Goal: Information Seeking & Learning: Compare options

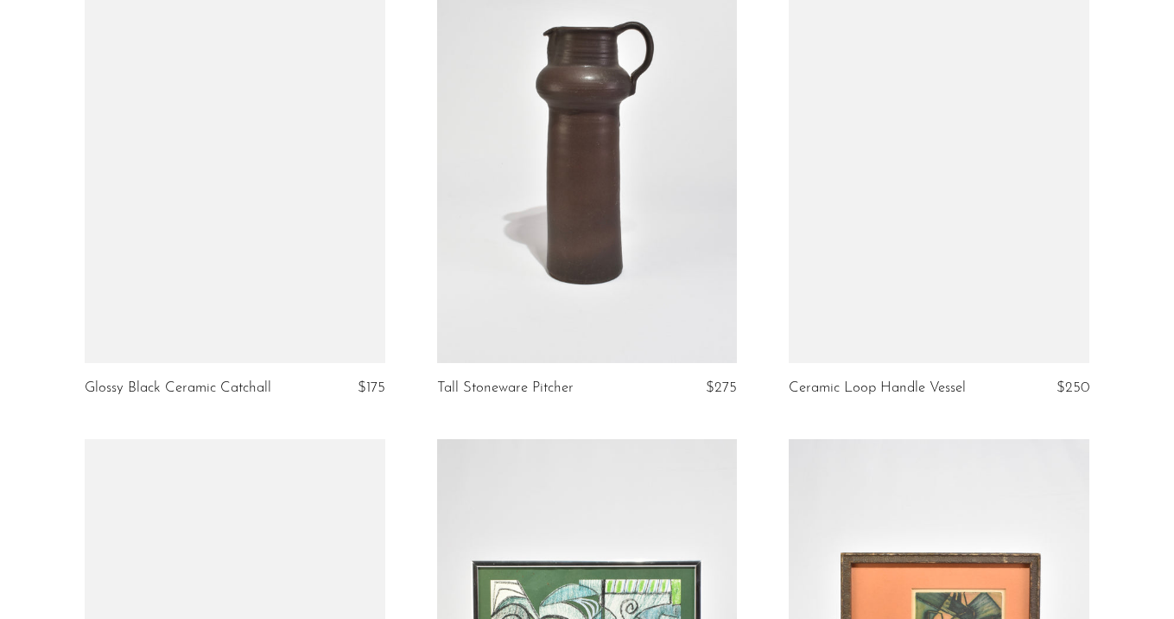
scroll to position [1147, 0]
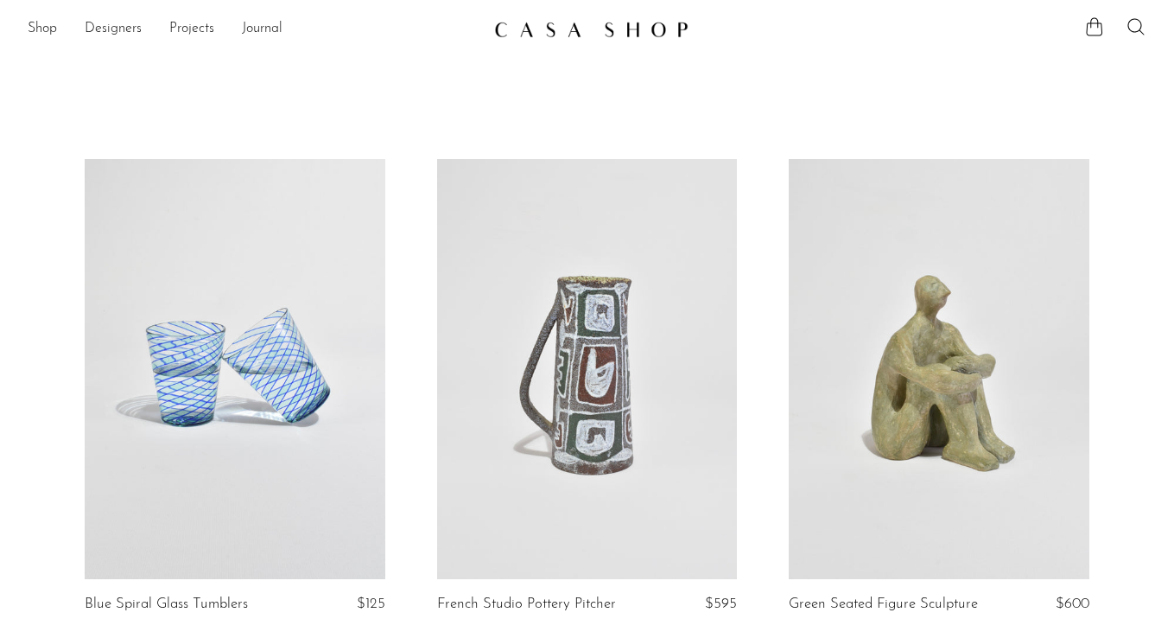
click at [318, 292] on link at bounding box center [235, 369] width 301 height 421
click at [280, 321] on link at bounding box center [235, 369] width 301 height 421
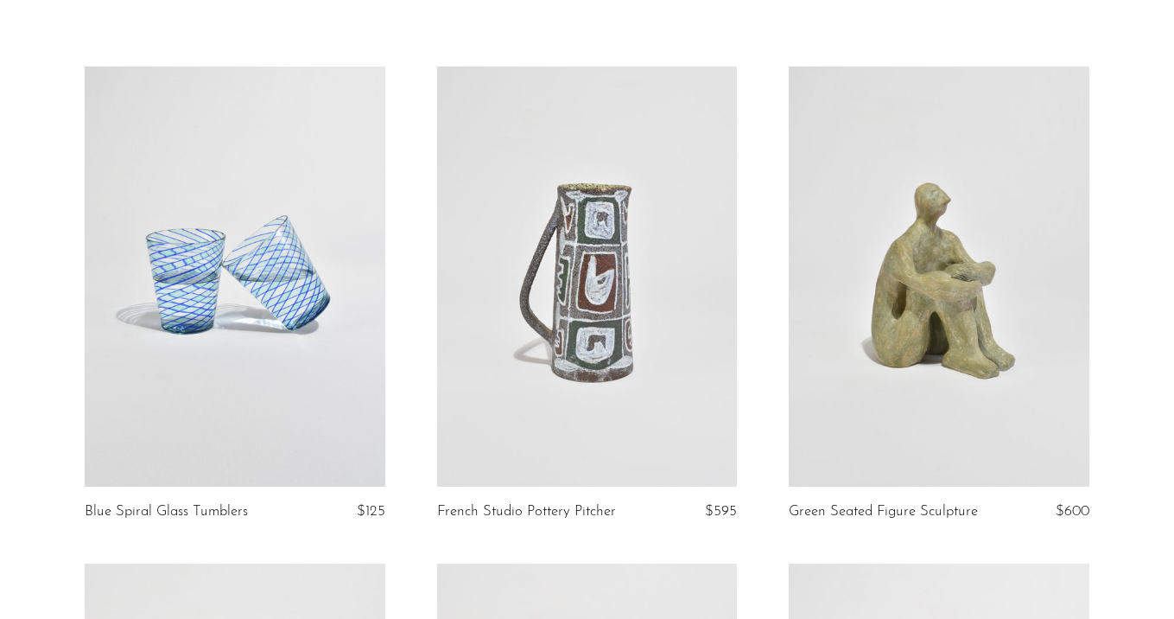
scroll to position [227, 0]
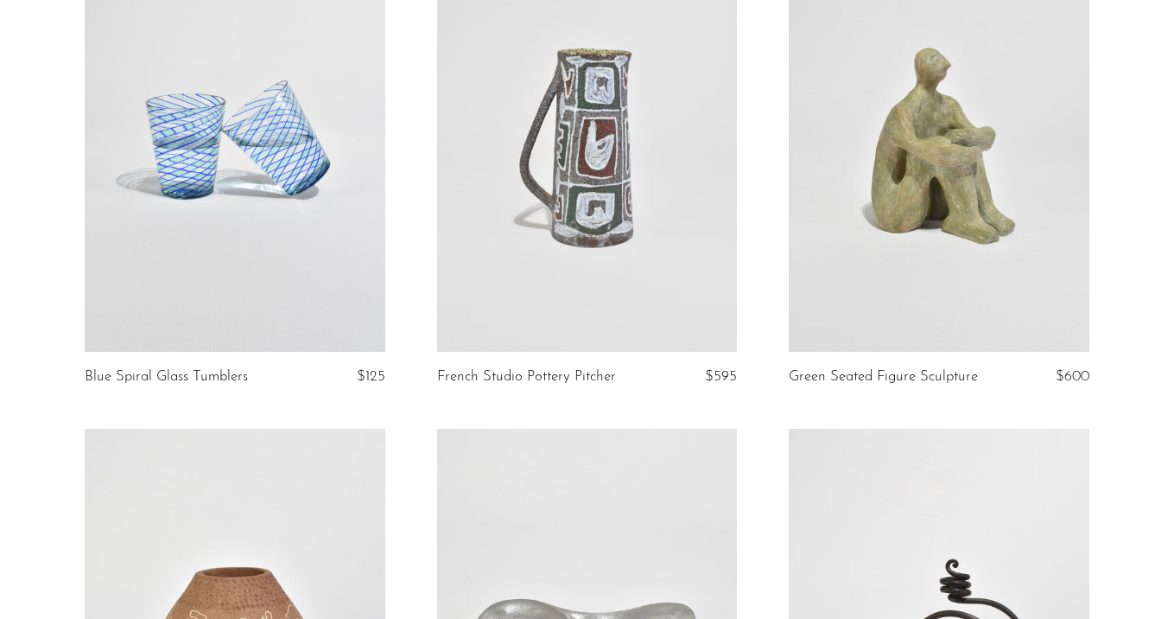
click at [543, 211] on link at bounding box center [587, 142] width 301 height 421
click at [900, 166] on link at bounding box center [939, 142] width 301 height 421
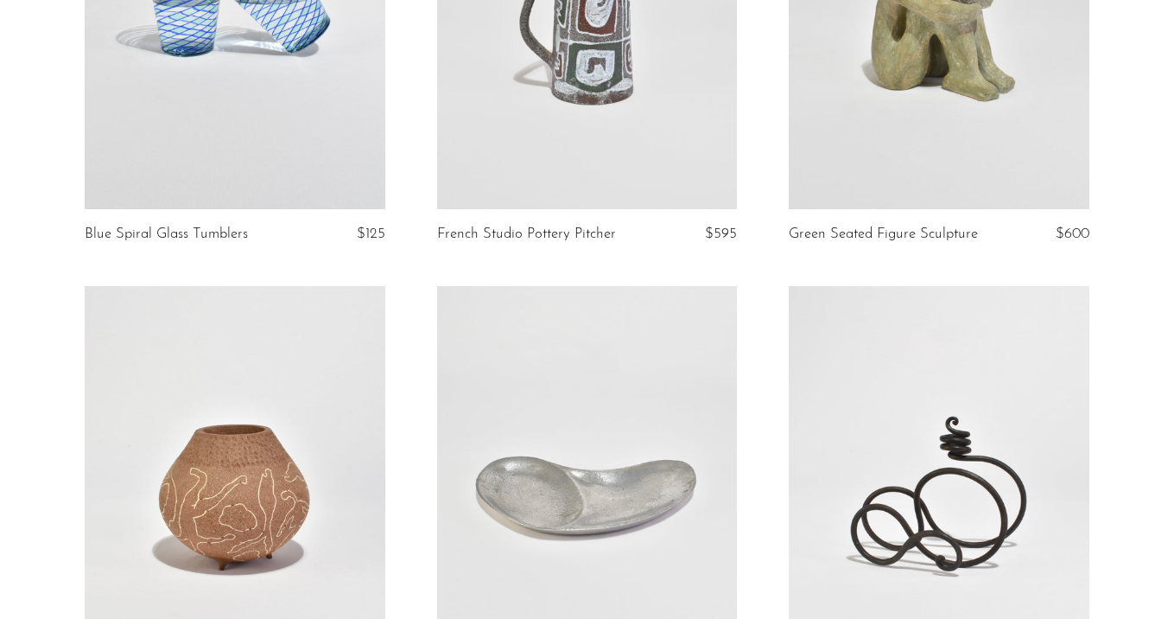
scroll to position [507, 0]
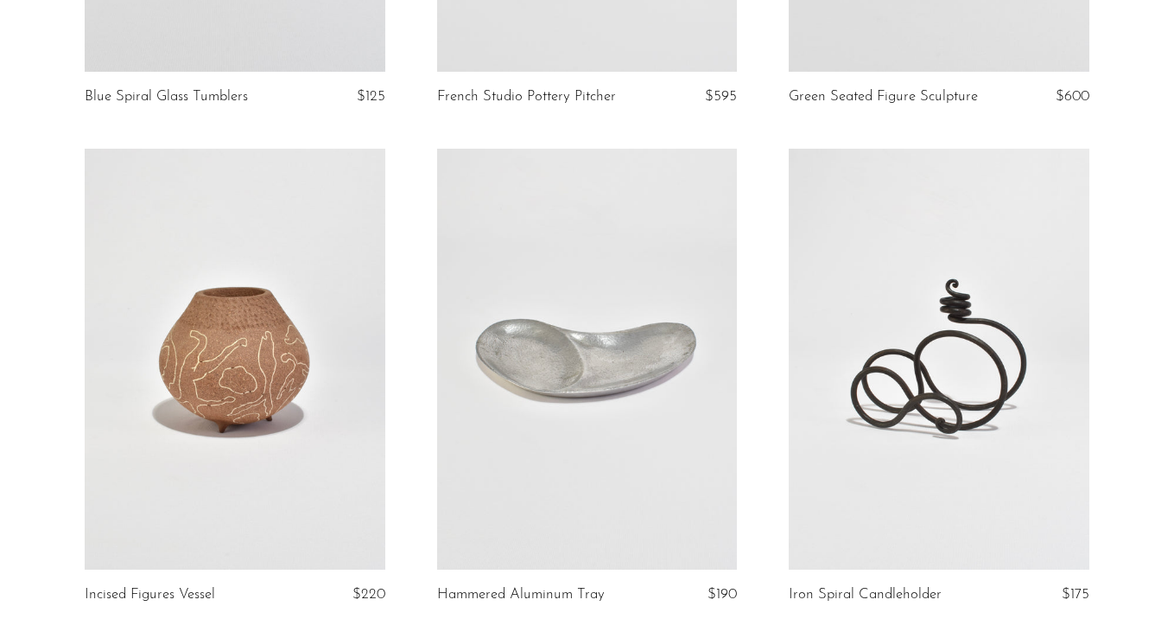
click at [331, 333] on link at bounding box center [235, 359] width 301 height 421
click at [631, 369] on link at bounding box center [587, 359] width 301 height 421
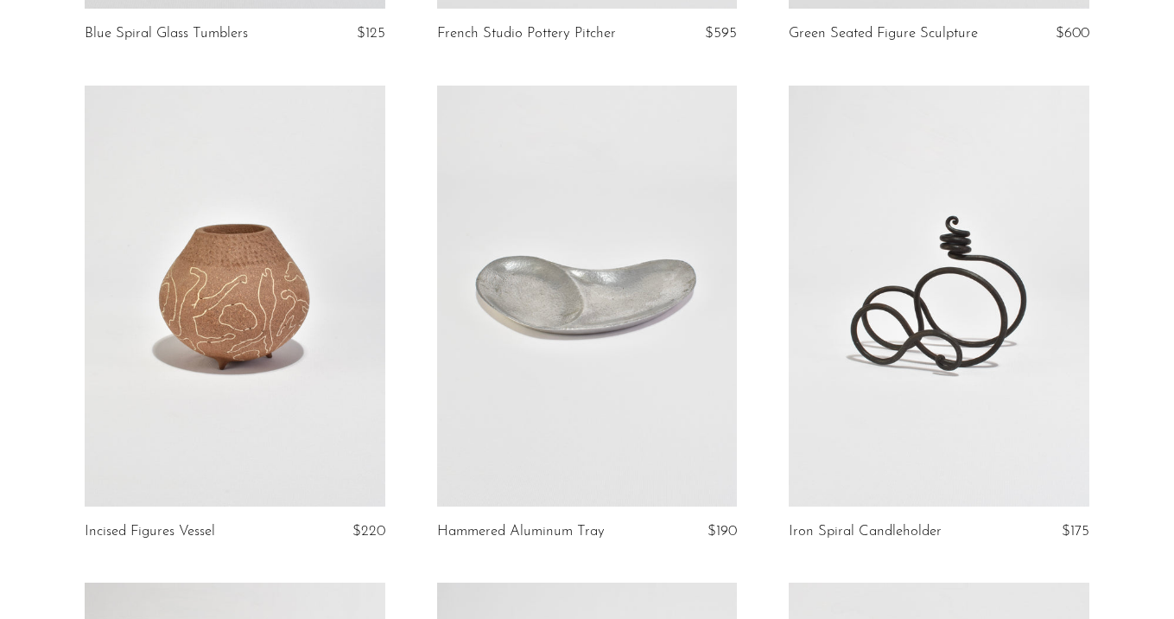
scroll to position [671, 0]
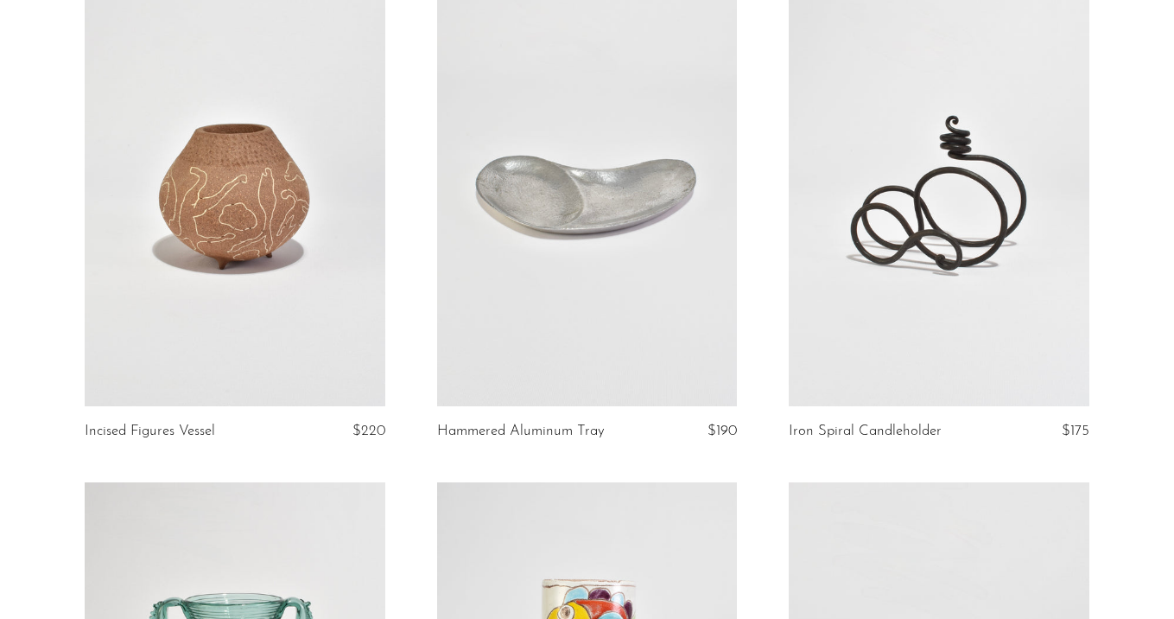
click at [958, 273] on link at bounding box center [939, 195] width 301 height 421
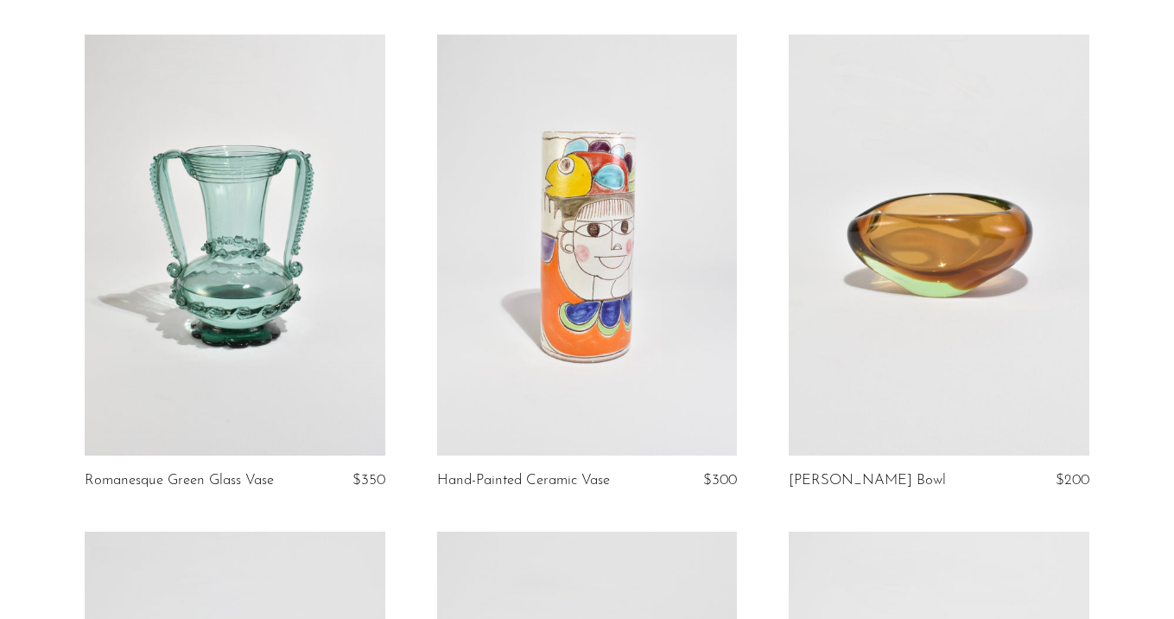
scroll to position [1262, 0]
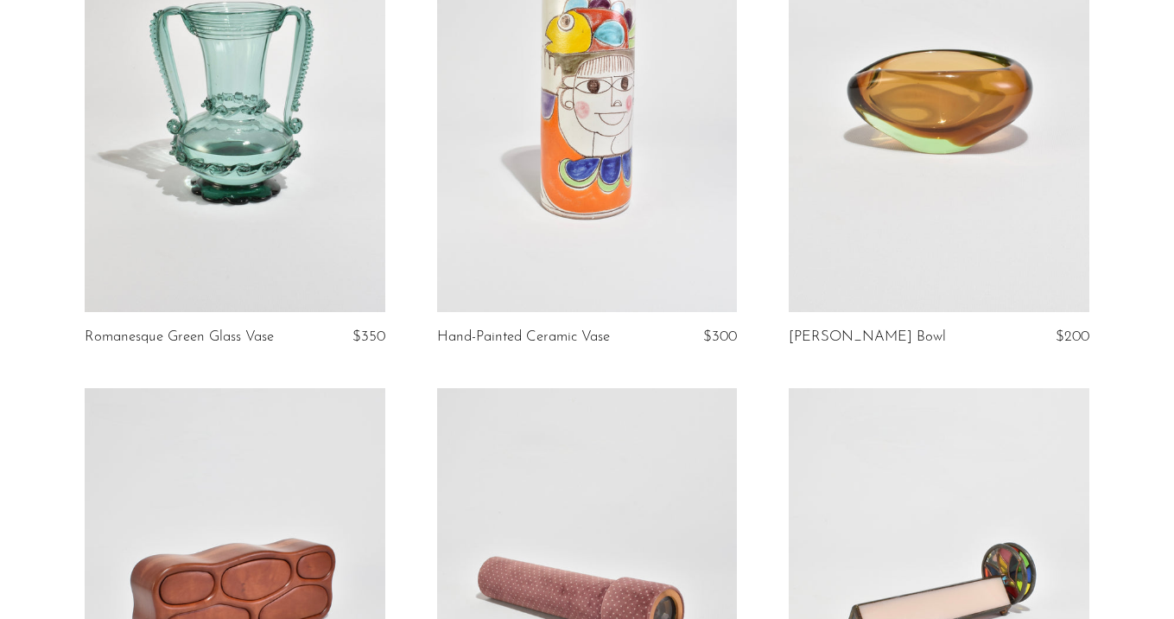
click at [208, 208] on link at bounding box center [235, 101] width 301 height 421
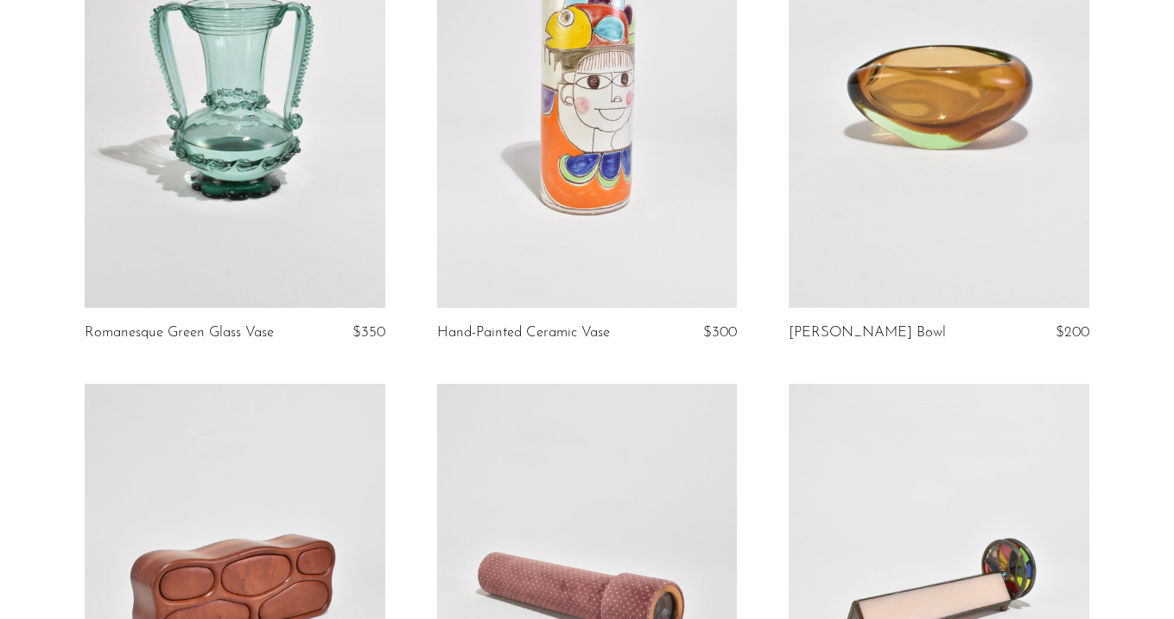
click at [557, 137] on link at bounding box center [587, 97] width 301 height 421
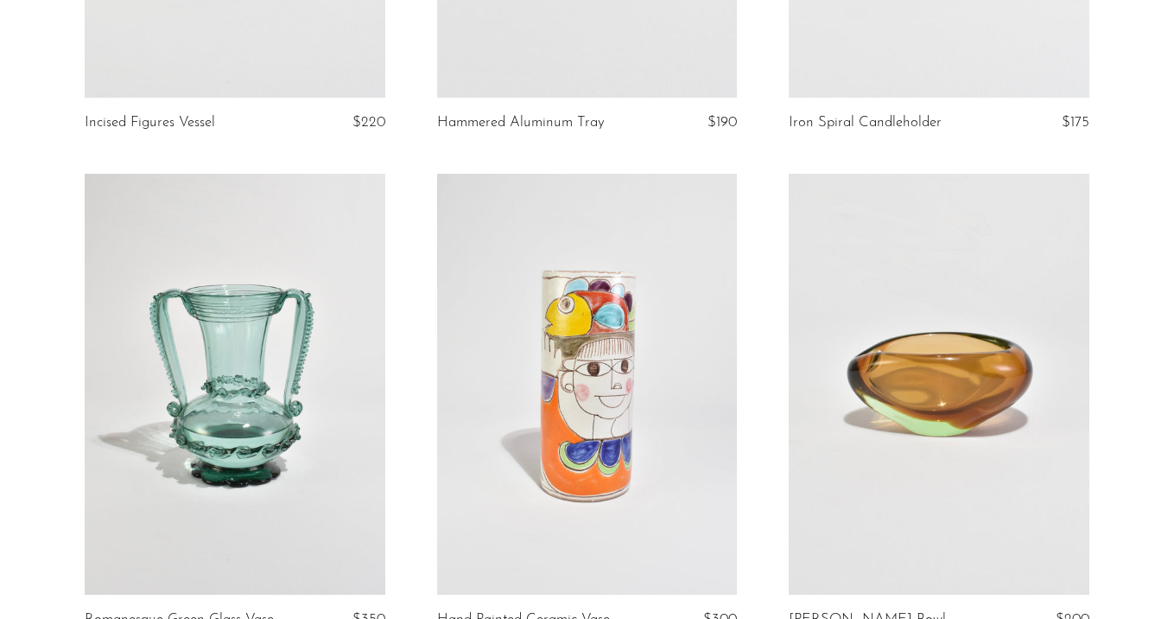
scroll to position [1059, 0]
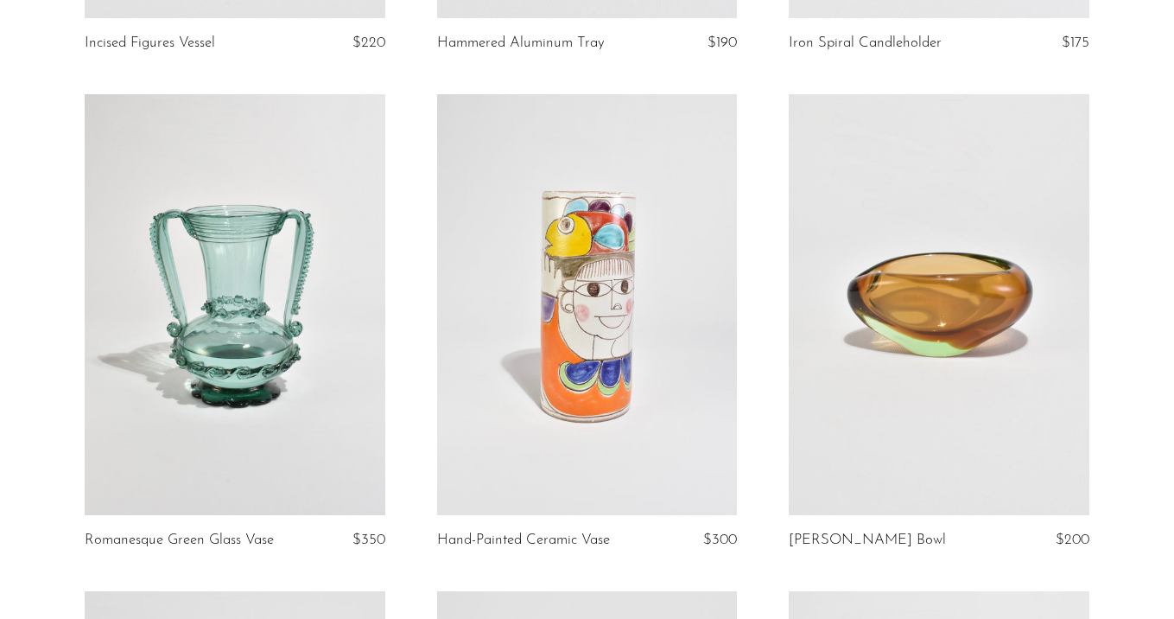
click at [622, 309] on link at bounding box center [587, 304] width 301 height 421
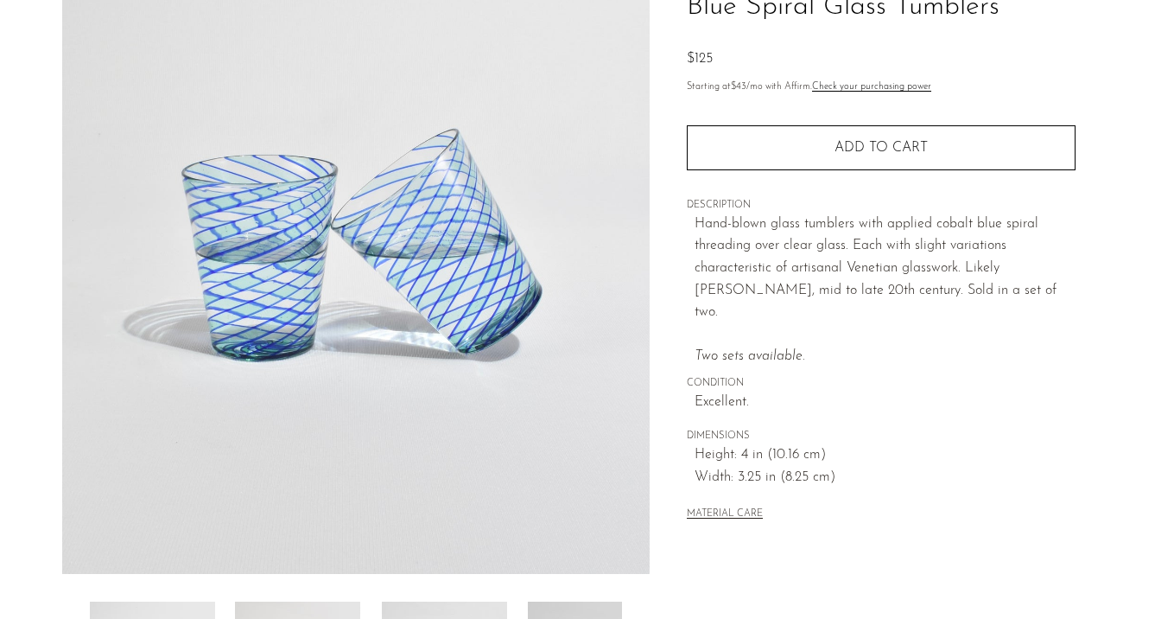
scroll to position [271, 0]
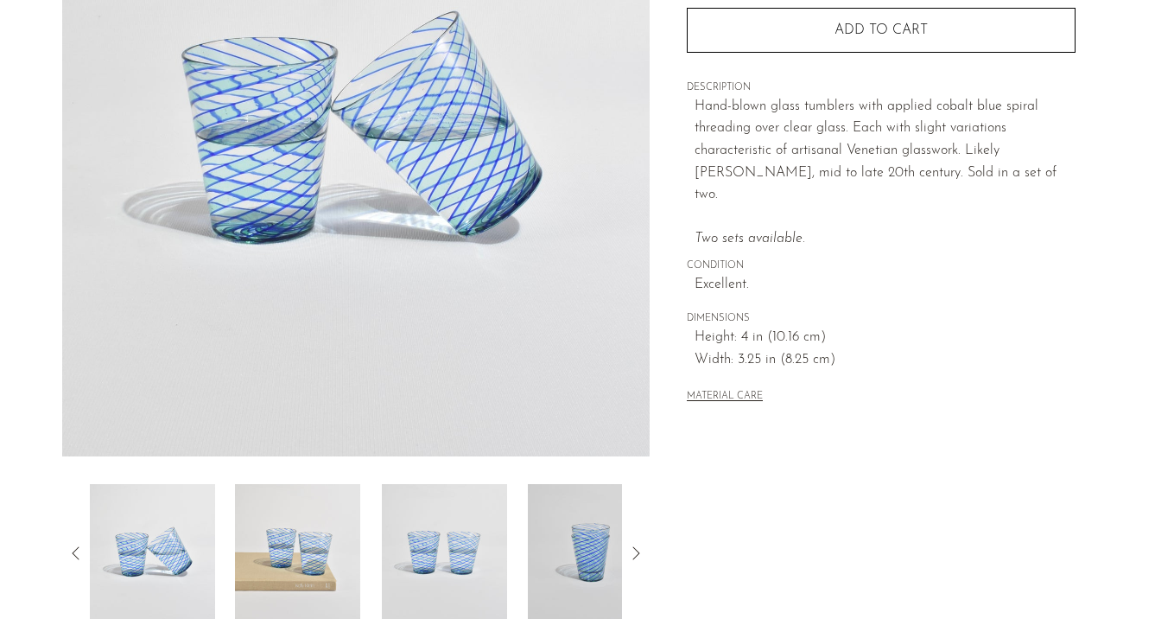
click at [325, 533] on img at bounding box center [297, 553] width 125 height 138
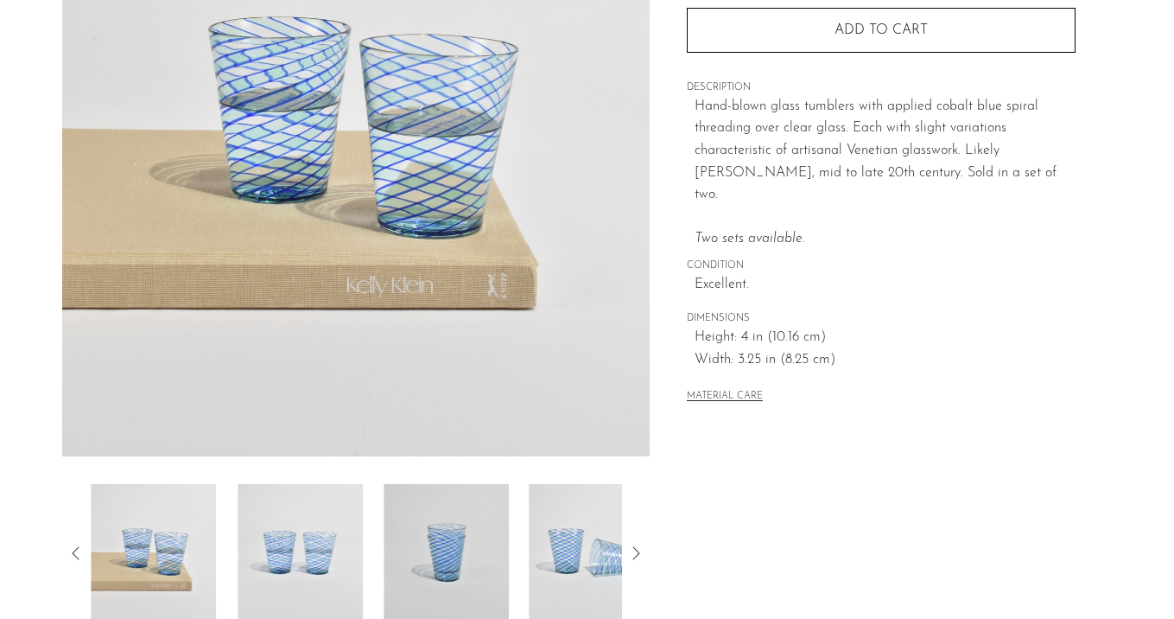
click at [325, 533] on img at bounding box center [300, 553] width 125 height 138
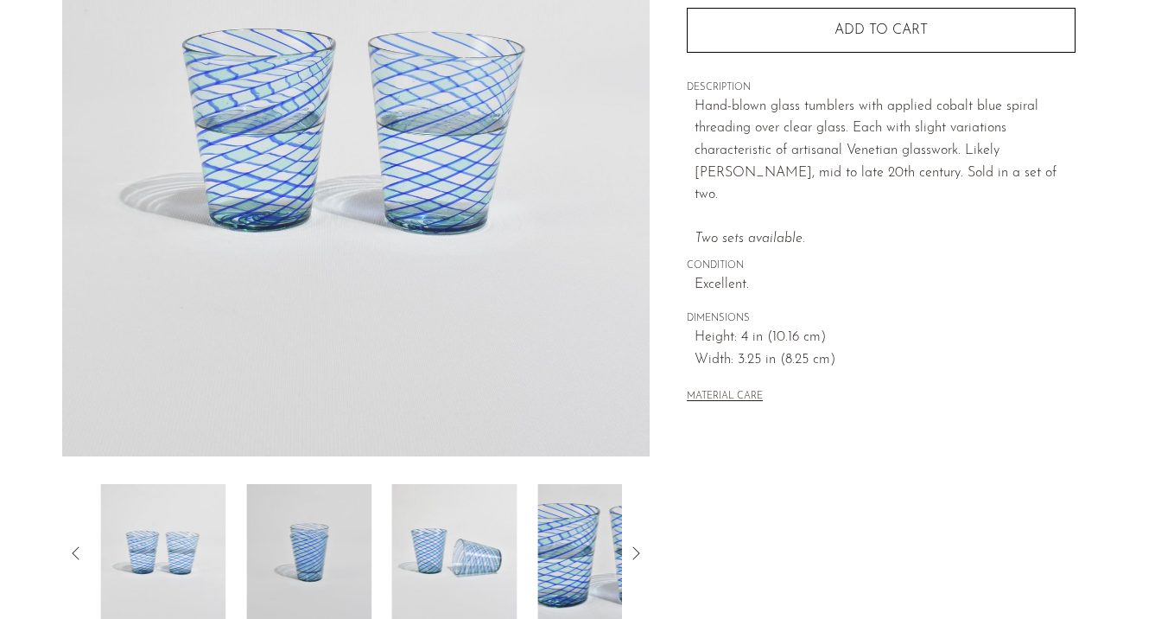
click at [325, 533] on img at bounding box center [308, 553] width 125 height 138
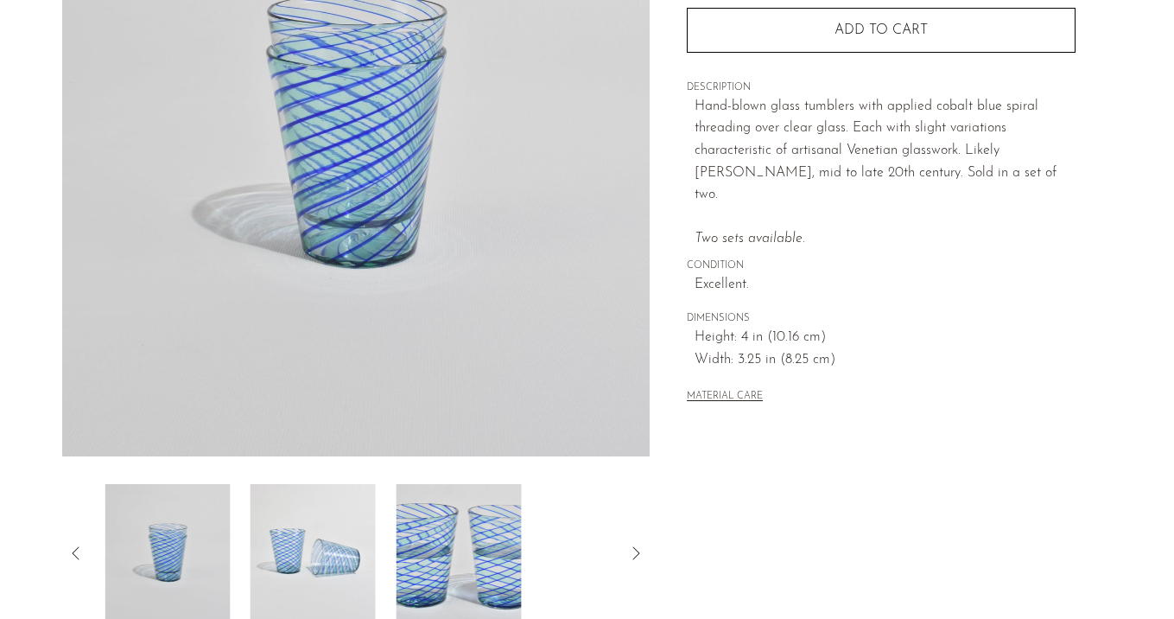
click at [325, 533] on img at bounding box center [313, 553] width 125 height 138
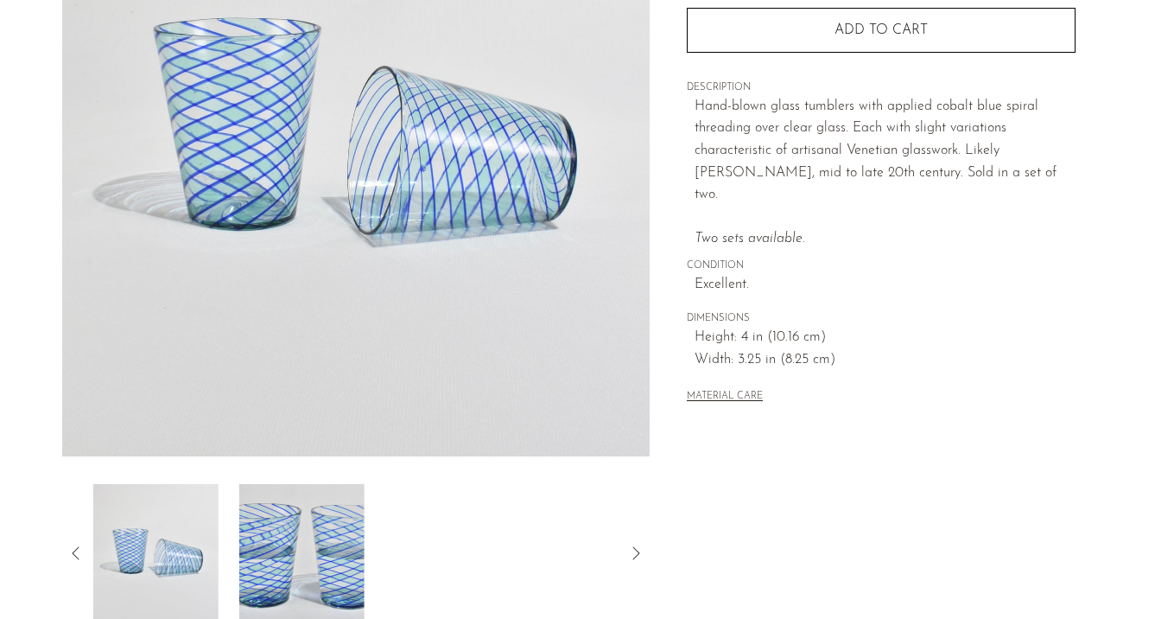
click at [325, 533] on img at bounding box center [301, 553] width 125 height 138
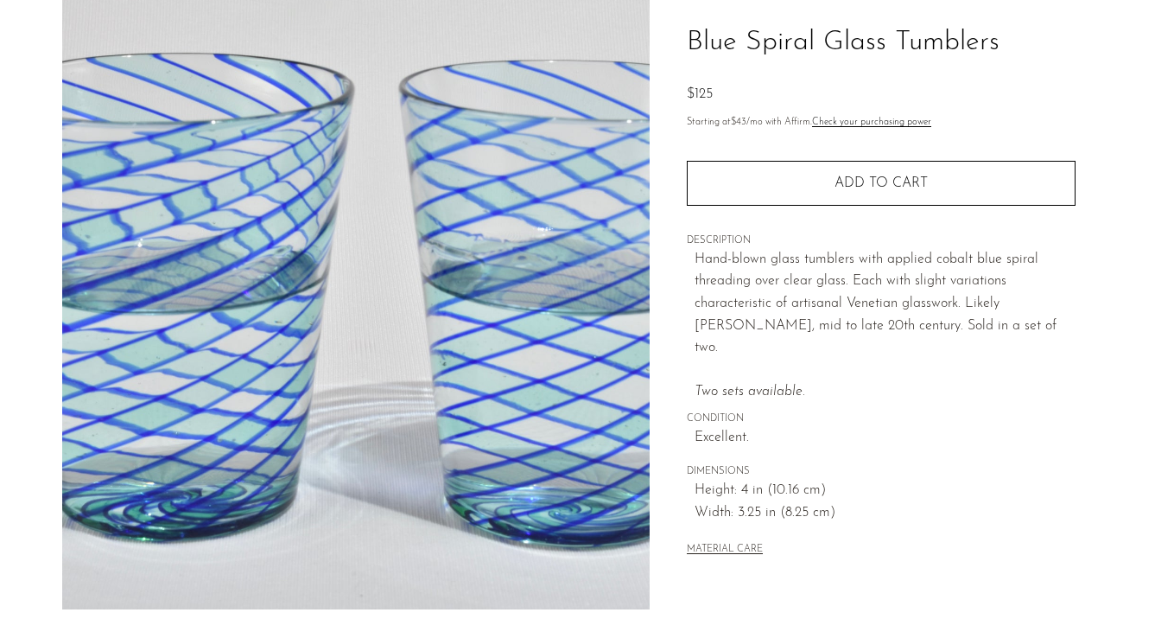
scroll to position [126, 0]
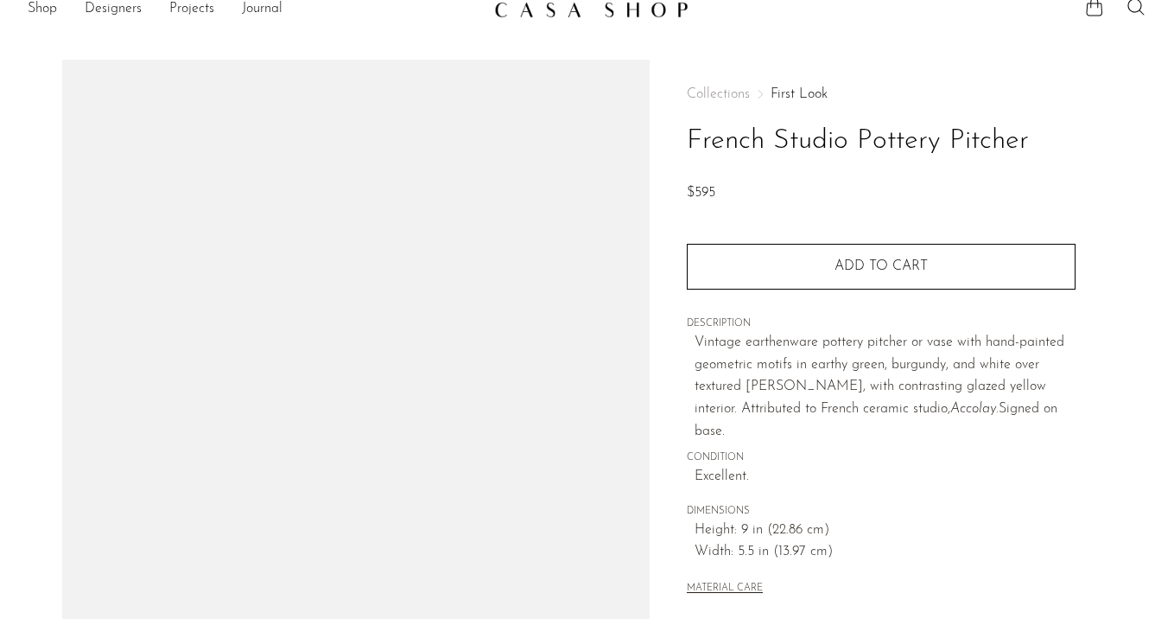
scroll to position [23, 0]
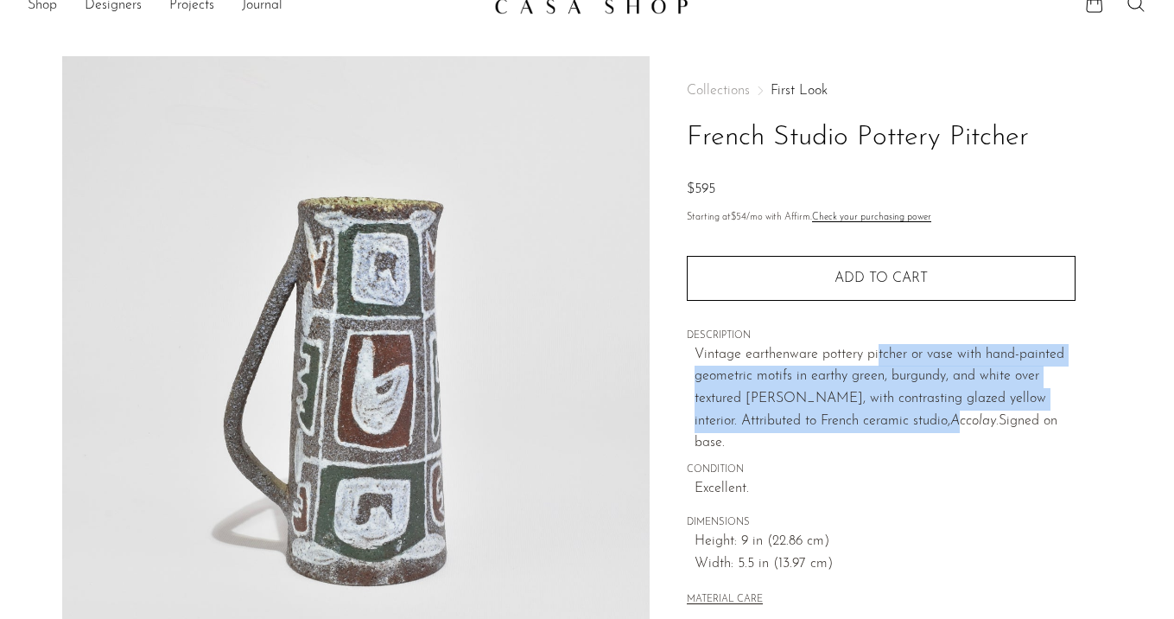
drag, startPoint x: 879, startPoint y: 329, endPoint x: 910, endPoint y: 416, distance: 92.7
click at [910, 416] on p "Vintage earthenware pottery pitcher or vase with hand-painted geometric motifs …" at bounding box center [885, 399] width 381 height 111
click at [951, 416] on em "Accolay." at bounding box center [975, 421] width 48 height 14
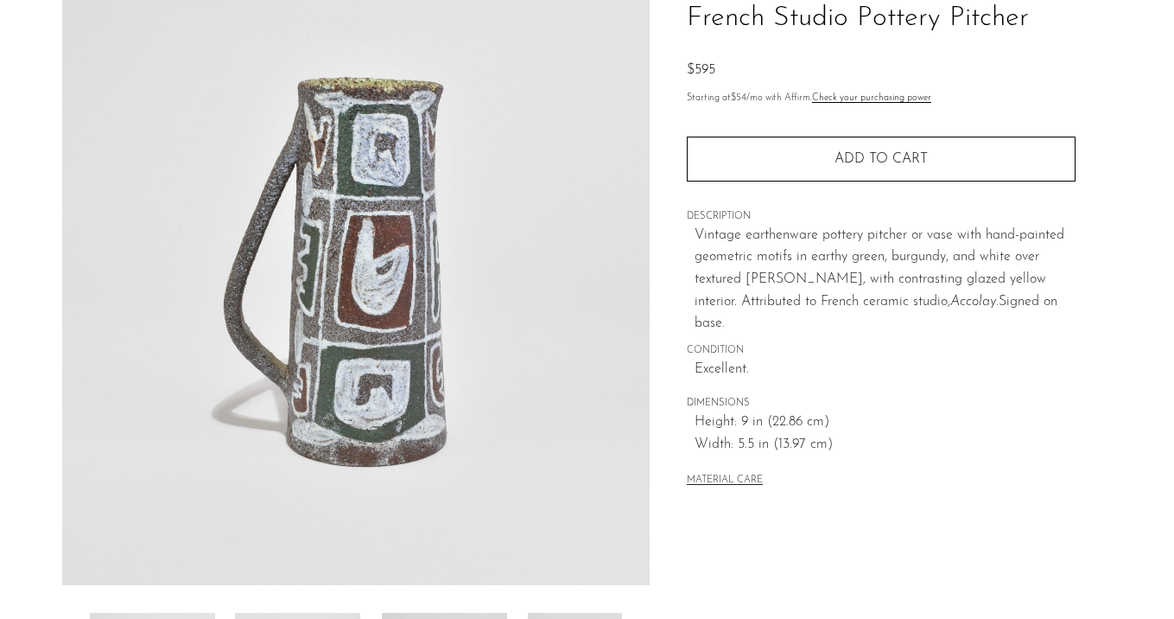
scroll to position [169, 0]
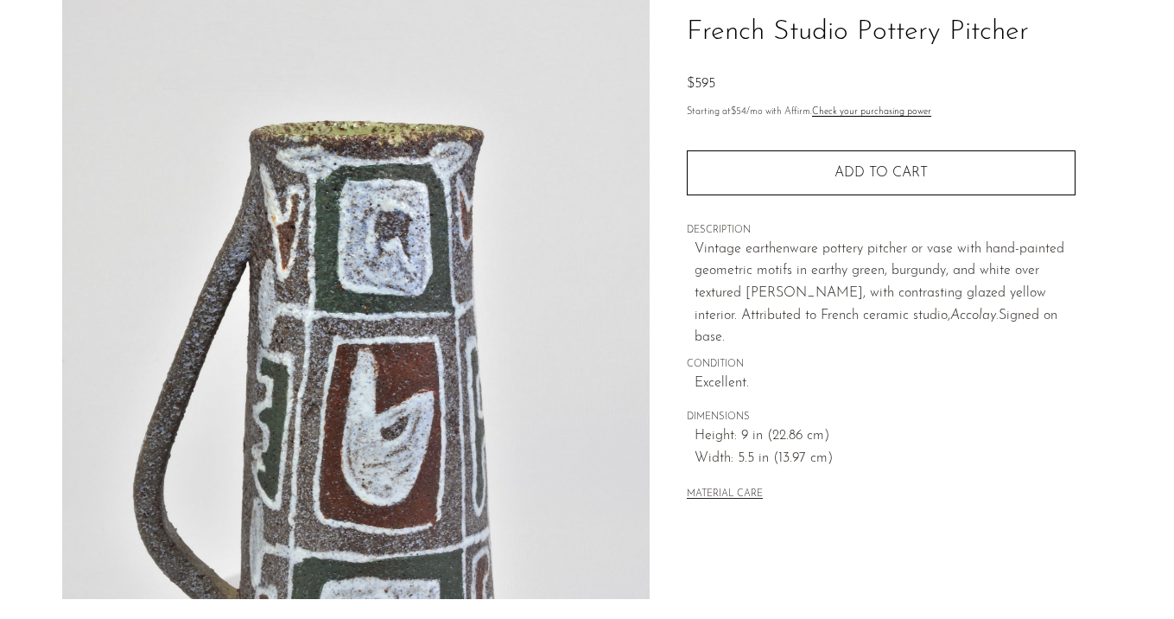
scroll to position [128, 0]
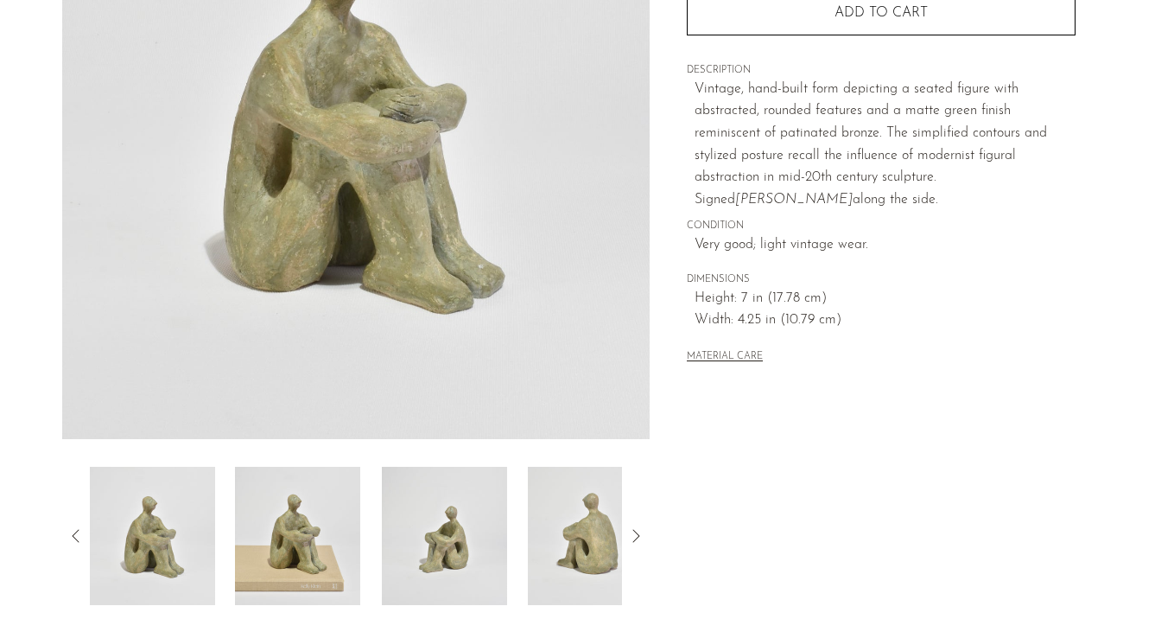
click at [298, 544] on img at bounding box center [297, 536] width 125 height 138
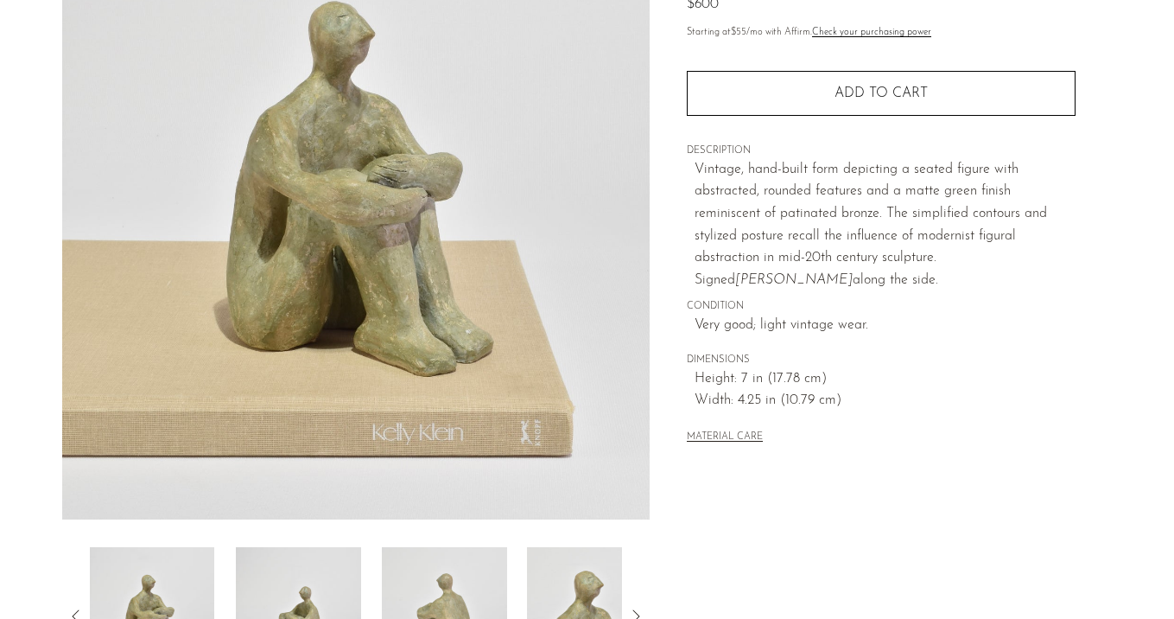
scroll to position [224, 0]
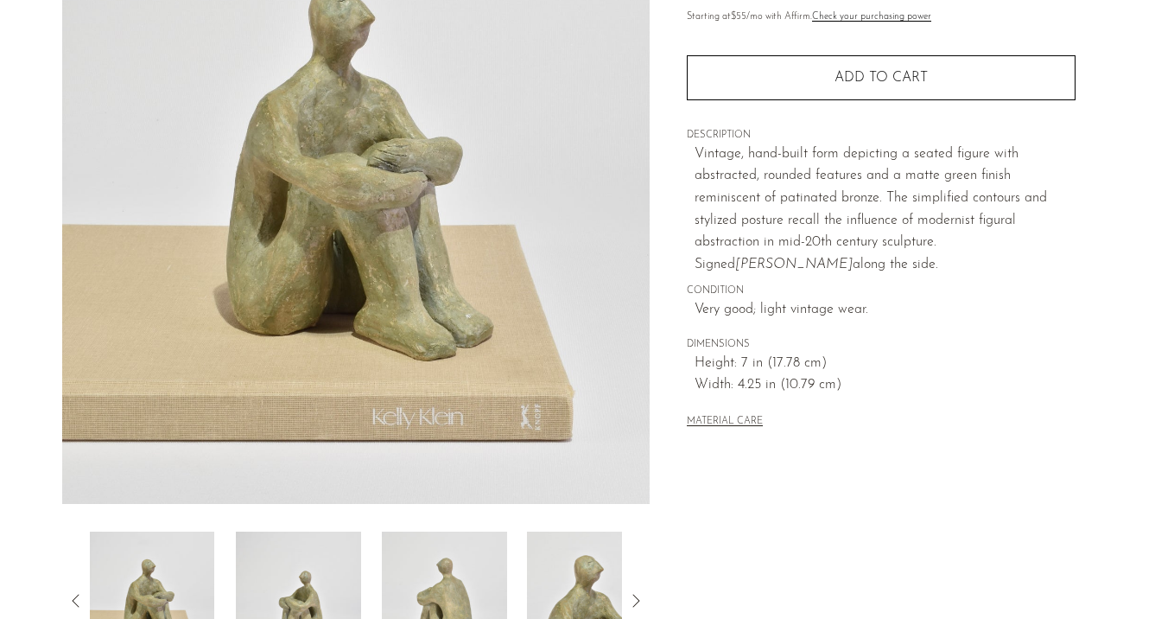
click at [296, 570] on img at bounding box center [298, 600] width 125 height 138
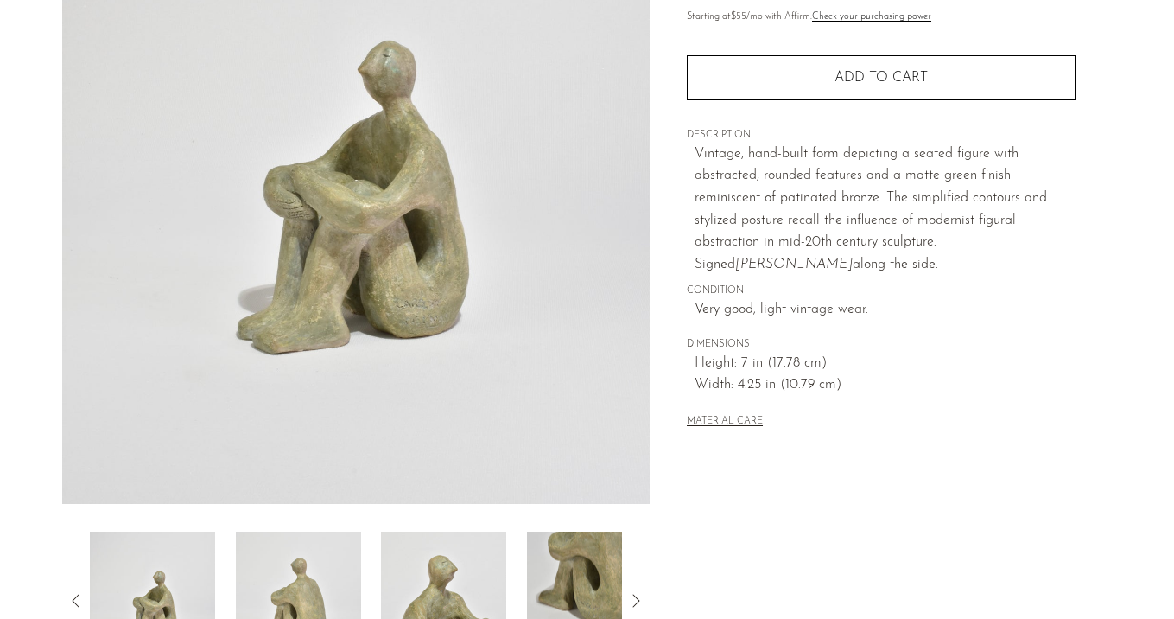
click at [296, 570] on img at bounding box center [297, 600] width 125 height 138
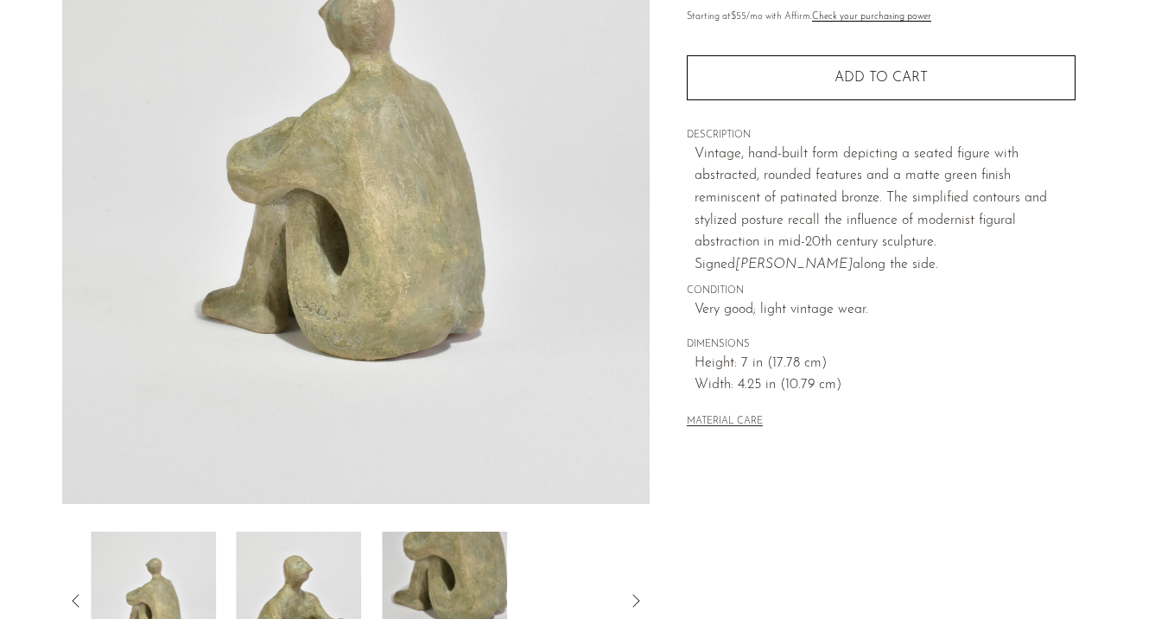
click at [296, 570] on img at bounding box center [299, 600] width 125 height 138
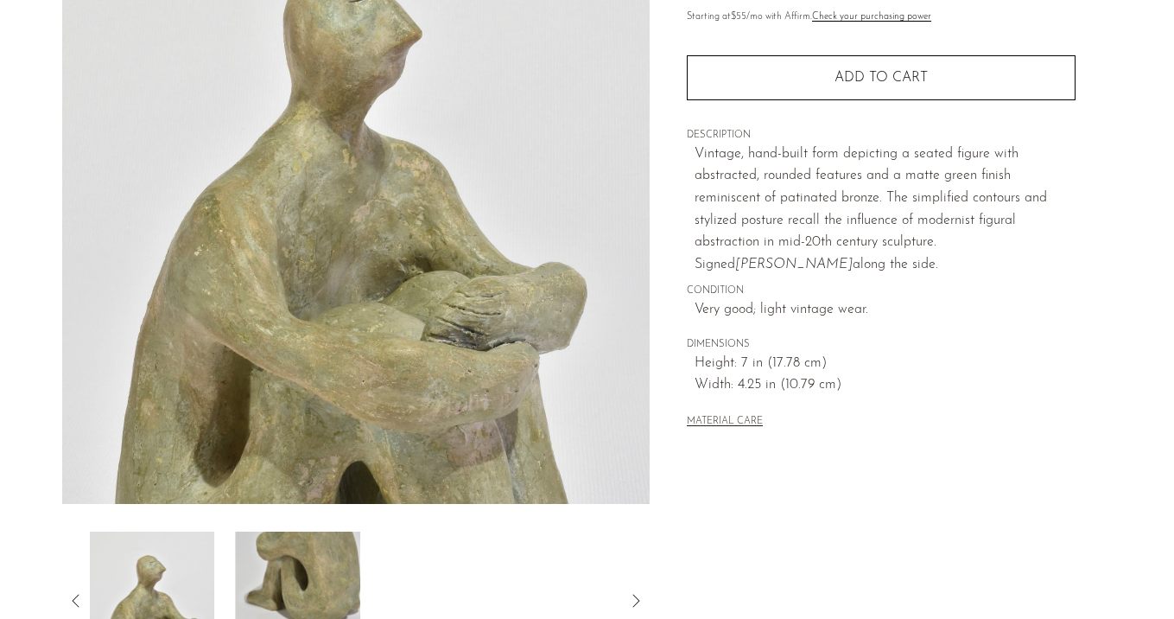
click at [296, 570] on img at bounding box center [298, 600] width 125 height 138
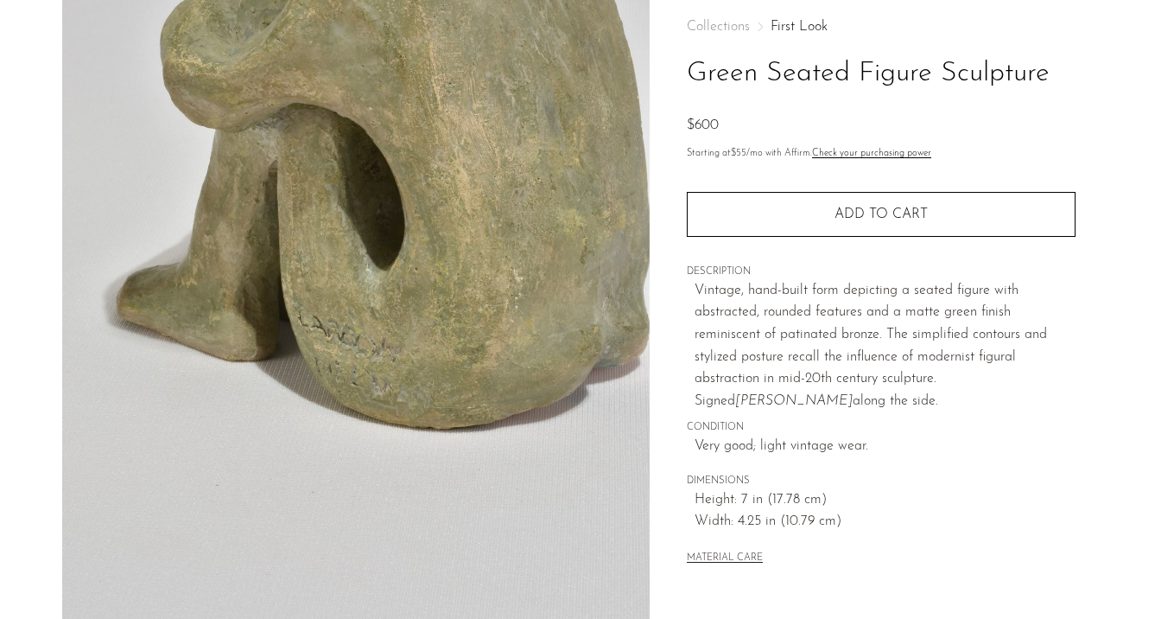
scroll to position [92, 0]
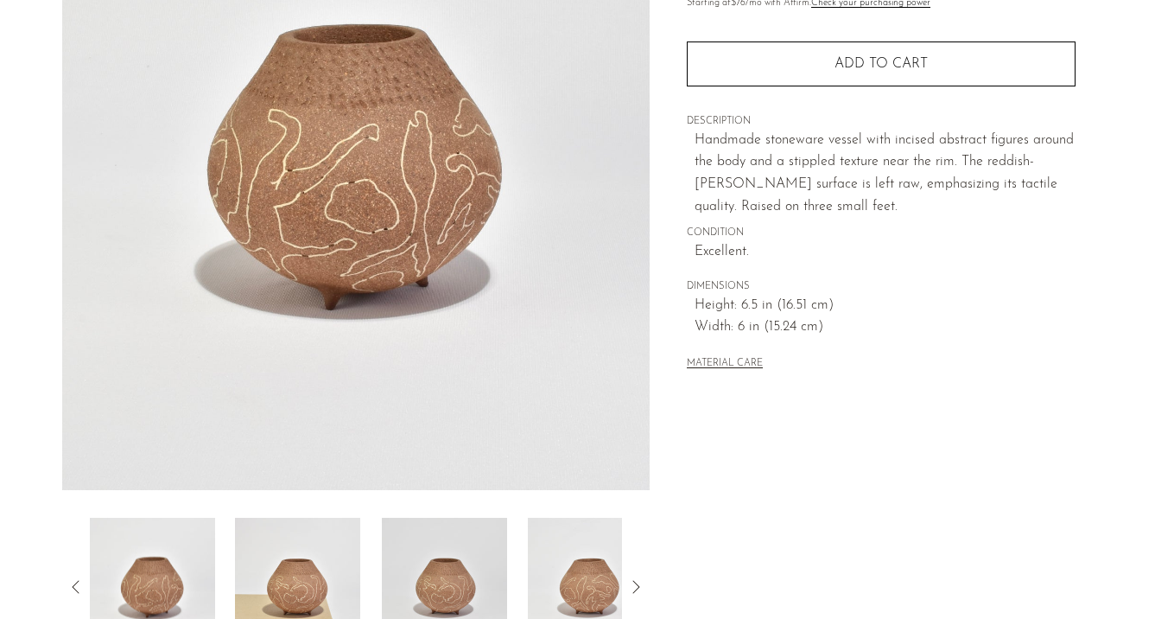
scroll to position [243, 0]
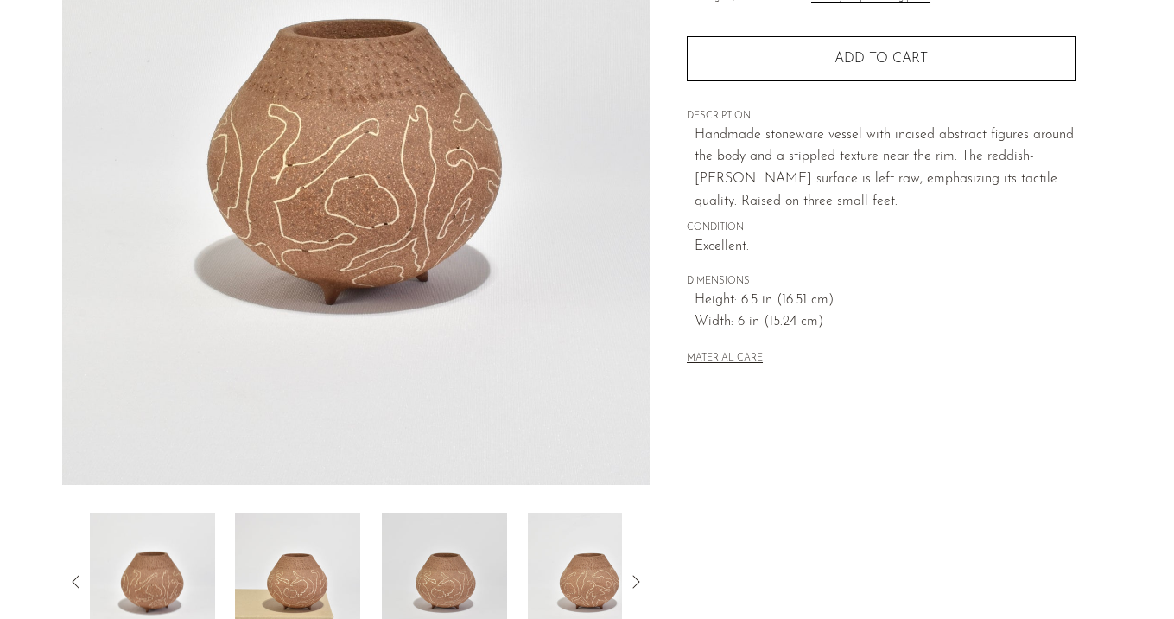
click at [292, 601] on img at bounding box center [297, 581] width 125 height 138
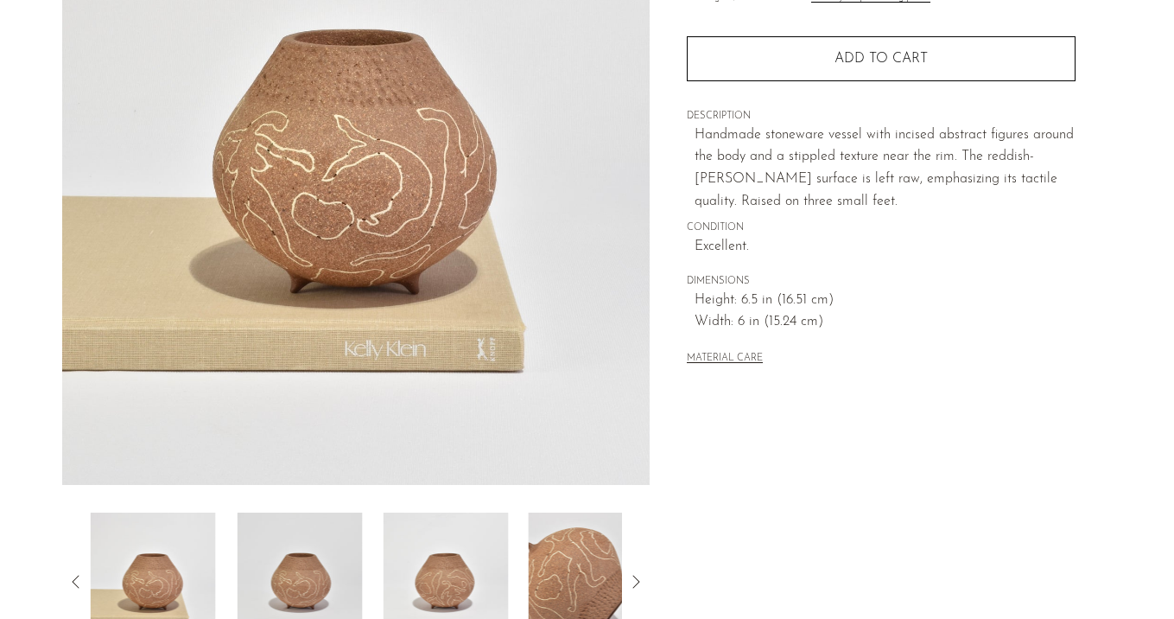
click at [292, 601] on img at bounding box center [299, 581] width 125 height 138
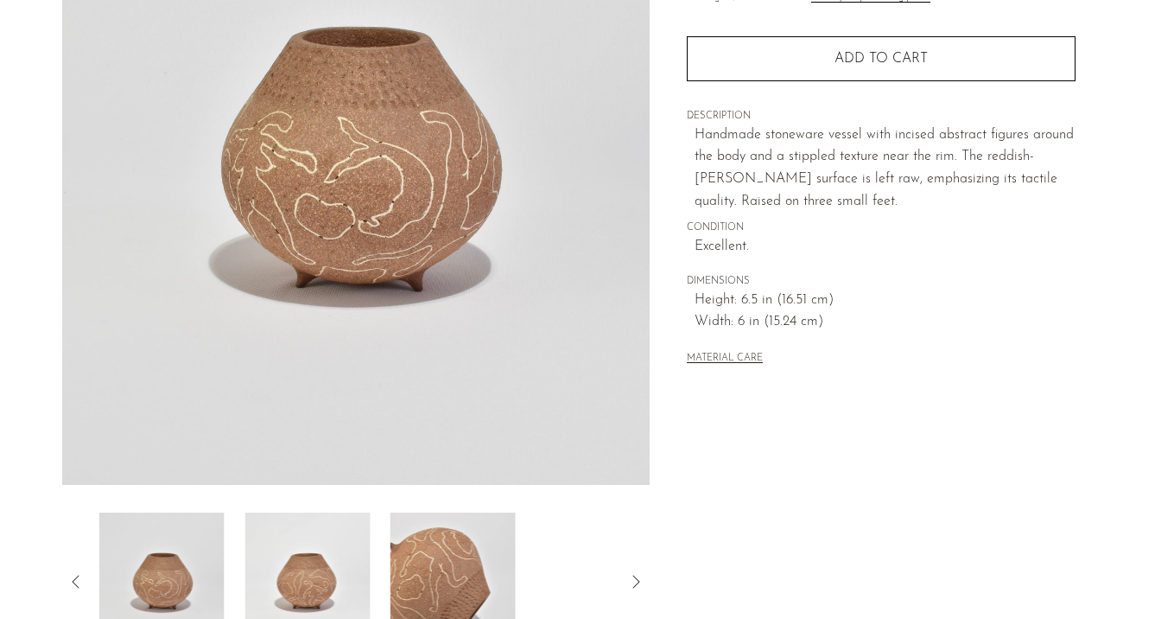
click at [292, 601] on img at bounding box center [307, 581] width 125 height 138
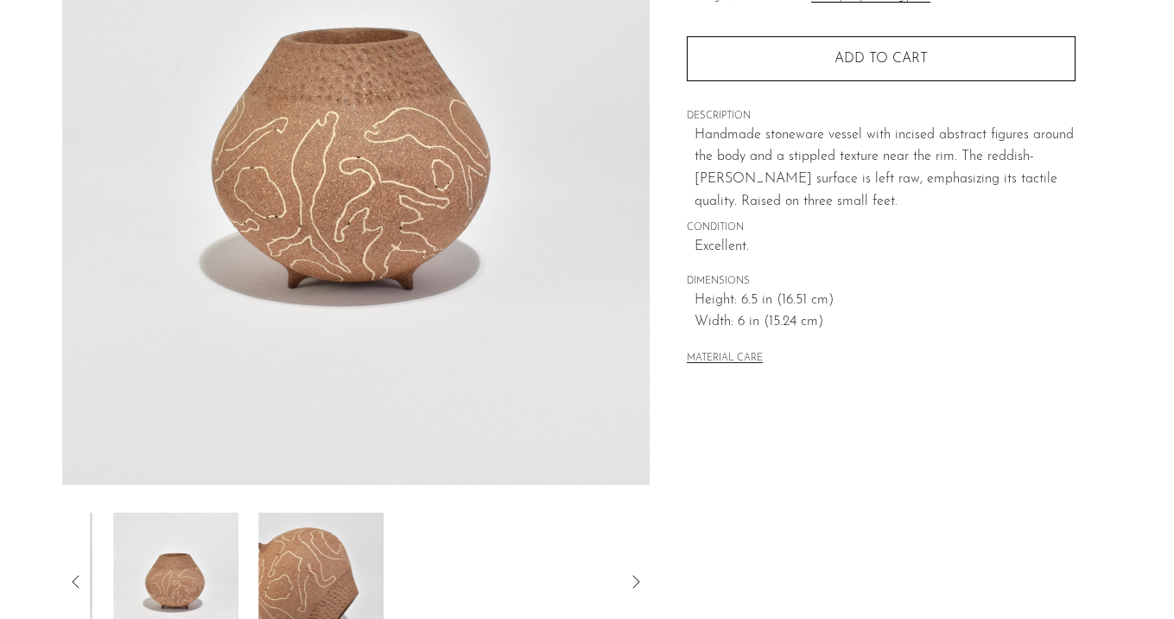
click at [292, 601] on img at bounding box center [321, 581] width 125 height 138
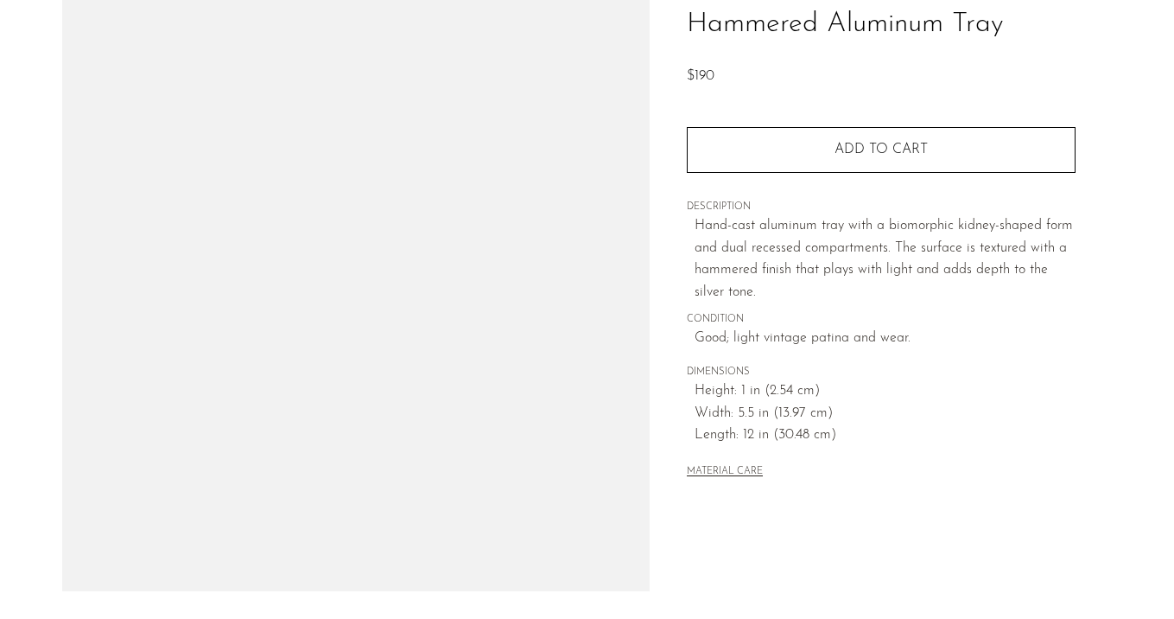
scroll to position [179, 0]
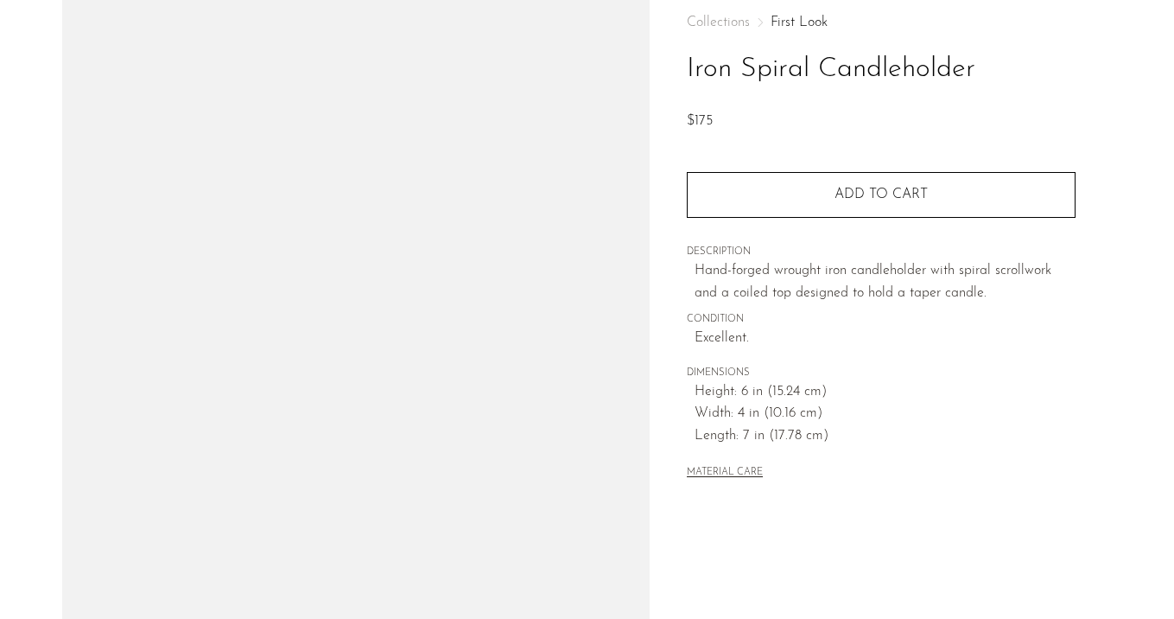
scroll to position [175, 0]
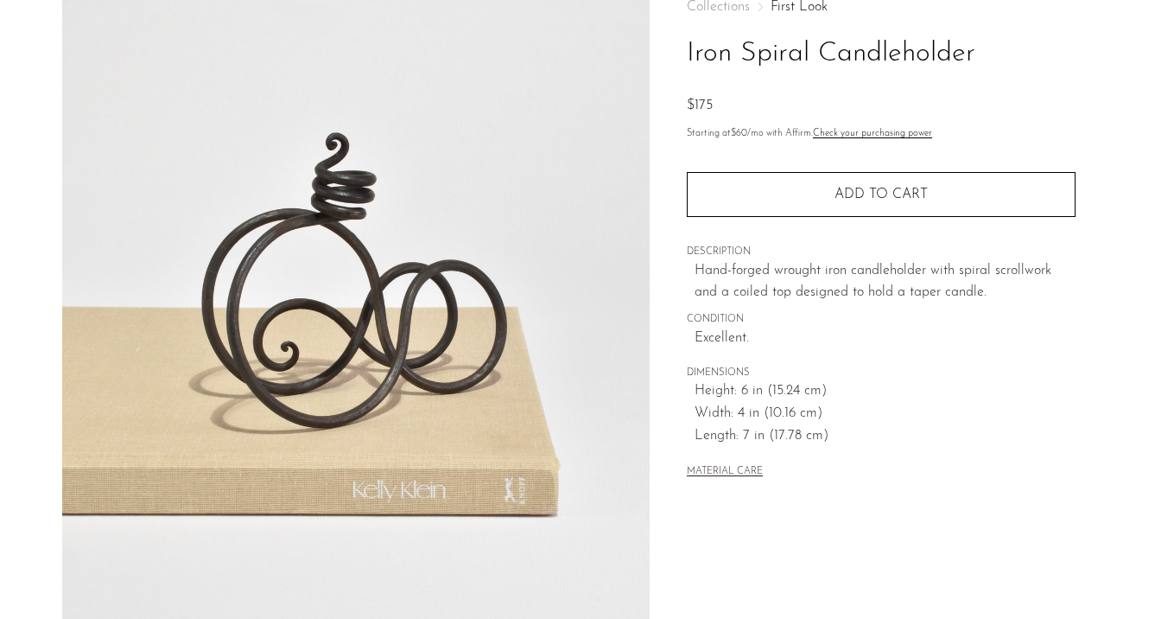
scroll to position [97, 0]
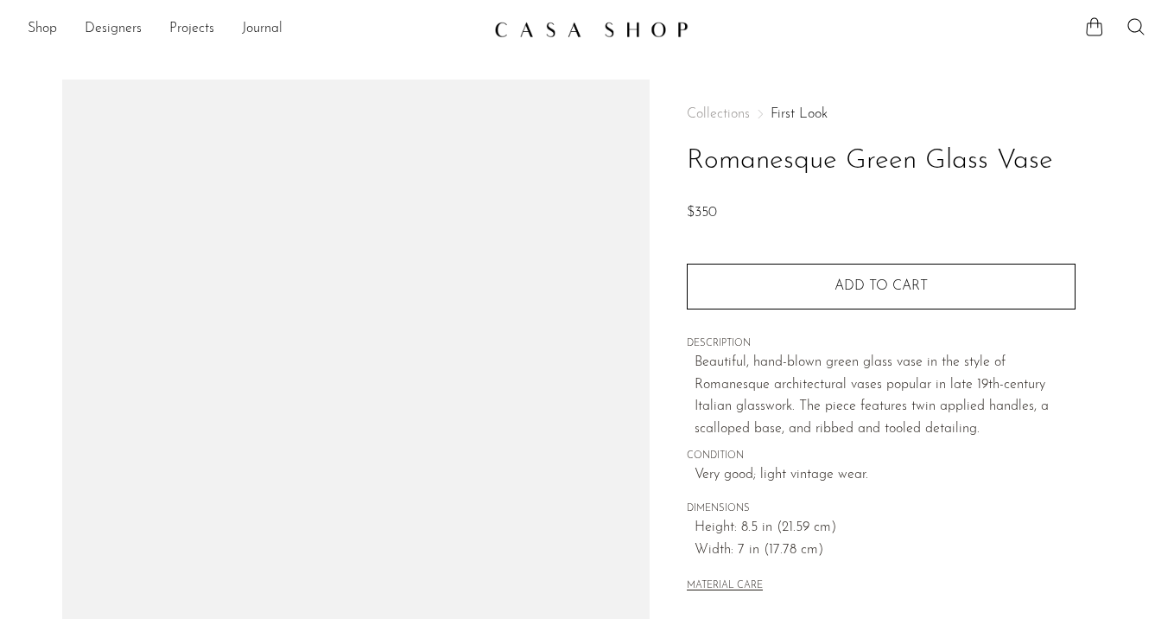
scroll to position [282, 0]
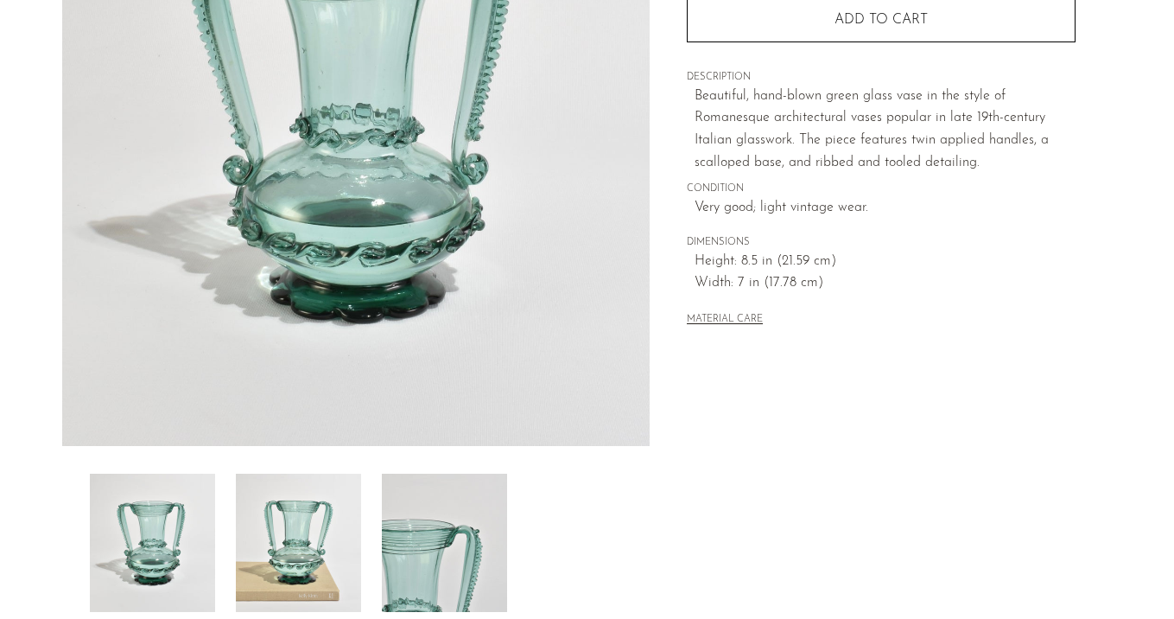
click at [320, 529] on img at bounding box center [298, 543] width 125 height 138
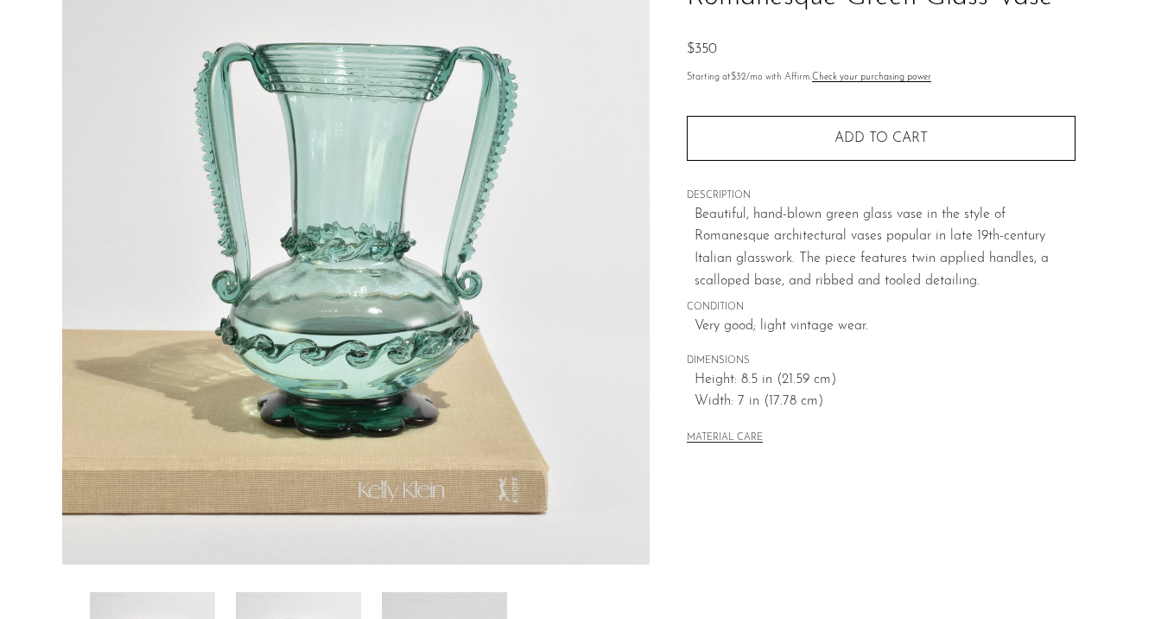
scroll to position [162, 0]
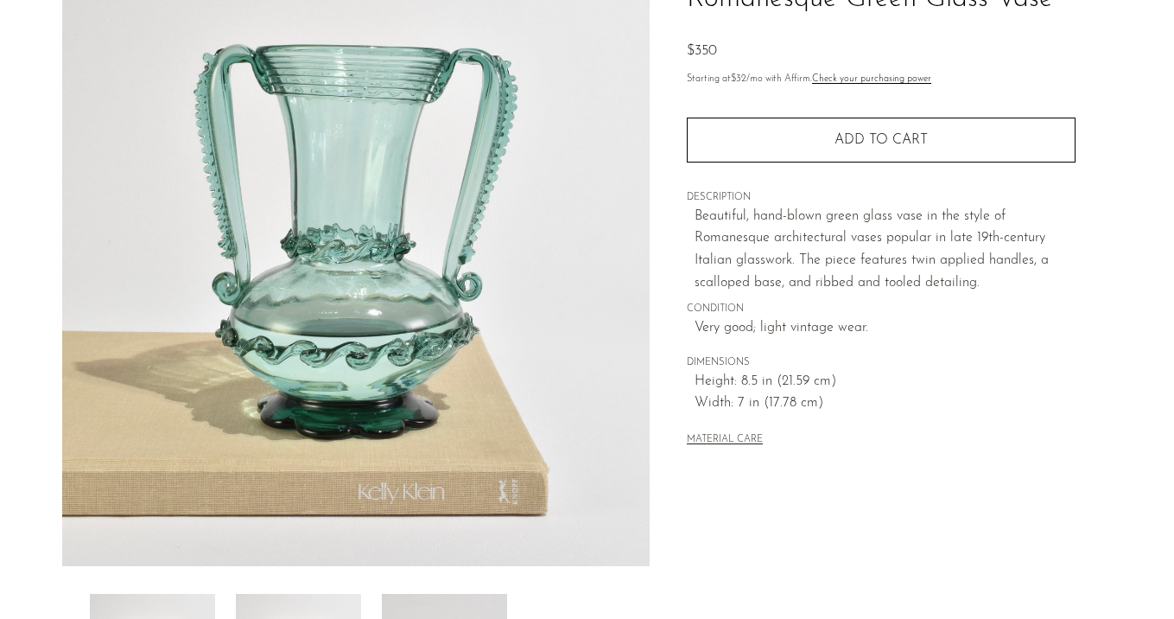
click at [436, 592] on div at bounding box center [356, 325] width 588 height 814
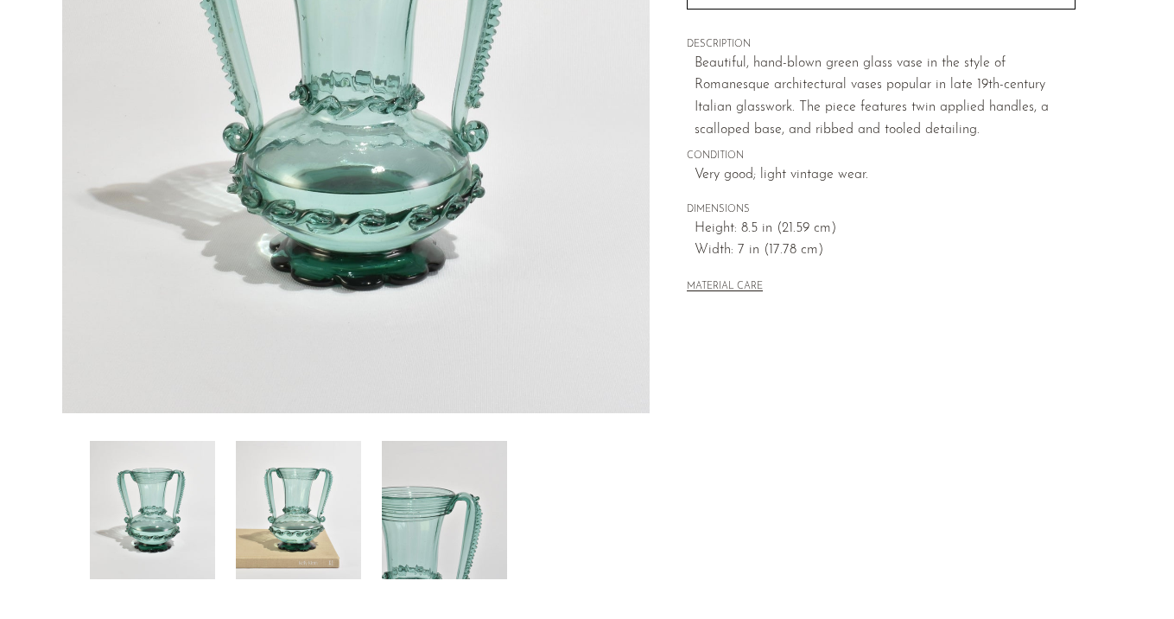
scroll to position [0, 0]
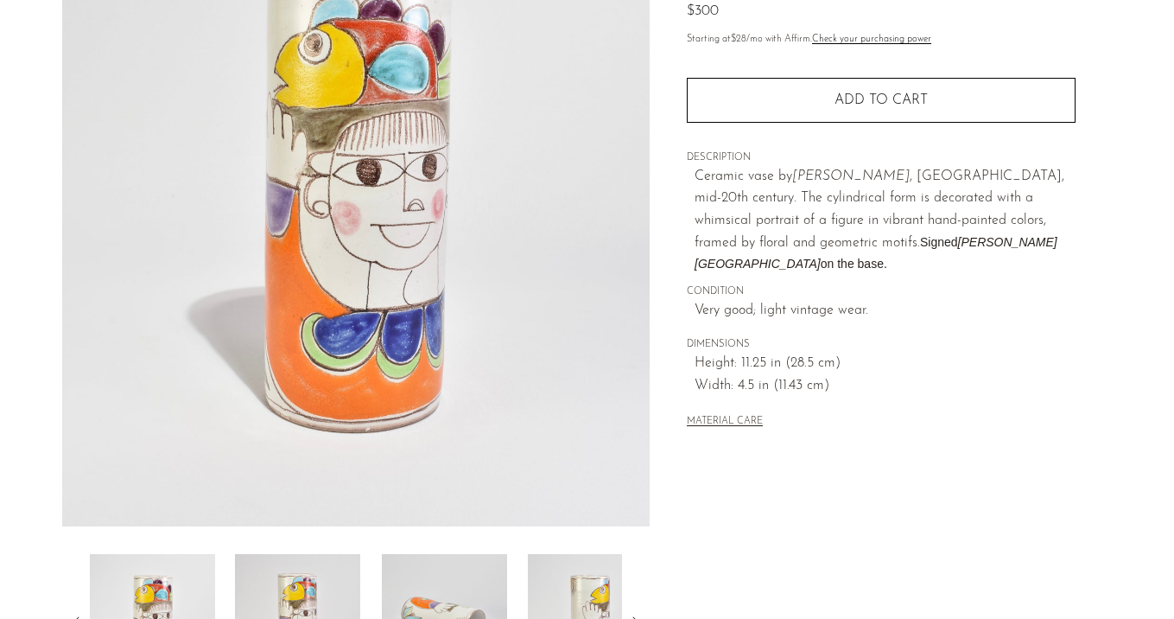
scroll to position [206, 0]
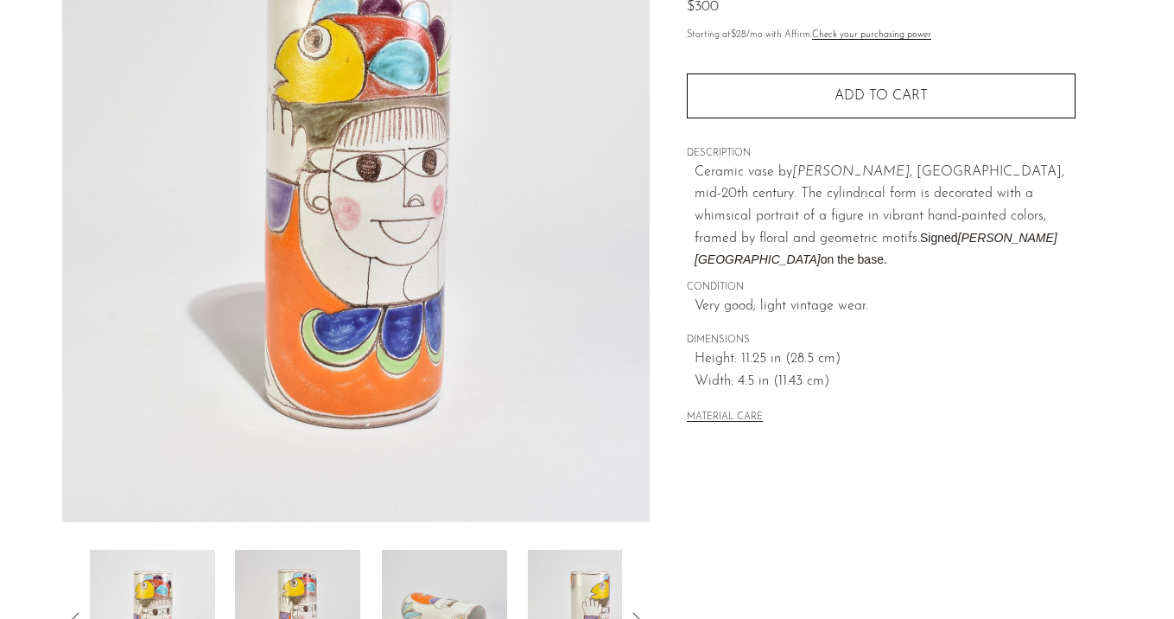
click at [318, 565] on img at bounding box center [297, 619] width 125 height 138
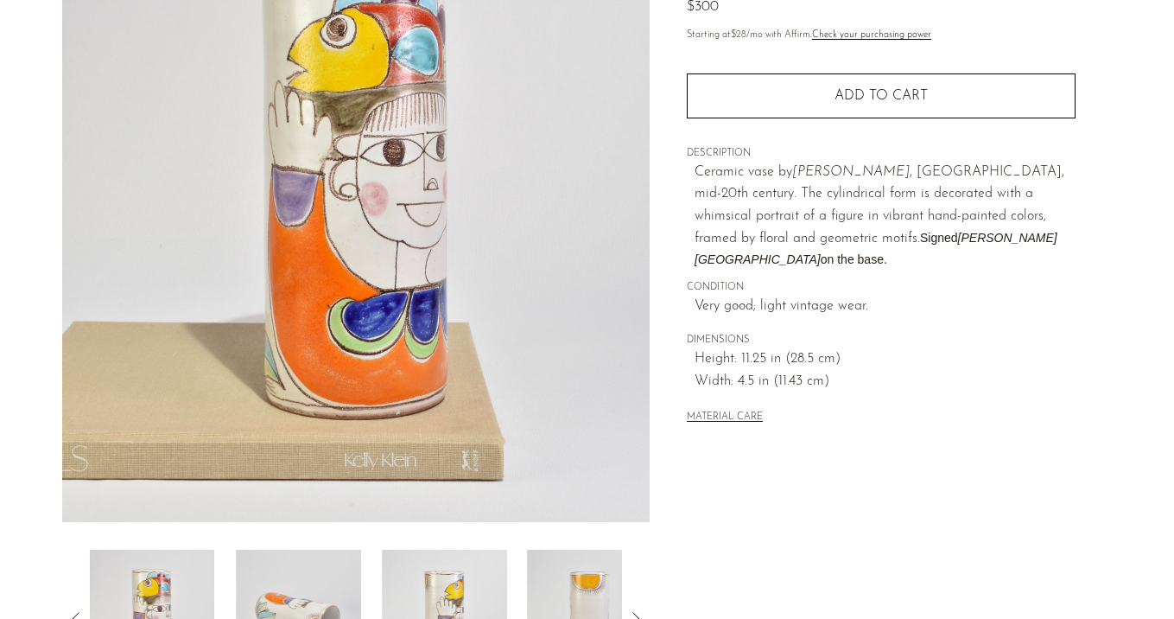
click at [318, 565] on img at bounding box center [298, 619] width 125 height 138
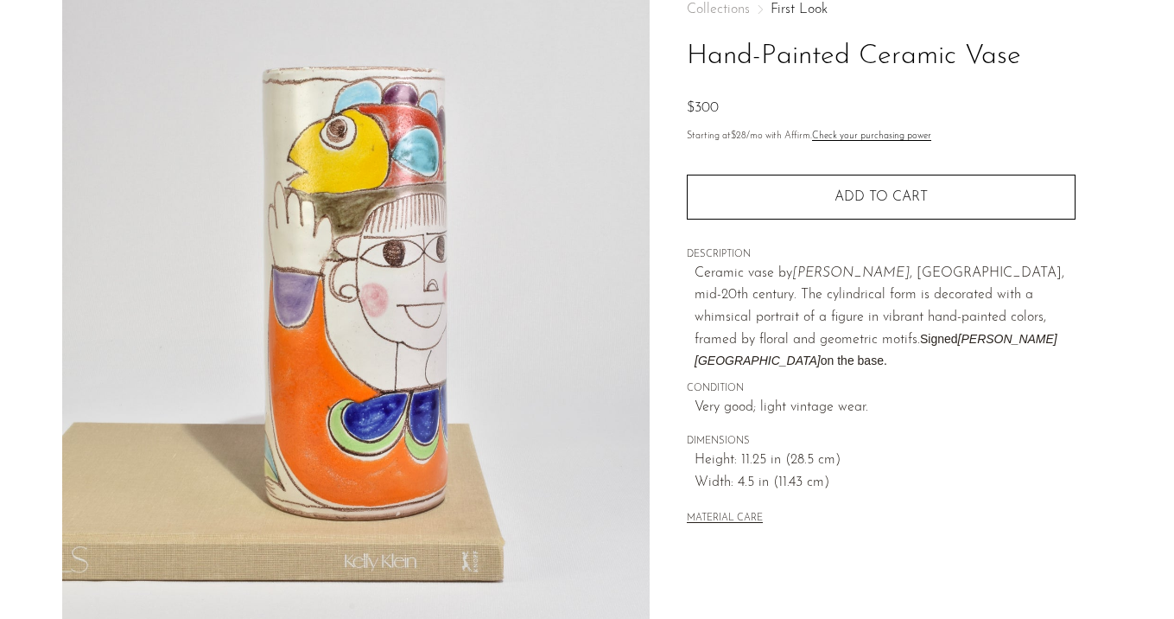
scroll to position [105, 0]
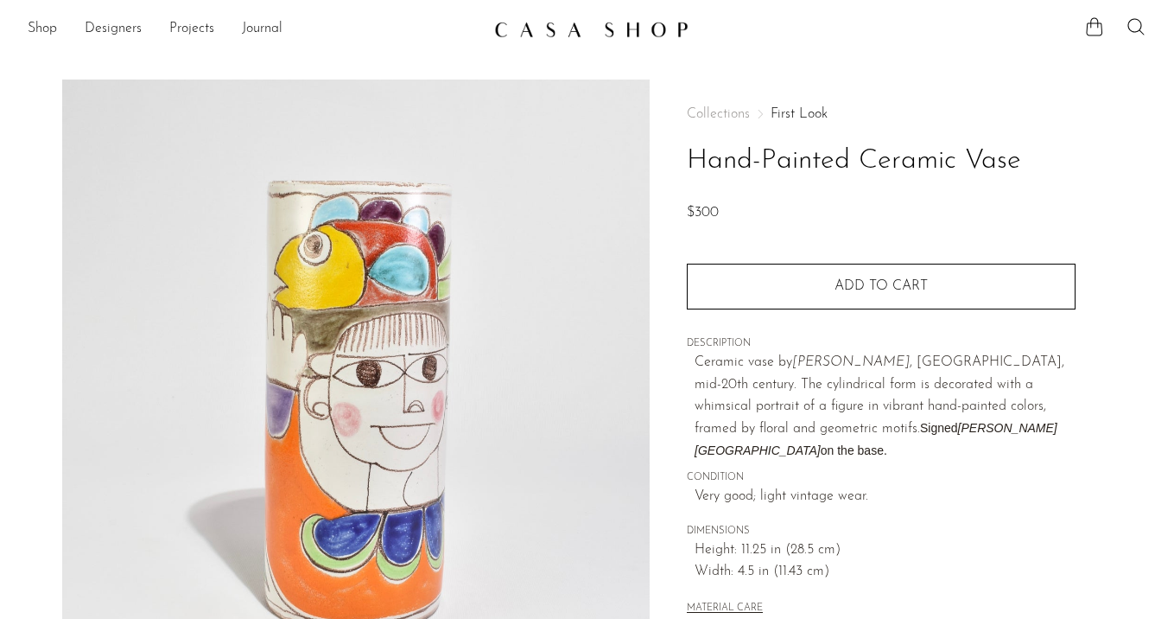
scroll to position [361, 0]
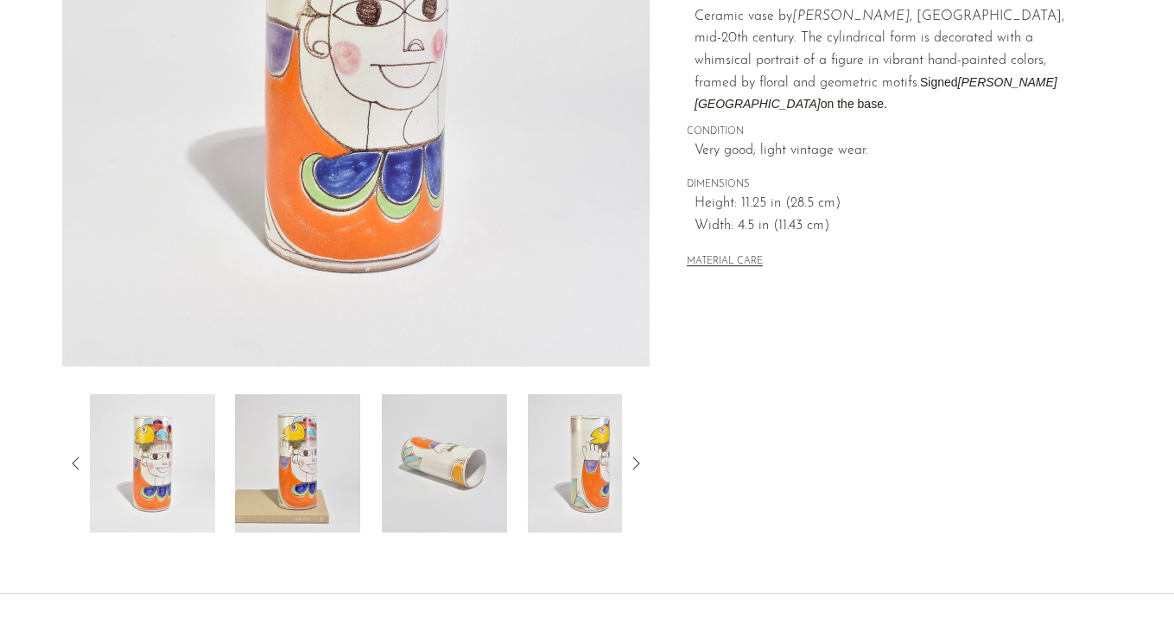
click at [630, 459] on icon at bounding box center [636, 463] width 21 height 21
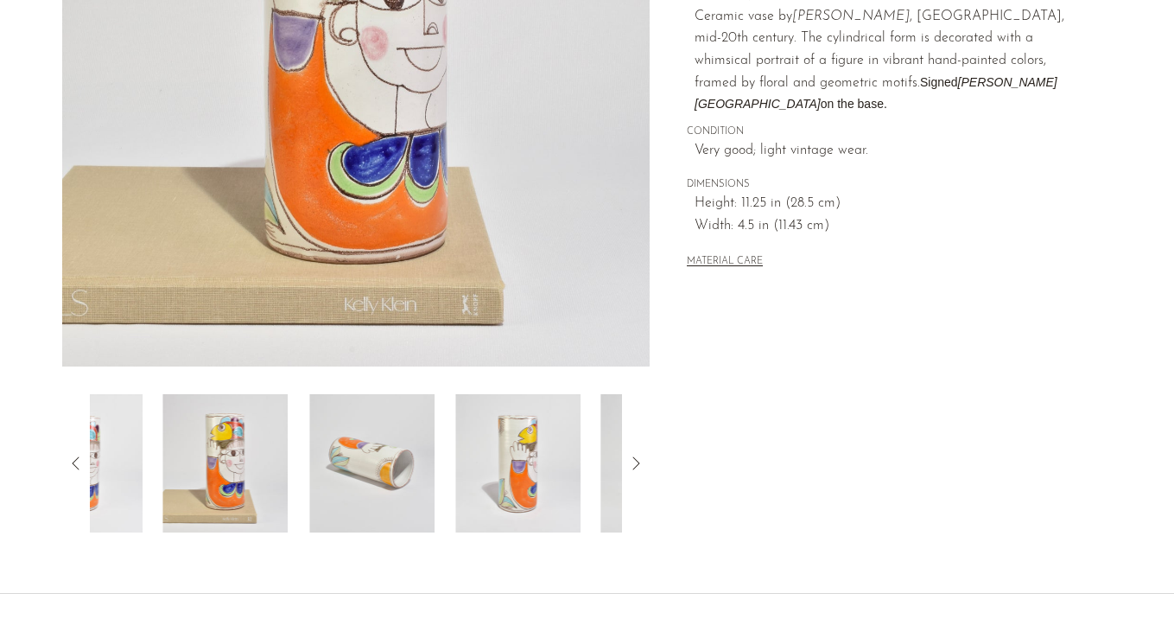
click at [630, 459] on icon at bounding box center [636, 463] width 21 height 21
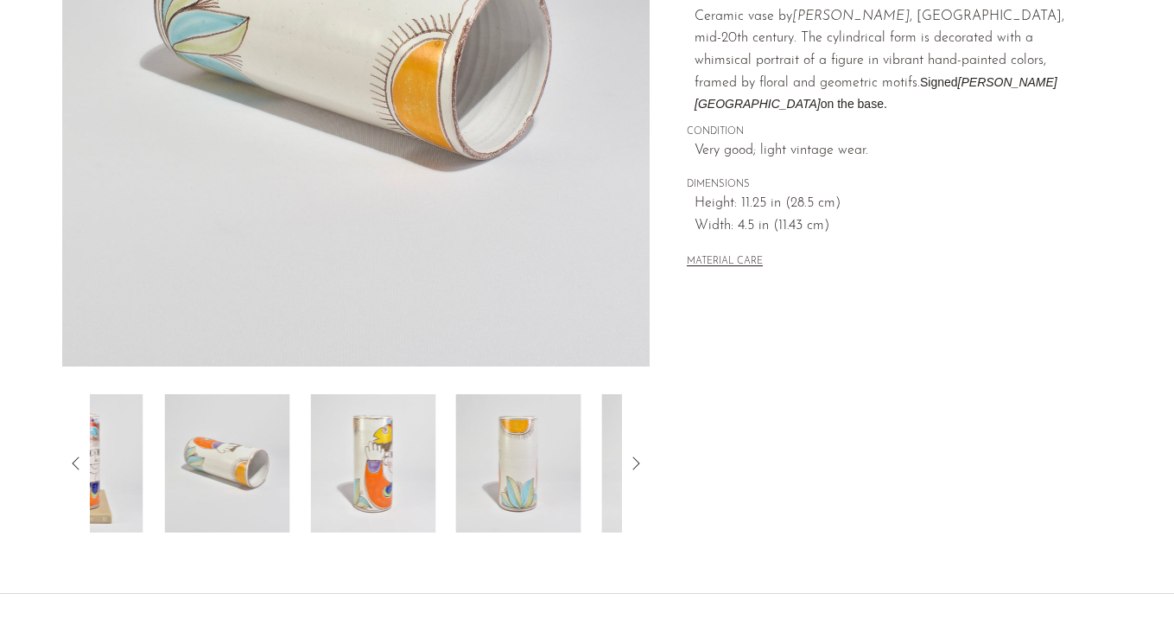
click at [630, 459] on icon at bounding box center [636, 463] width 21 height 21
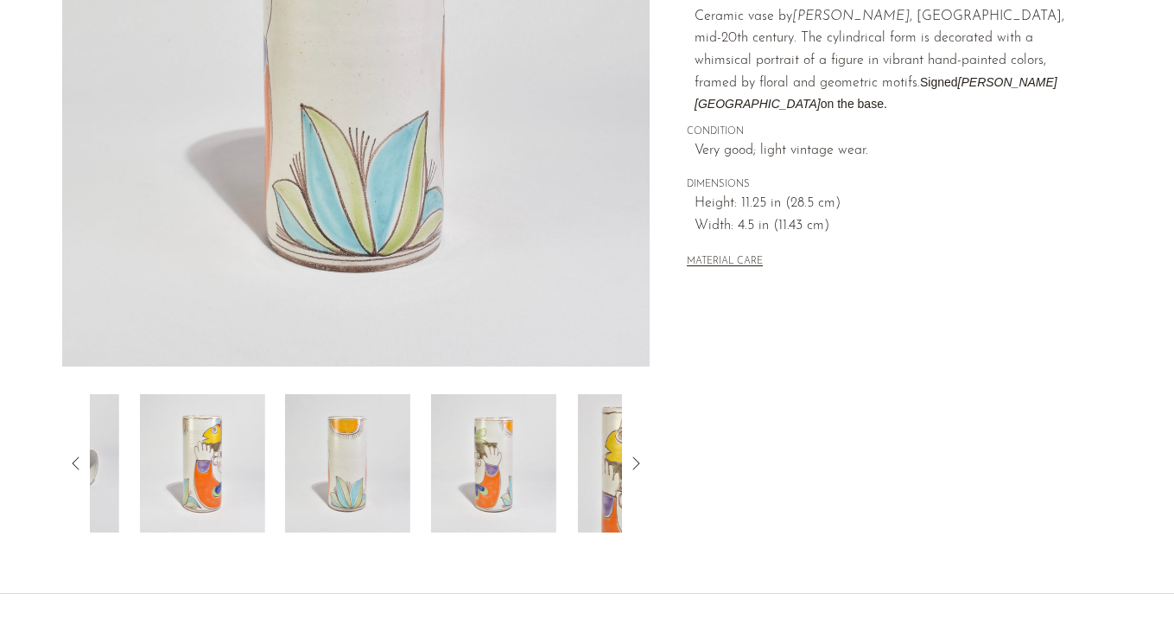
click at [630, 459] on icon at bounding box center [636, 463] width 21 height 21
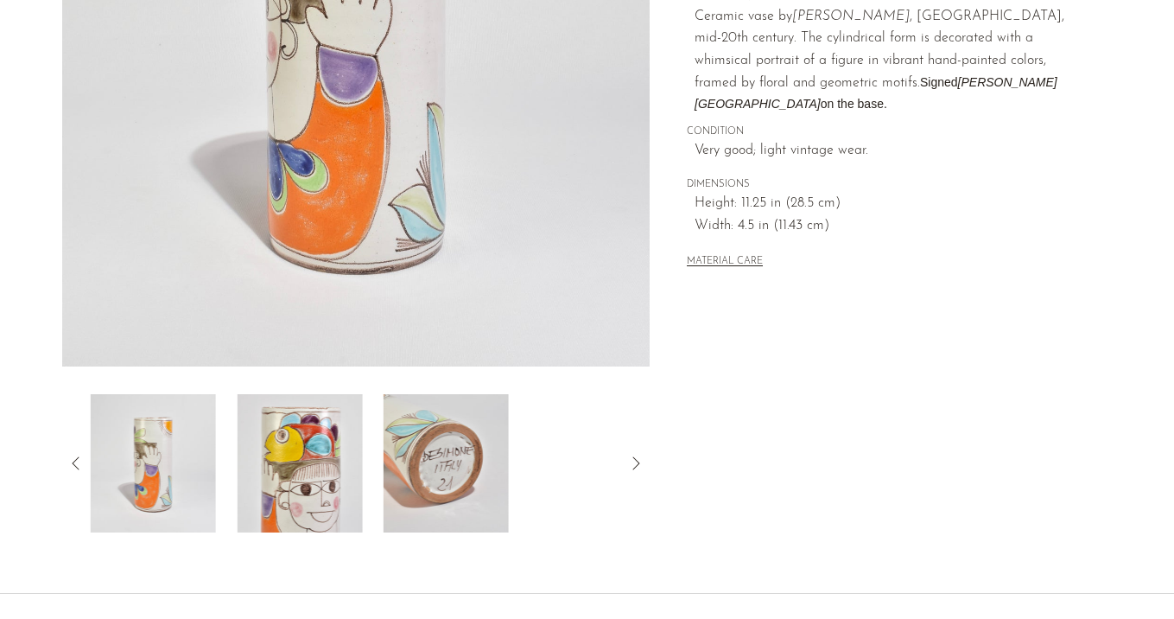
click at [483, 459] on img at bounding box center [445, 463] width 125 height 138
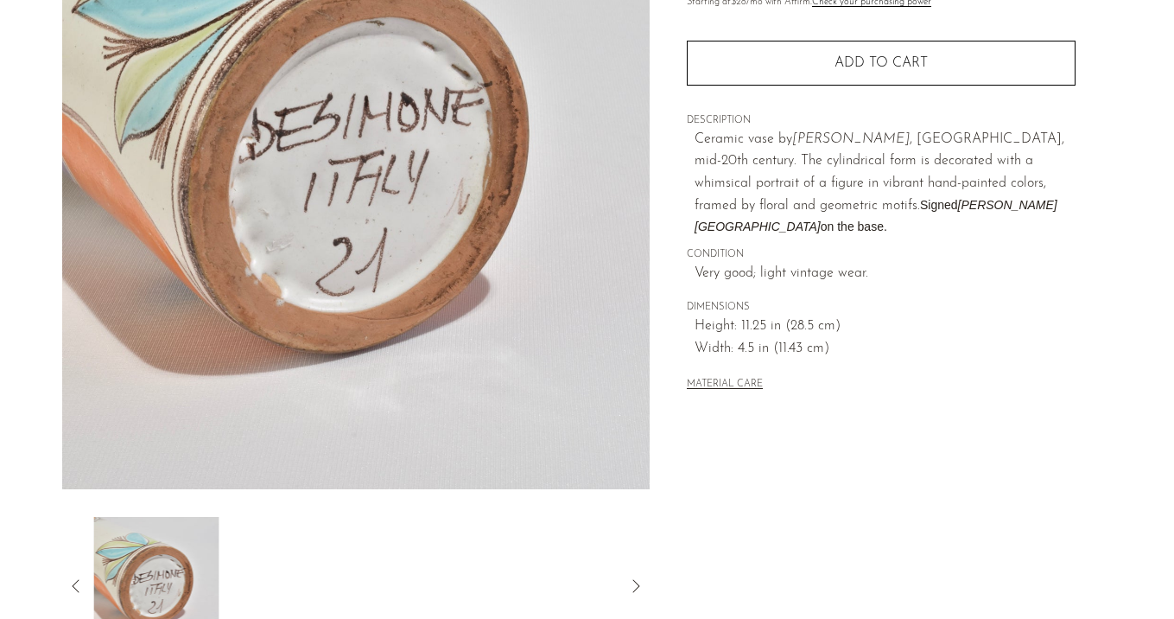
scroll to position [111, 0]
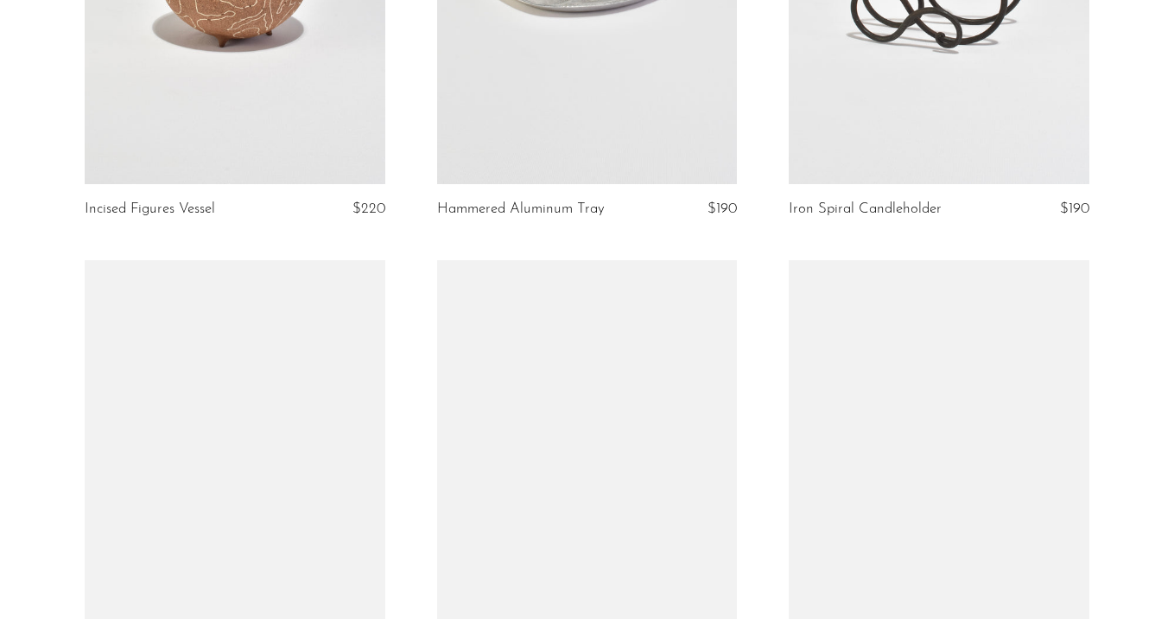
scroll to position [1257, 0]
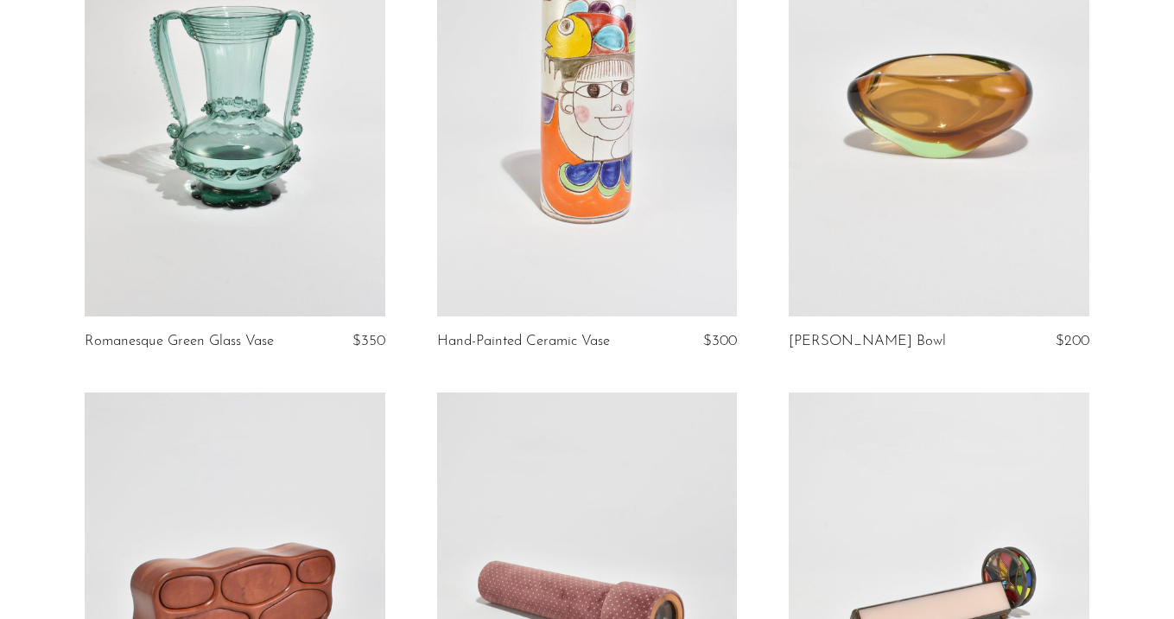
click at [609, 201] on link at bounding box center [587, 105] width 301 height 421
click at [792, 238] on link at bounding box center [939, 105] width 301 height 421
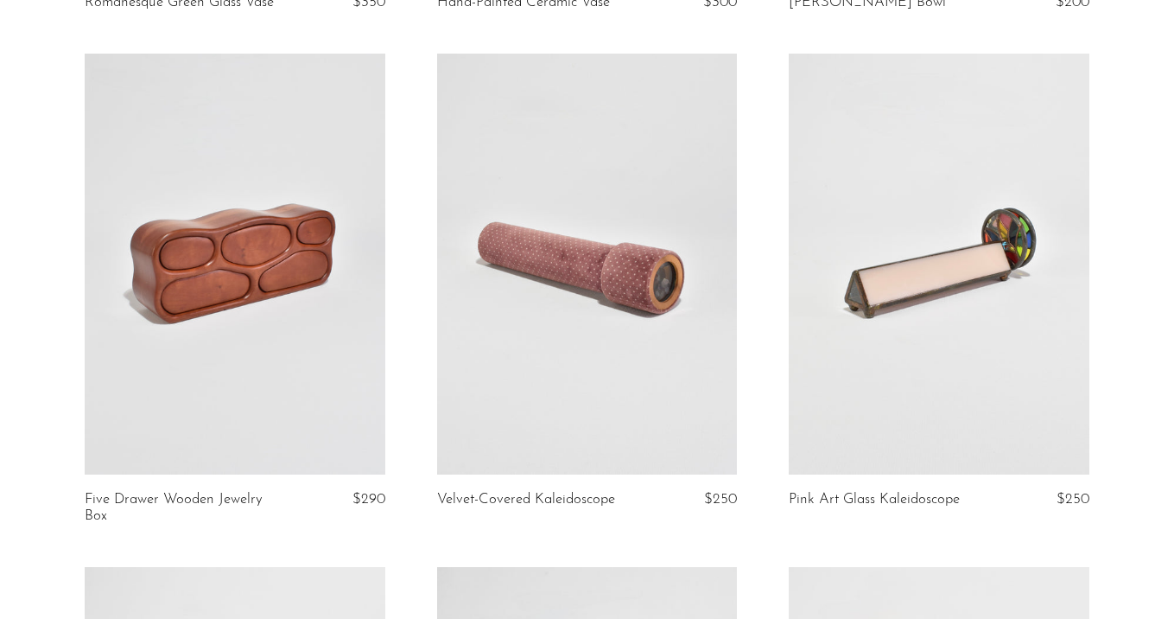
scroll to position [1735, 0]
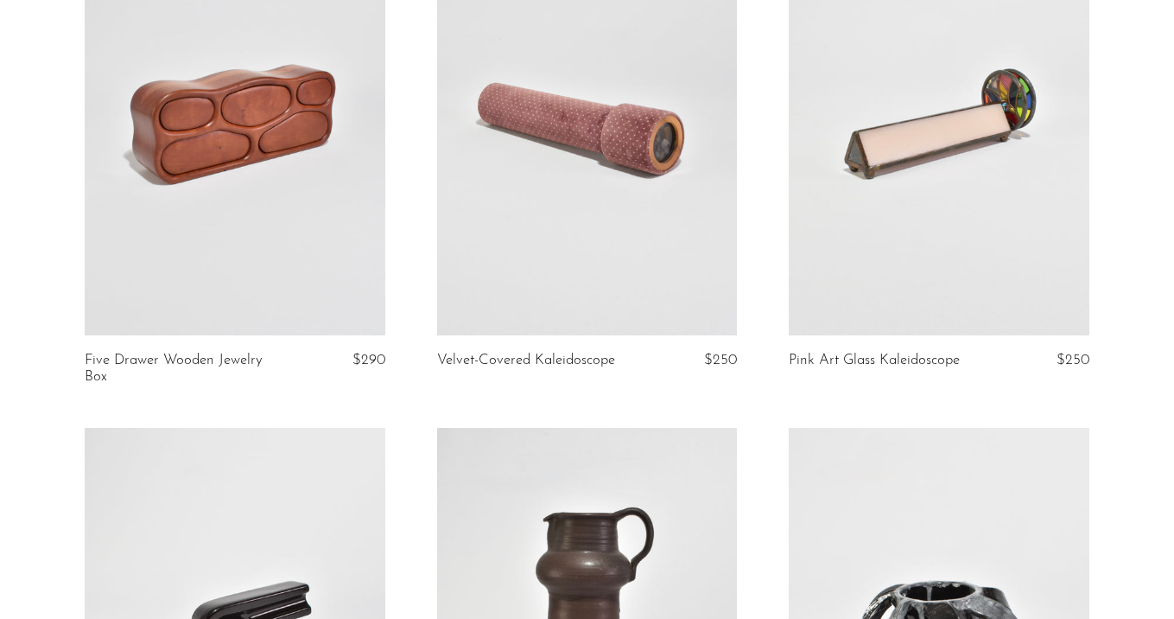
click at [285, 159] on link at bounding box center [235, 124] width 301 height 421
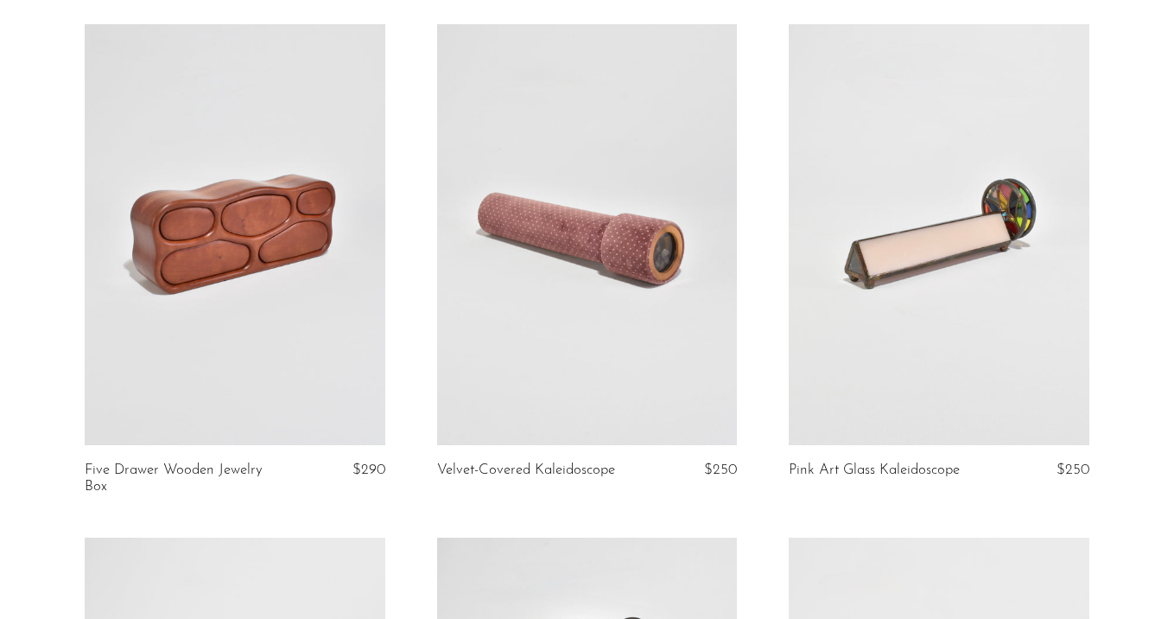
click at [643, 347] on link at bounding box center [587, 234] width 301 height 421
click at [480, 340] on link at bounding box center [587, 234] width 301 height 421
click at [919, 249] on link at bounding box center [939, 234] width 301 height 421
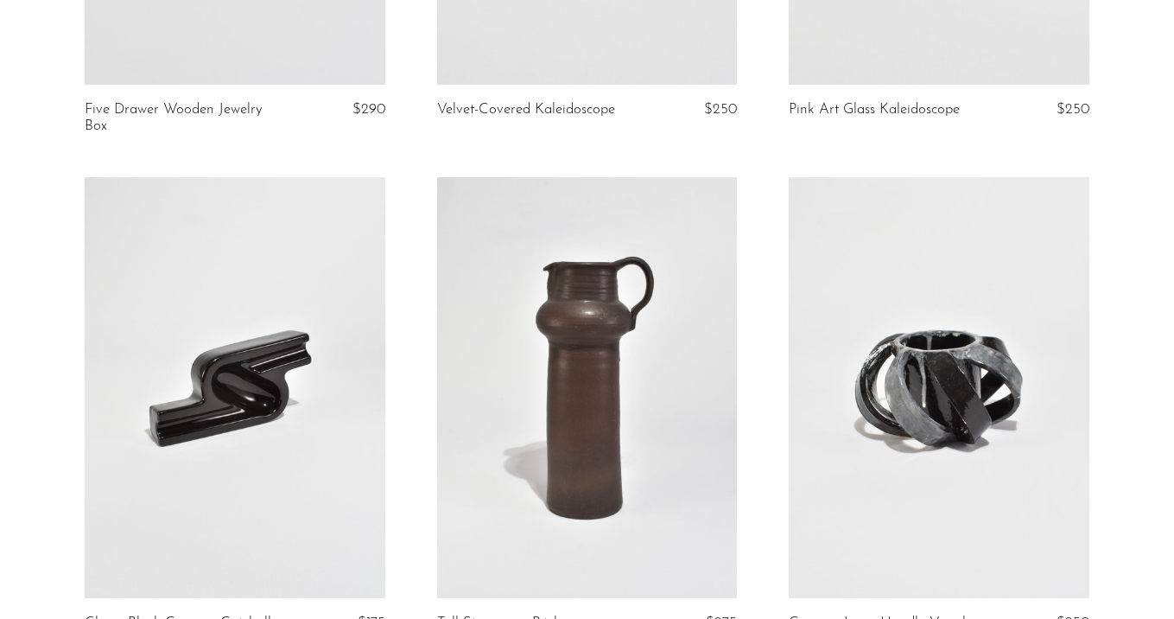
scroll to position [2130, 0]
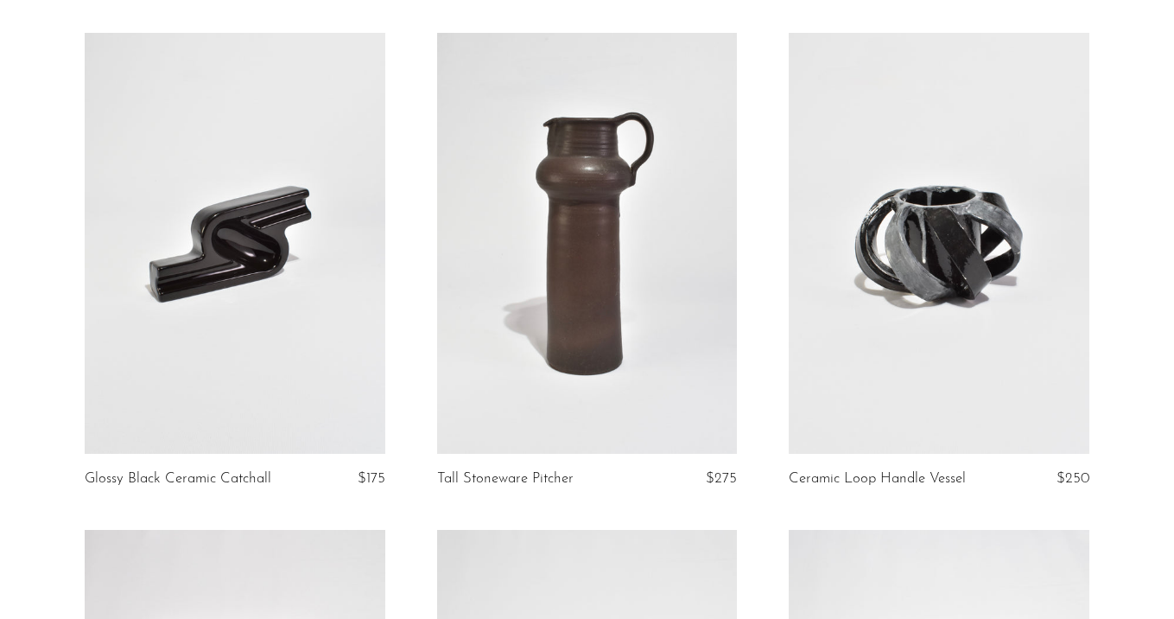
click at [263, 346] on link at bounding box center [235, 243] width 301 height 421
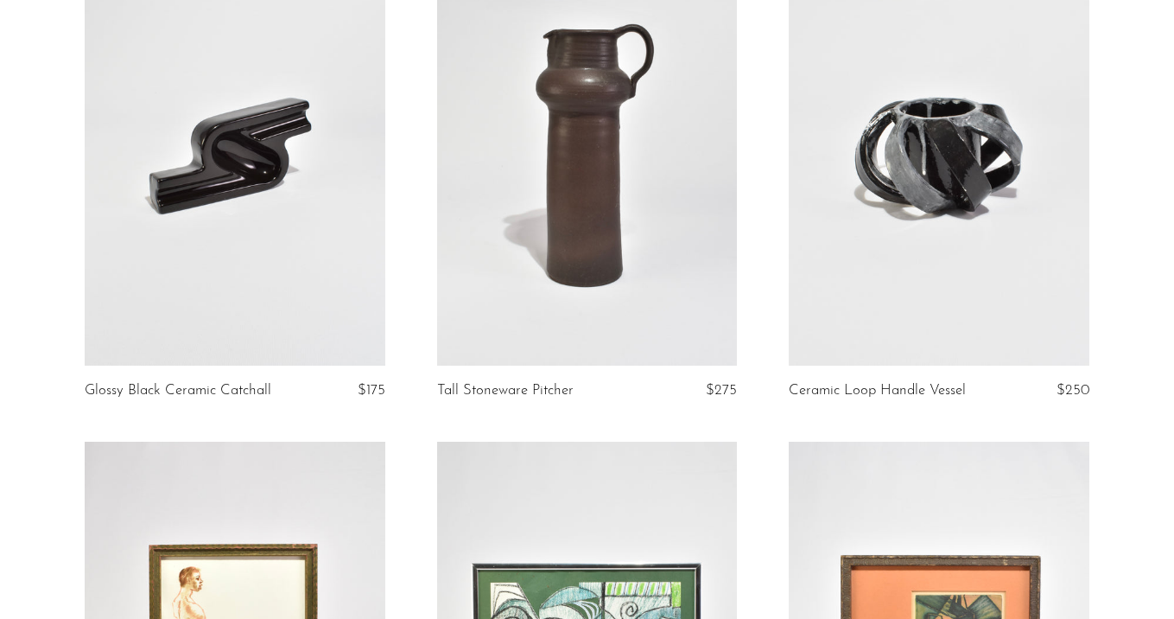
scroll to position [2178, 0]
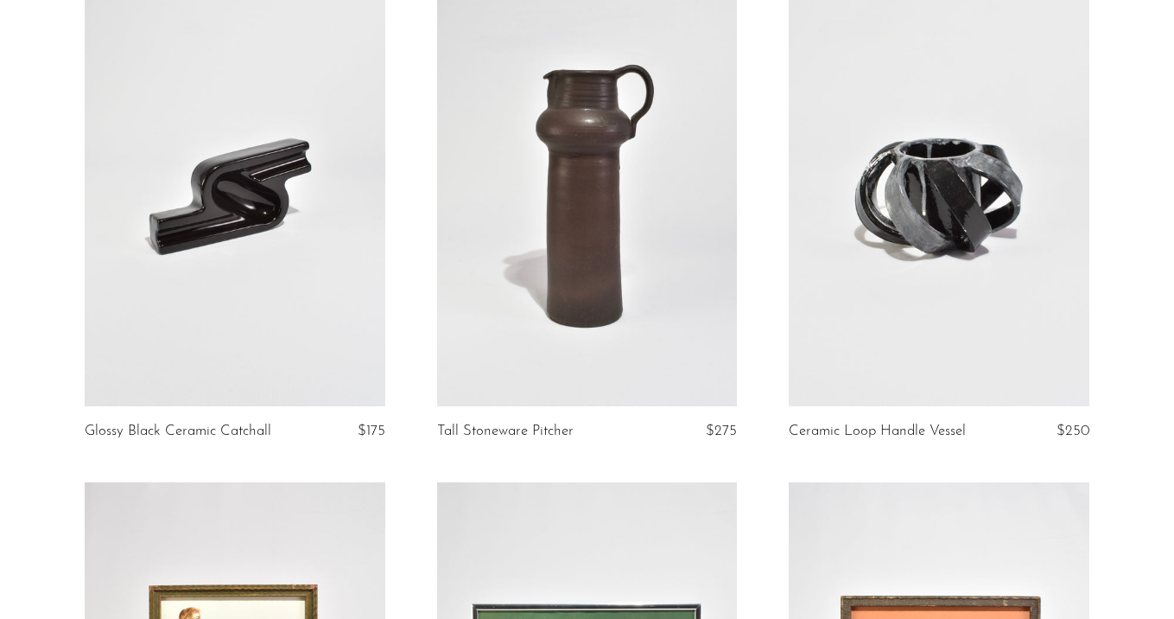
click at [518, 159] on link at bounding box center [587, 195] width 301 height 421
click at [931, 149] on link at bounding box center [939, 195] width 301 height 421
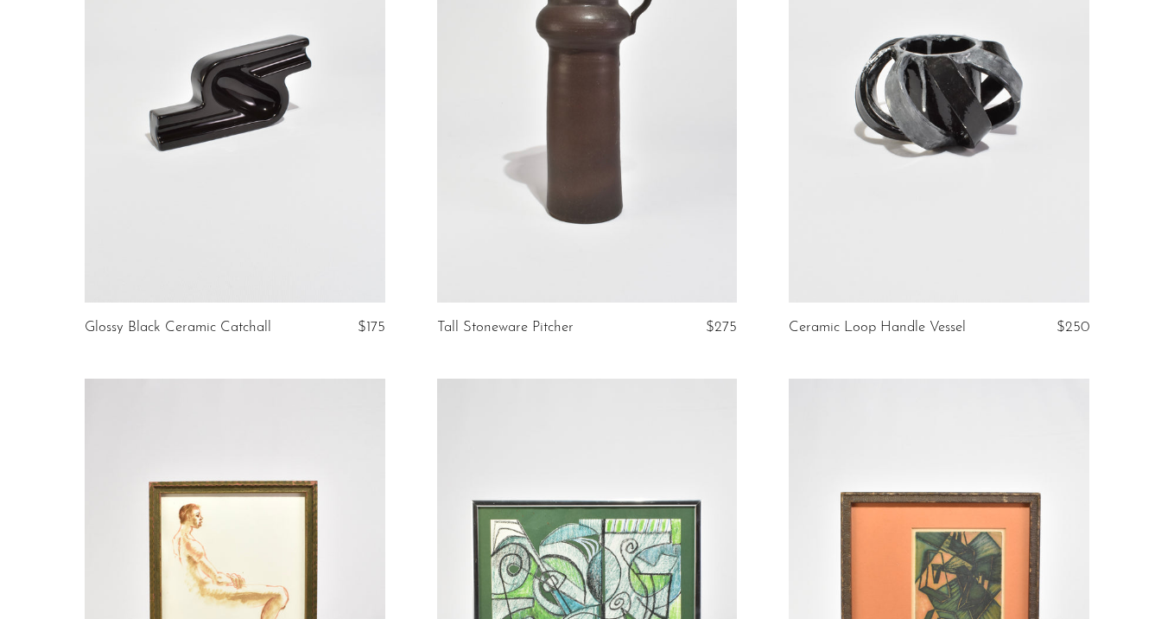
scroll to position [2120, 0]
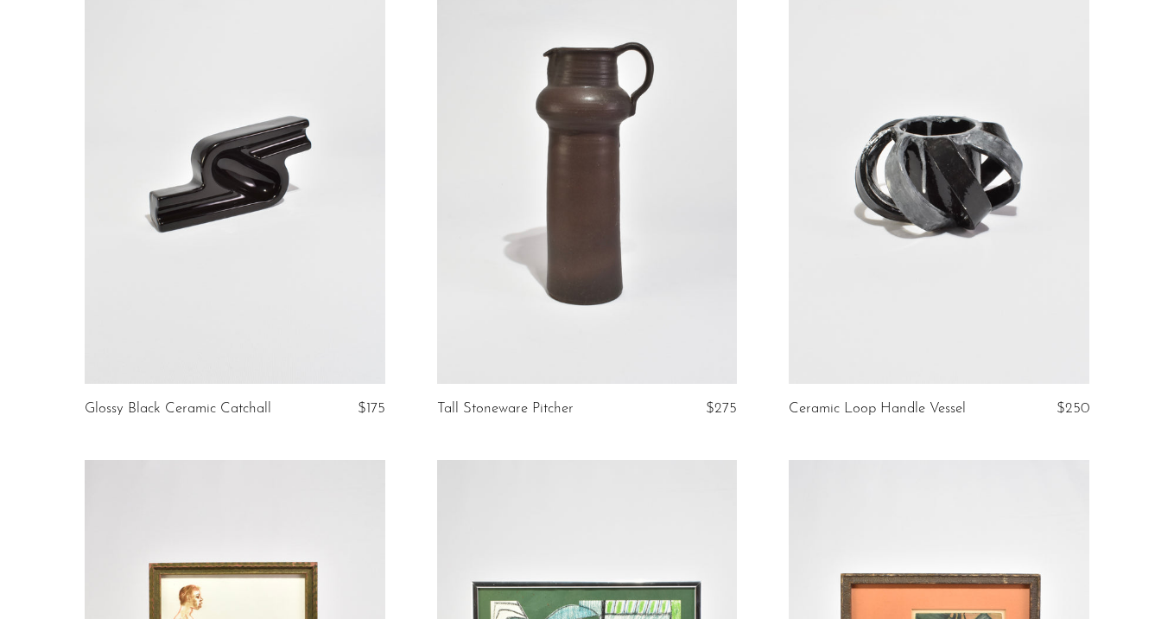
click at [261, 213] on link at bounding box center [235, 173] width 301 height 421
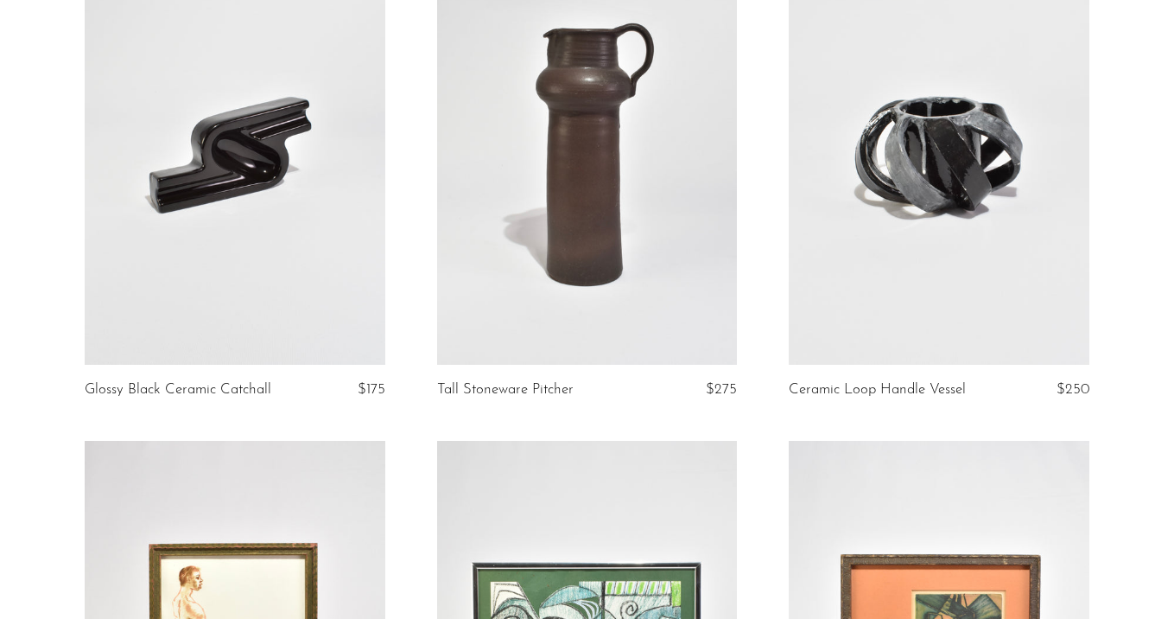
scroll to position [1953, 0]
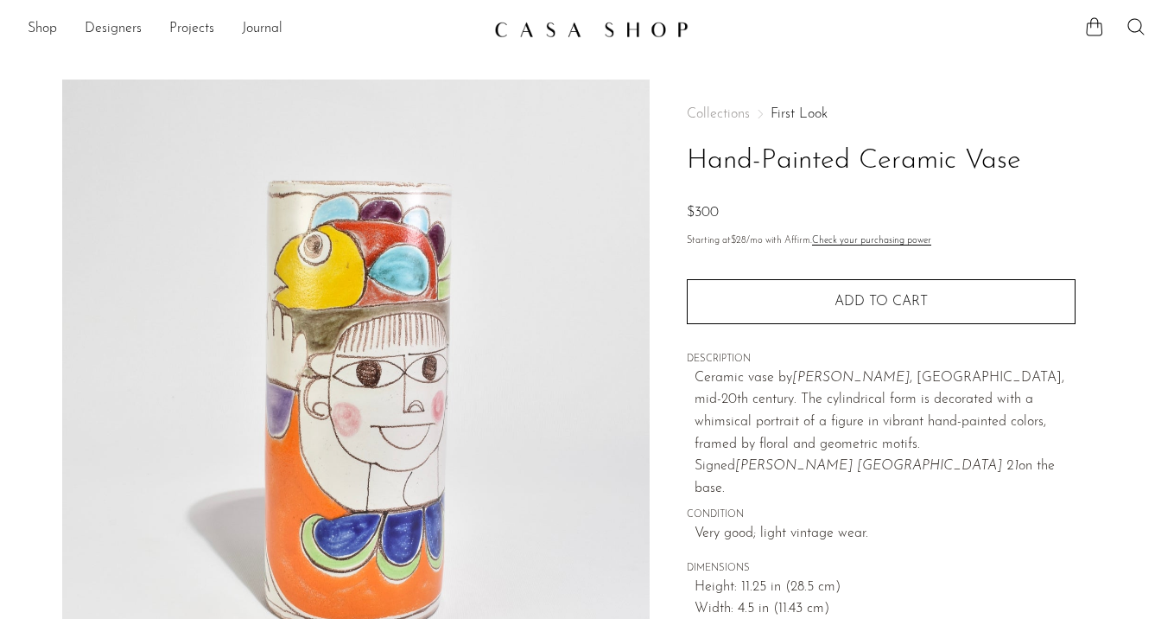
scroll to position [203, 0]
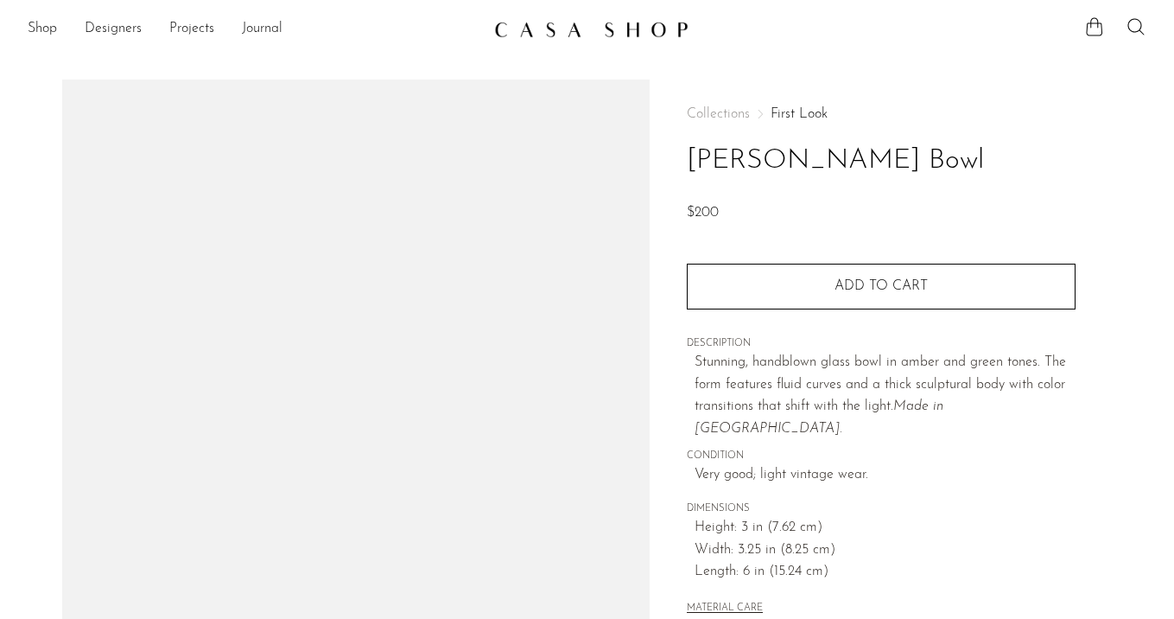
scroll to position [197, 0]
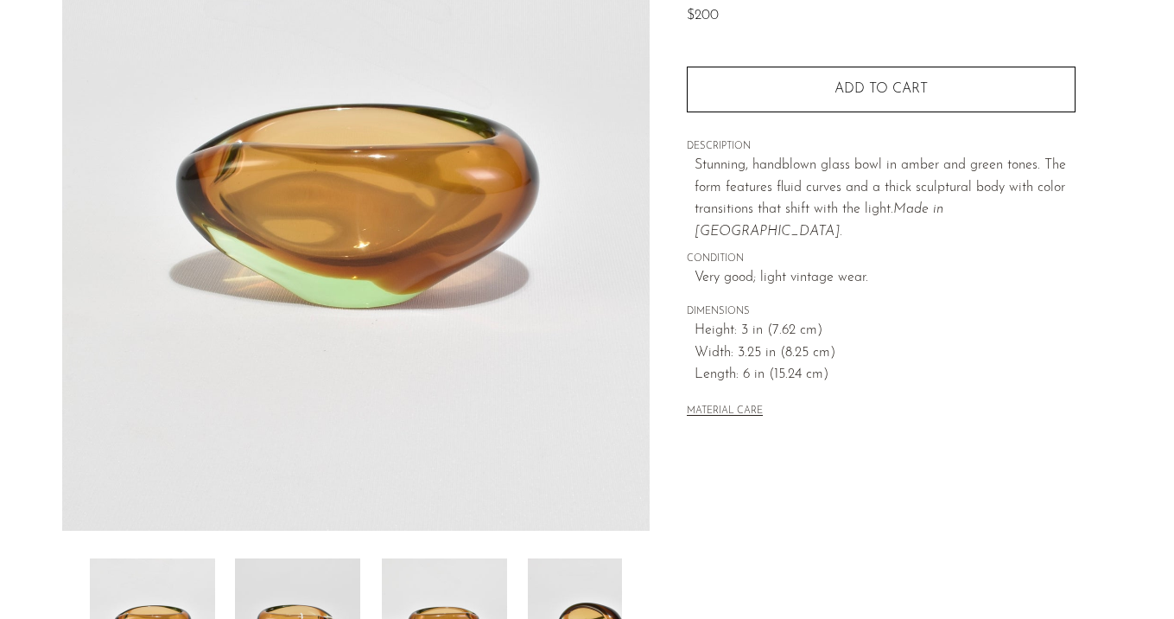
click at [319, 566] on img at bounding box center [297, 627] width 125 height 138
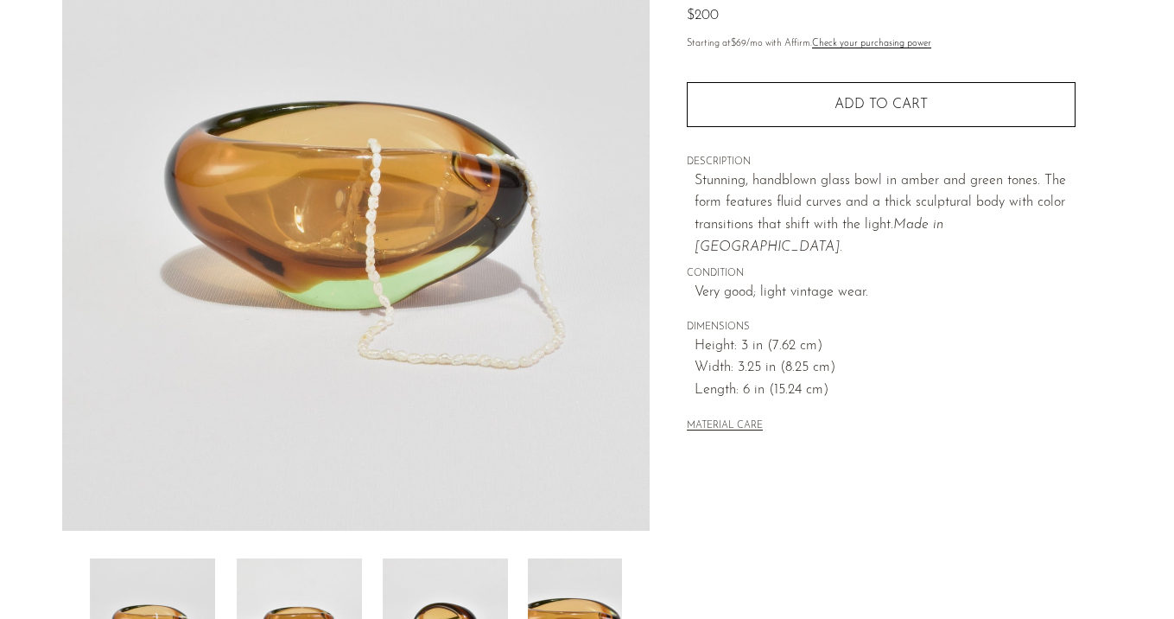
click at [319, 566] on img at bounding box center [299, 627] width 125 height 138
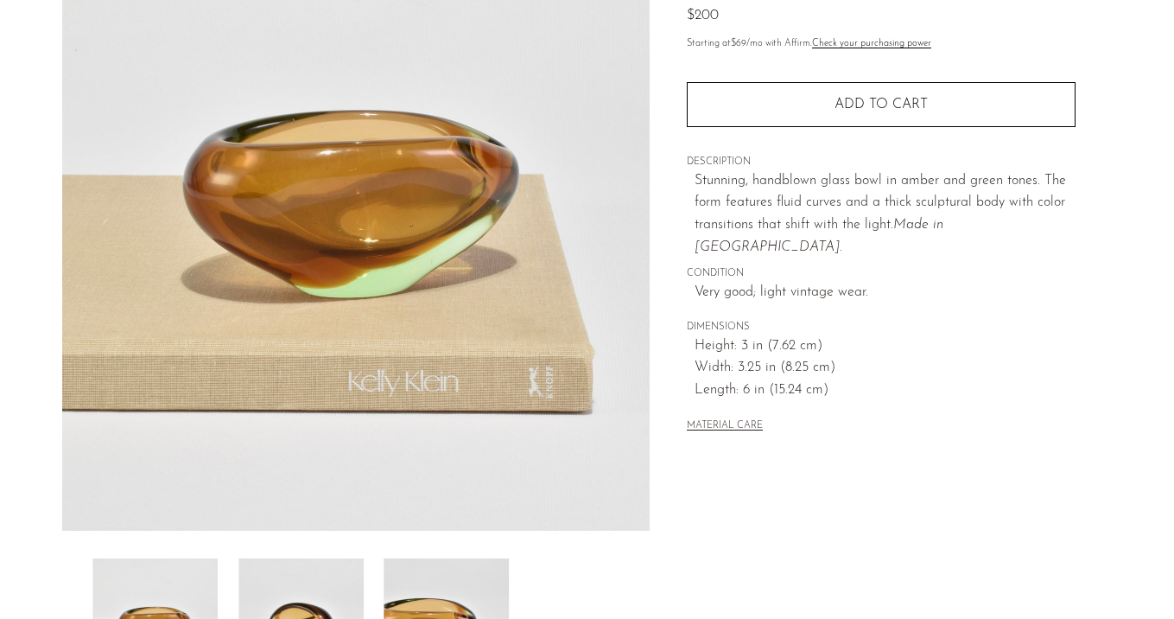
click at [319, 566] on img at bounding box center [300, 627] width 125 height 138
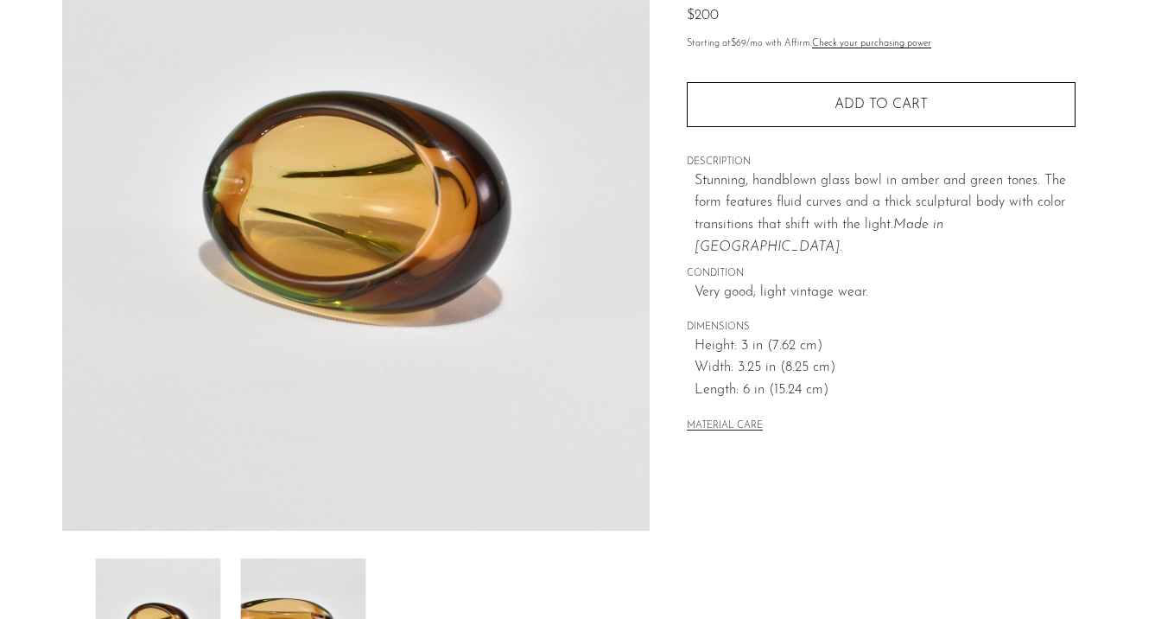
click at [319, 566] on img at bounding box center [303, 627] width 125 height 138
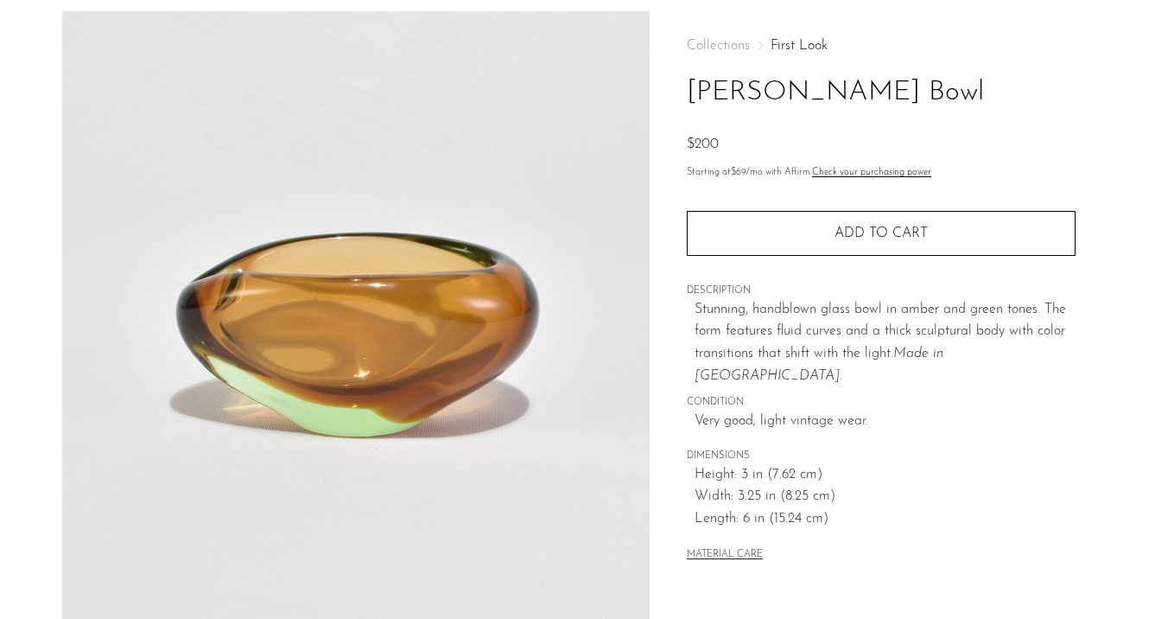
scroll to position [107, 0]
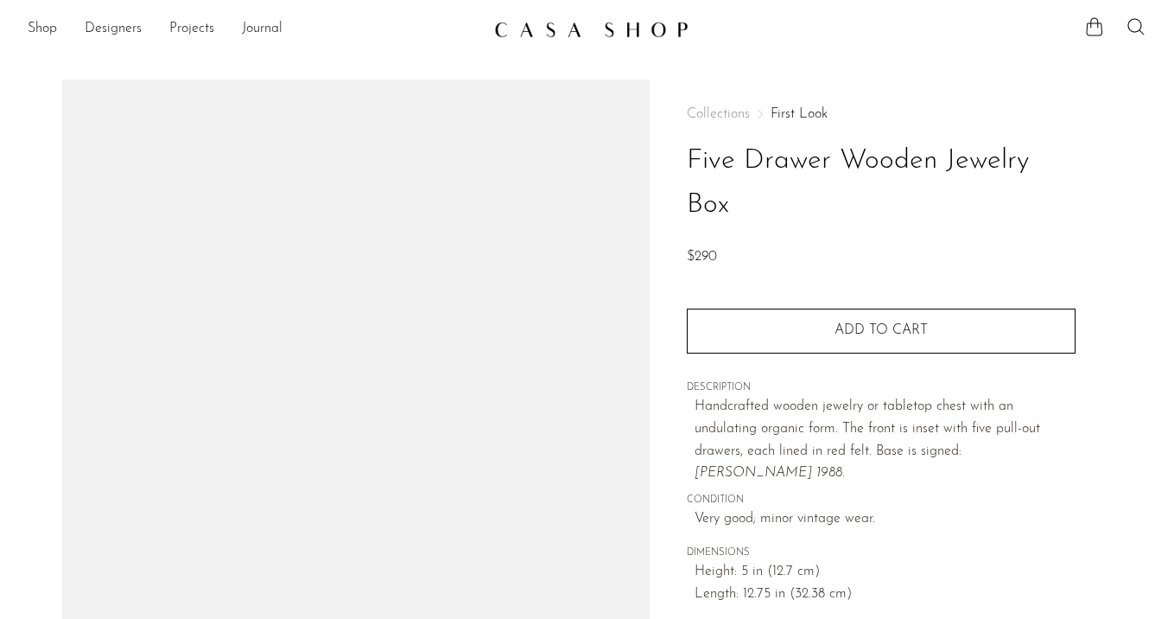
scroll to position [219, 0]
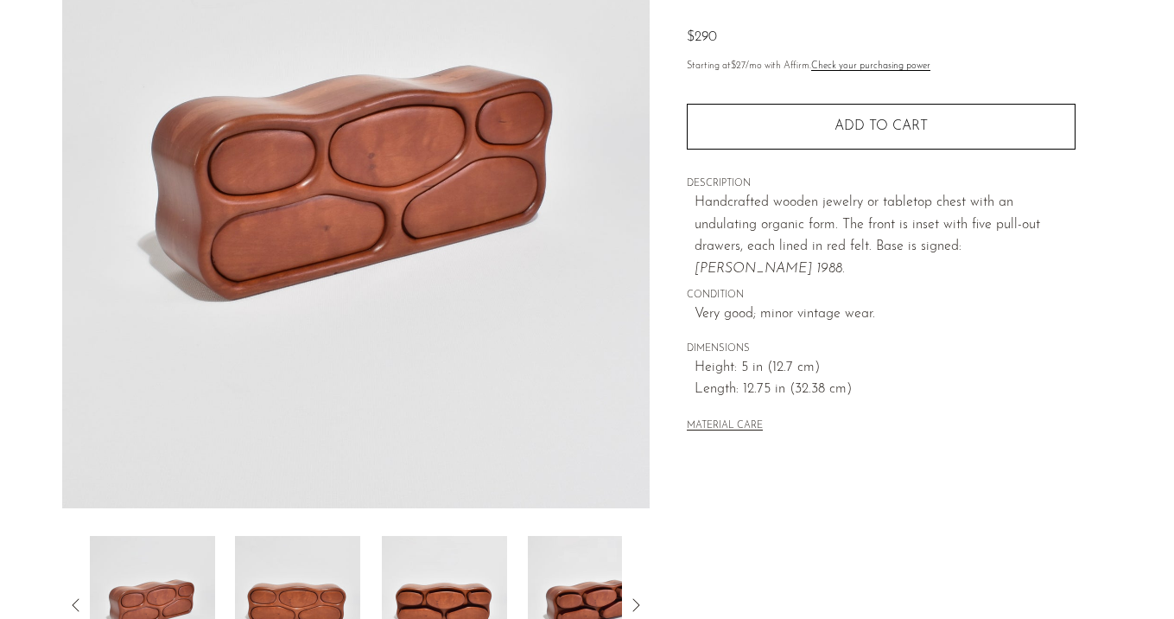
click at [308, 579] on img at bounding box center [297, 605] width 125 height 138
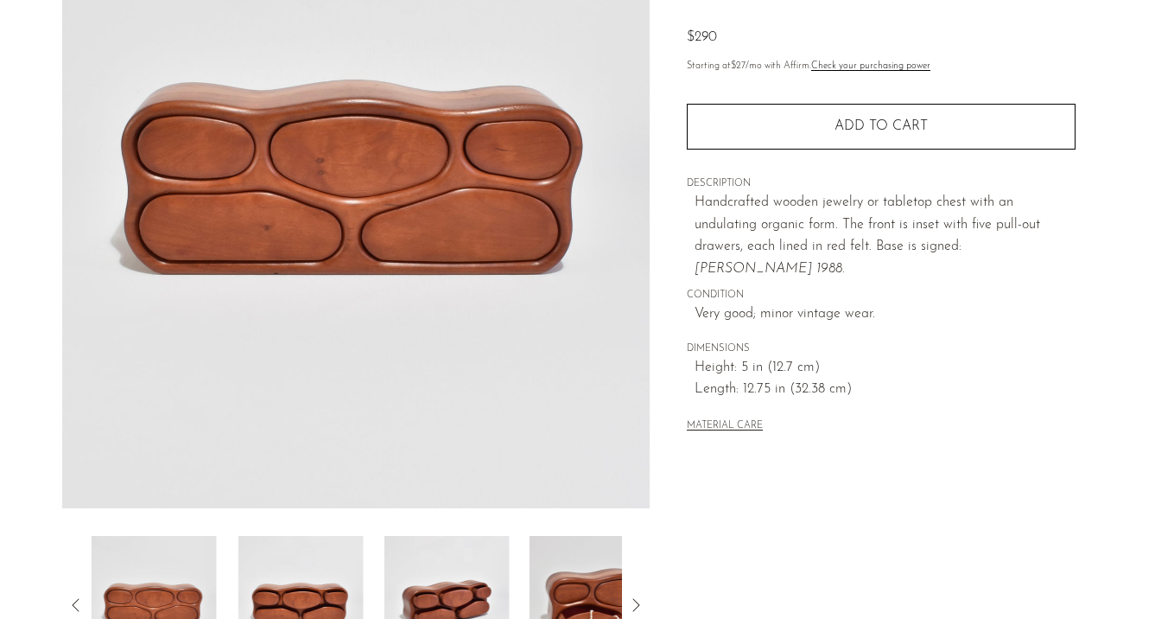
click at [308, 579] on img at bounding box center [300, 605] width 125 height 138
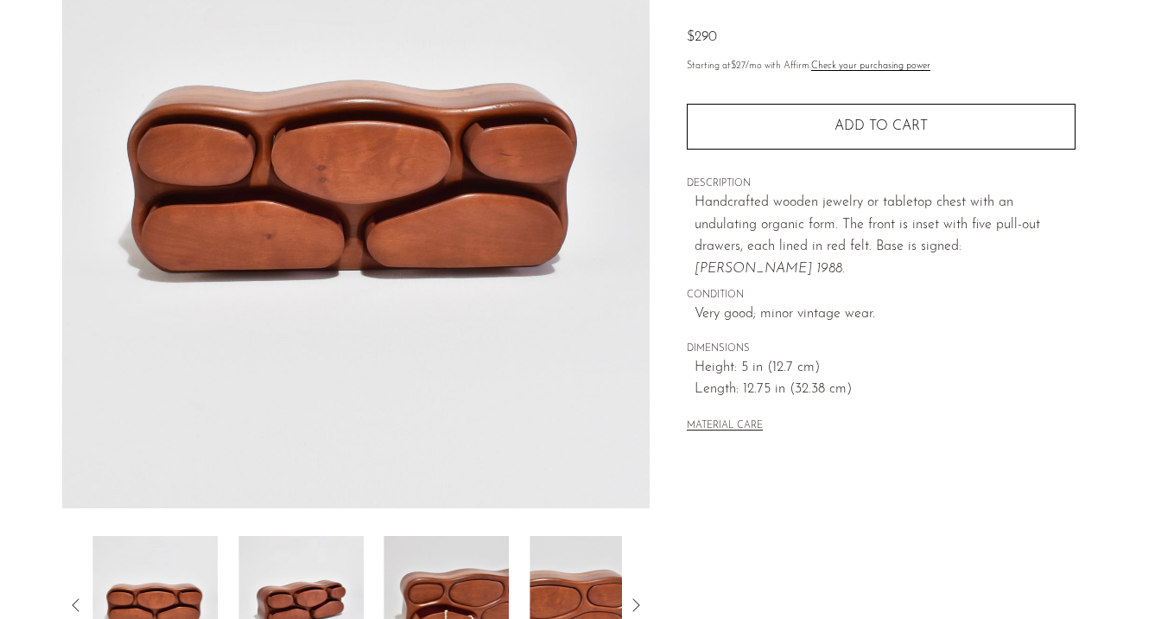
click at [308, 579] on img at bounding box center [300, 605] width 125 height 138
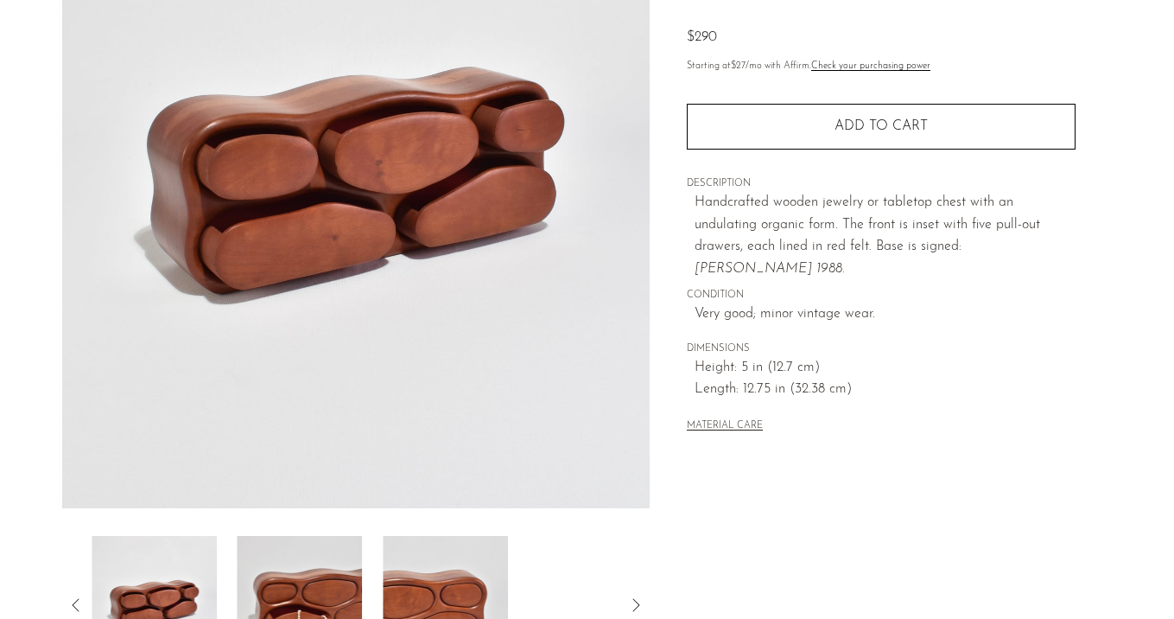
click at [308, 579] on img at bounding box center [300, 605] width 125 height 138
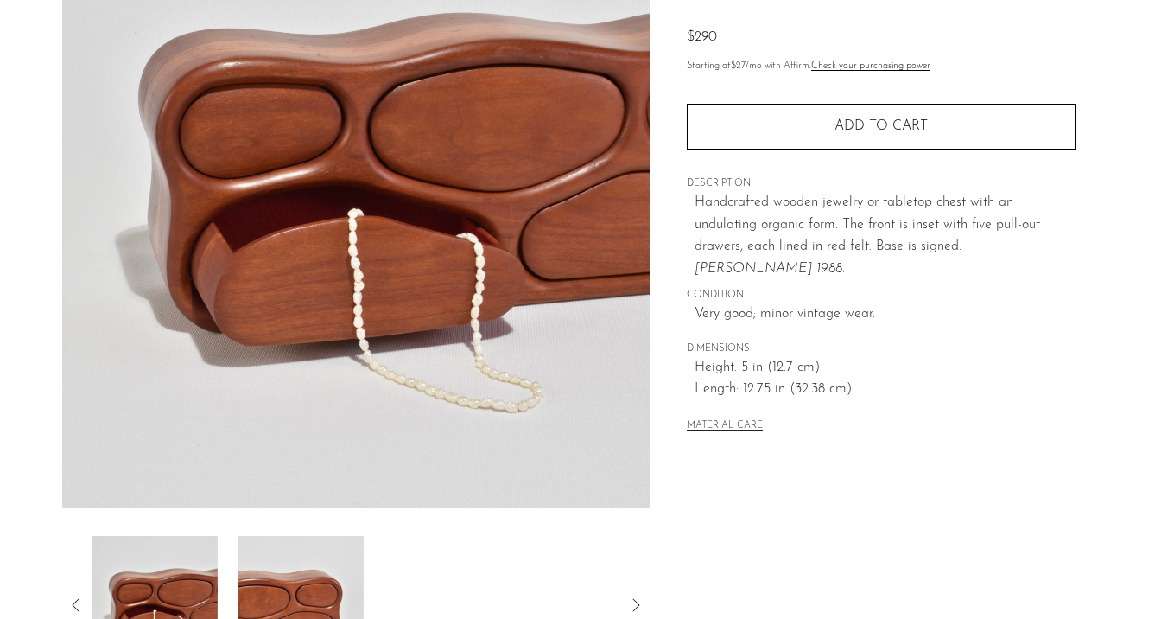
click at [308, 579] on img at bounding box center [300, 605] width 125 height 138
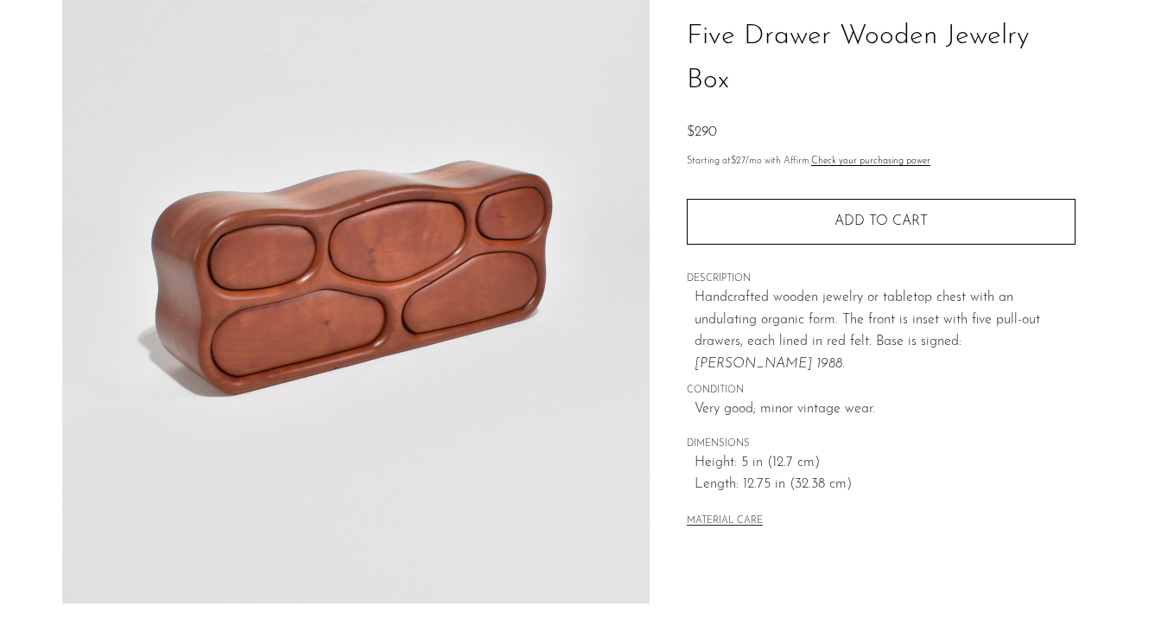
scroll to position [125, 0]
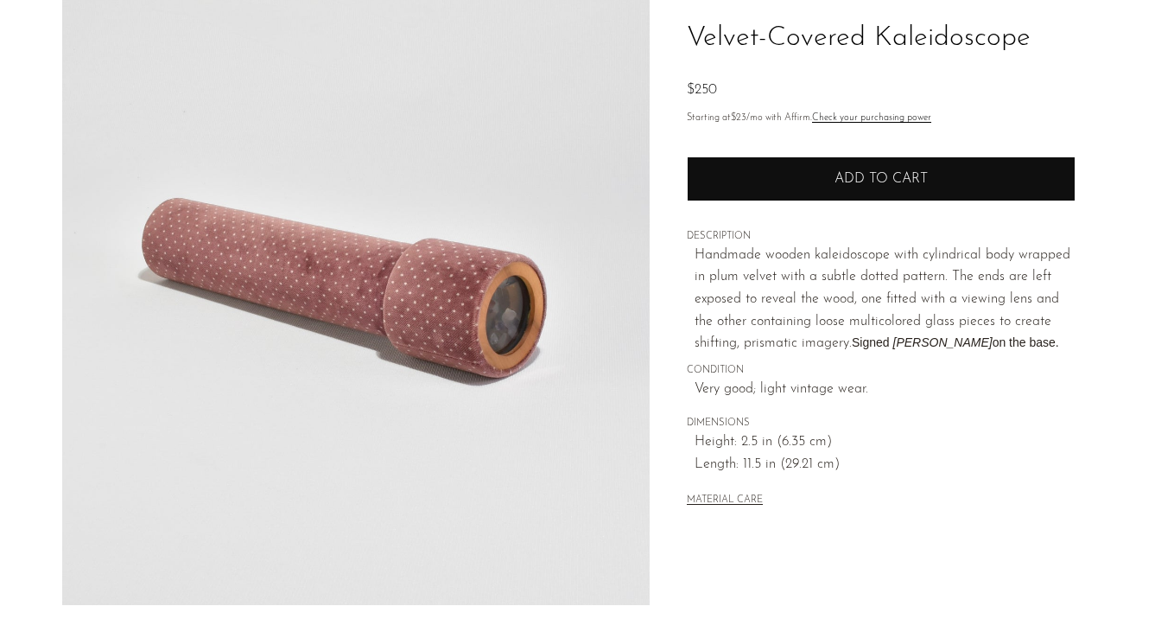
scroll to position [170, 0]
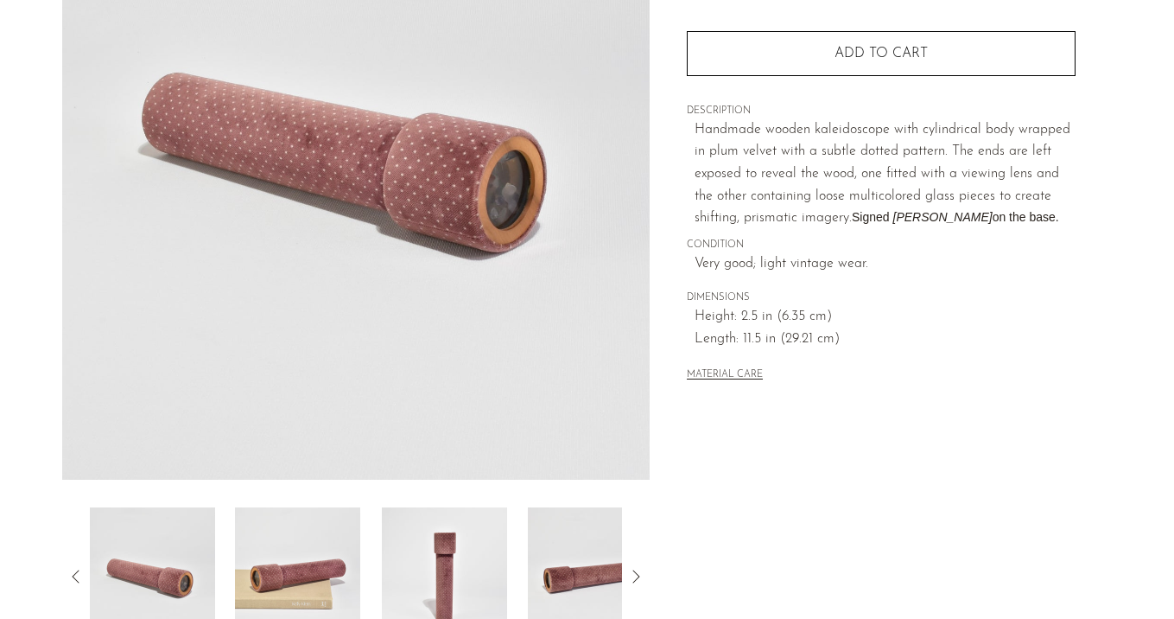
scroll to position [256, 0]
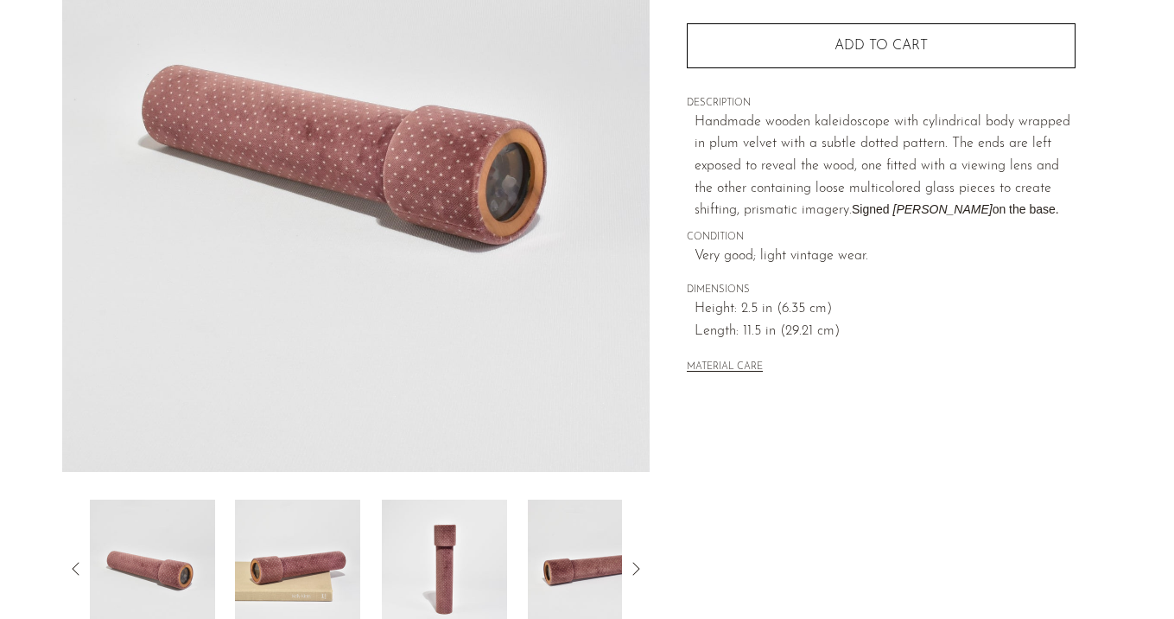
click at [284, 531] on img at bounding box center [297, 568] width 125 height 138
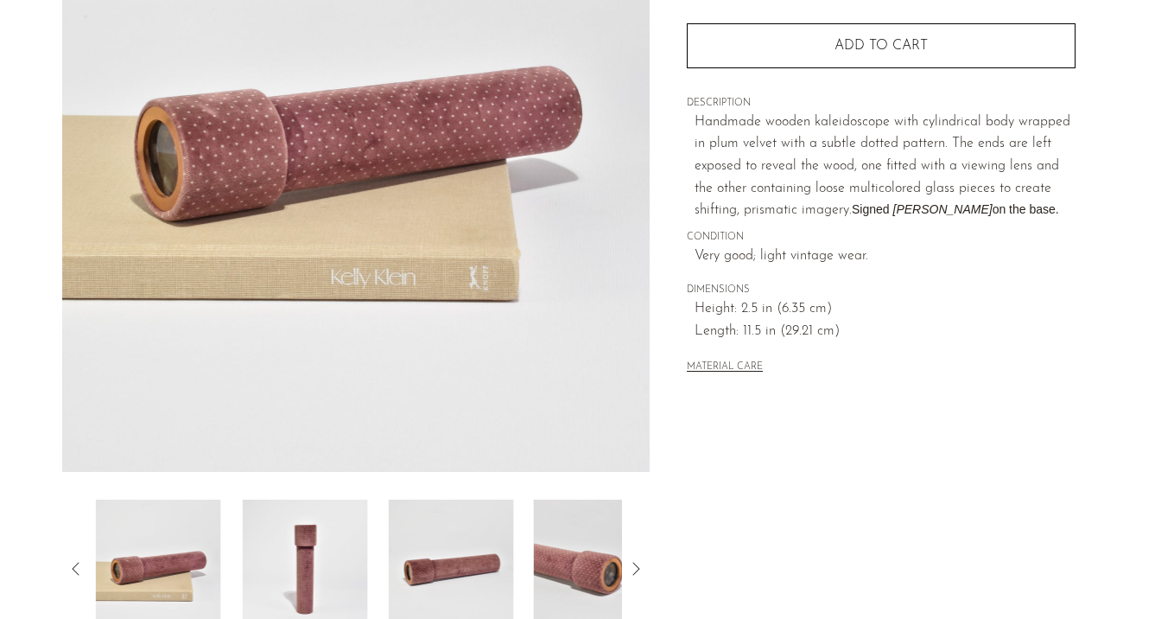
click at [284, 531] on img at bounding box center [304, 568] width 125 height 138
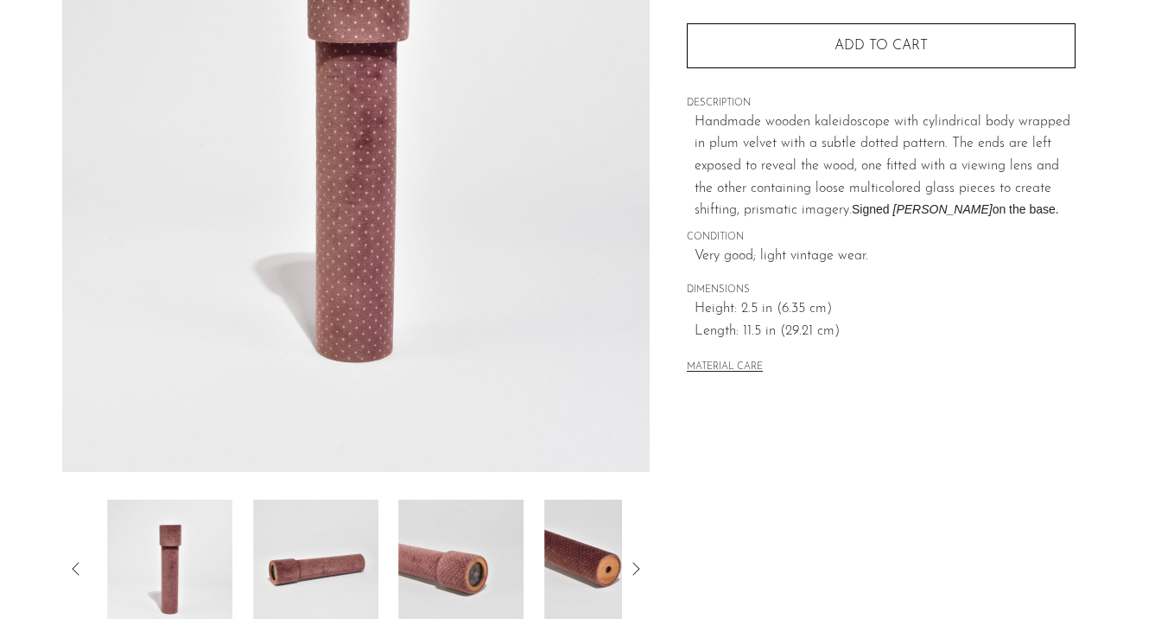
click at [284, 531] on img at bounding box center [315, 568] width 125 height 138
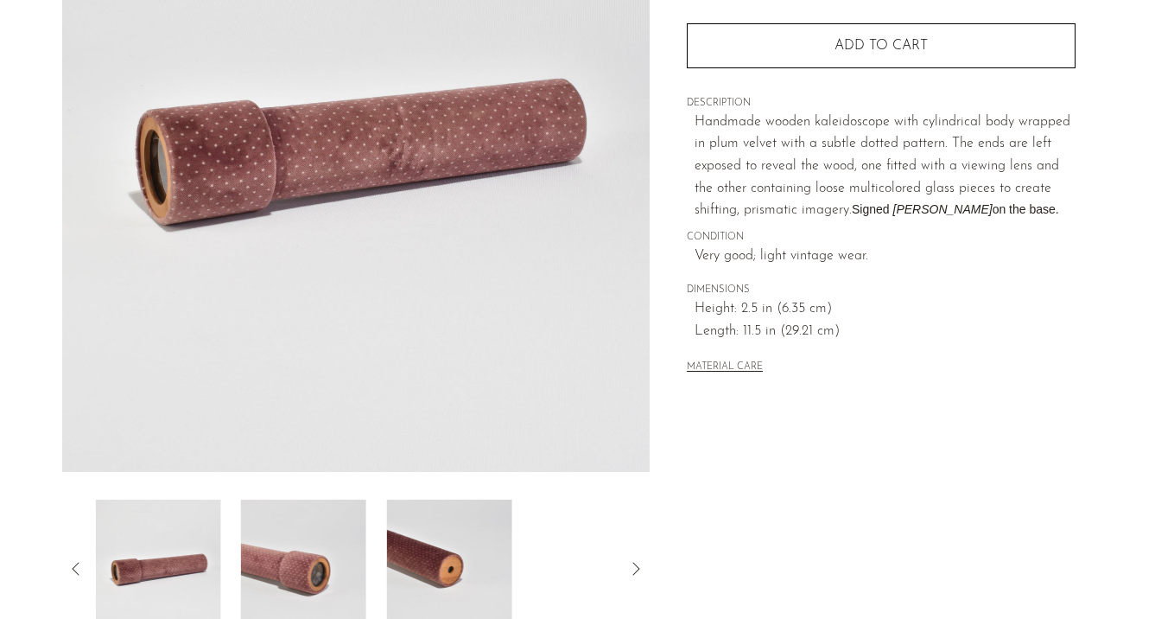
click at [284, 531] on img at bounding box center [303, 568] width 125 height 138
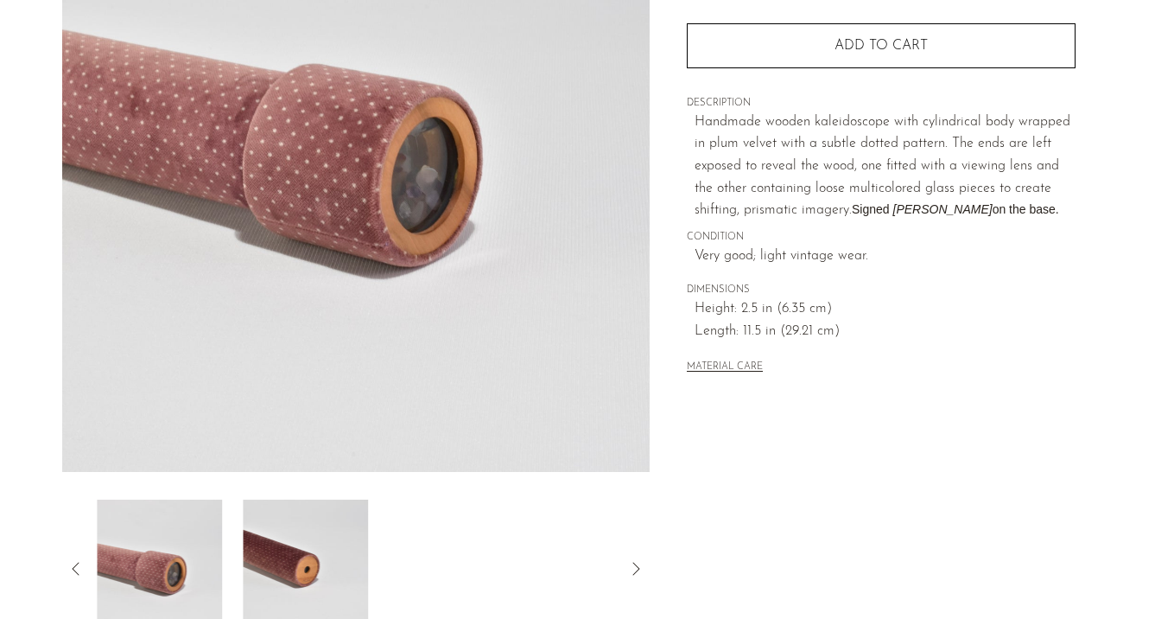
click at [284, 531] on img at bounding box center [306, 568] width 125 height 138
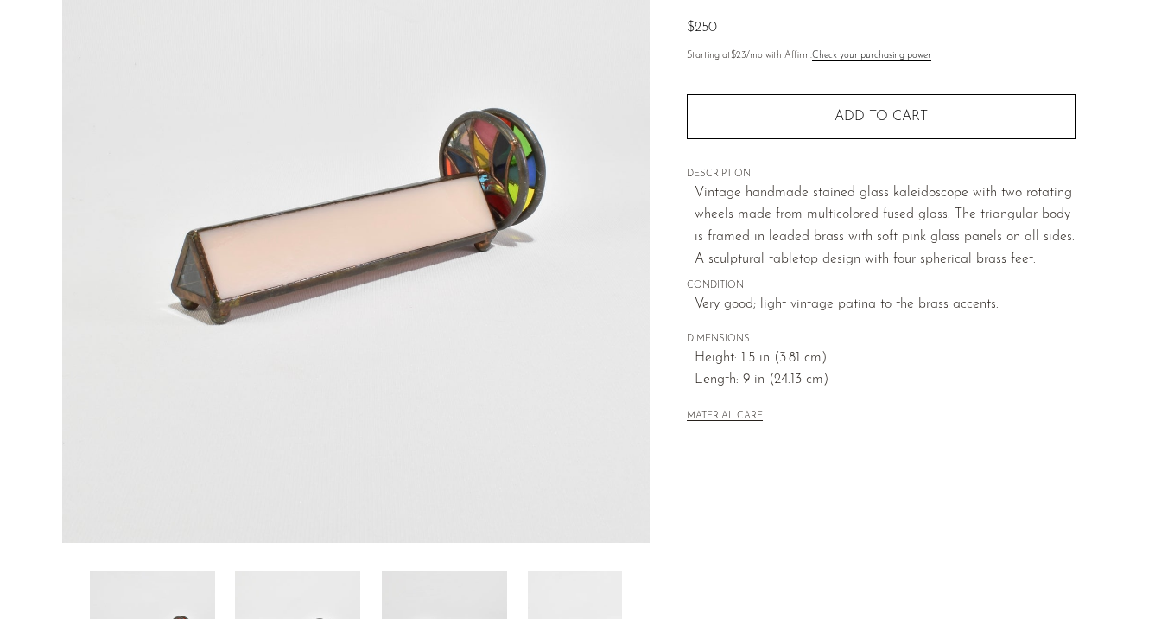
scroll to position [226, 0]
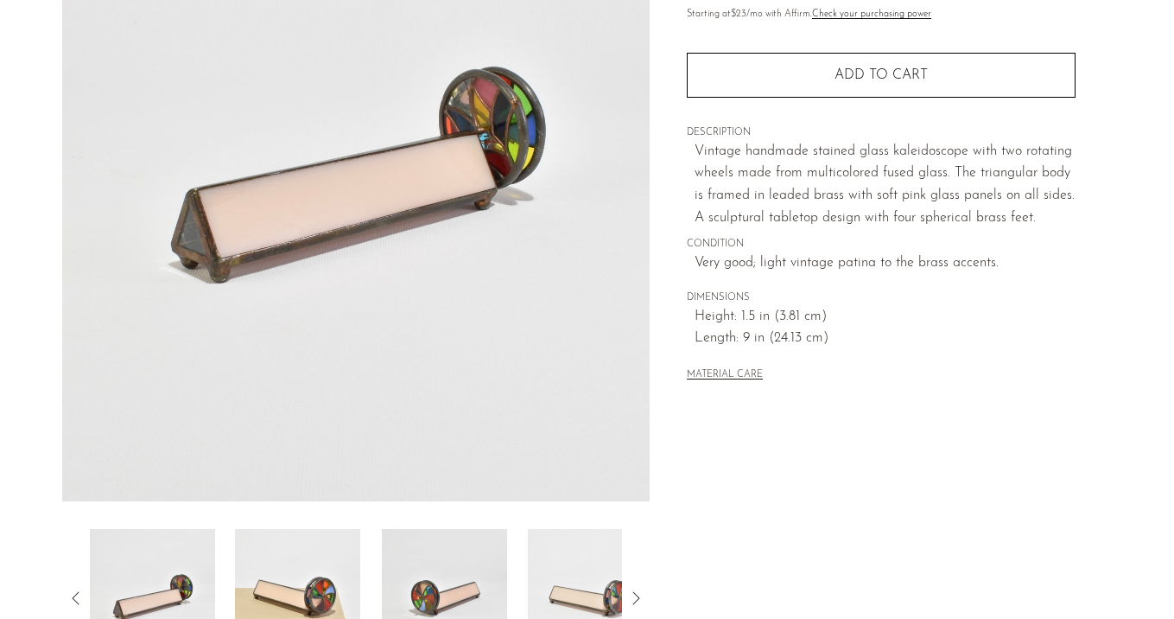
click at [296, 545] on img at bounding box center [297, 598] width 125 height 138
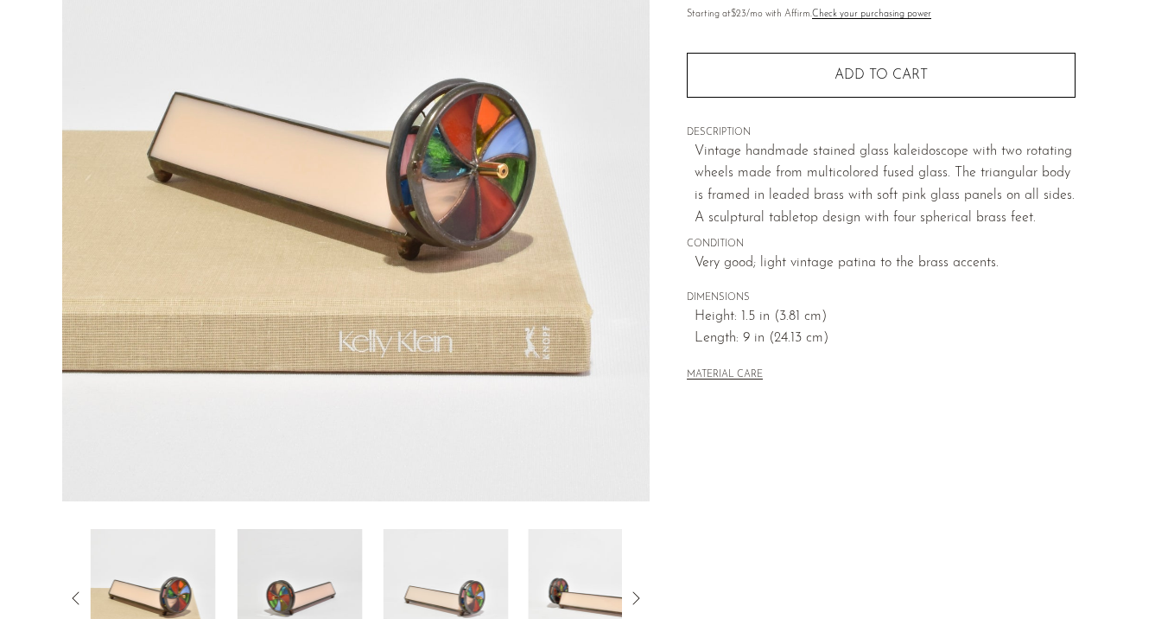
click at [296, 545] on img at bounding box center [299, 598] width 125 height 138
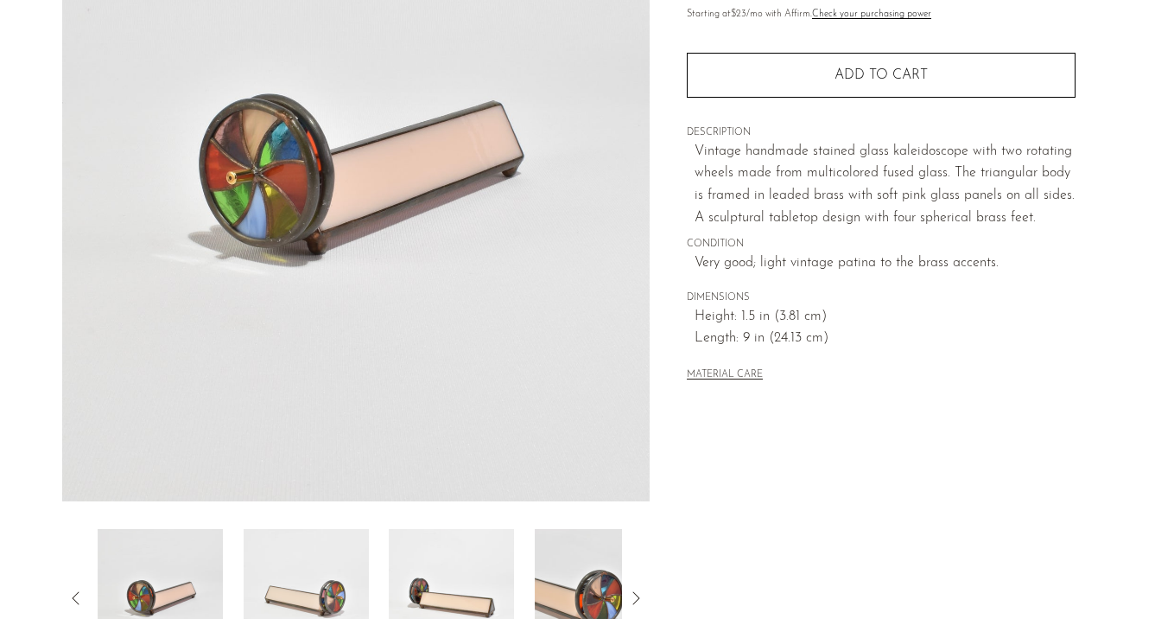
click at [296, 545] on img at bounding box center [306, 598] width 125 height 138
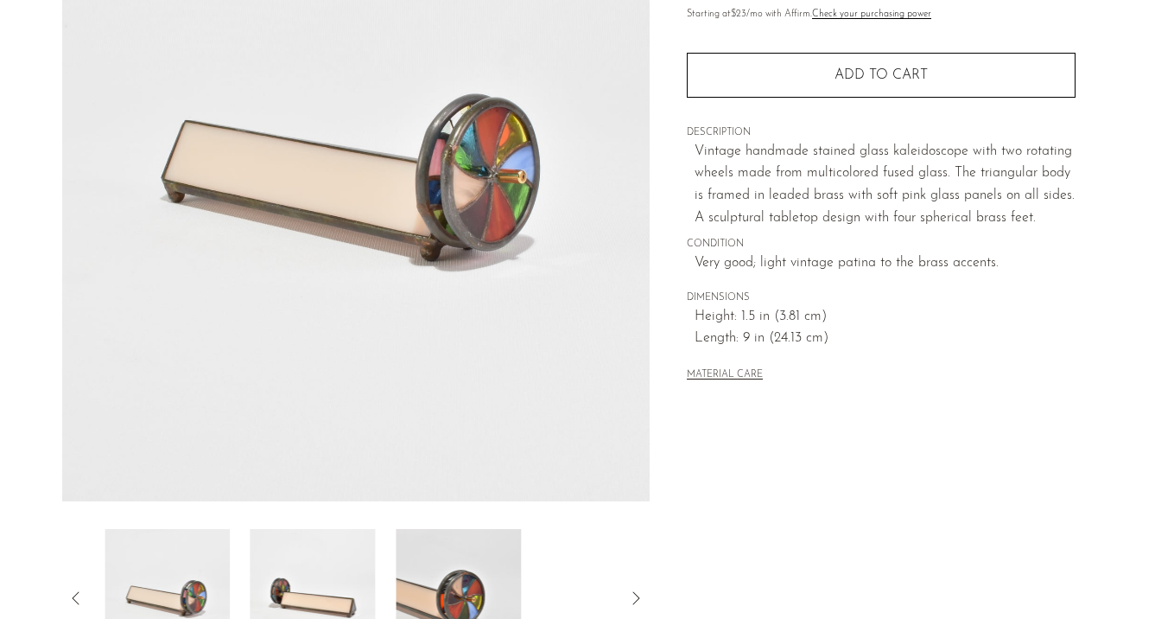
click at [296, 545] on img at bounding box center [313, 598] width 125 height 138
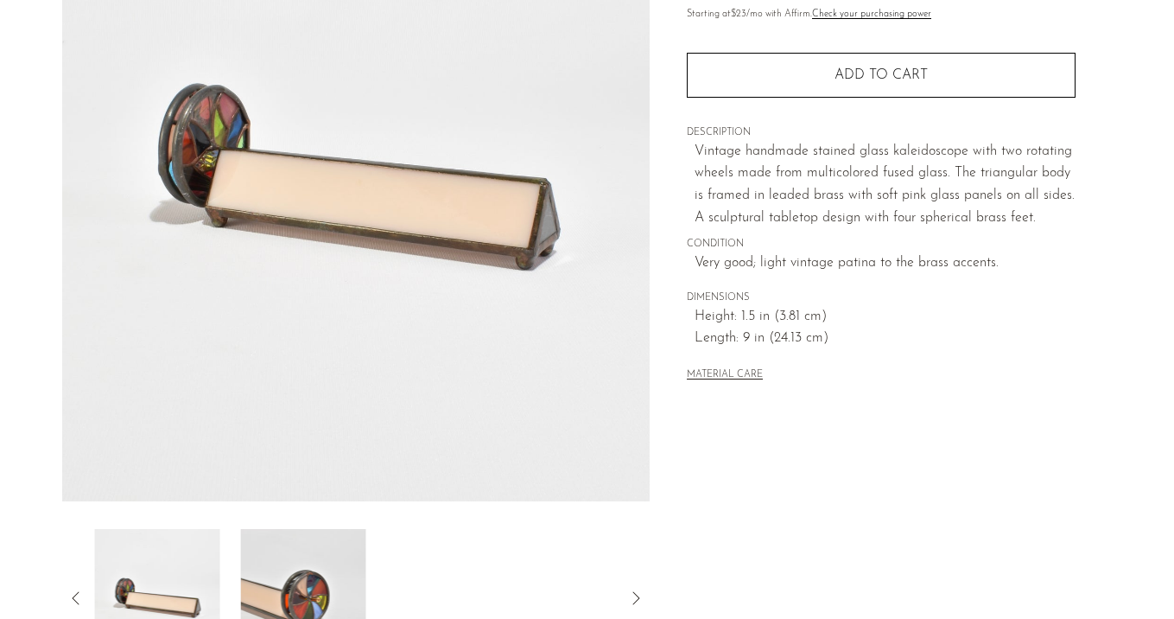
click at [296, 545] on img at bounding box center [303, 598] width 125 height 138
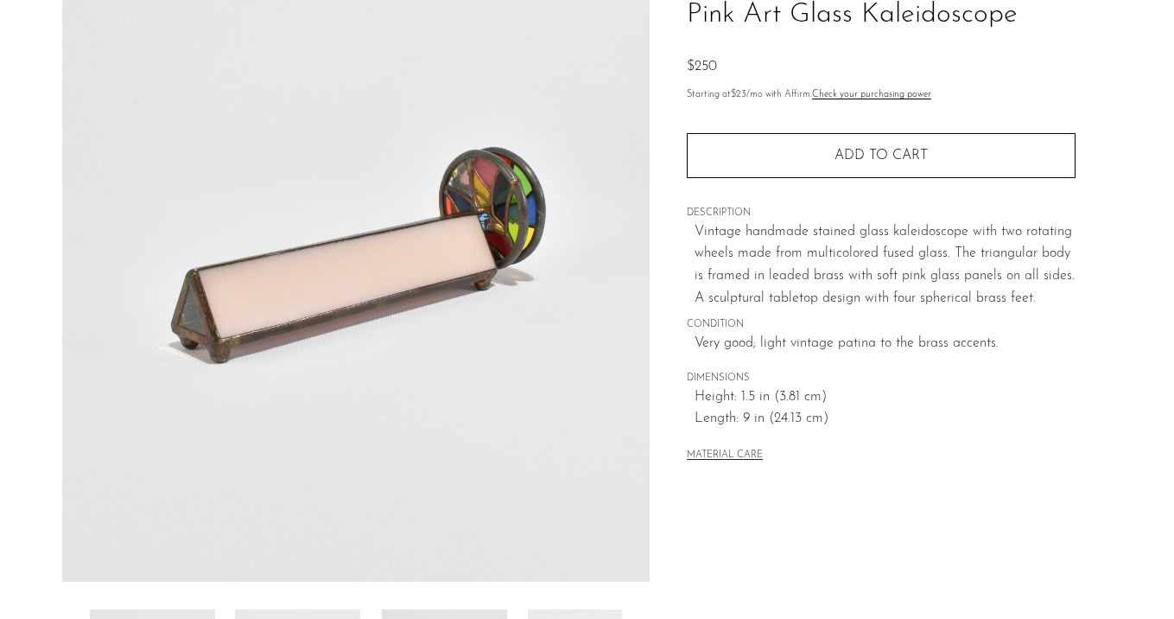
scroll to position [159, 0]
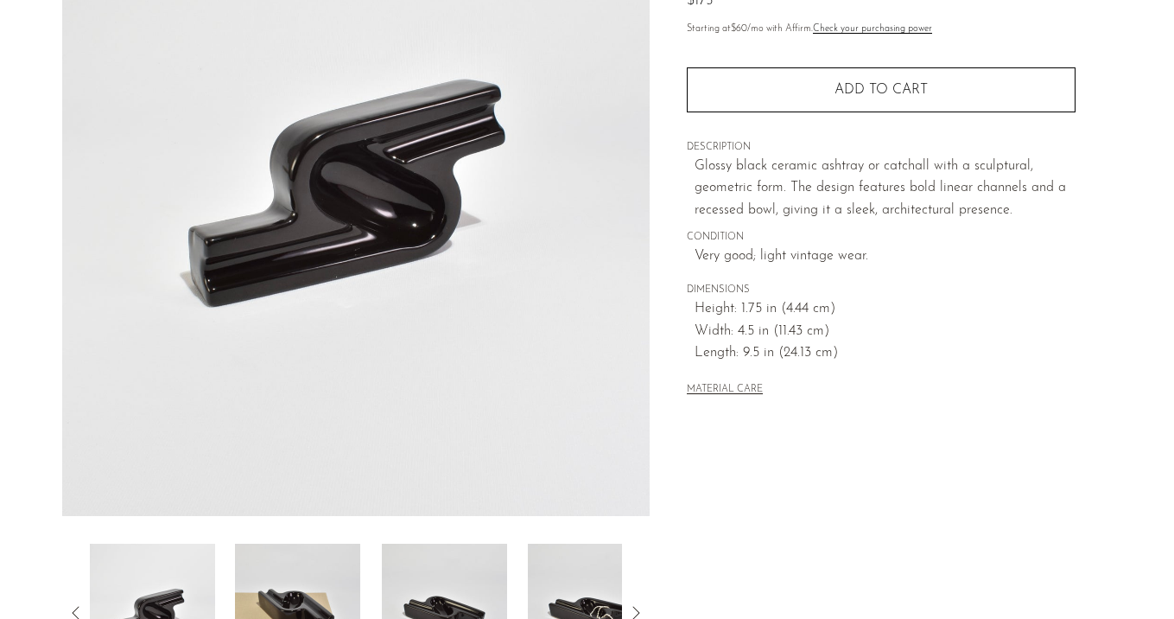
scroll to position [213, 0]
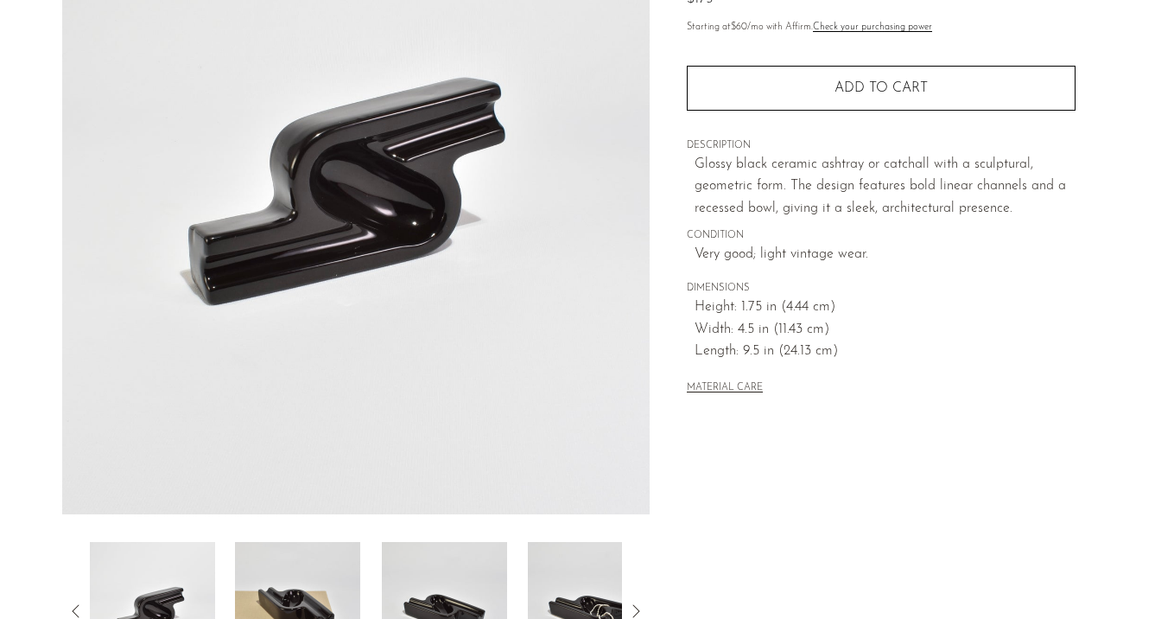
click at [276, 617] on img at bounding box center [297, 611] width 125 height 138
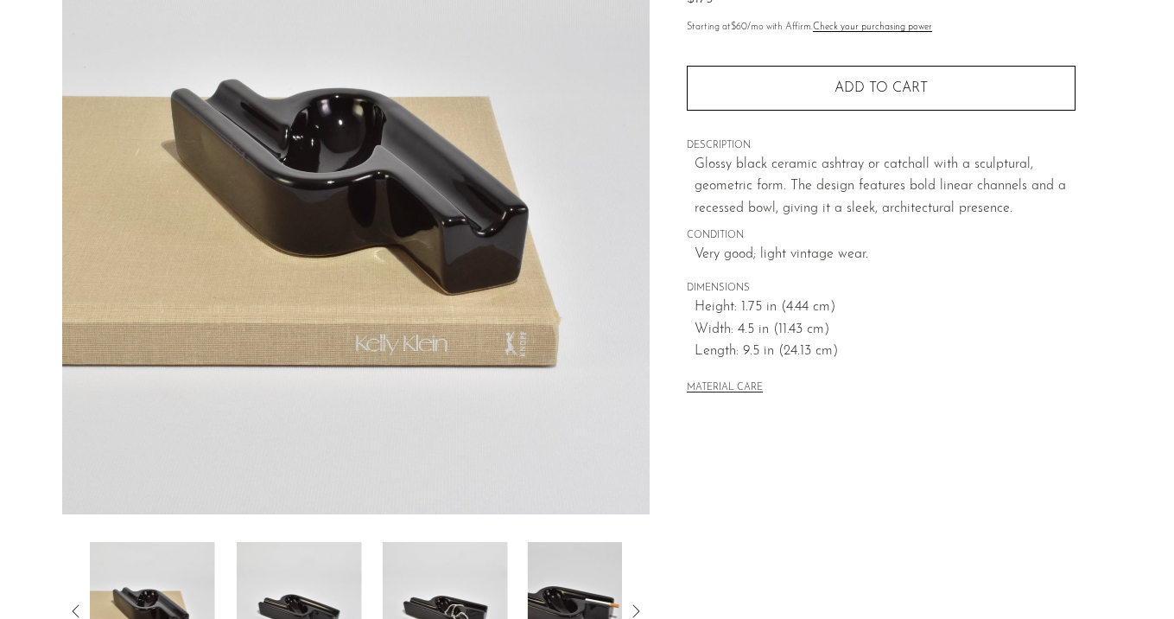
click at [267, 602] on img at bounding box center [298, 611] width 125 height 138
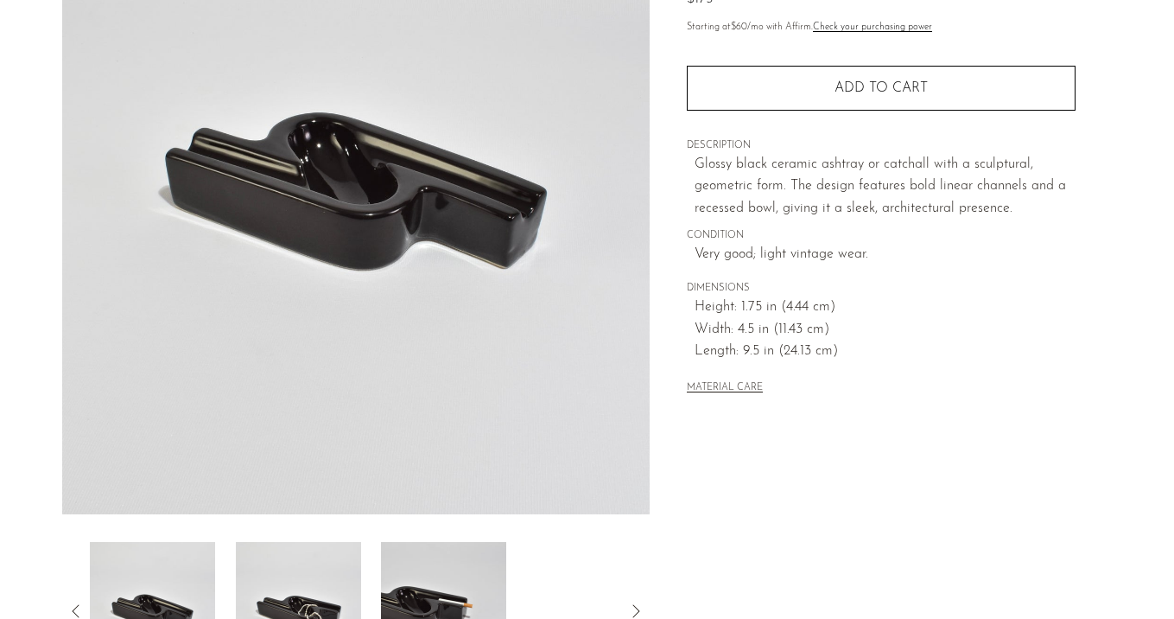
click at [267, 602] on img at bounding box center [298, 611] width 125 height 138
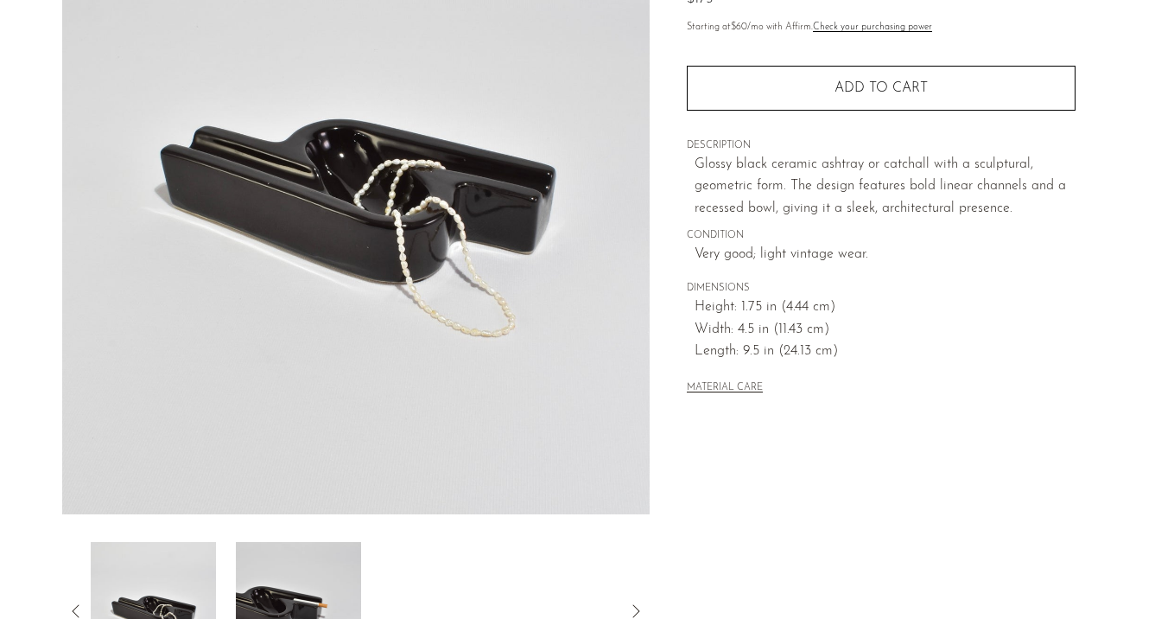
click at [267, 602] on img at bounding box center [299, 611] width 125 height 138
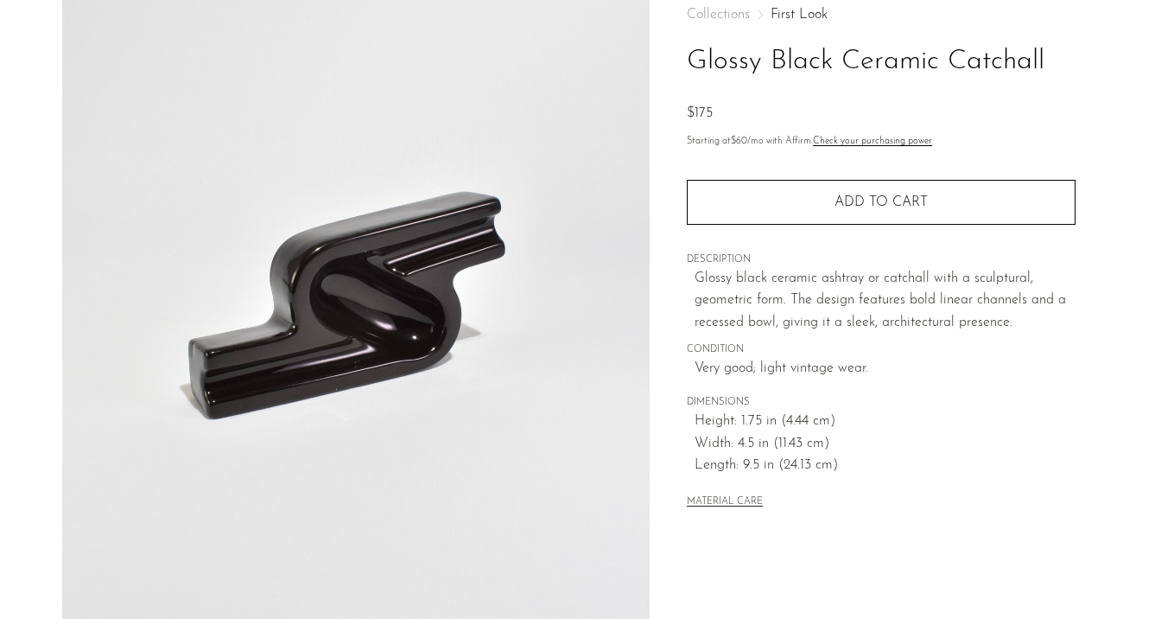
scroll to position [99, 0]
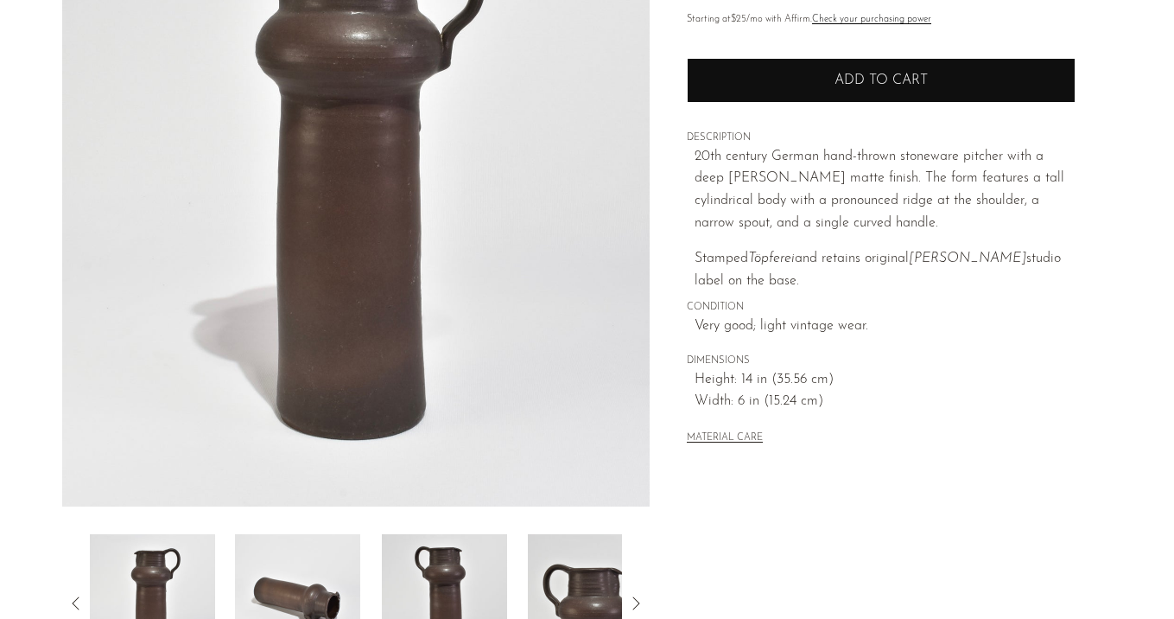
scroll to position [225, 0]
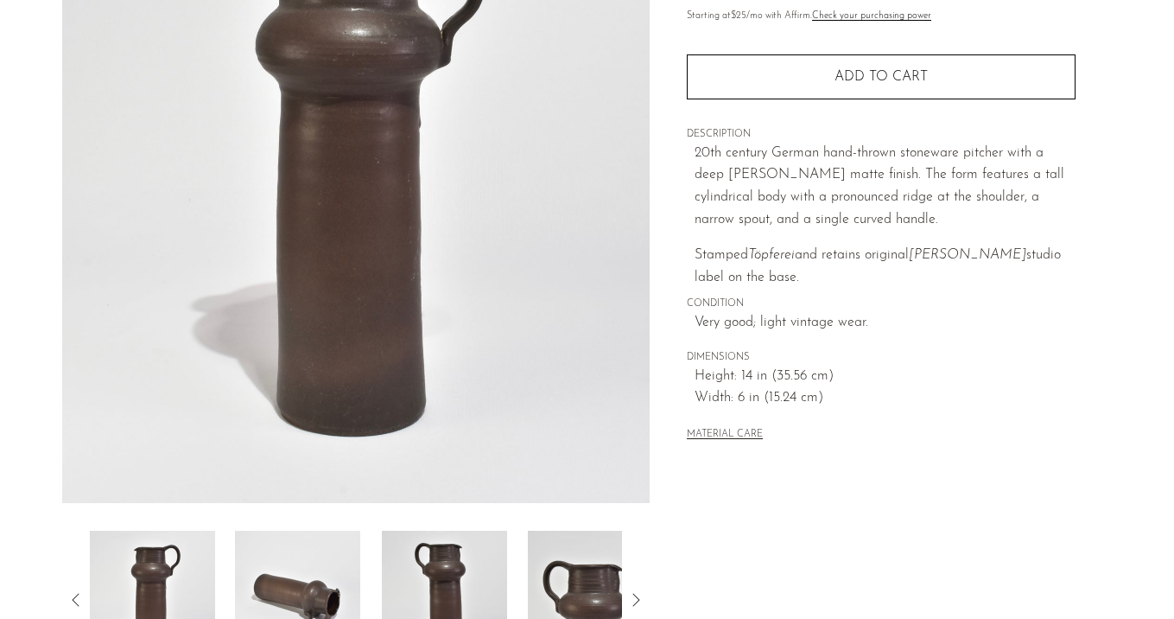
click at [301, 588] on img at bounding box center [297, 600] width 125 height 138
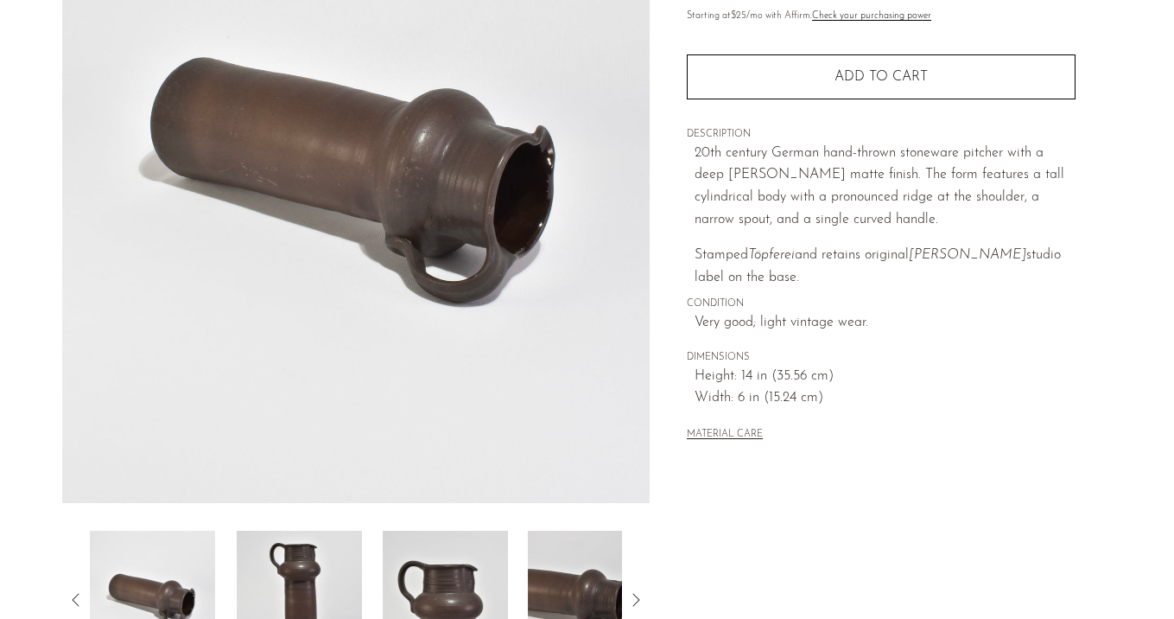
click at [301, 588] on img at bounding box center [299, 600] width 125 height 138
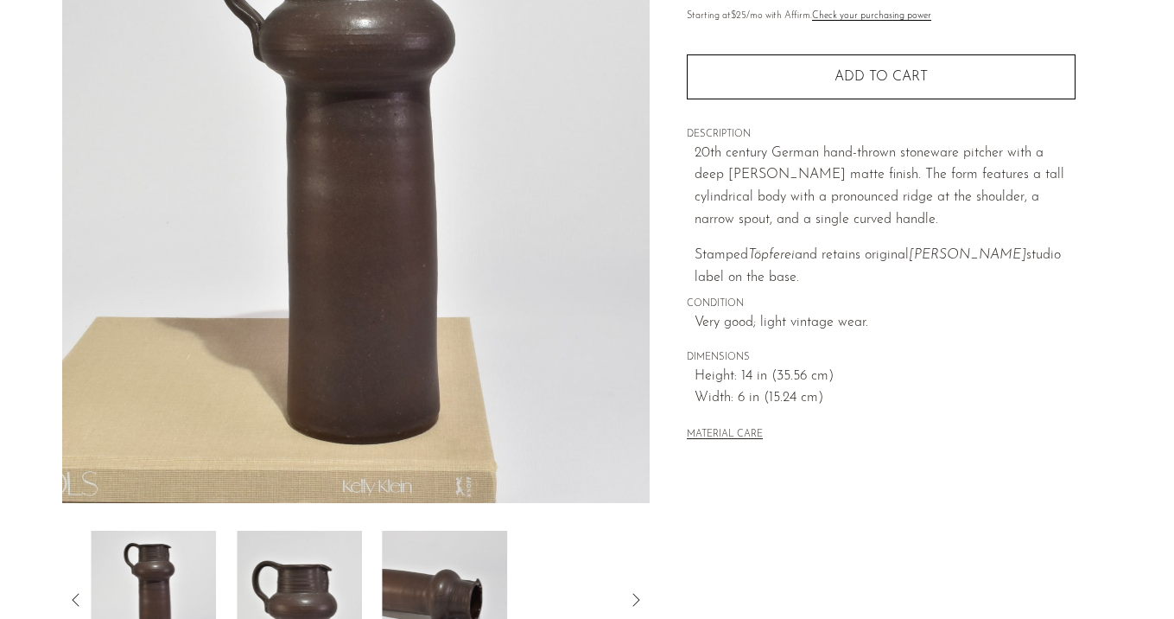
click at [301, 588] on img at bounding box center [299, 600] width 125 height 138
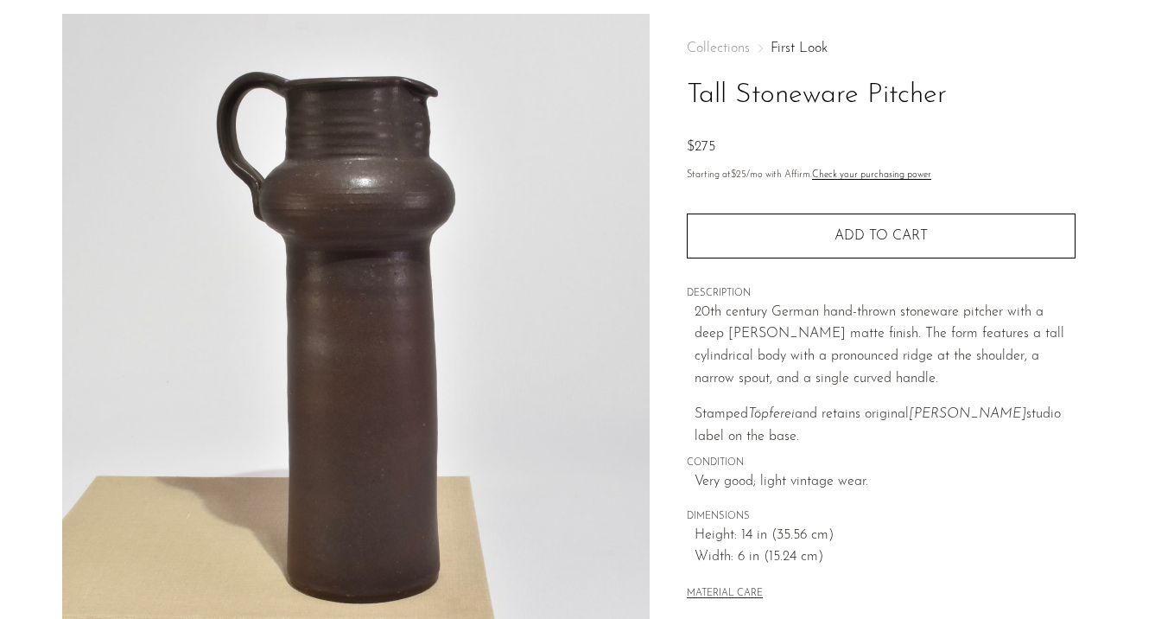
scroll to position [65, 0]
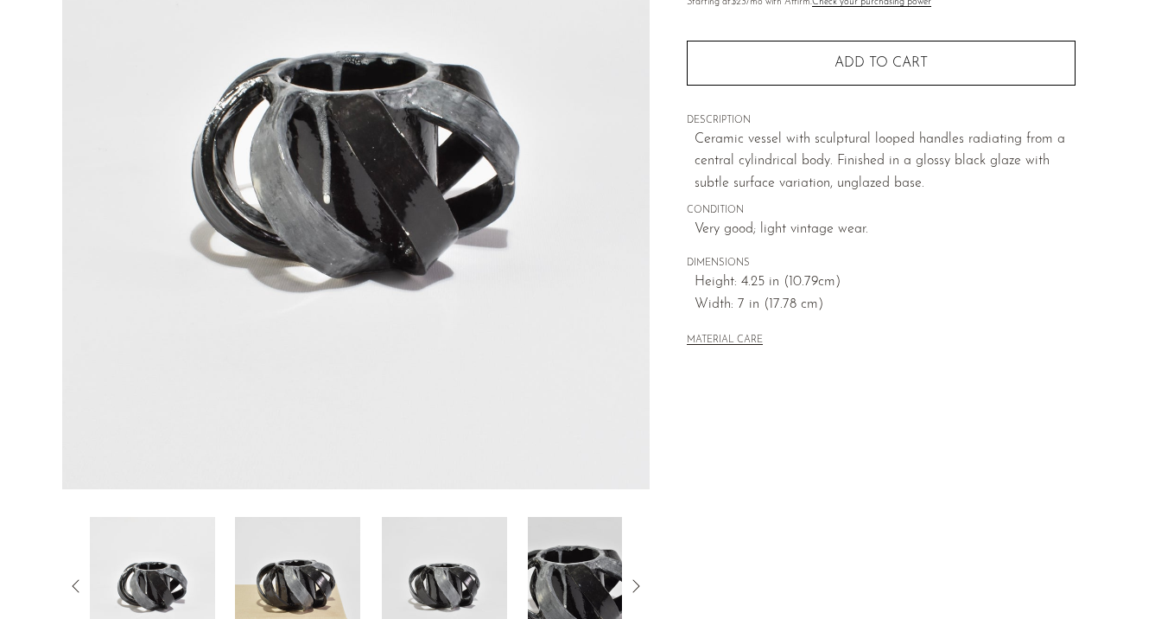
scroll to position [251, 0]
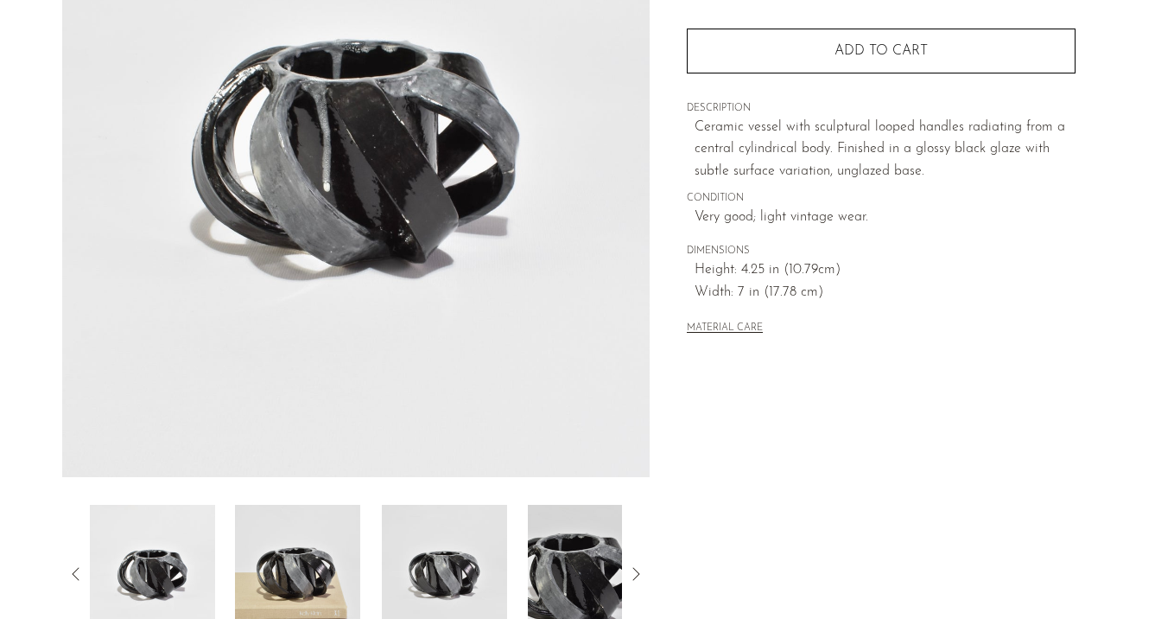
click at [295, 582] on img at bounding box center [297, 574] width 125 height 138
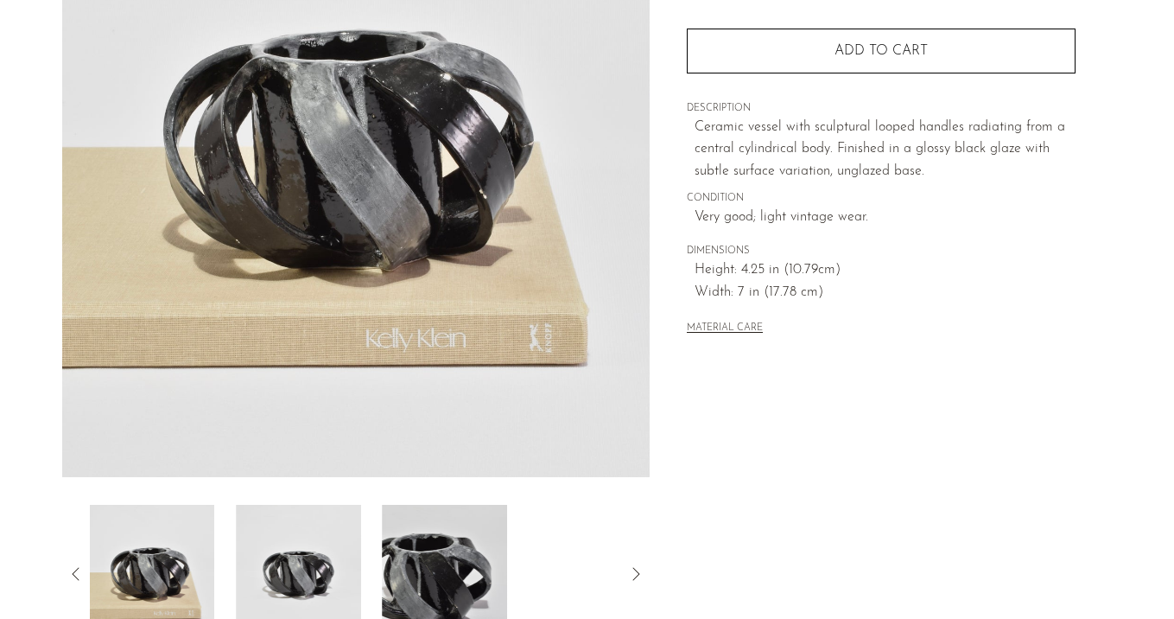
click at [295, 582] on img at bounding box center [298, 574] width 125 height 138
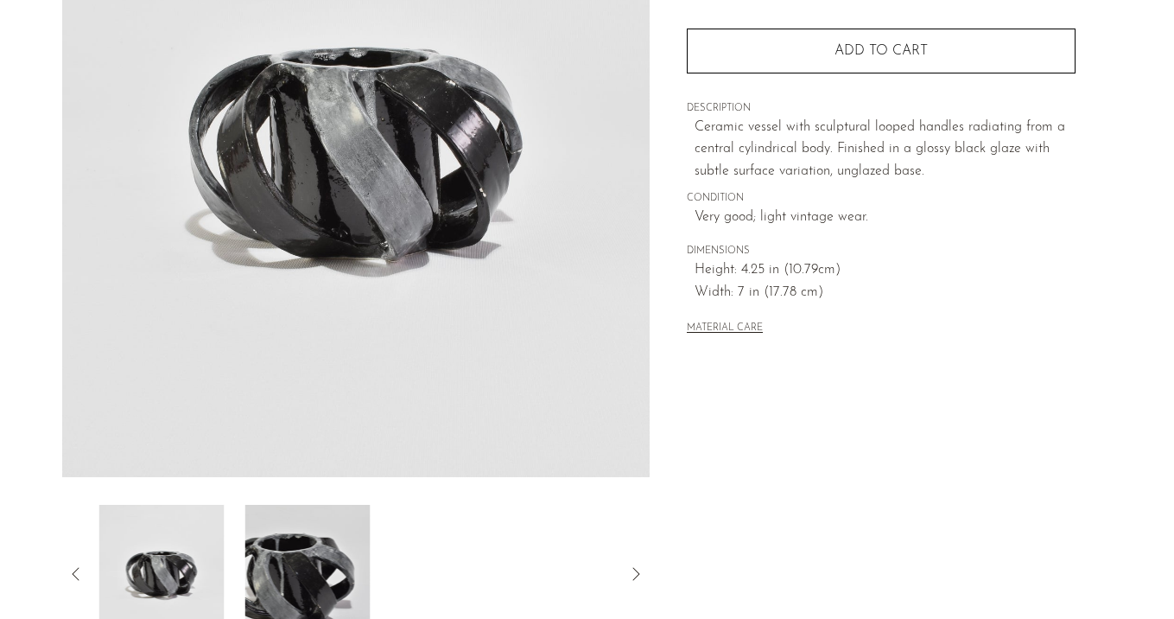
click at [295, 582] on img at bounding box center [307, 574] width 125 height 138
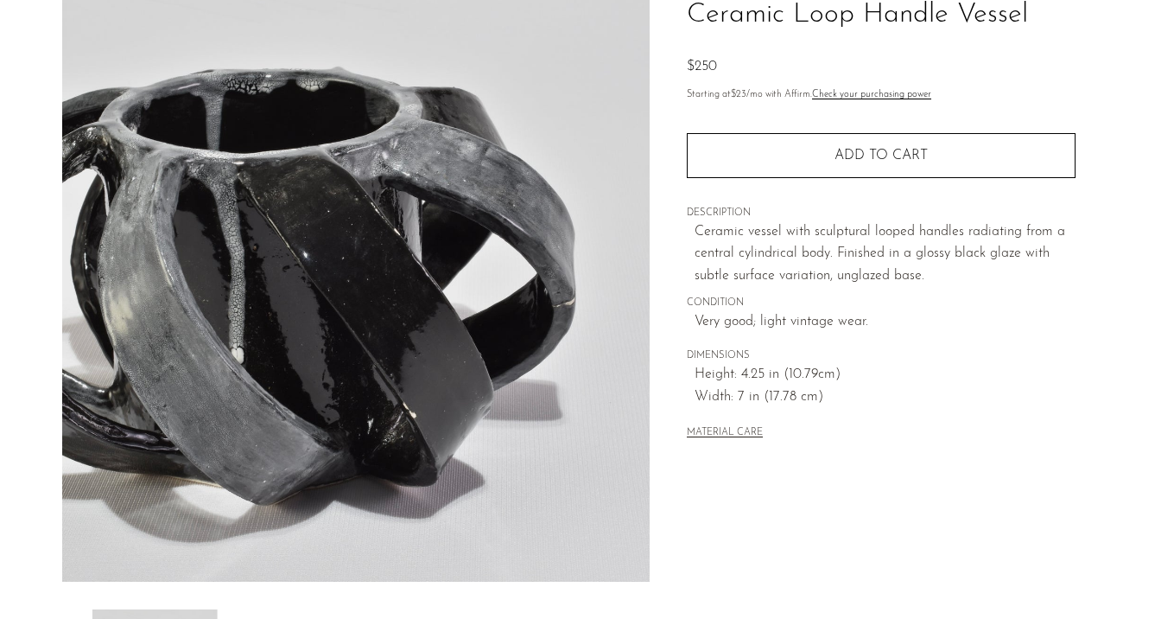
scroll to position [129, 0]
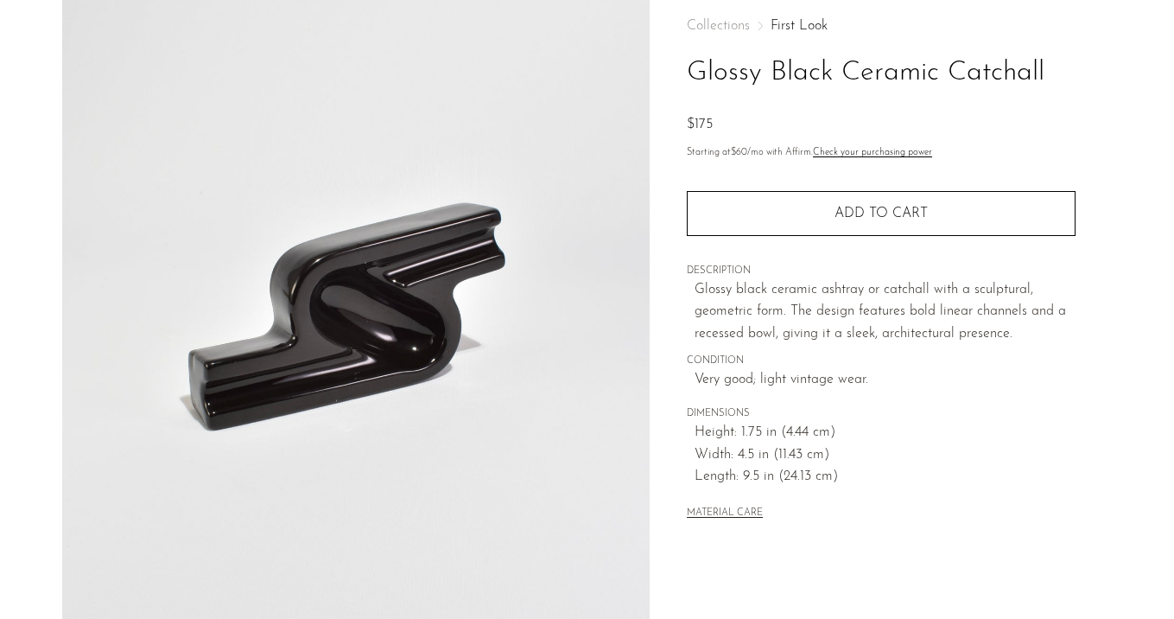
scroll to position [218, 0]
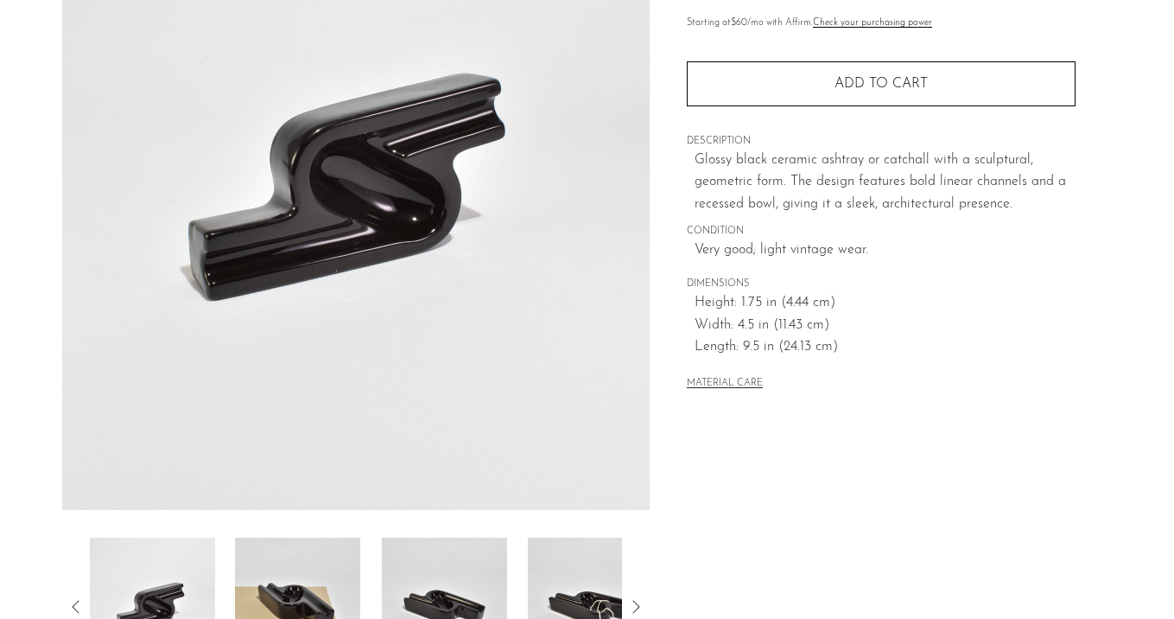
click at [306, 557] on img at bounding box center [297, 606] width 125 height 138
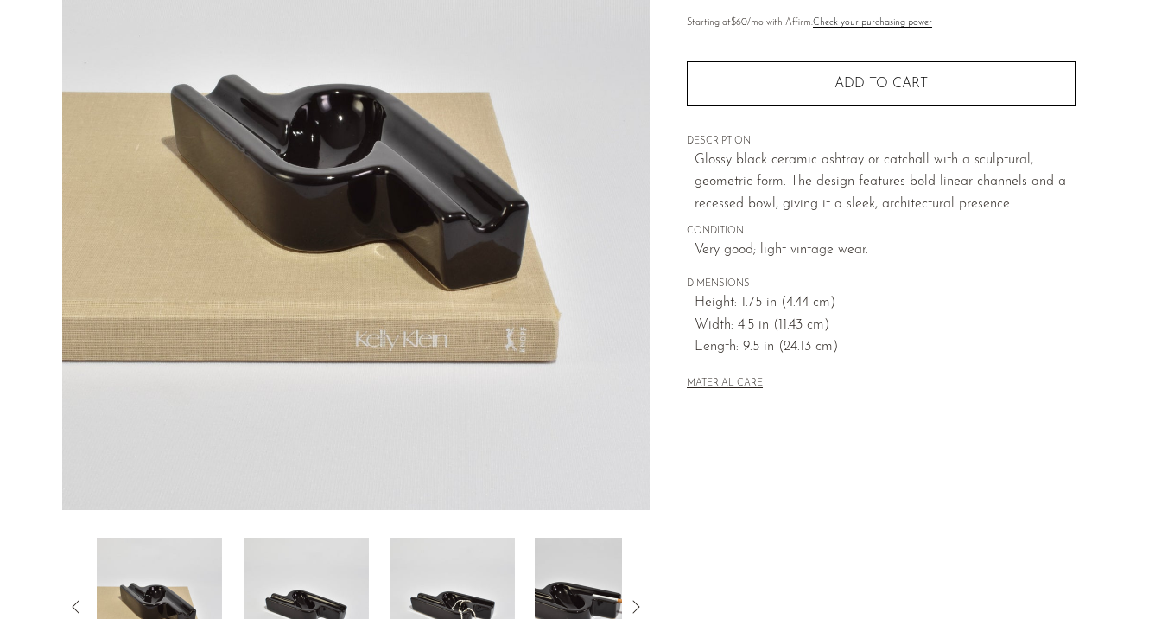
click at [306, 557] on img at bounding box center [305, 606] width 125 height 138
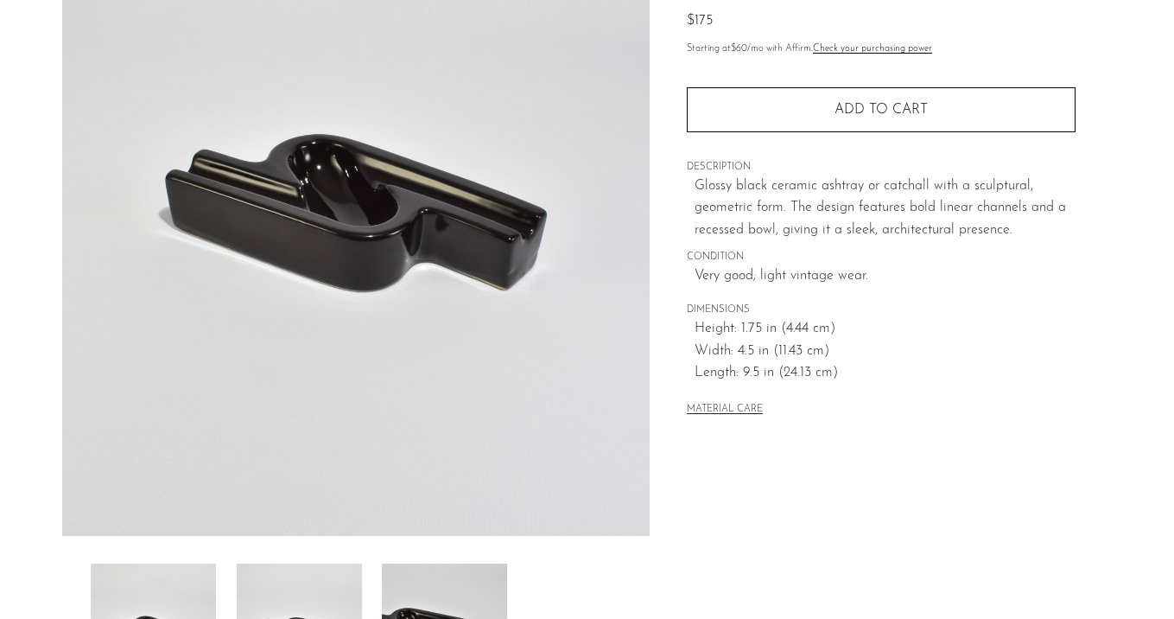
scroll to position [188, 0]
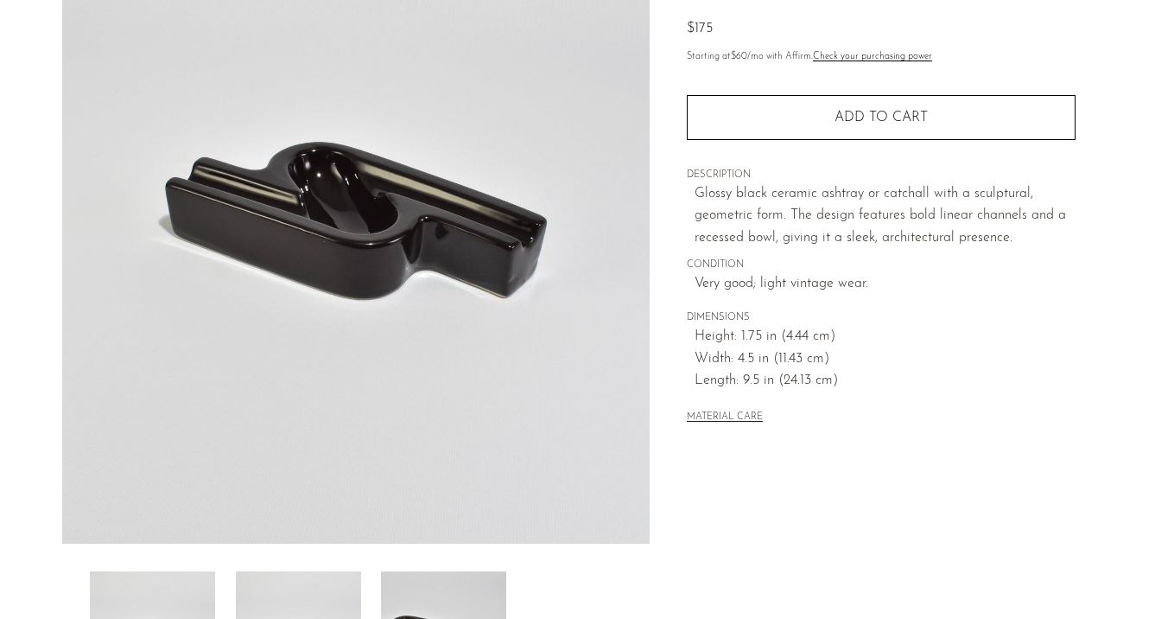
scroll to position [272, 0]
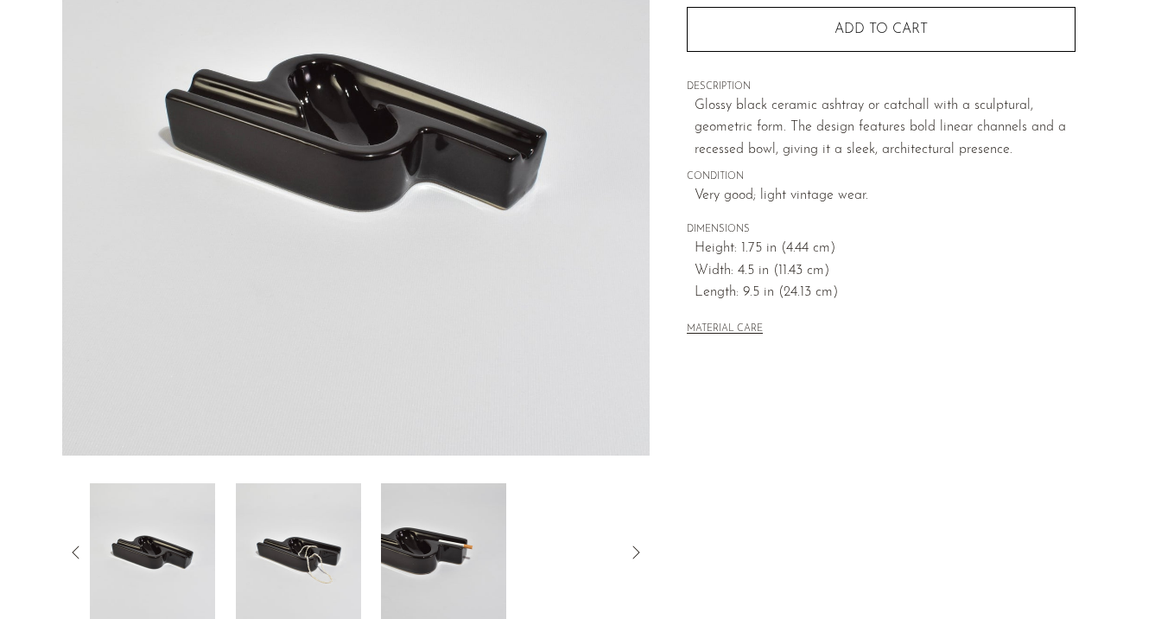
click at [59, 553] on article "Glossy Black Ceramic Catchall $175" at bounding box center [588, 214] width 1106 height 814
click at [64, 553] on div at bounding box center [356, 552] width 588 height 138
click at [69, 552] on icon at bounding box center [76, 552] width 21 height 21
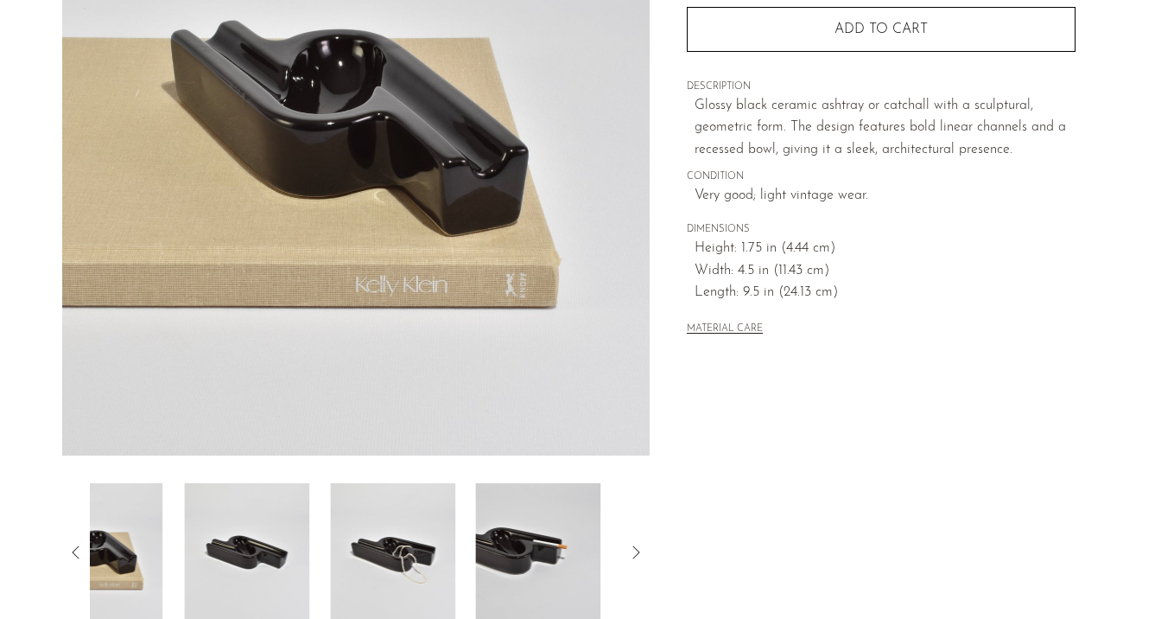
click at [69, 552] on icon at bounding box center [76, 552] width 21 height 21
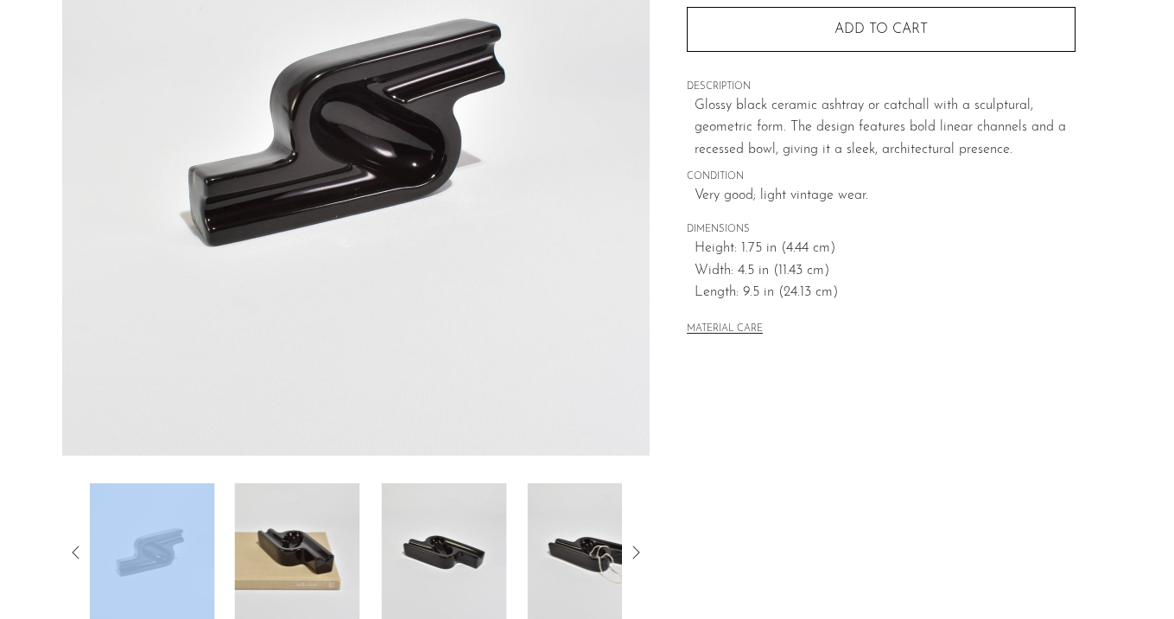
click at [151, 556] on img at bounding box center [151, 552] width 125 height 138
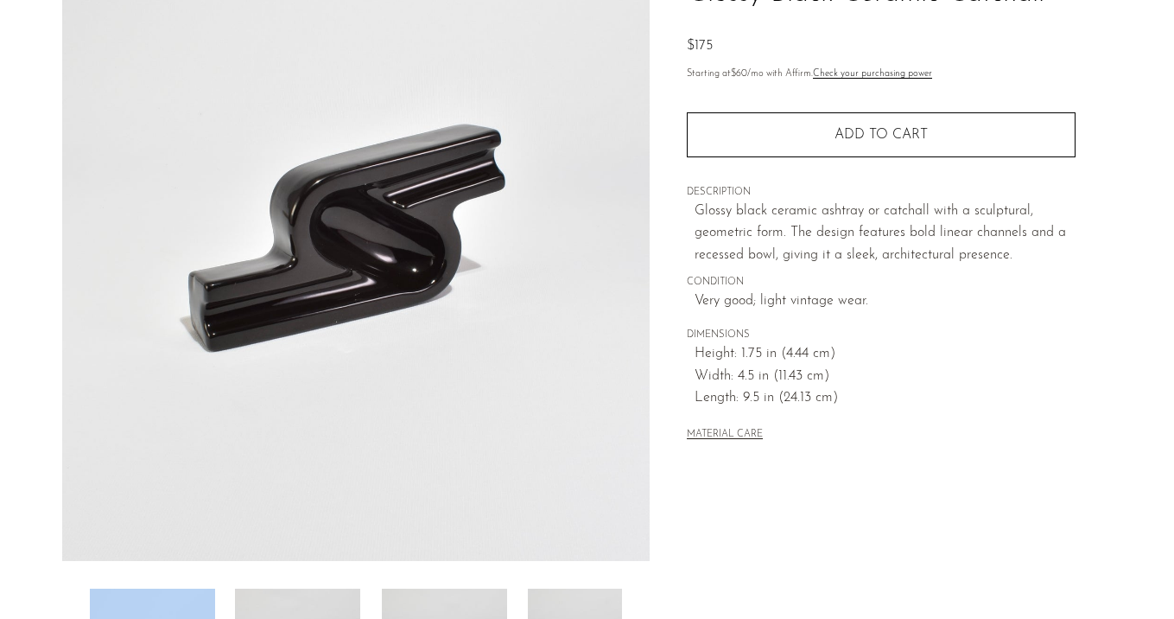
scroll to position [101, 0]
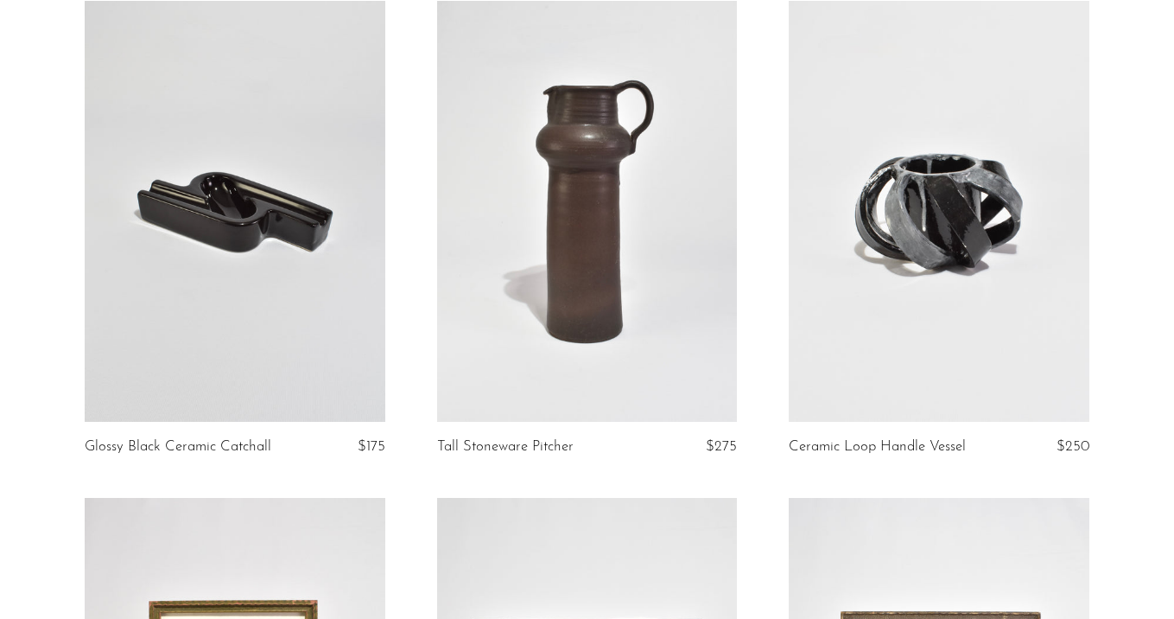
scroll to position [2165, 0]
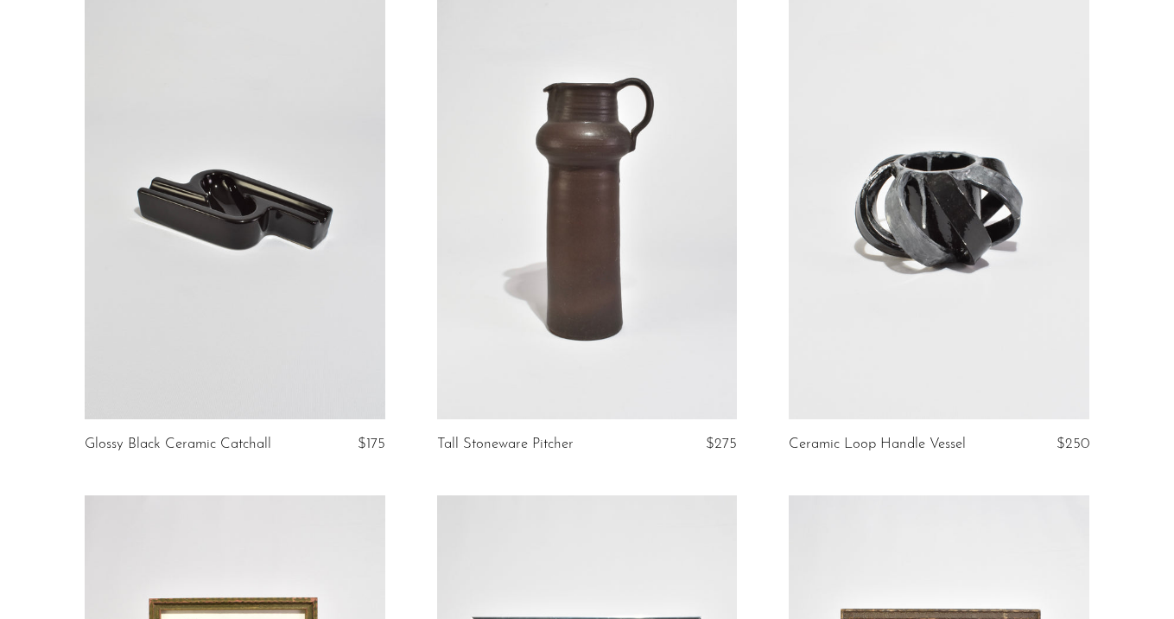
click at [214, 254] on link at bounding box center [235, 208] width 301 height 421
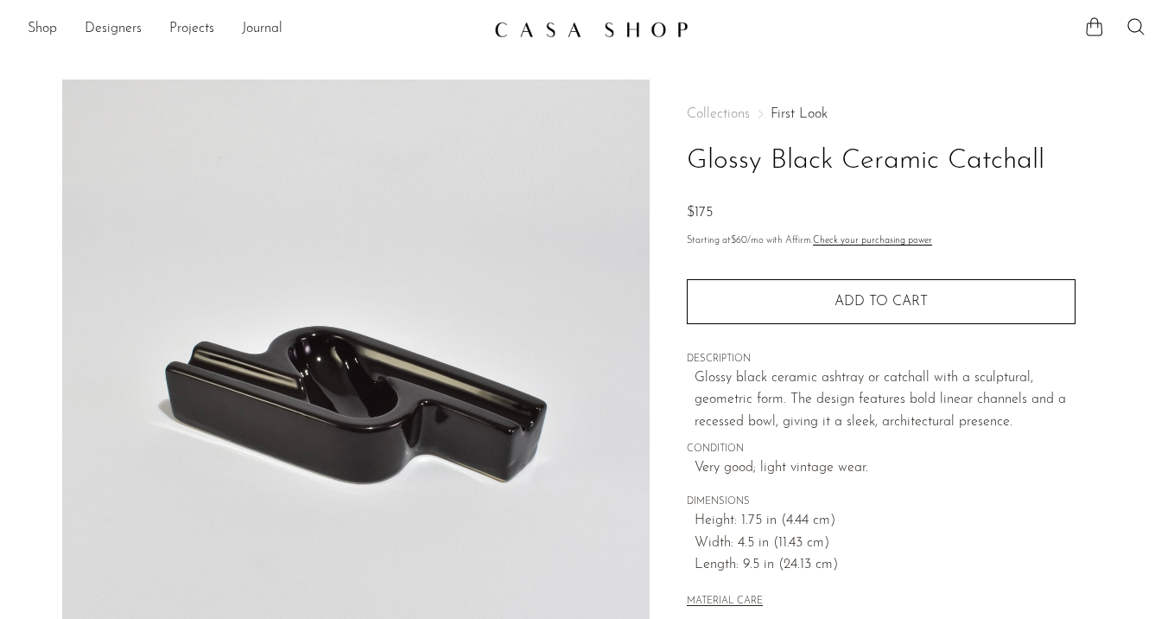
click at [803, 113] on link "First Look" at bounding box center [799, 114] width 57 height 14
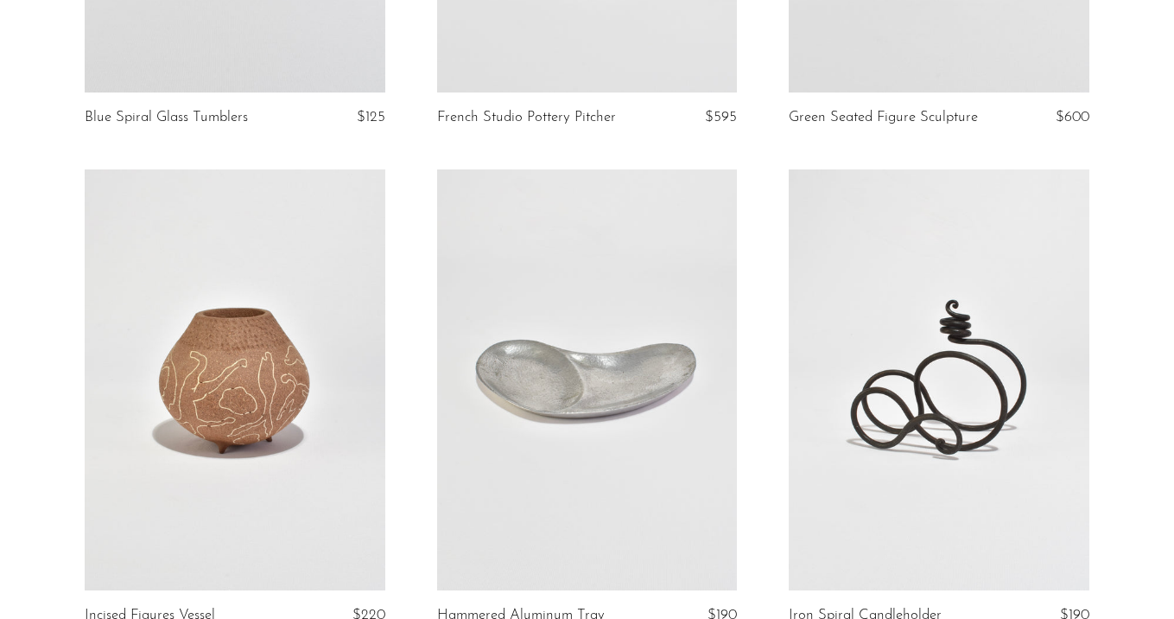
scroll to position [162, 0]
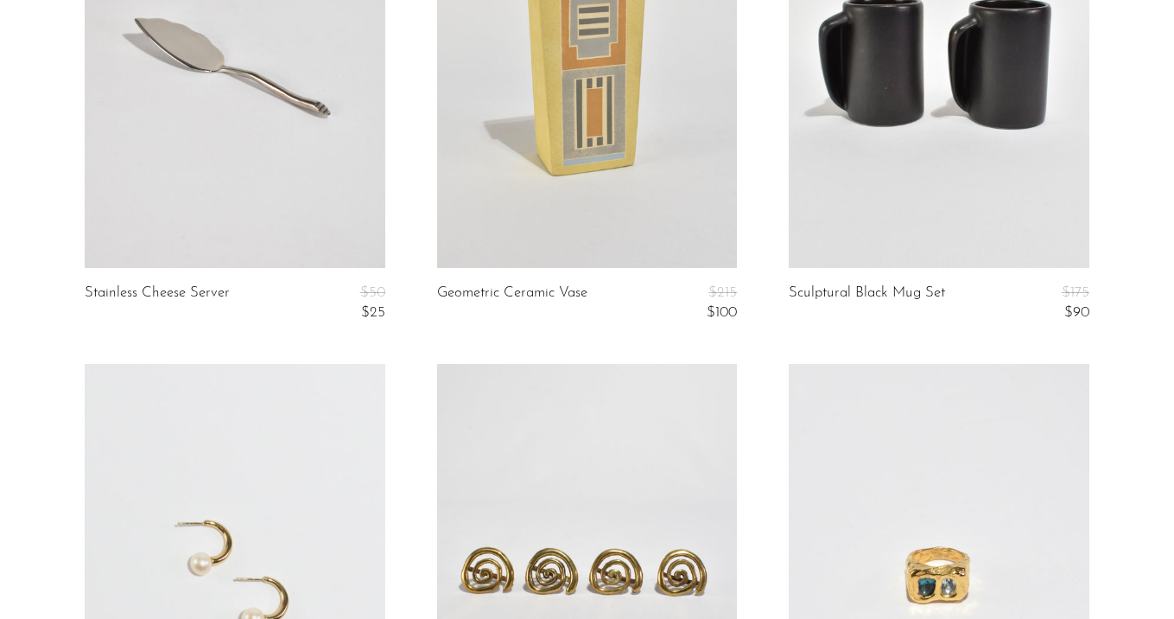
scroll to position [391, 0]
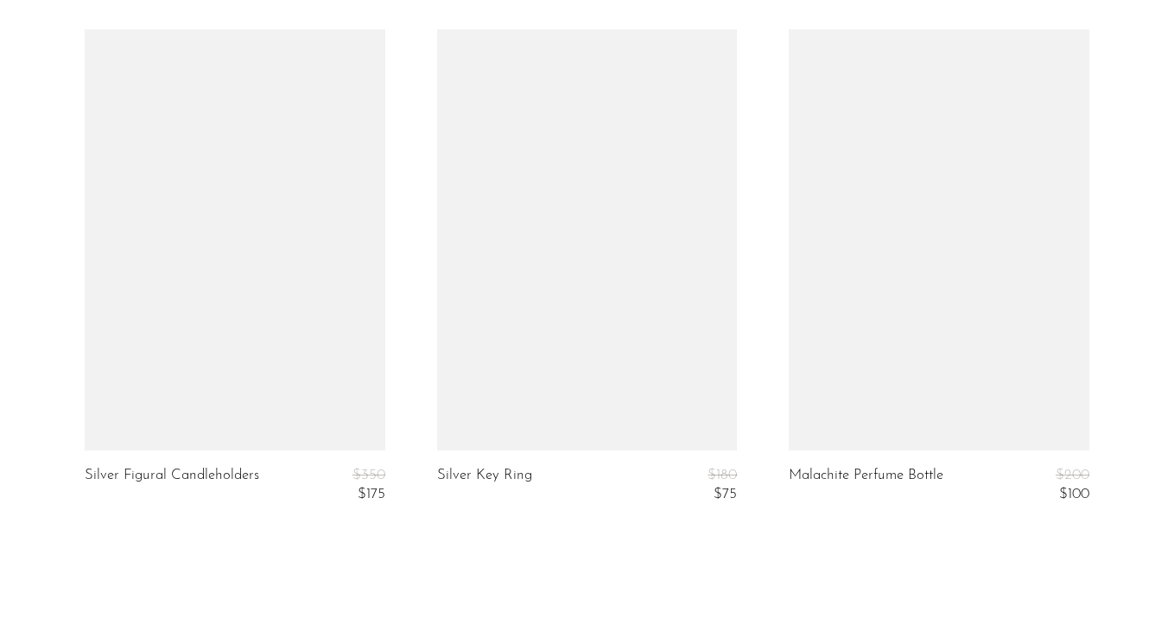
scroll to position [5915, 0]
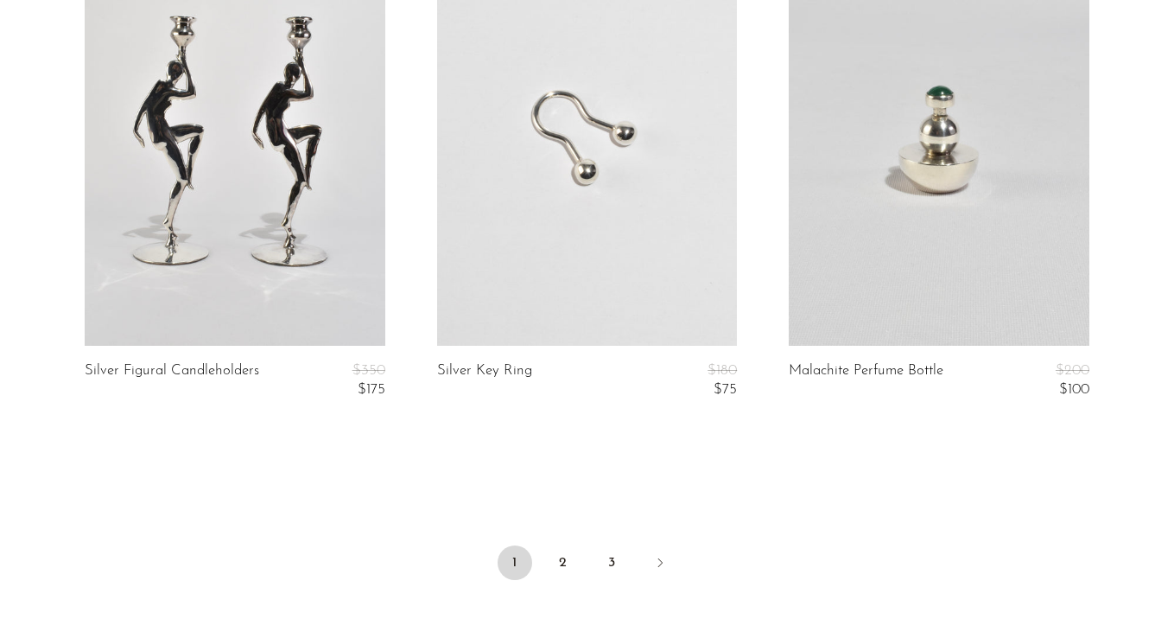
click at [583, 557] on ul "1 2 3" at bounding box center [588, 564] width 1106 height 52
click at [560, 562] on link "2" at bounding box center [563, 562] width 35 height 35
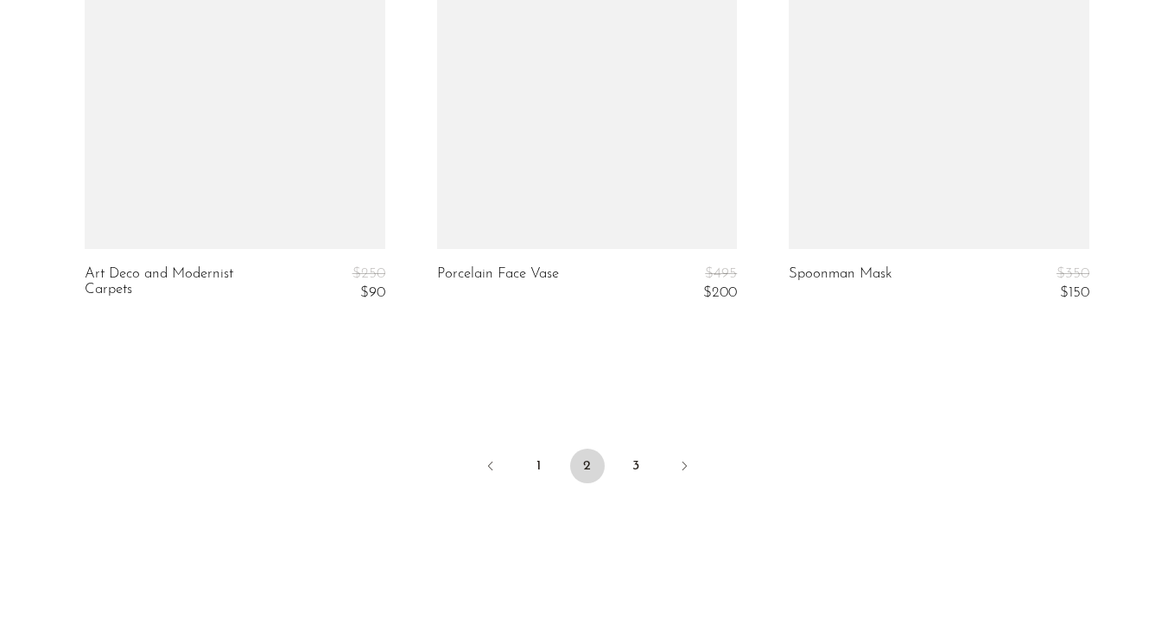
scroll to position [6028, 0]
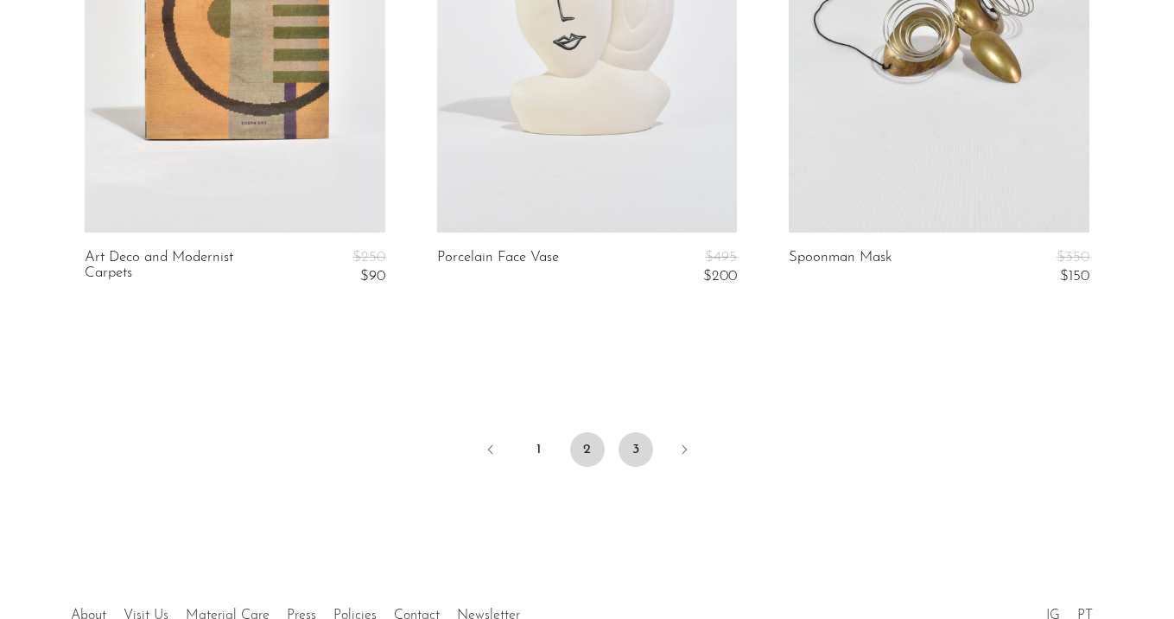
click at [638, 448] on link "3" at bounding box center [636, 449] width 35 height 35
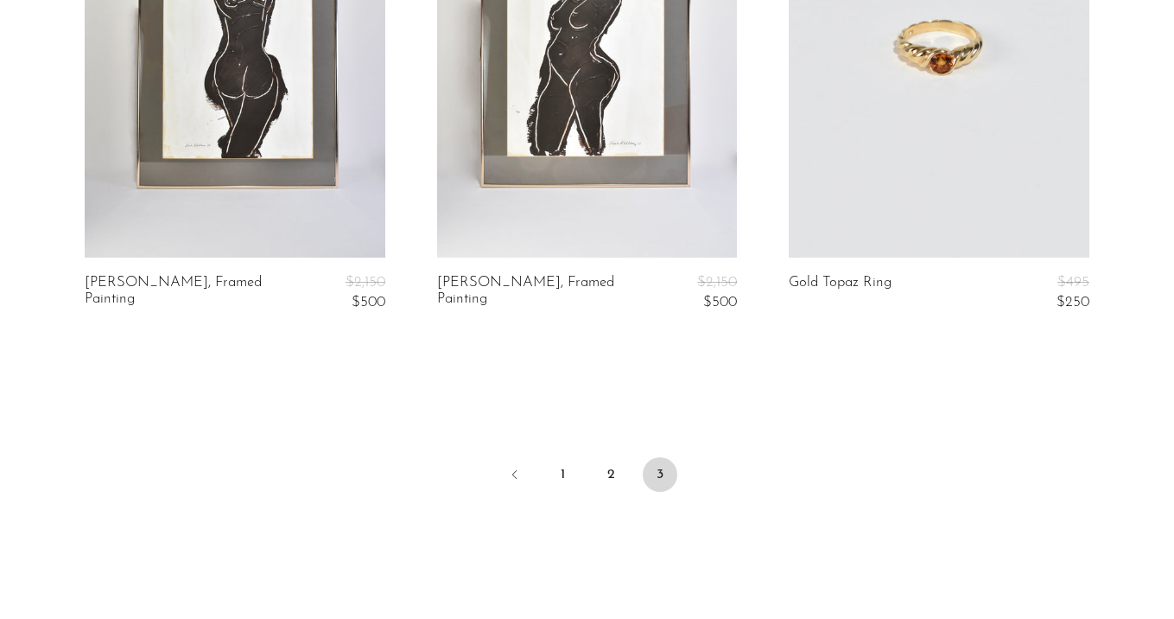
scroll to position [323, 0]
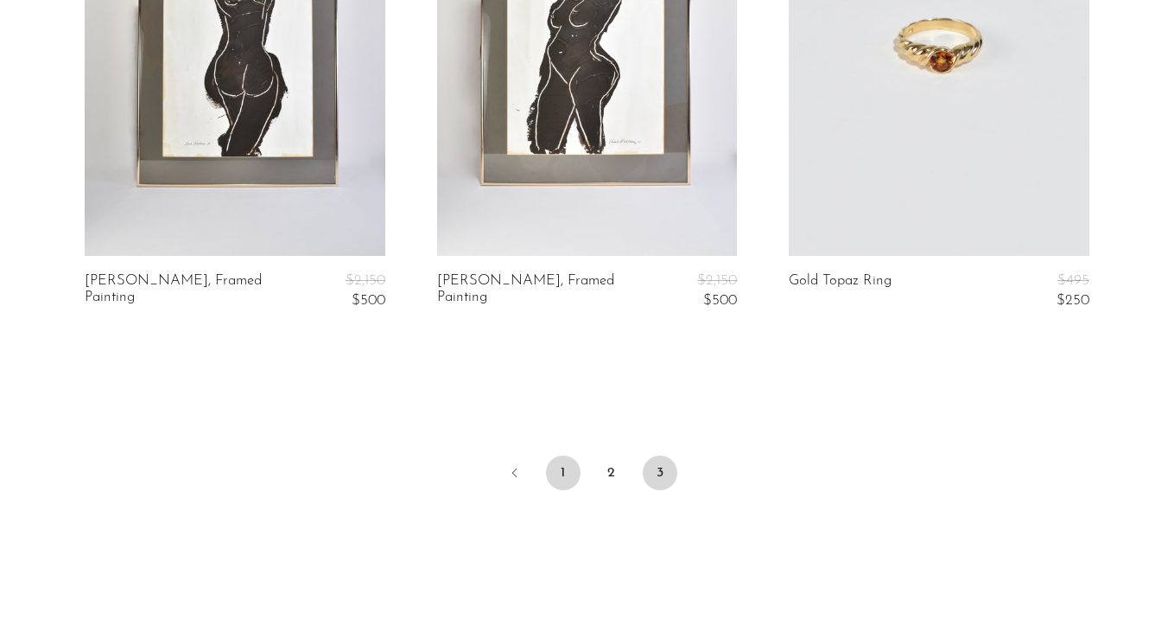
click at [553, 474] on link "1" at bounding box center [563, 472] width 35 height 35
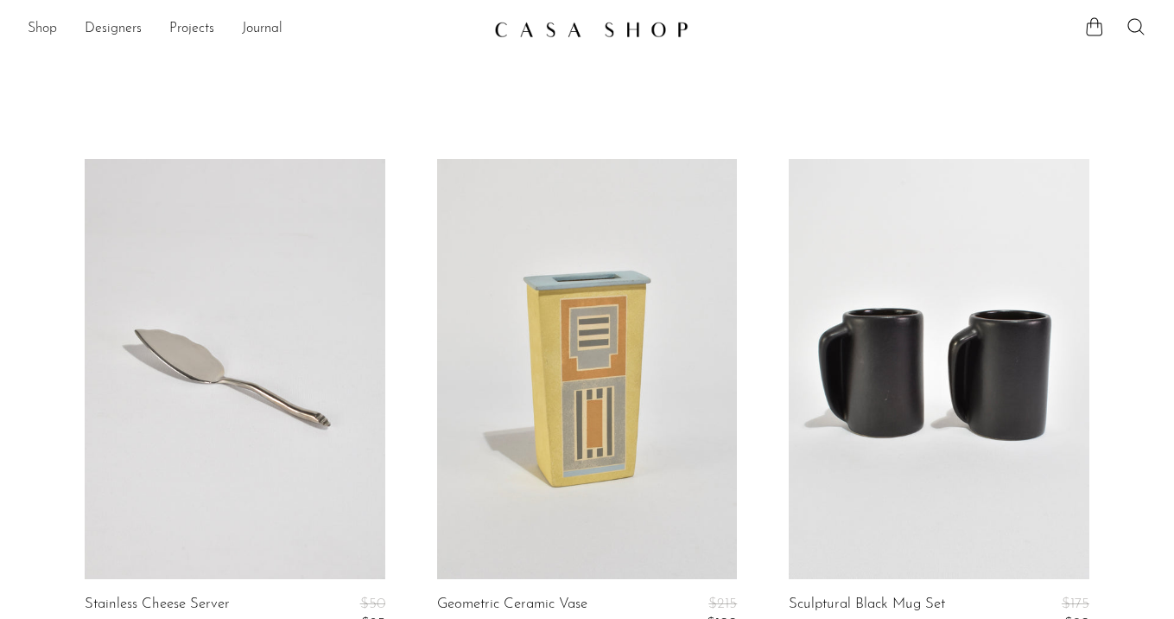
click at [39, 22] on link "Shop" at bounding box center [42, 29] width 29 height 22
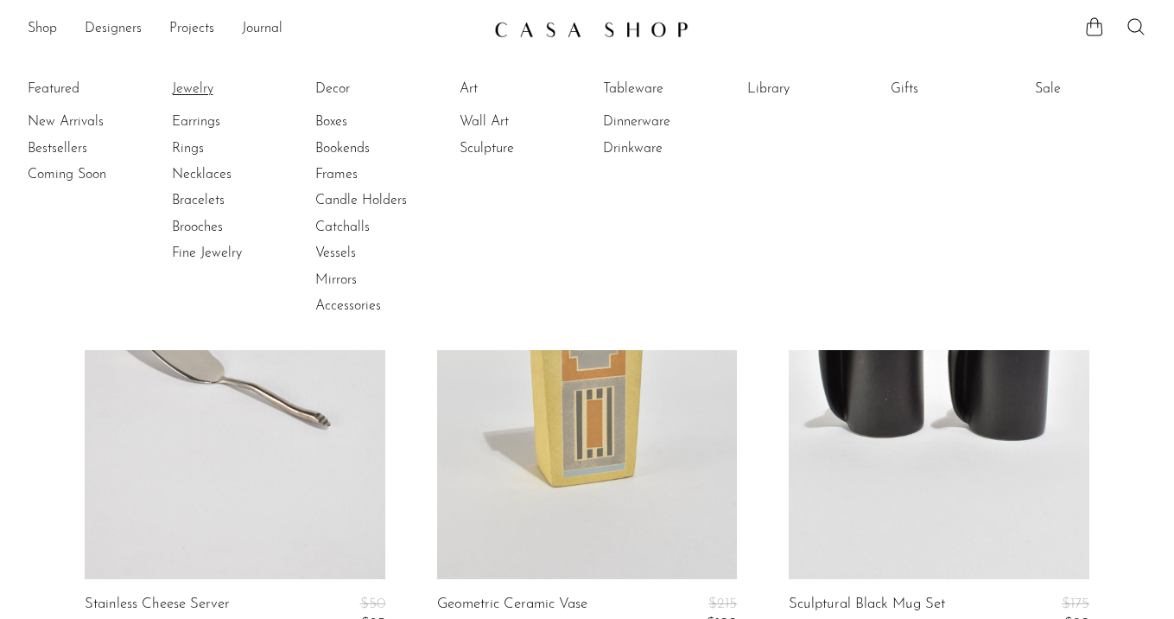
click at [199, 86] on link "Jewelry" at bounding box center [237, 88] width 130 height 19
click at [82, 125] on link "New Arrivals" at bounding box center [93, 121] width 130 height 19
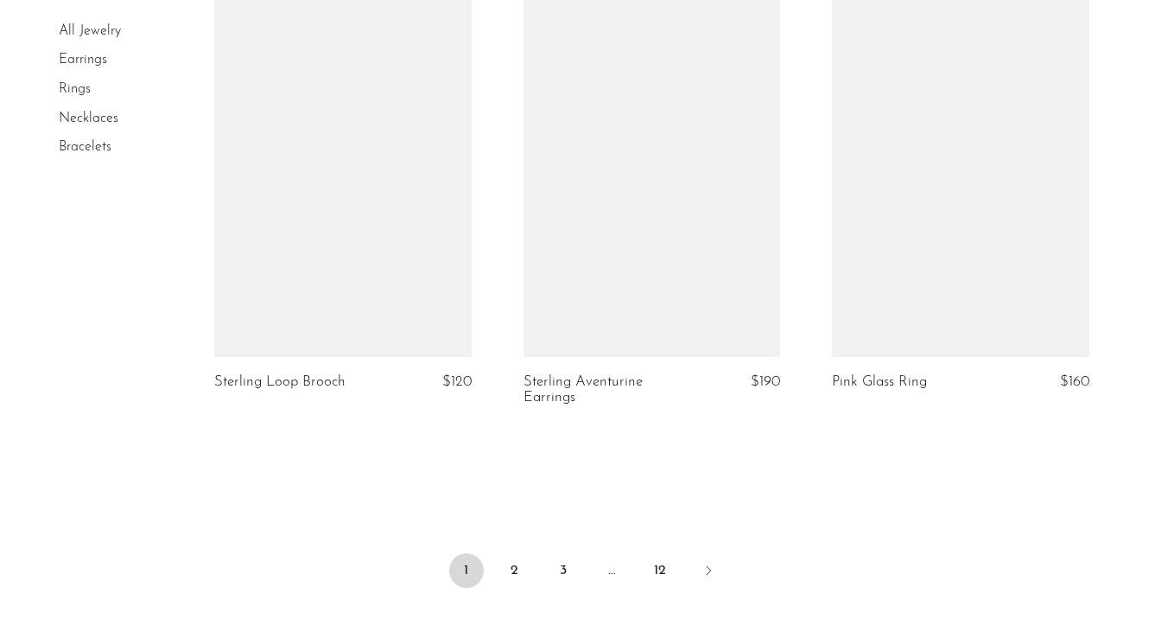
scroll to position [5261, 0]
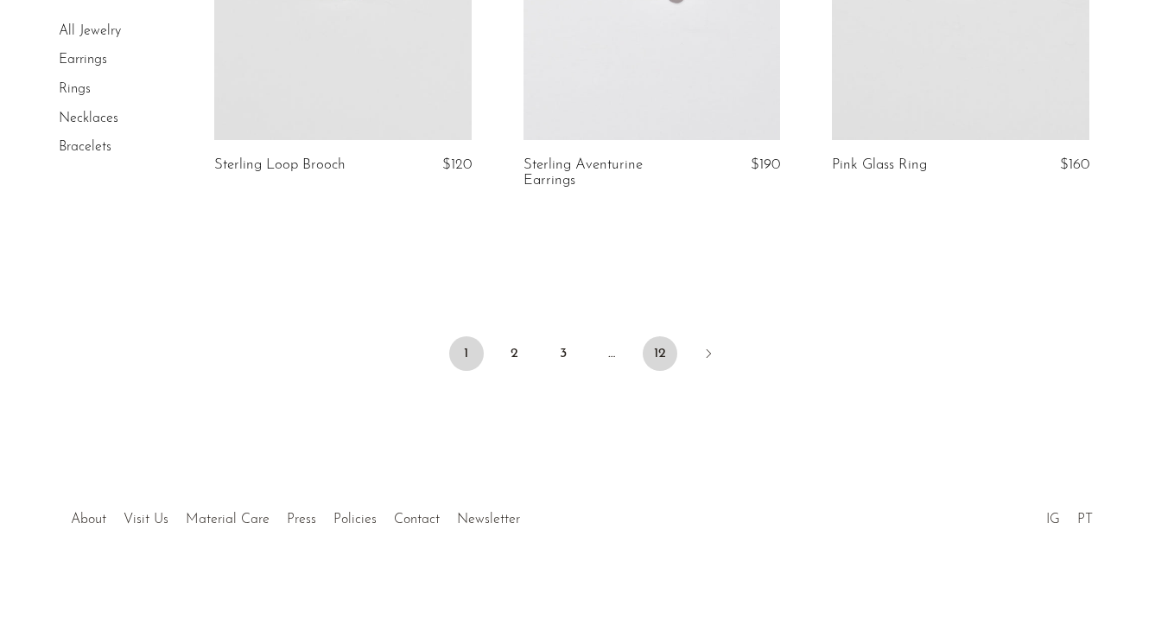
click at [661, 340] on link "12" at bounding box center [660, 353] width 35 height 35
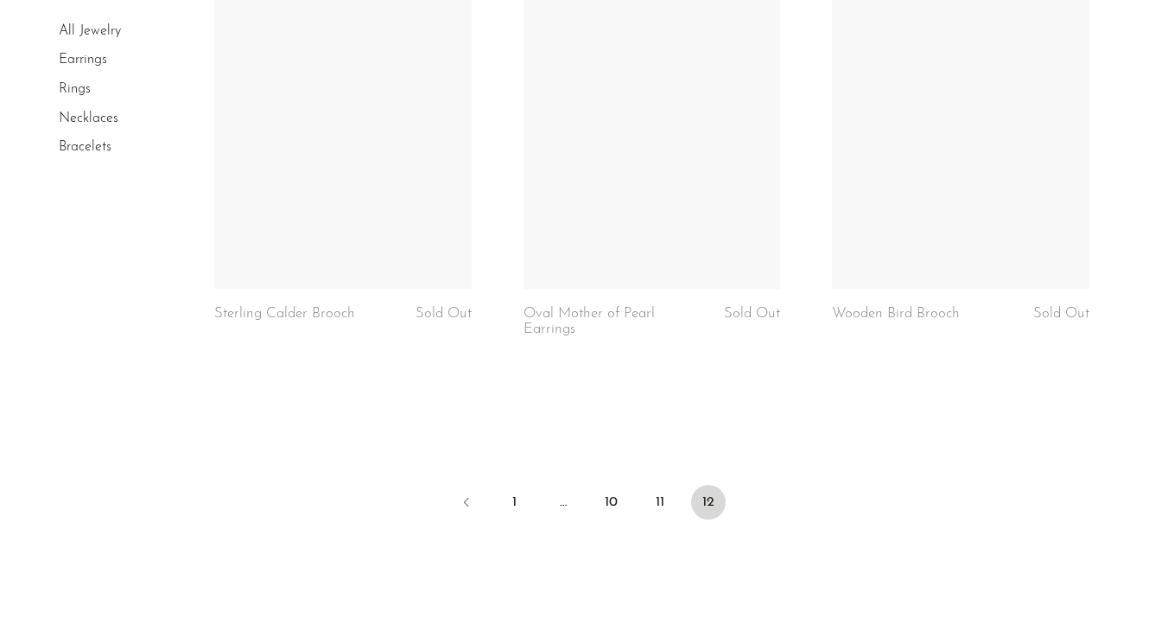
scroll to position [3983, 0]
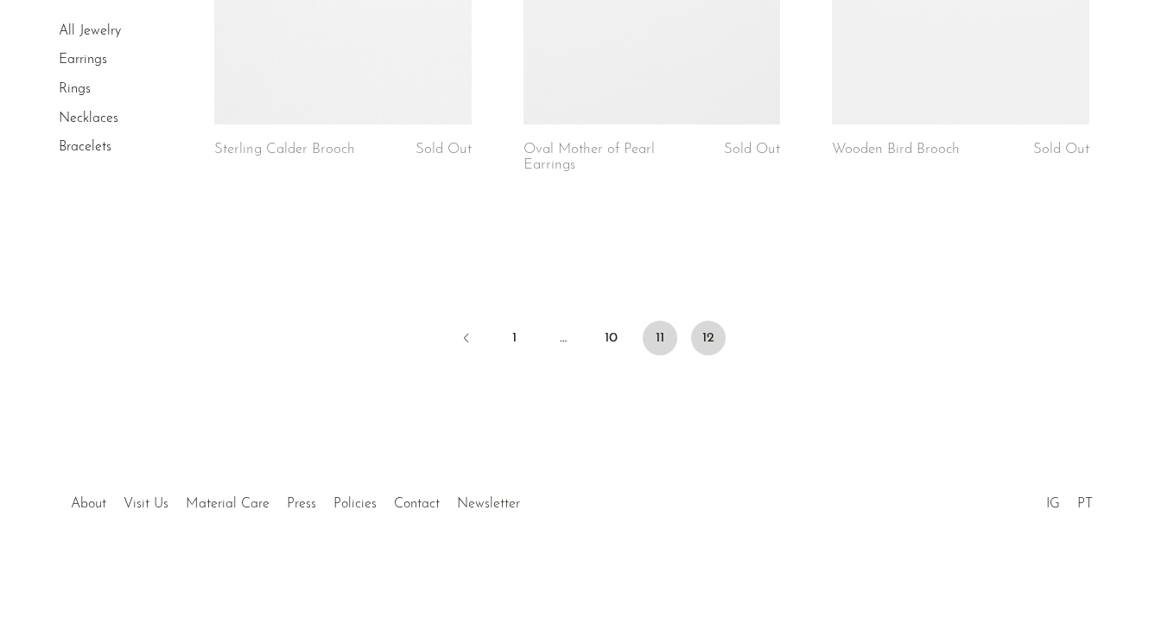
click at [671, 333] on link "11" at bounding box center [660, 338] width 35 height 35
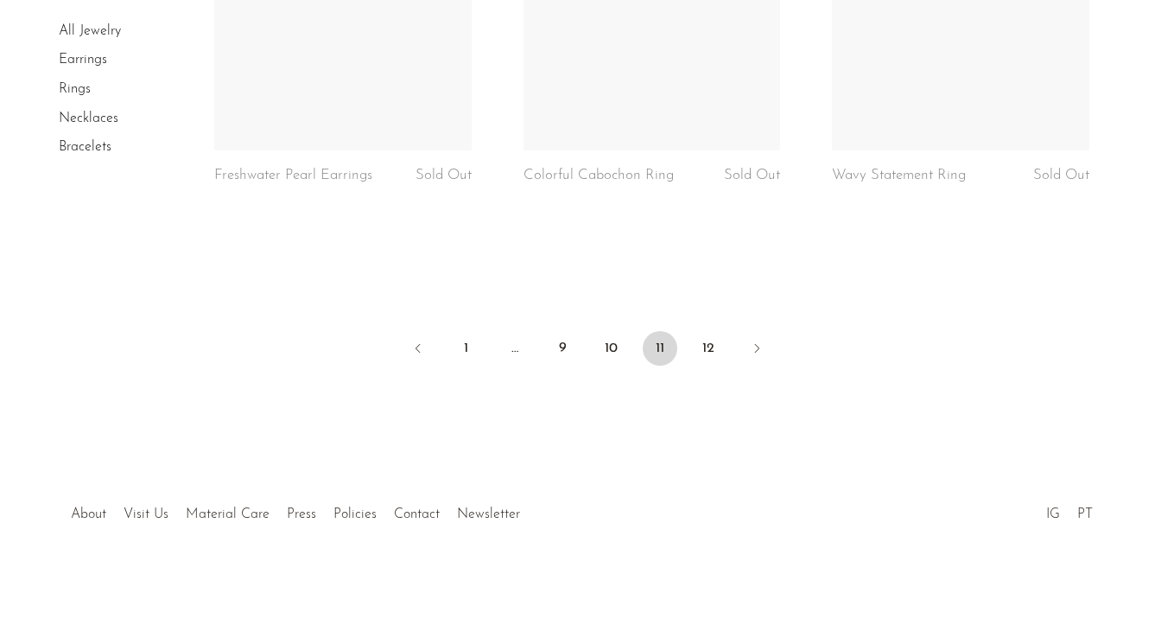
scroll to position [5308, 0]
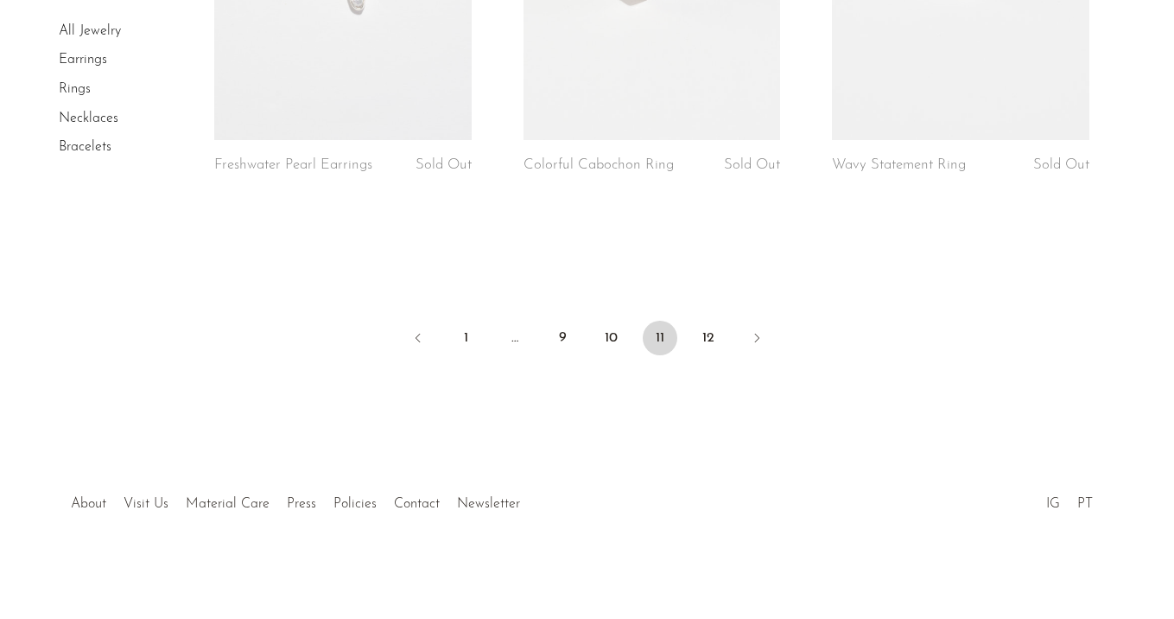
click at [615, 354] on li "10" at bounding box center [611, 340] width 35 height 38
click at [607, 323] on link "10" at bounding box center [611, 338] width 35 height 35
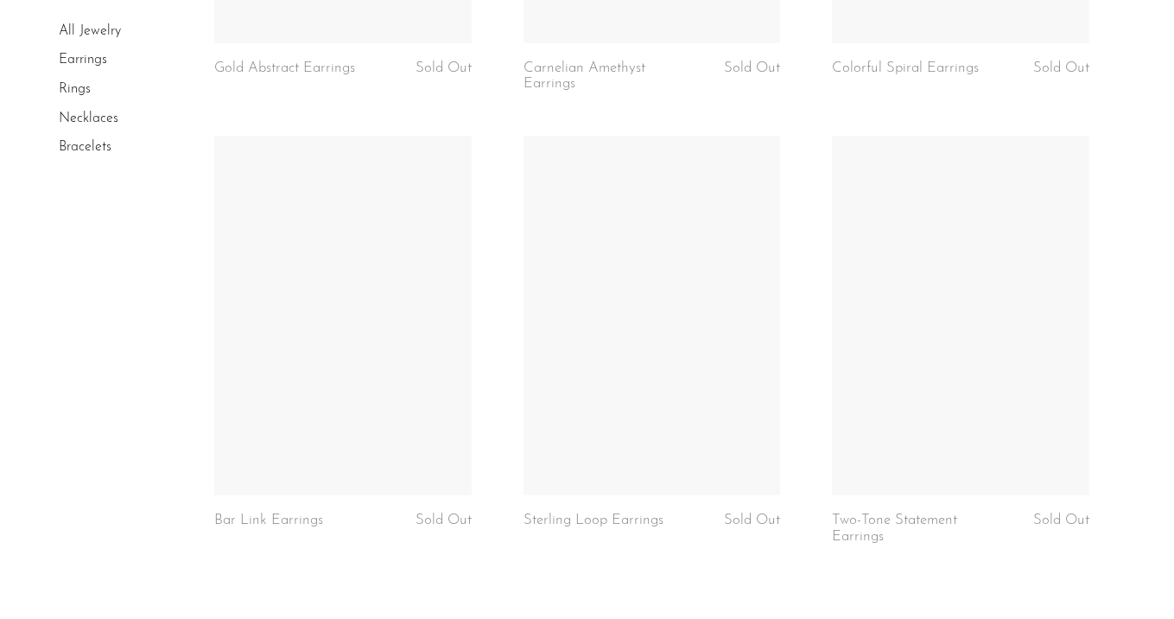
scroll to position [5293, 0]
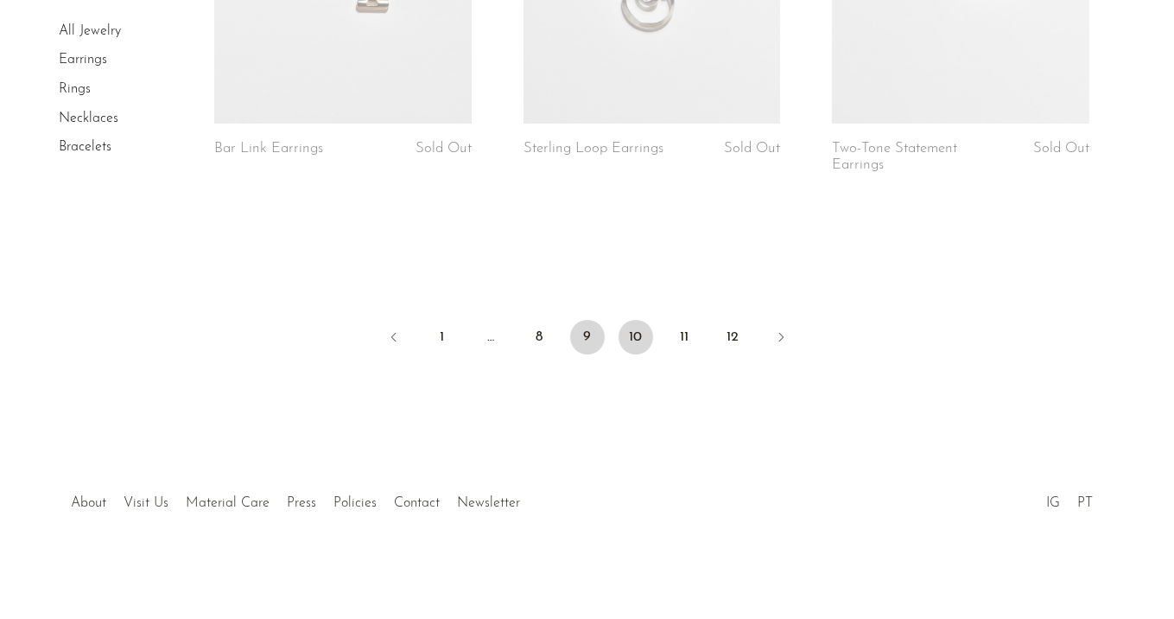
click at [592, 331] on link "9" at bounding box center [587, 337] width 35 height 35
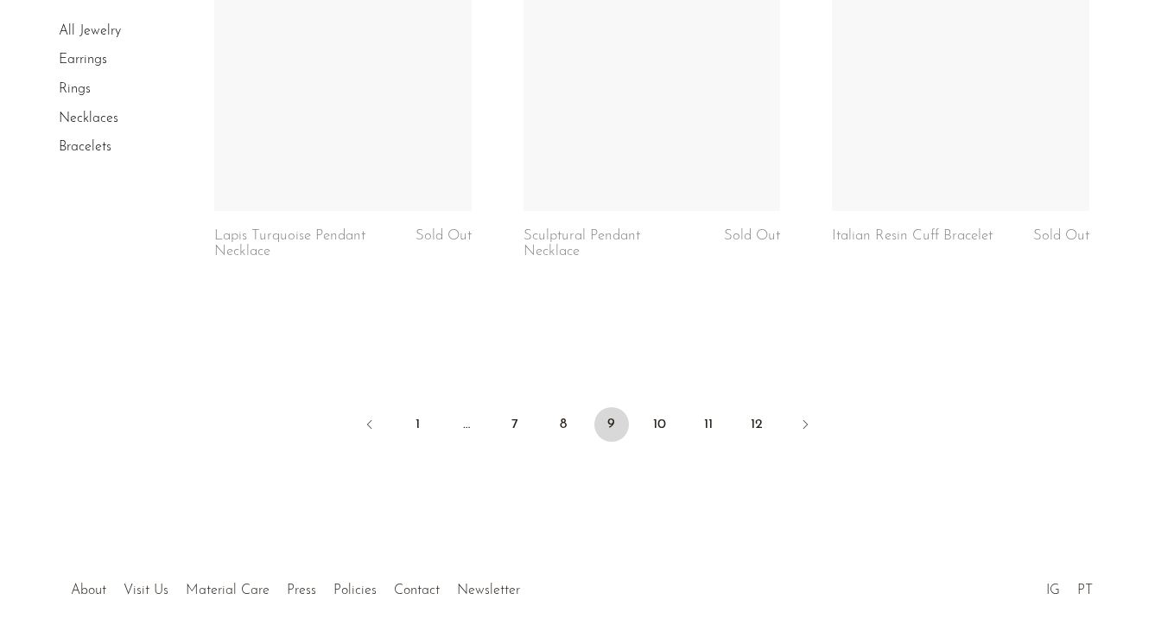
scroll to position [5293, 0]
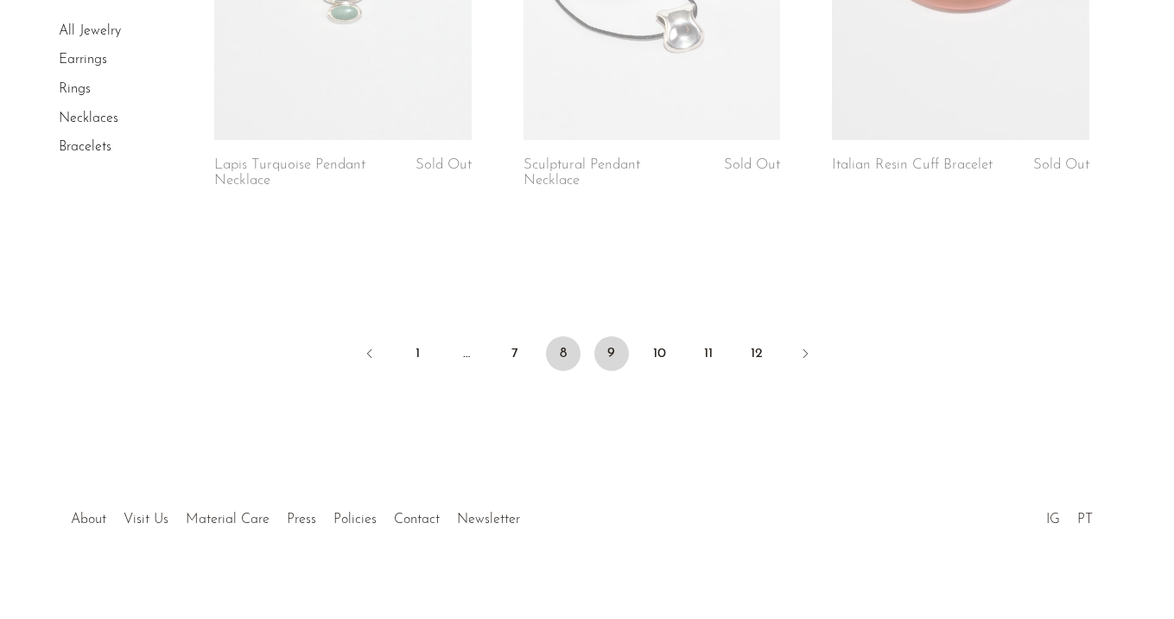
click at [565, 336] on link "8" at bounding box center [563, 353] width 35 height 35
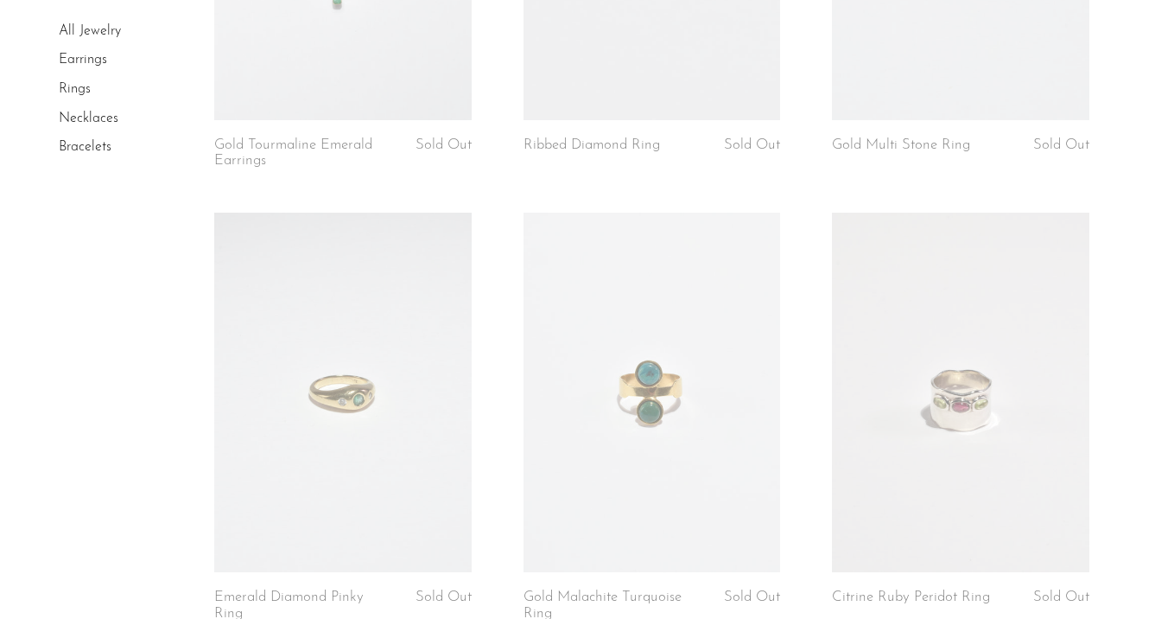
scroll to position [5377, 0]
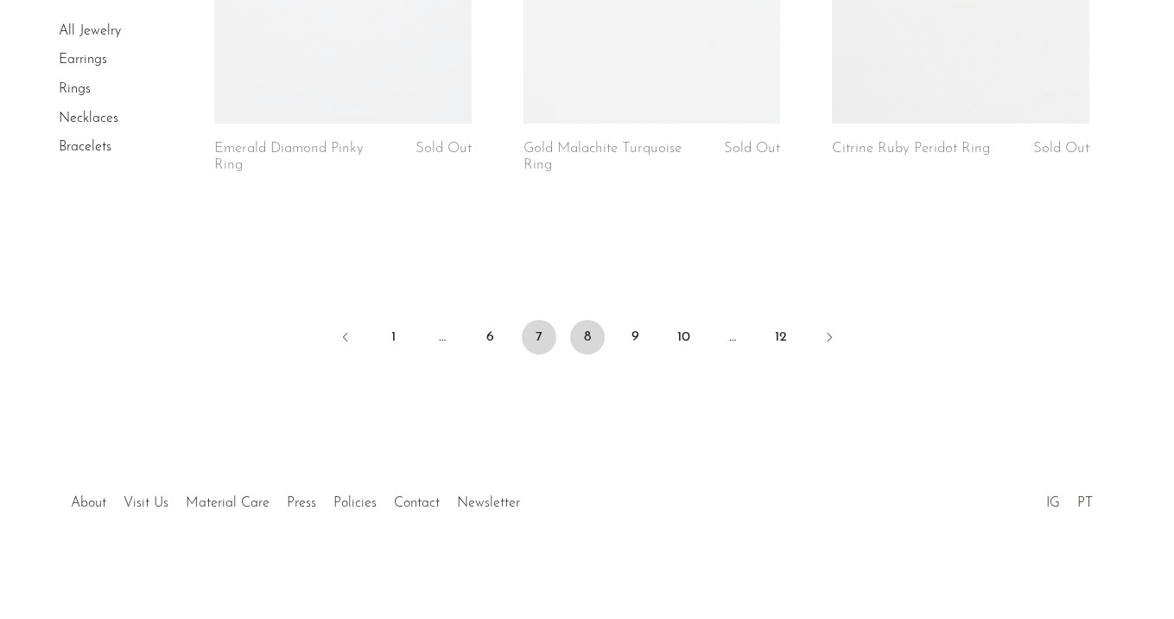
click at [543, 338] on link "7" at bounding box center [539, 337] width 35 height 35
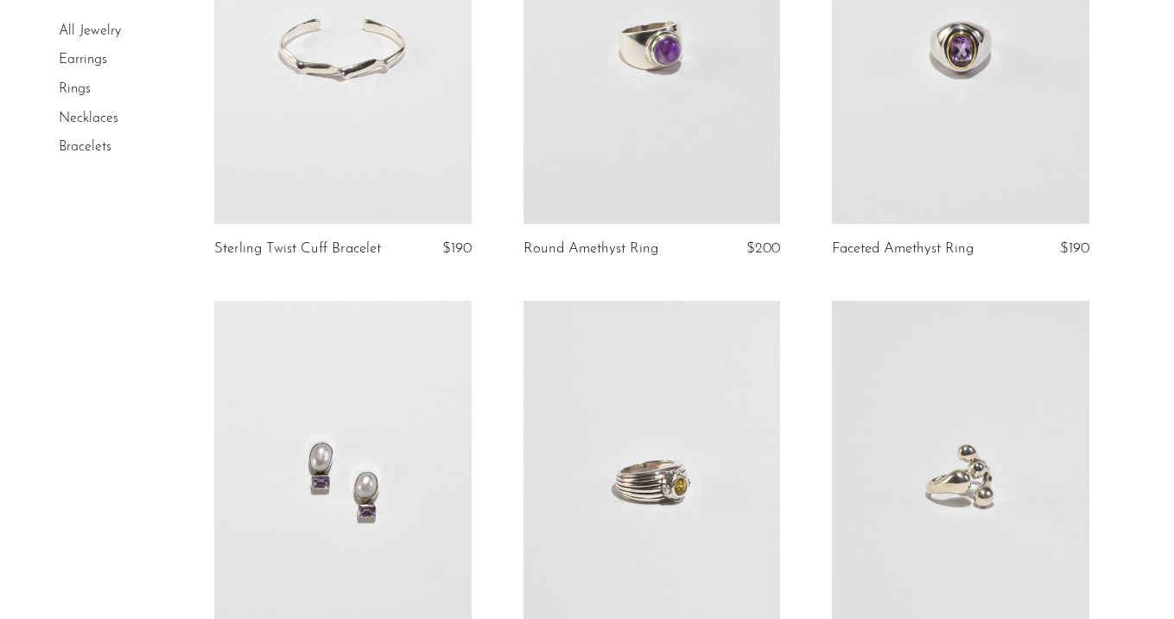
scroll to position [5261, 0]
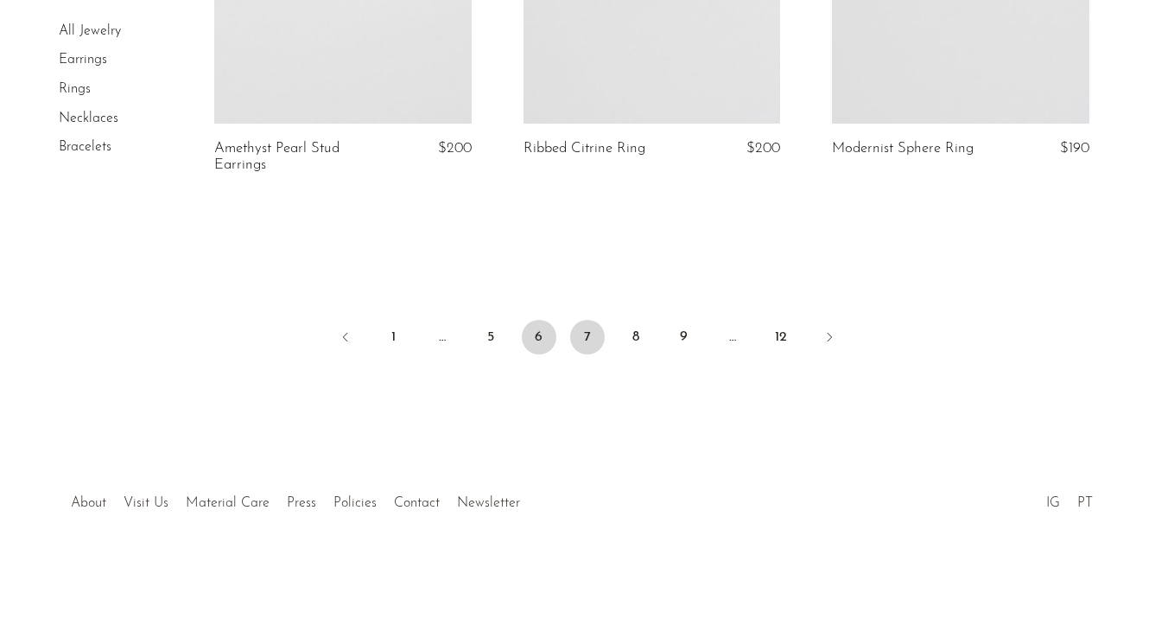
click at [544, 345] on link "6" at bounding box center [539, 337] width 35 height 35
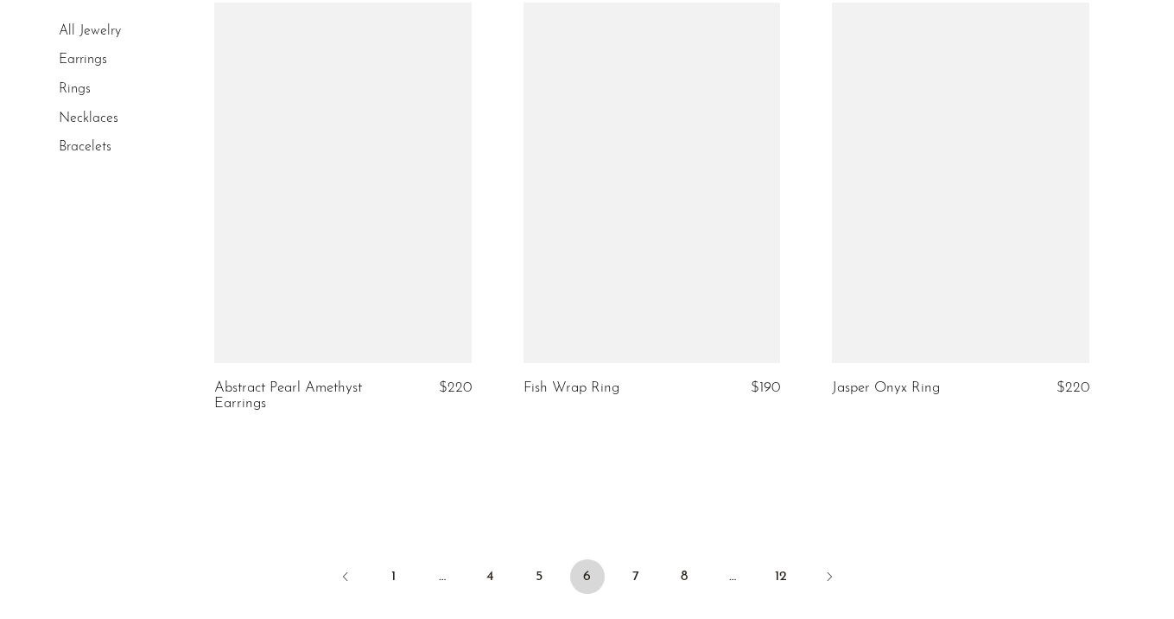
scroll to position [5083, 0]
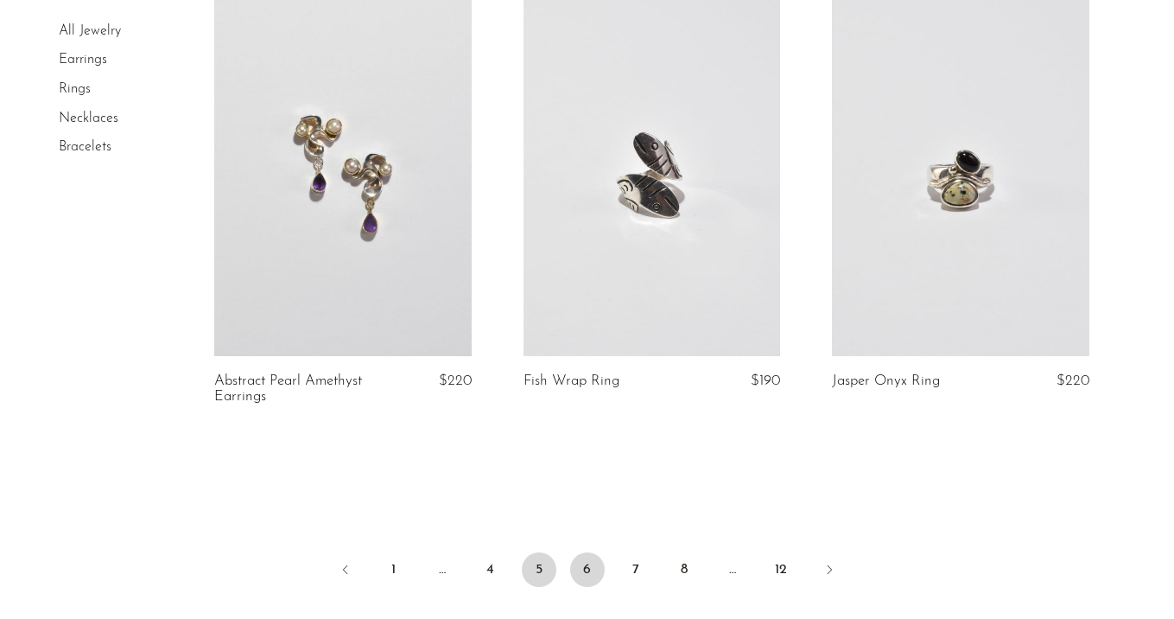
click at [535, 565] on link "5" at bounding box center [539, 569] width 35 height 35
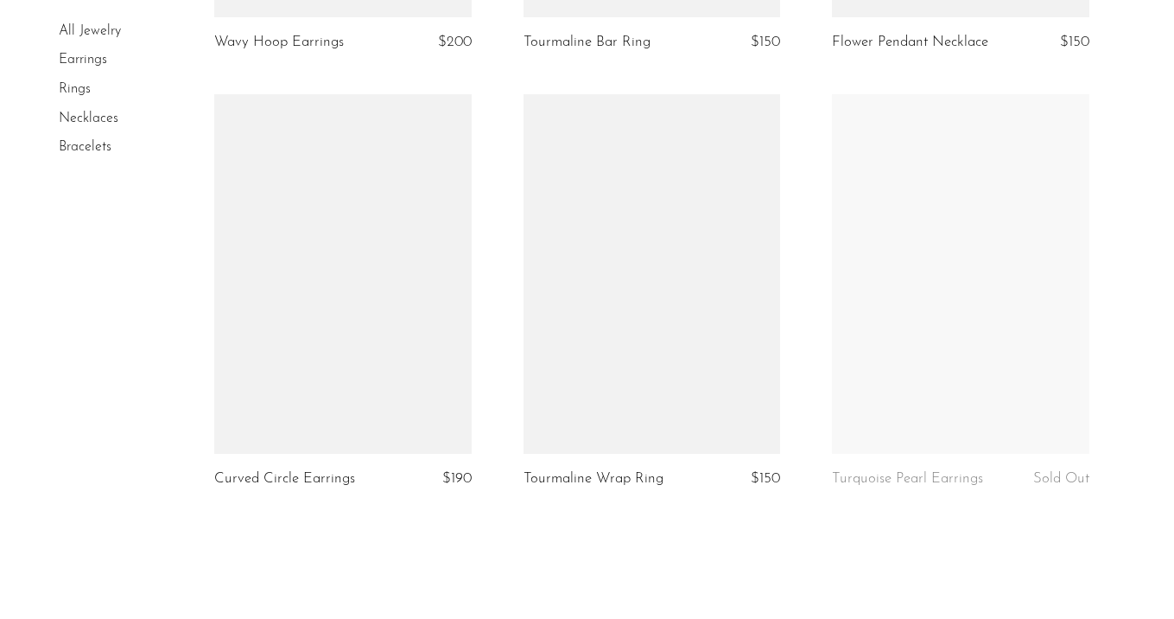
scroll to position [5025, 0]
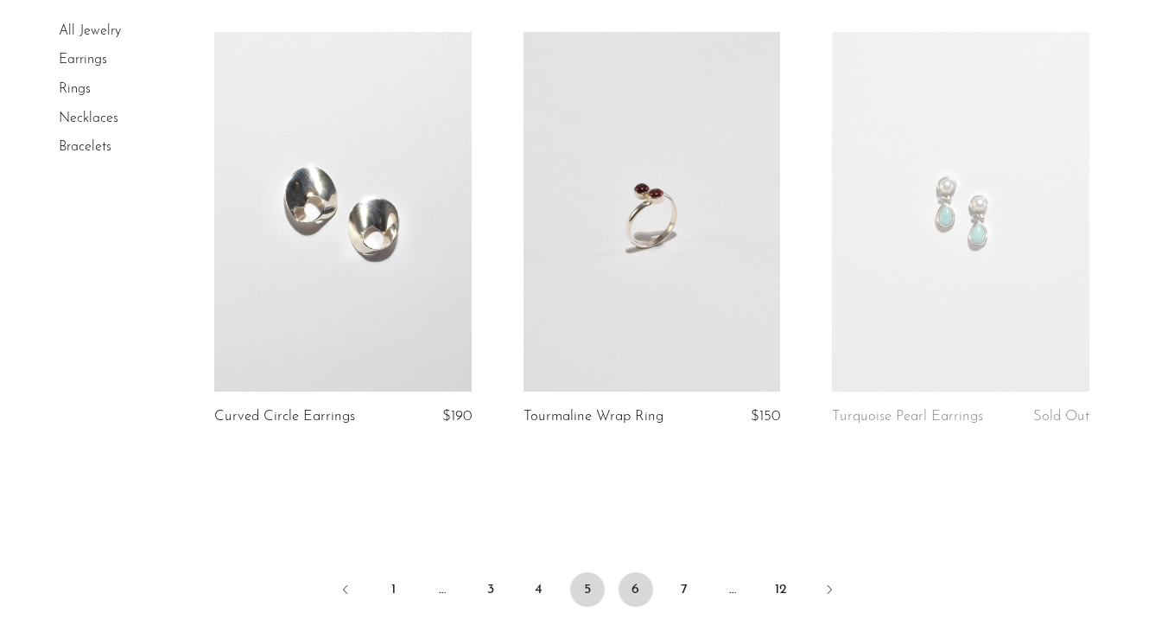
click at [636, 577] on link "6" at bounding box center [636, 589] width 35 height 35
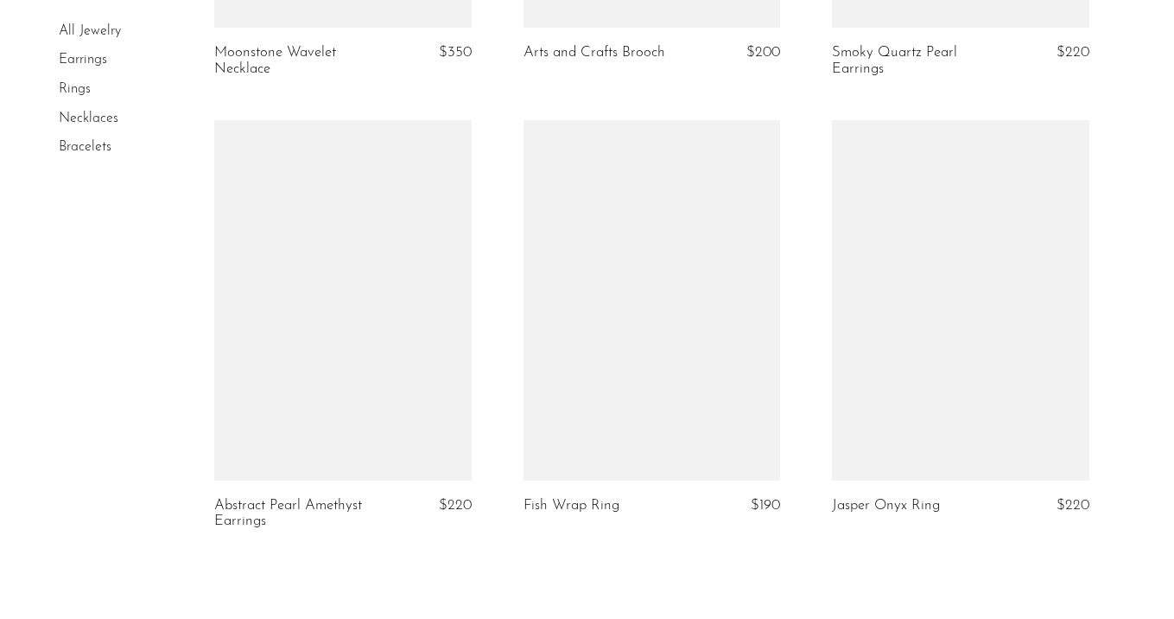
scroll to position [5165, 0]
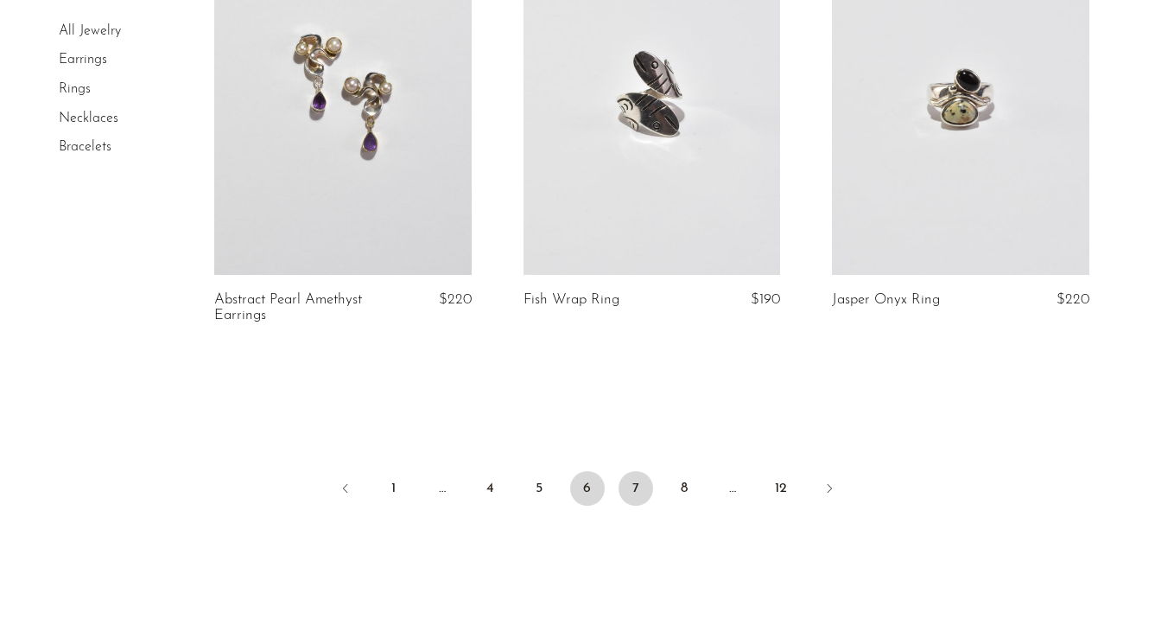
click at [639, 484] on link "7" at bounding box center [636, 488] width 35 height 35
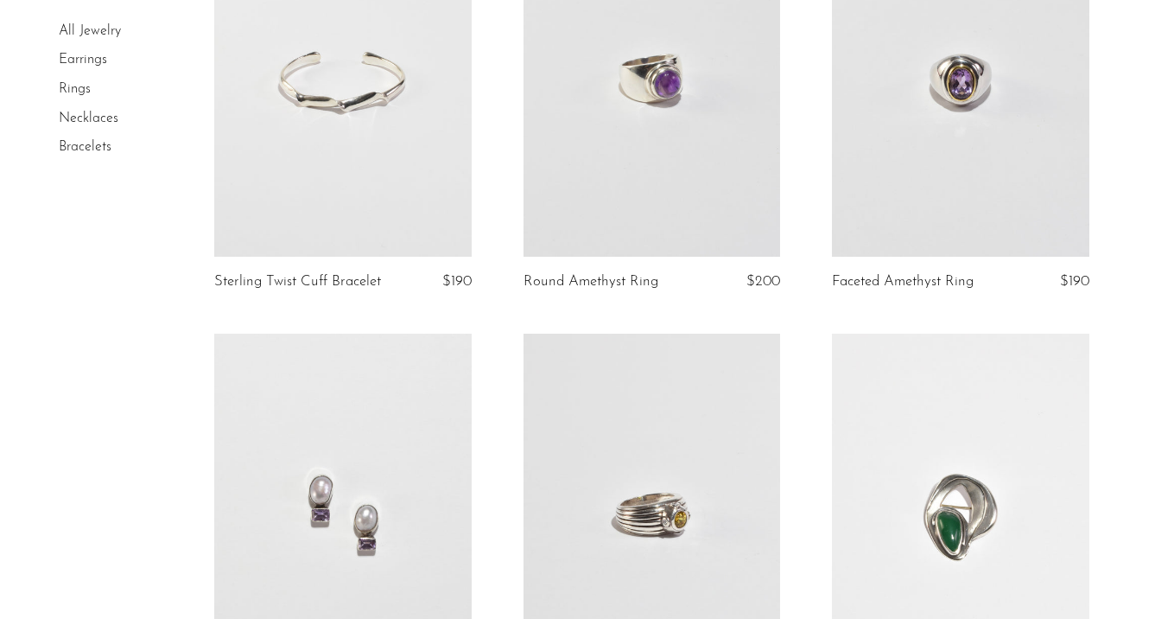
scroll to position [5264, 0]
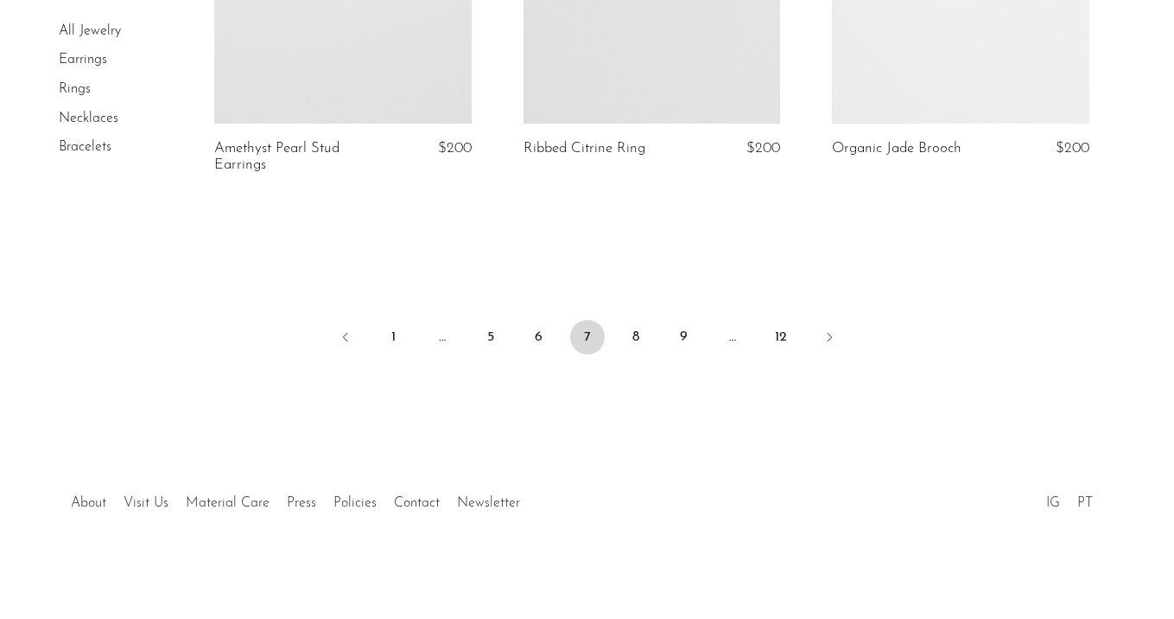
click at [633, 315] on ul "1 … 5 6 7 8 9 … 12" at bounding box center [588, 339] width 1106 height 52
click at [633, 333] on link "8" at bounding box center [636, 337] width 35 height 35
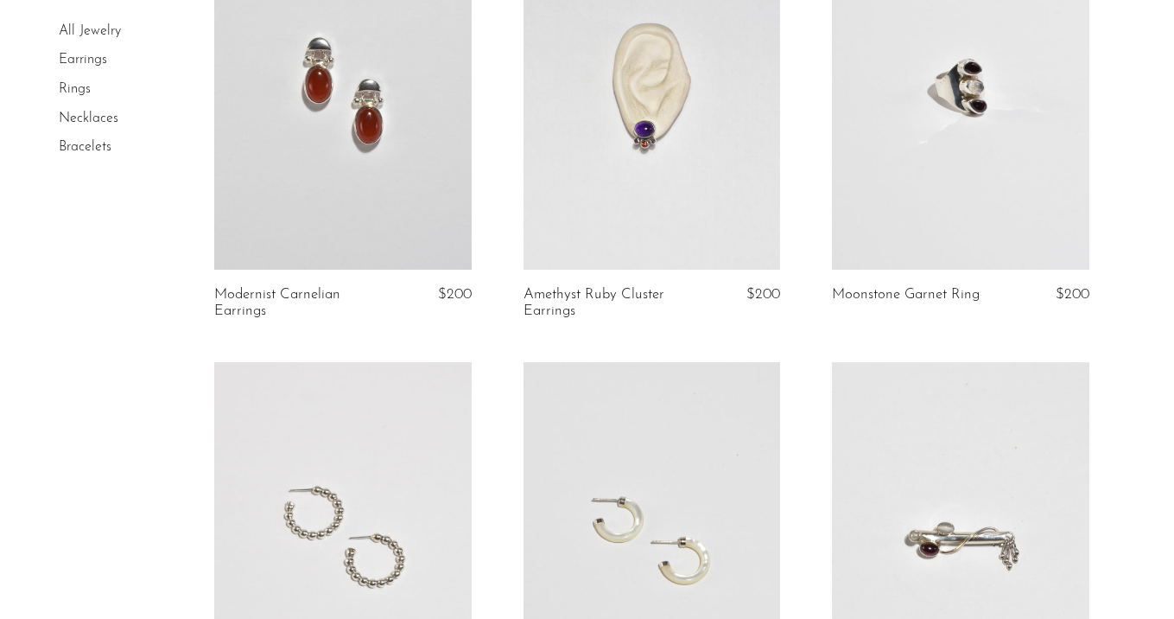
scroll to position [232, 0]
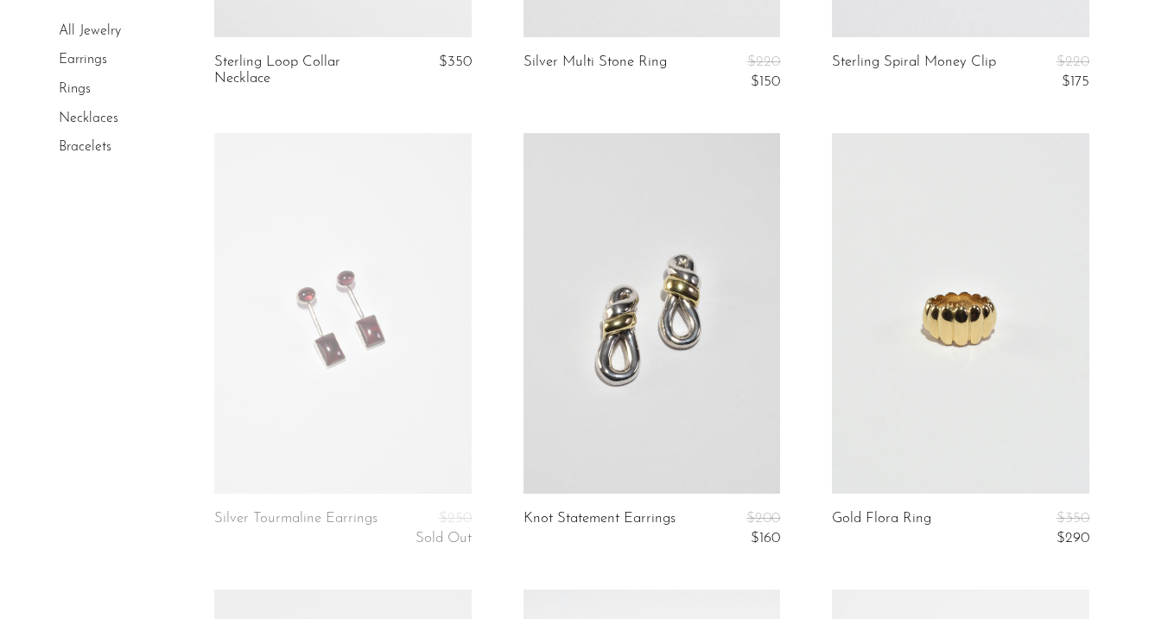
scroll to position [1364, 0]
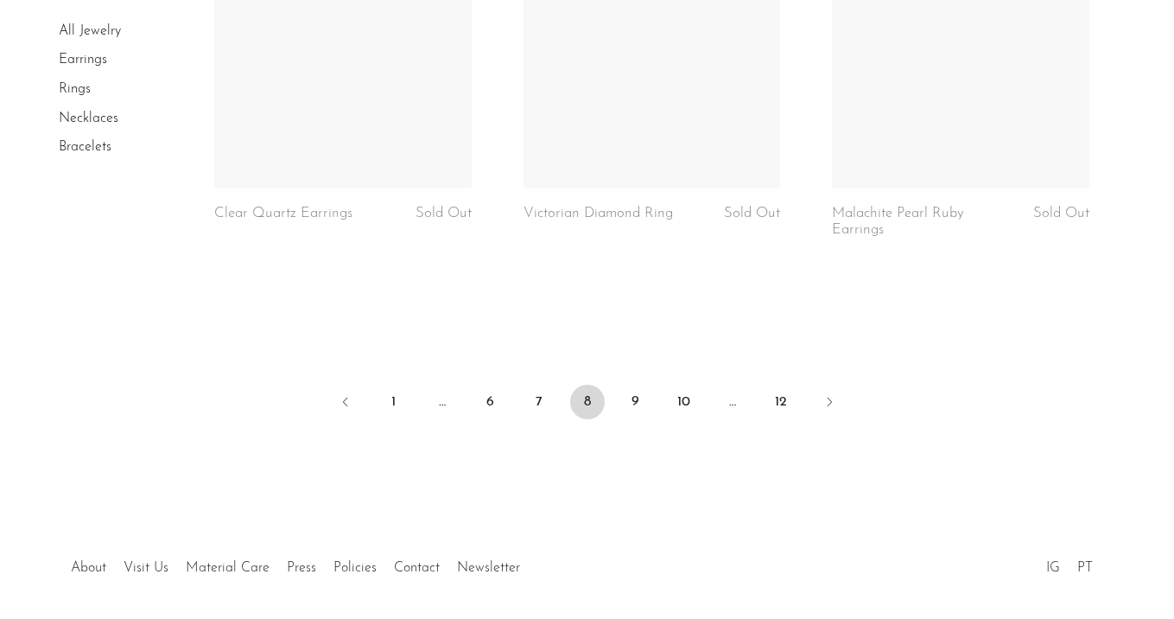
scroll to position [5374, 0]
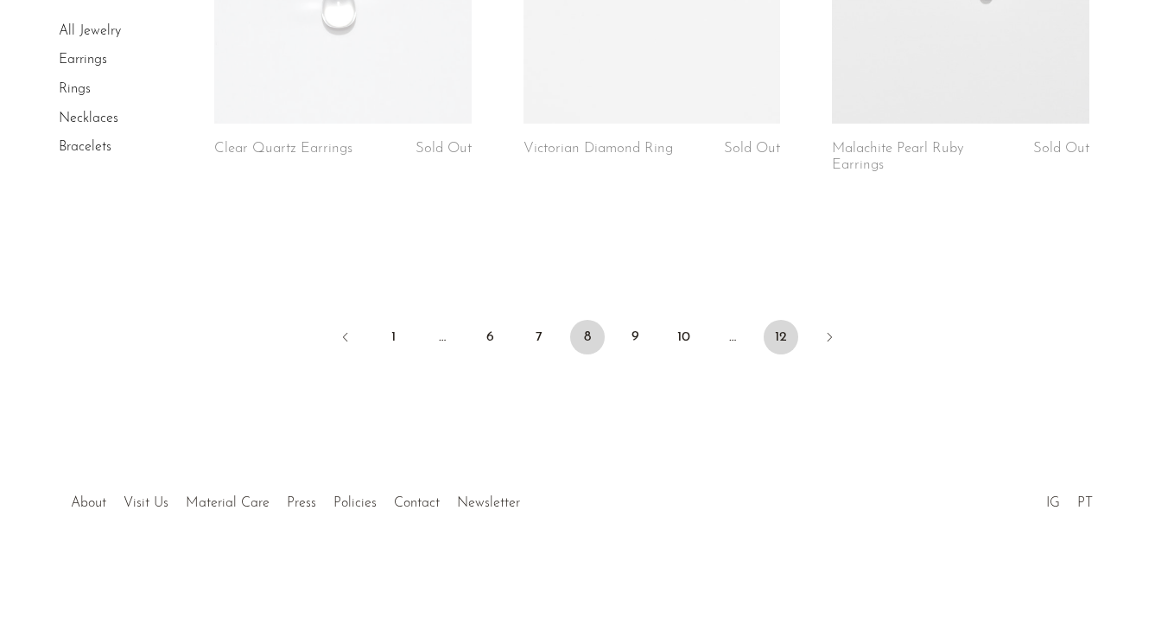
click at [779, 333] on link "12" at bounding box center [781, 337] width 35 height 35
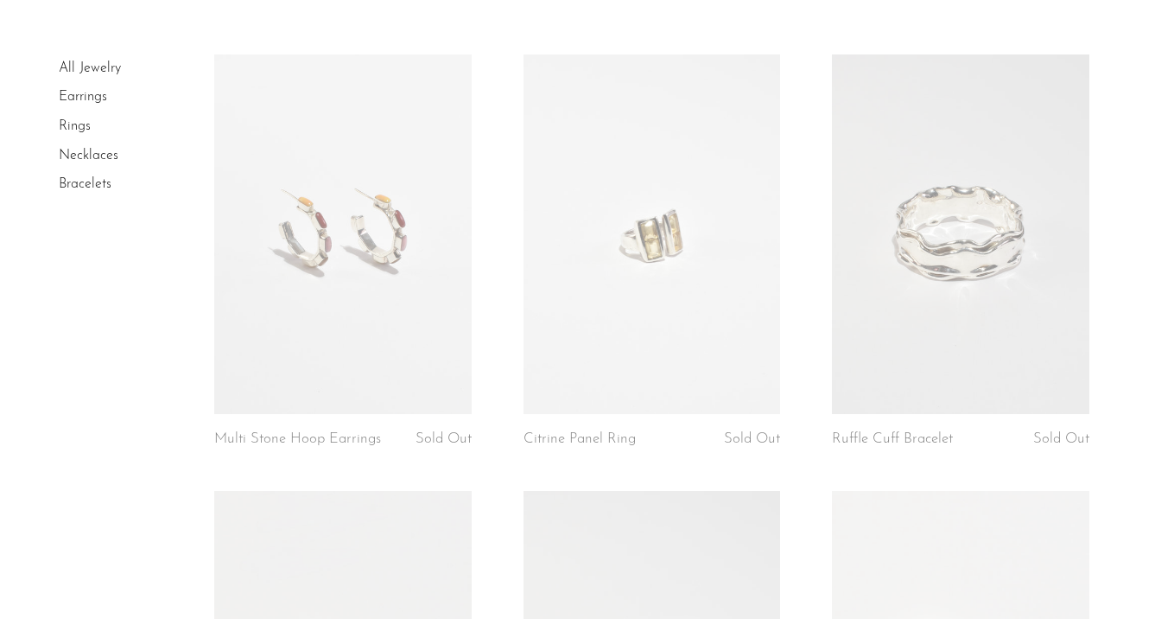
scroll to position [5, 0]
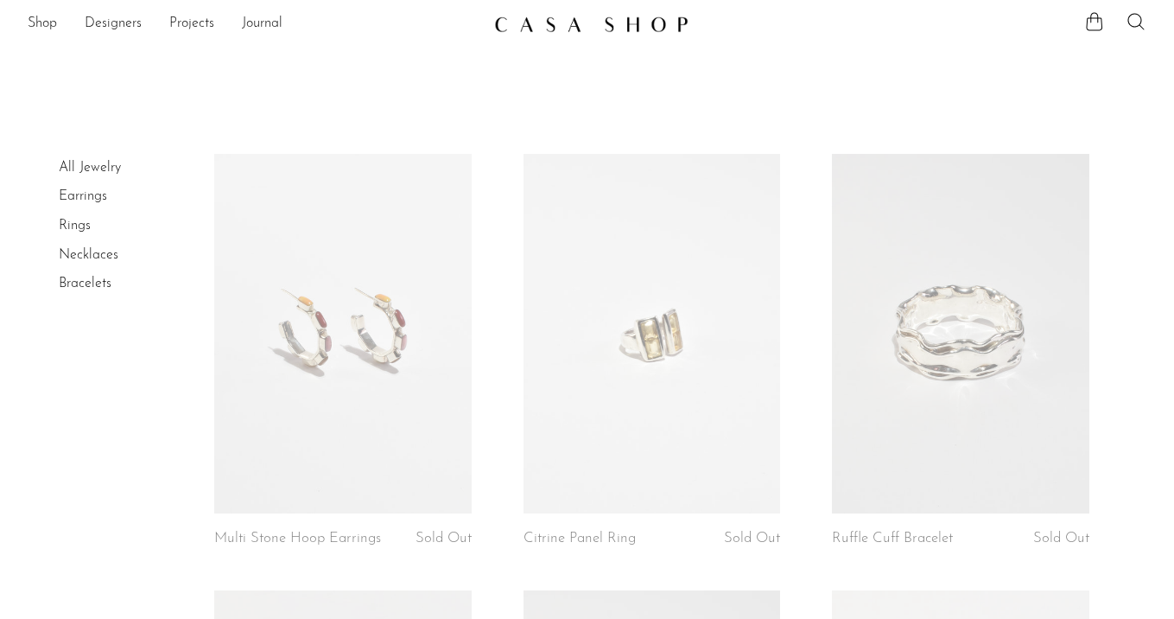
click at [26, 20] on div "Shop Featured New Arrivals Bestsellers Coming Soon Jewelry Jewelry All Earrings…" at bounding box center [587, 24] width 1174 height 31
click at [36, 23] on link "Shop" at bounding box center [42, 24] width 29 height 22
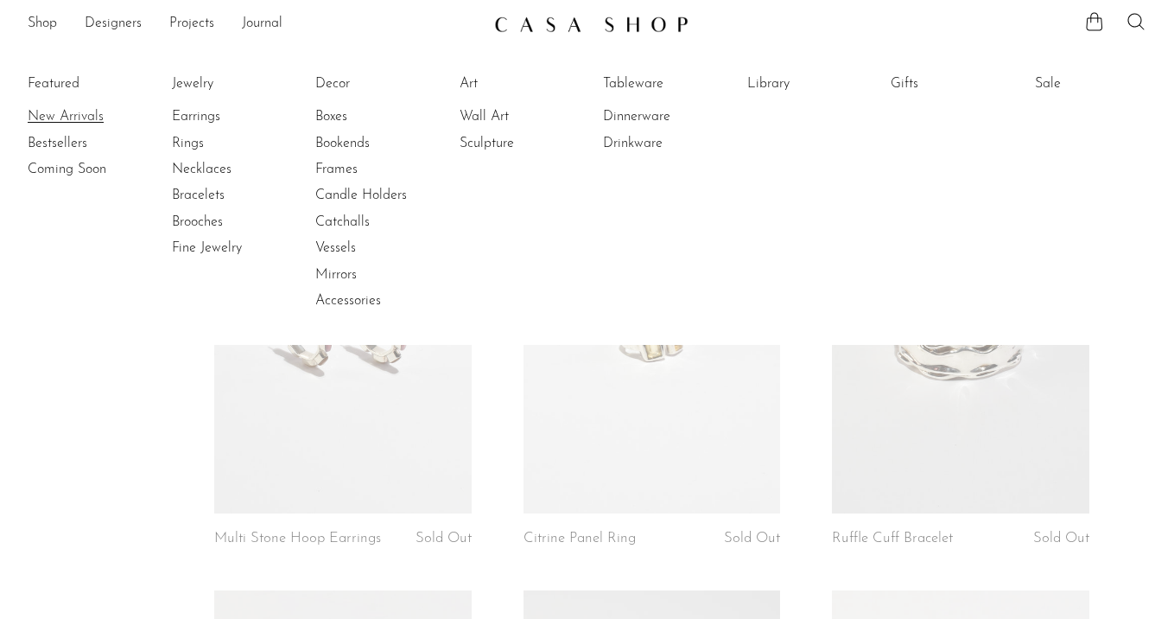
click at [49, 118] on link "New Arrivals" at bounding box center [93, 116] width 130 height 19
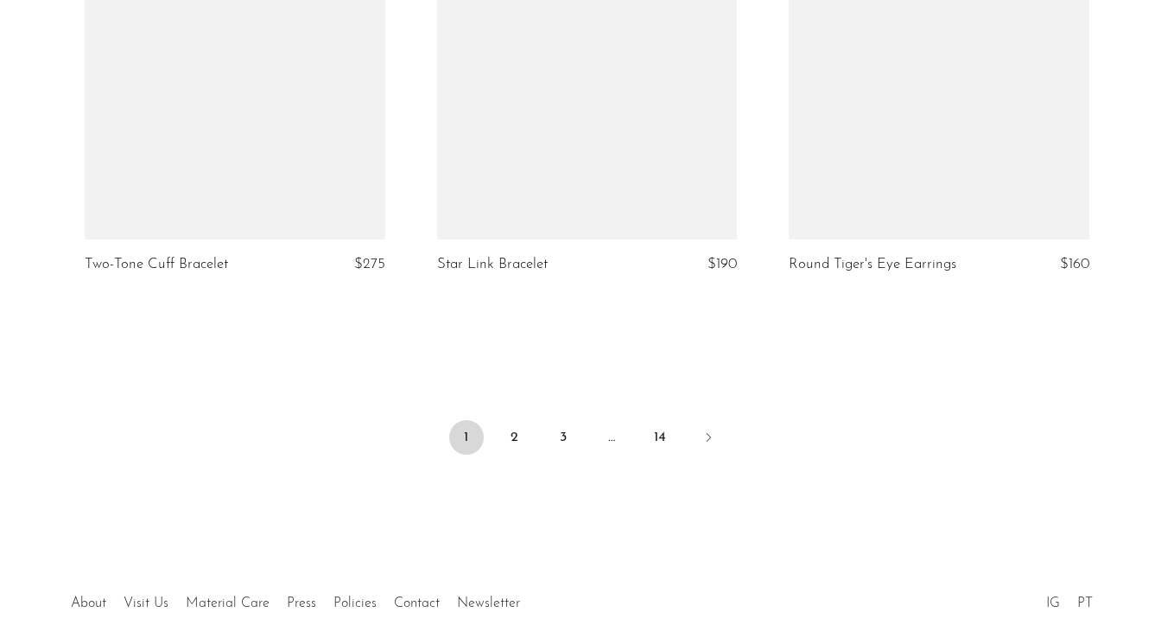
scroll to position [6002, 0]
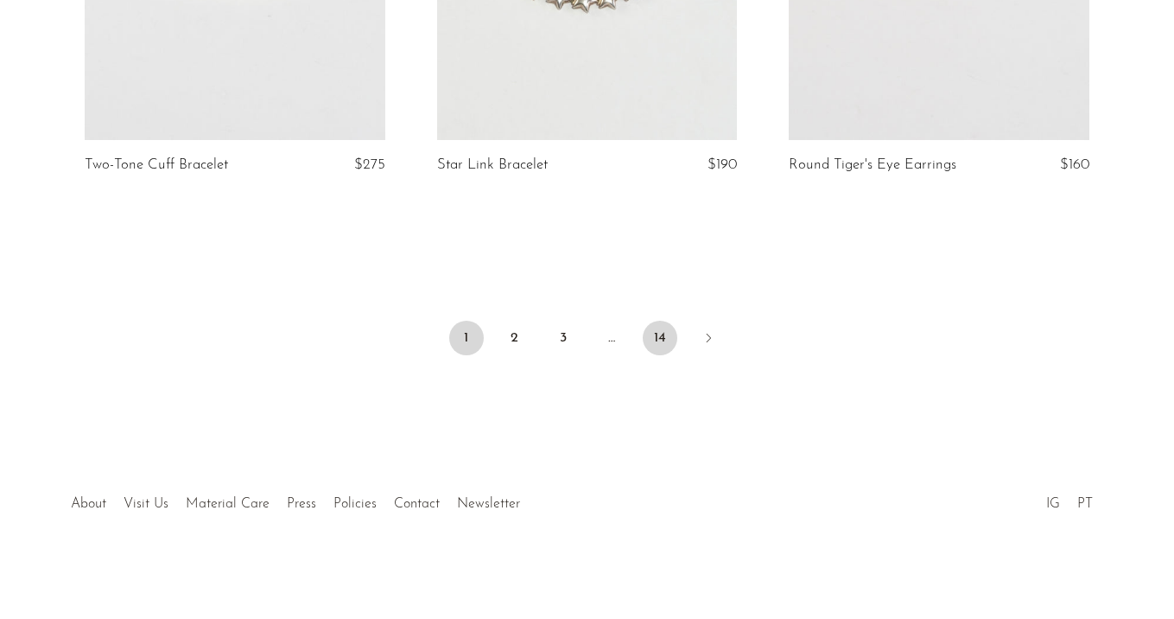
click at [652, 332] on link "14" at bounding box center [660, 338] width 35 height 35
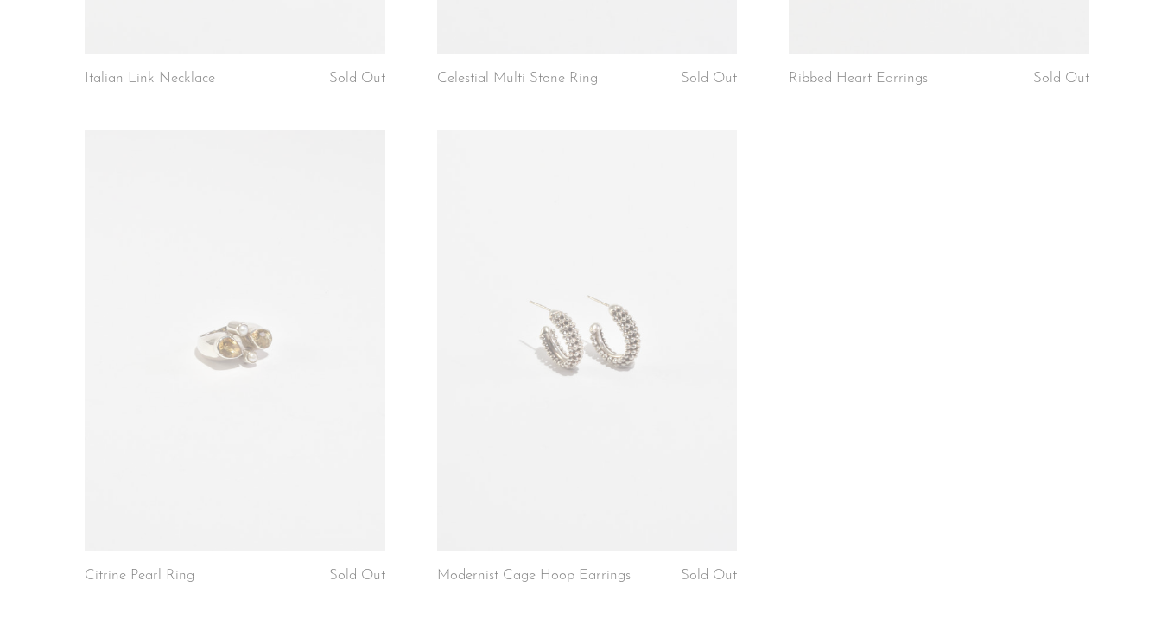
scroll to position [2427, 0]
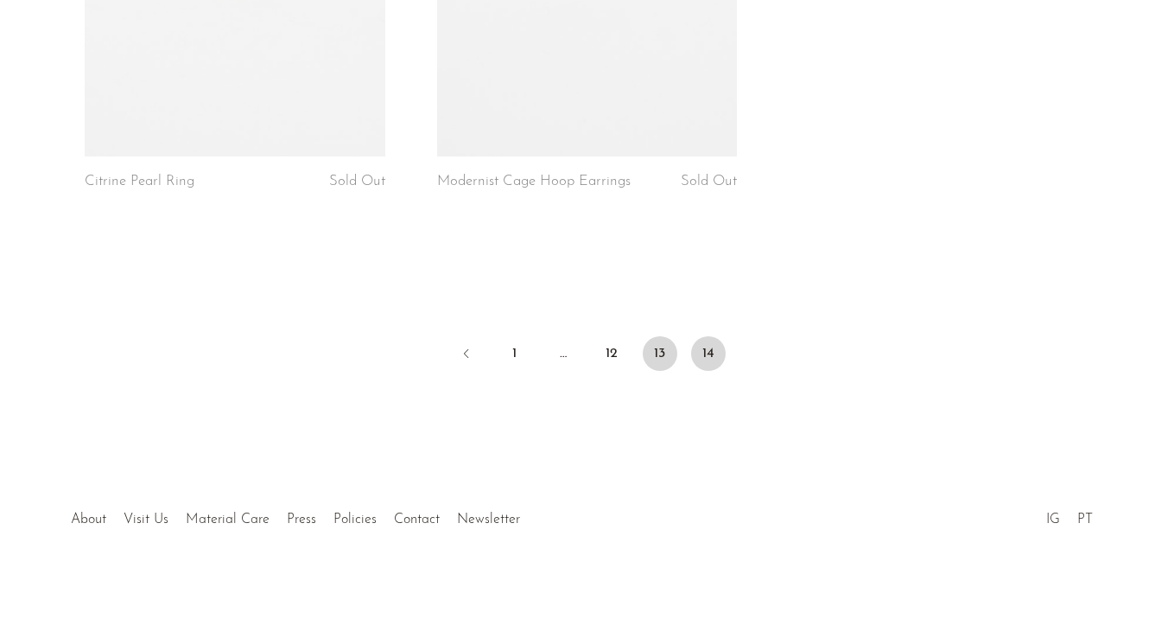
click at [657, 339] on link "13" at bounding box center [660, 353] width 35 height 35
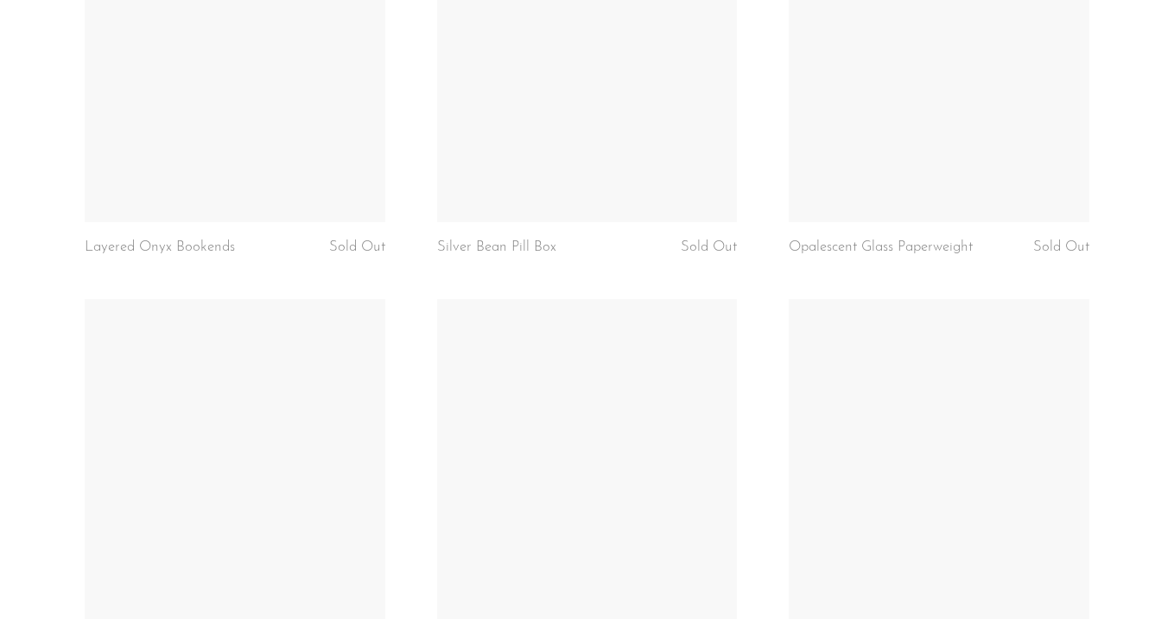
scroll to position [5726, 0]
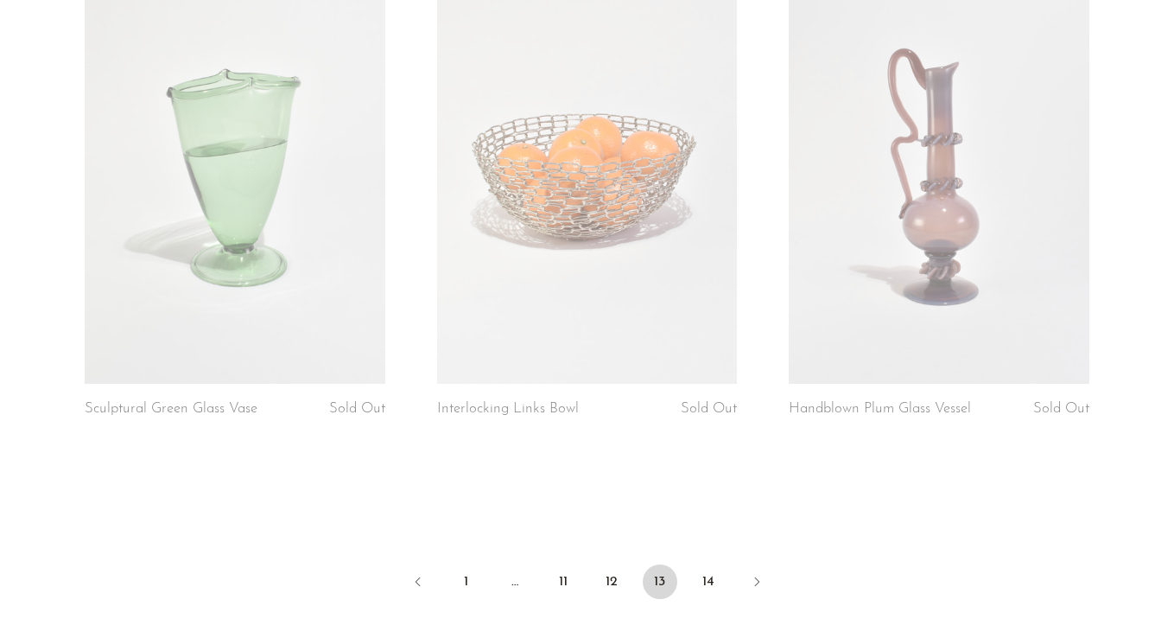
click at [612, 561] on ul "1 … 11 12 13 14" at bounding box center [588, 583] width 1106 height 52
click at [612, 571] on link "12" at bounding box center [611, 581] width 35 height 35
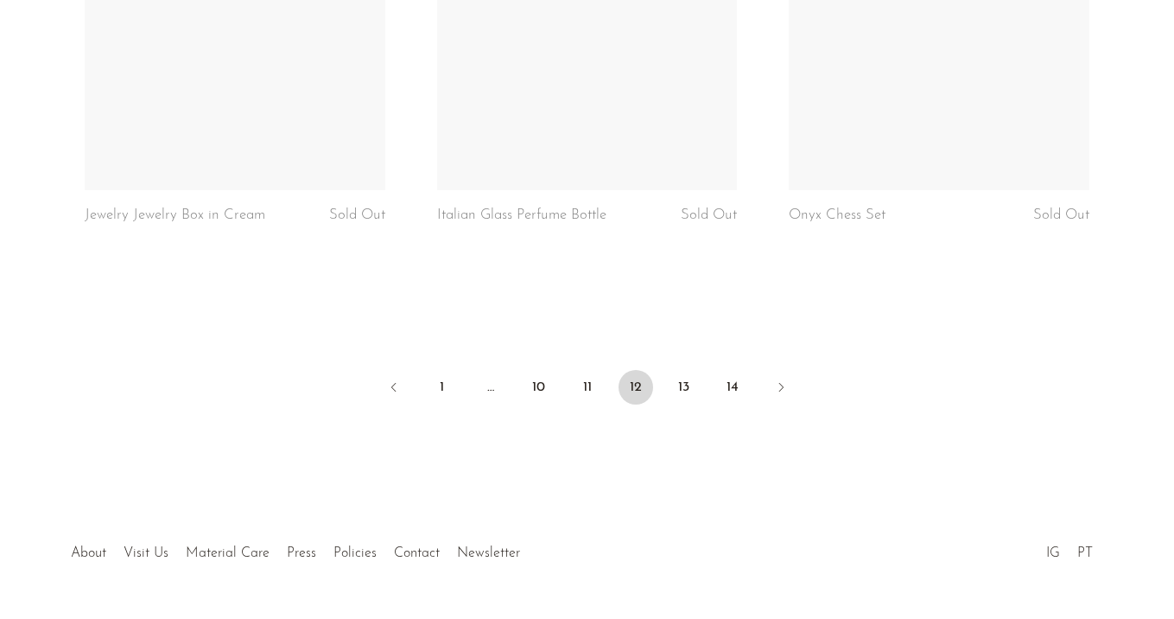
scroll to position [5970, 0]
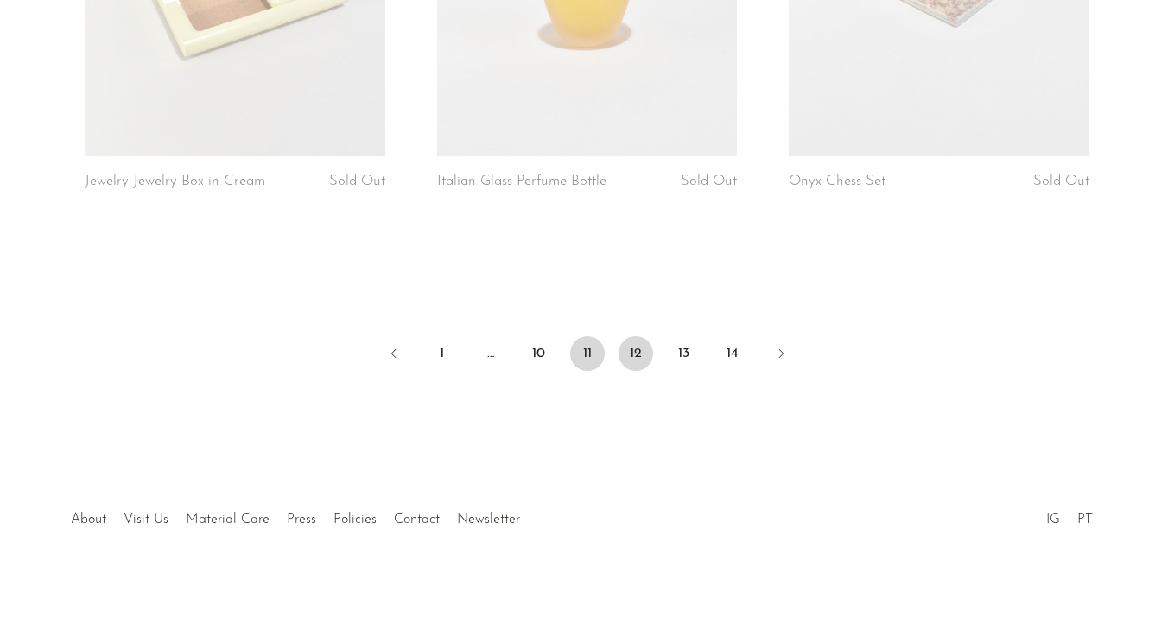
click at [578, 336] on link "11" at bounding box center [587, 353] width 35 height 35
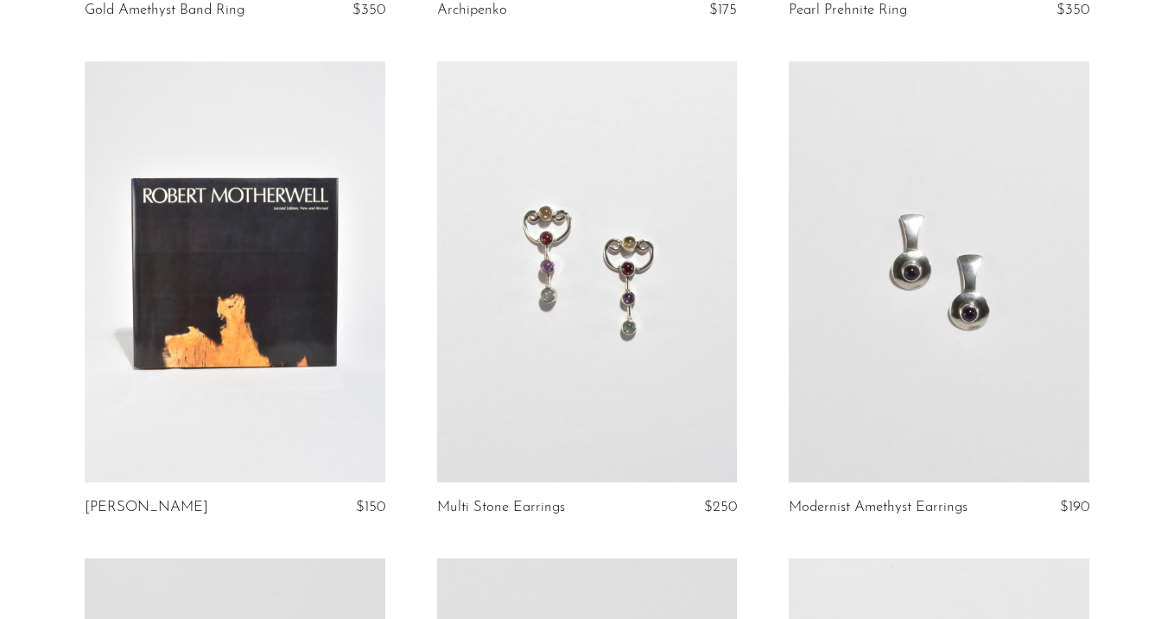
scroll to position [1113, 0]
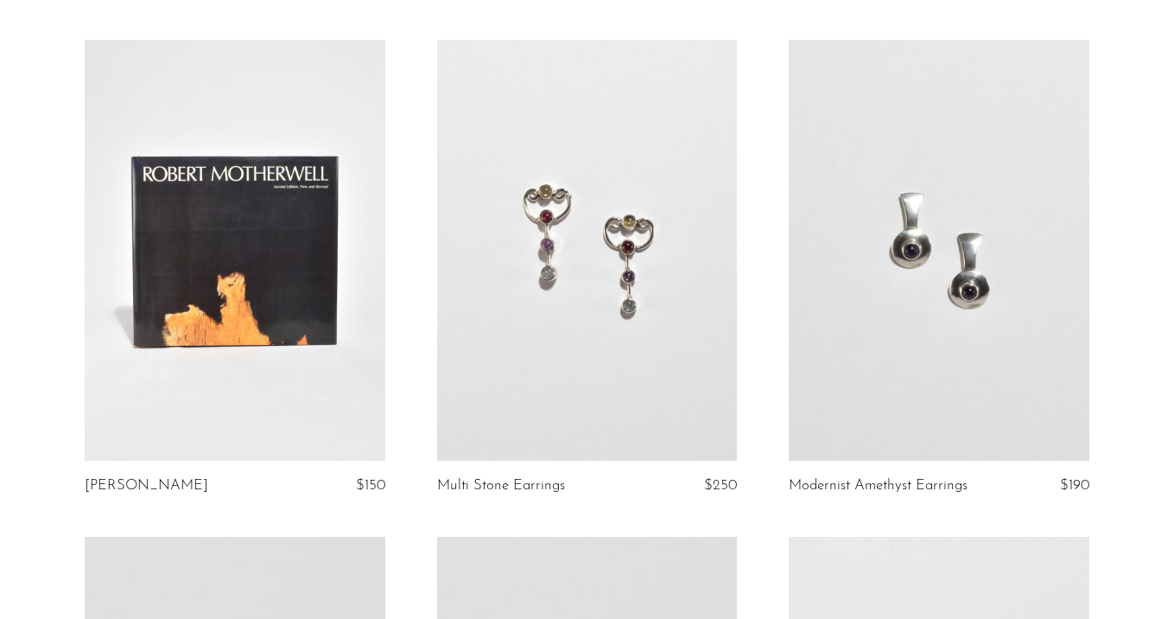
click at [937, 317] on link at bounding box center [939, 250] width 301 height 421
click at [631, 317] on link at bounding box center [587, 250] width 301 height 421
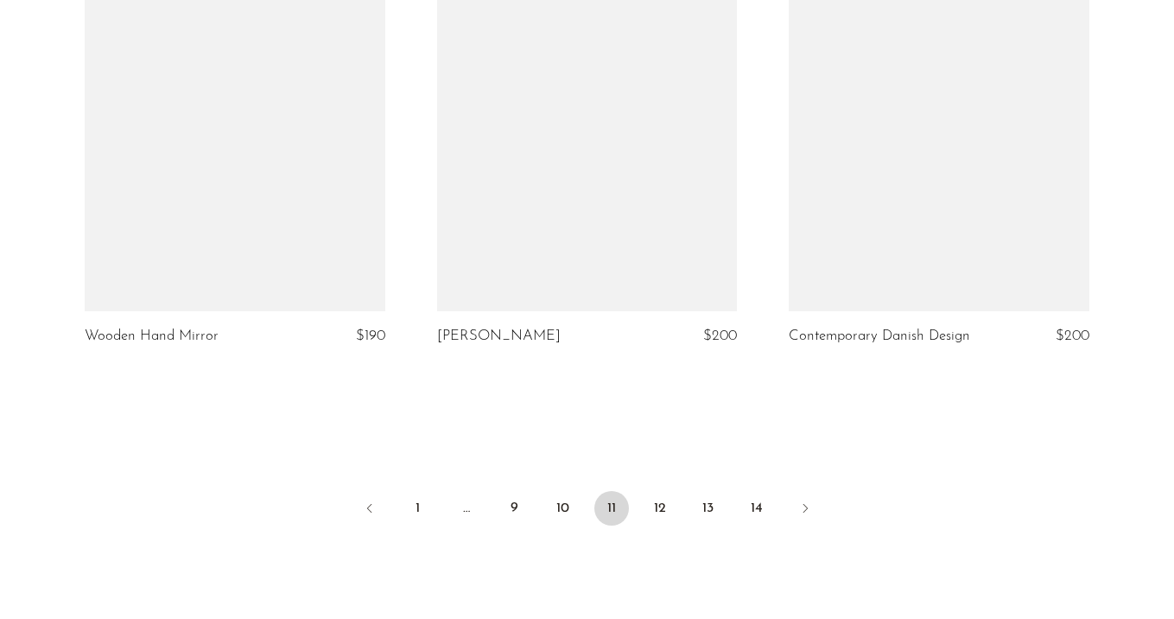
scroll to position [5866, 0]
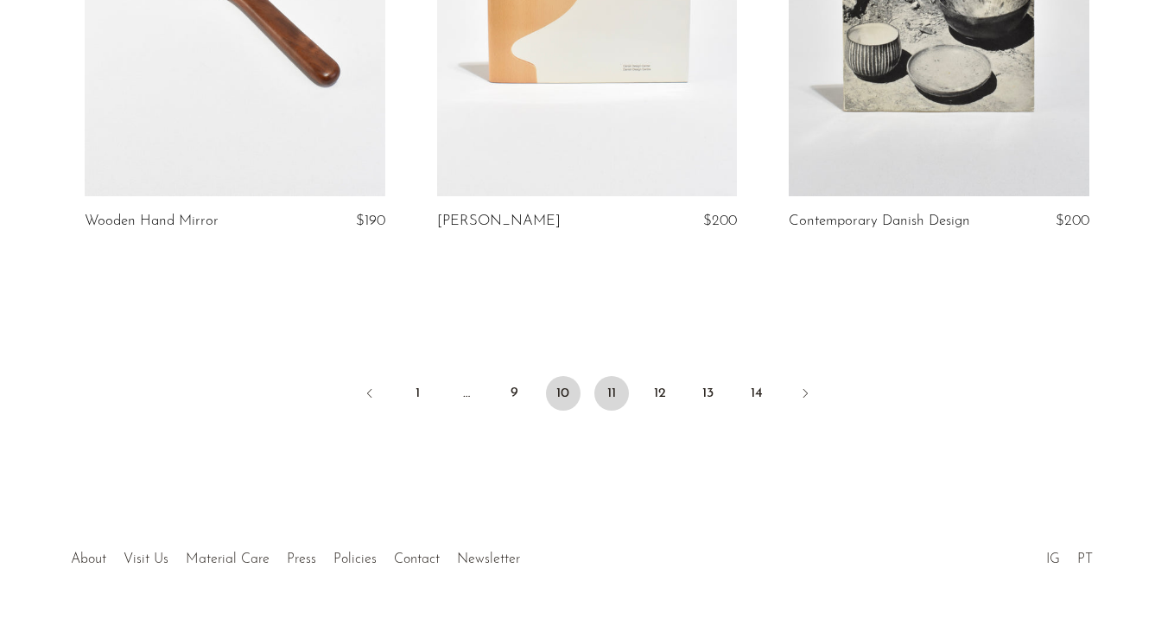
click at [560, 393] on link "10" at bounding box center [563, 393] width 35 height 35
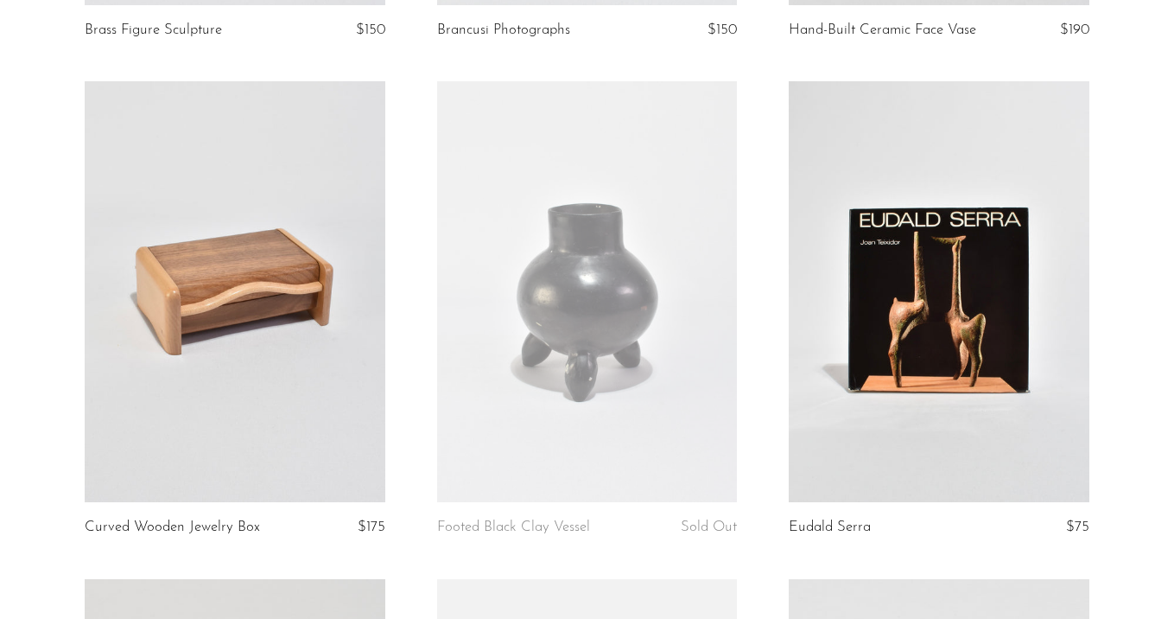
scroll to position [1139, 0]
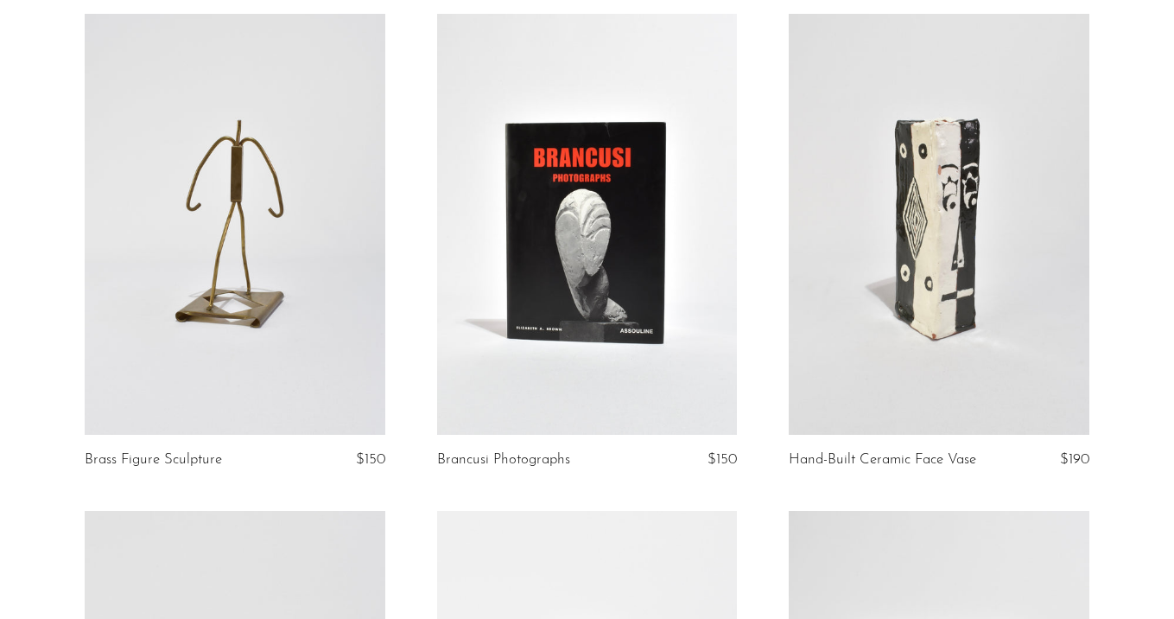
click at [970, 289] on link at bounding box center [939, 224] width 301 height 421
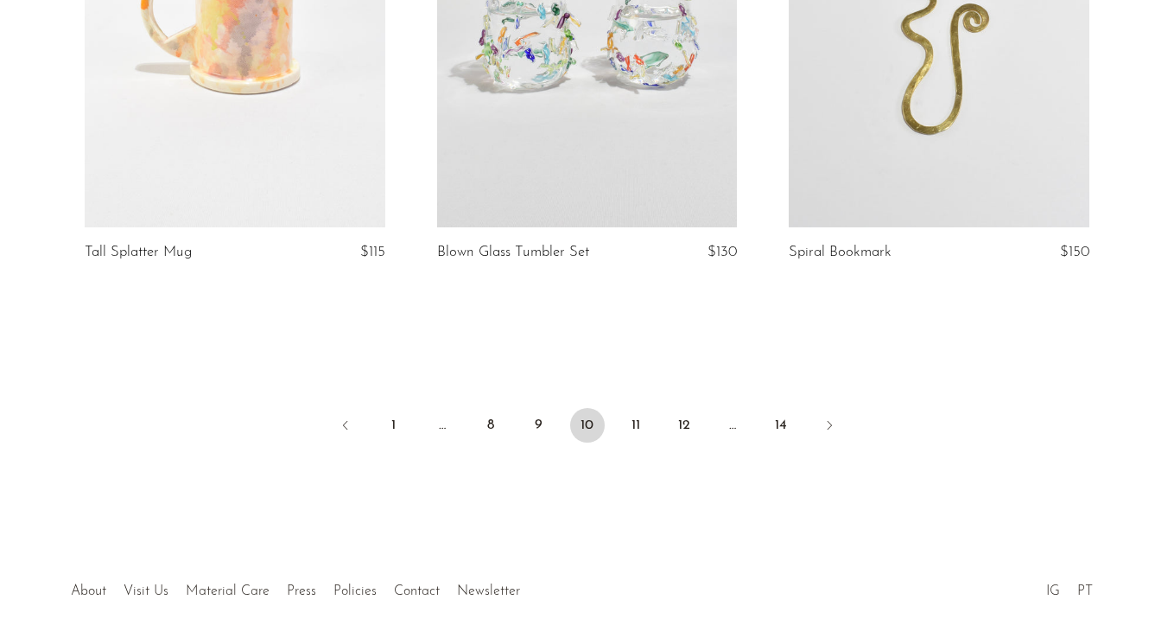
scroll to position [5923, 0]
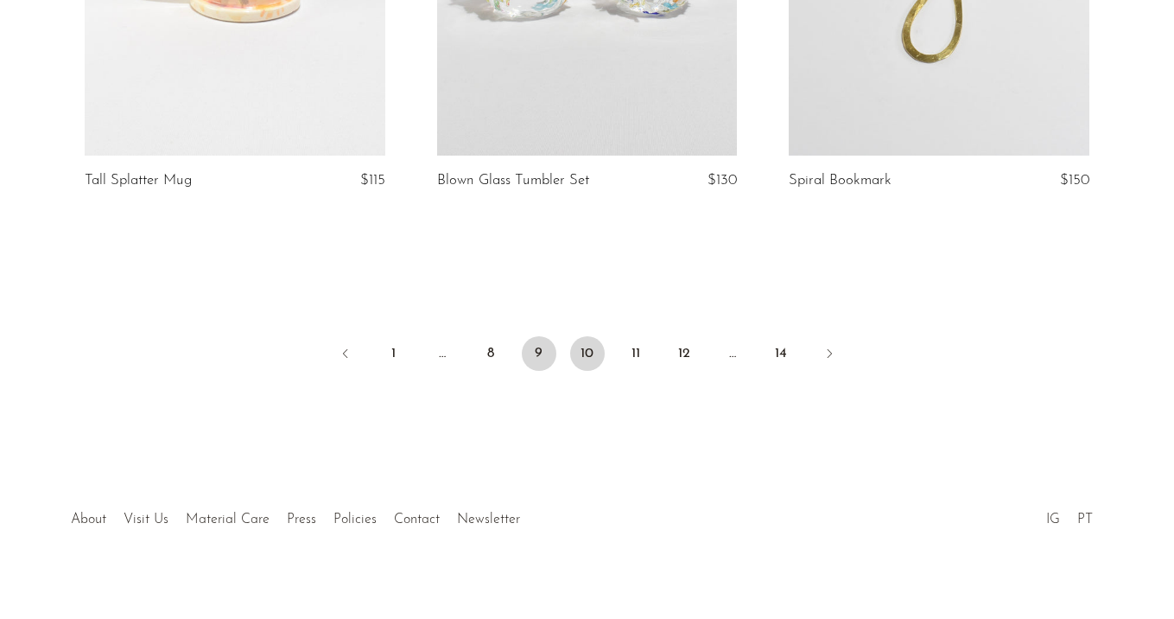
click at [551, 336] on link "9" at bounding box center [539, 353] width 35 height 35
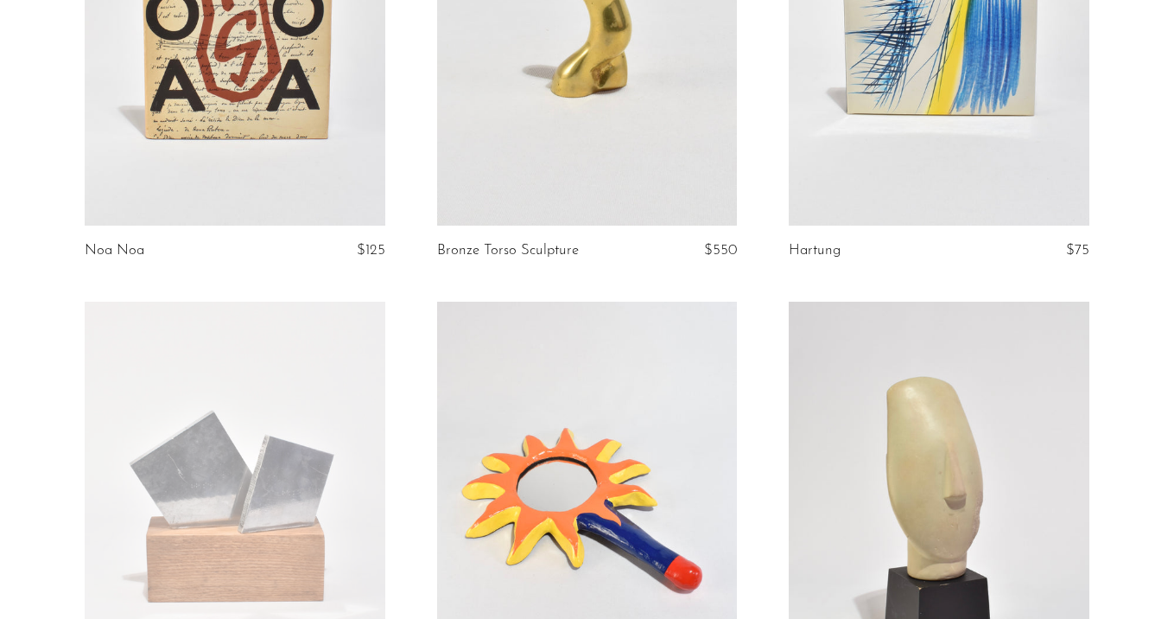
scroll to position [1120, 0]
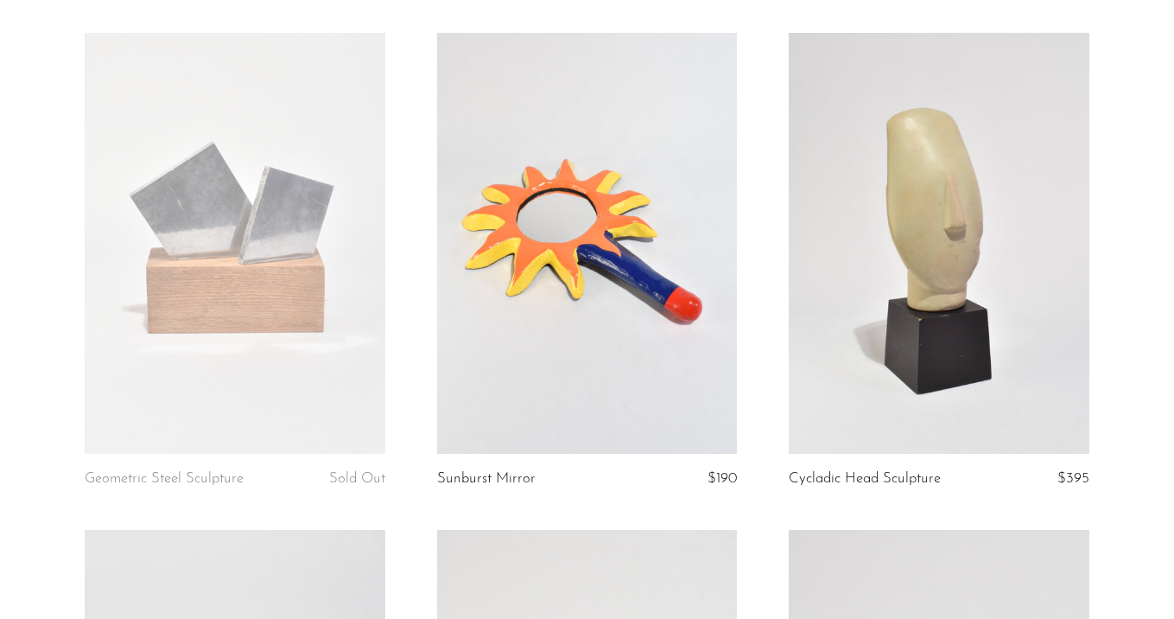
click at [626, 315] on link at bounding box center [587, 243] width 301 height 421
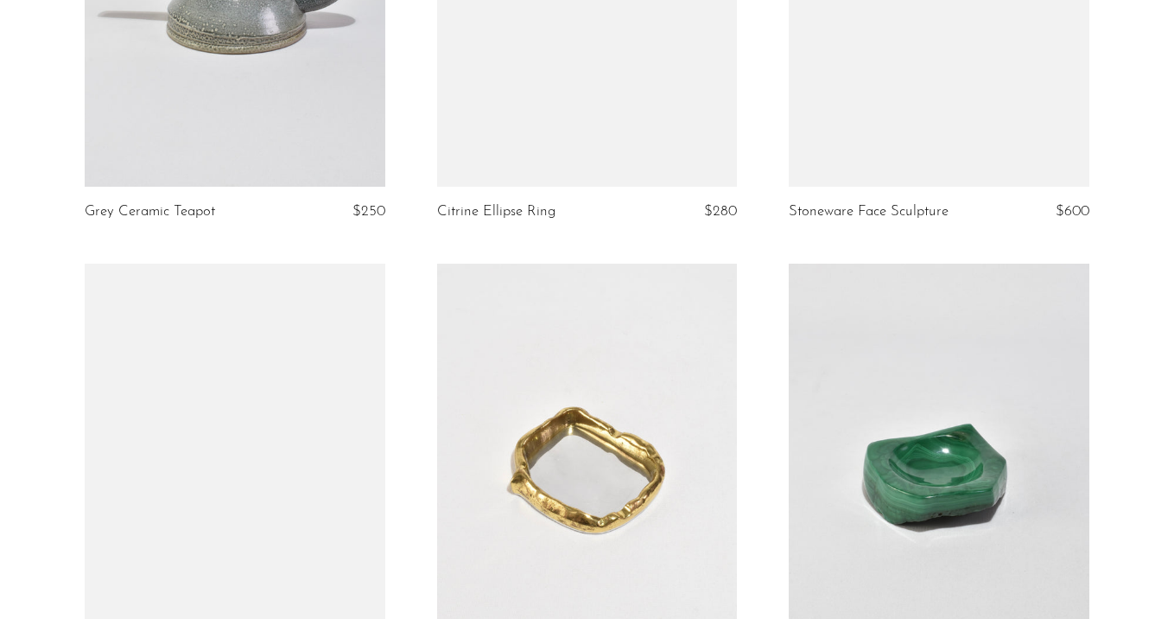
scroll to position [5812, 0]
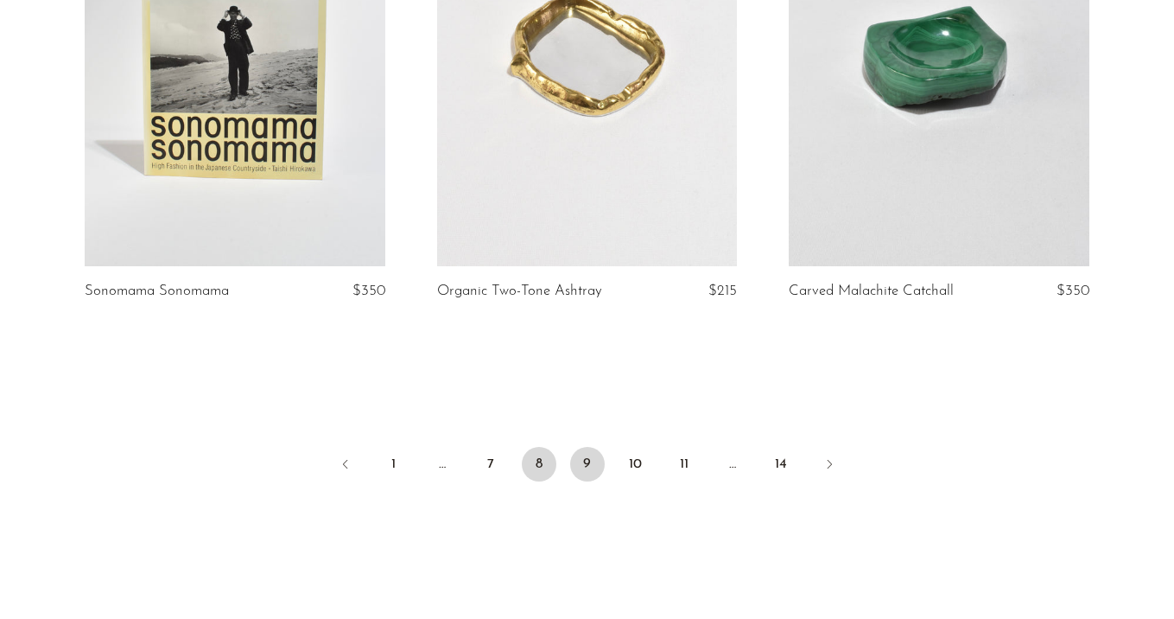
click at [537, 452] on link "8" at bounding box center [539, 464] width 35 height 35
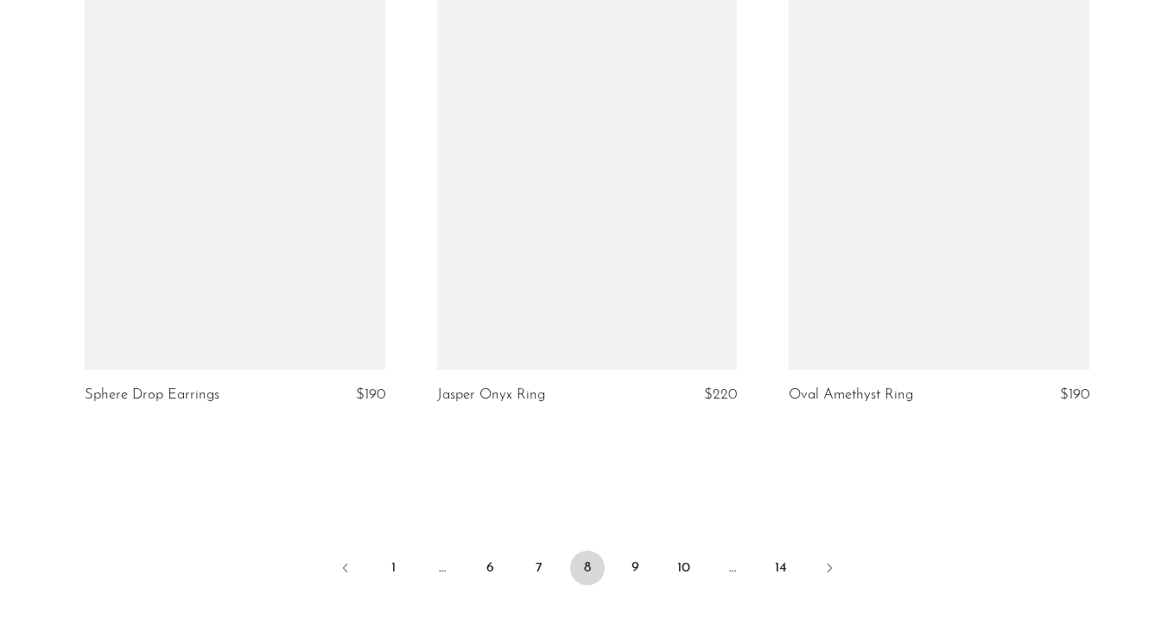
scroll to position [5970, 0]
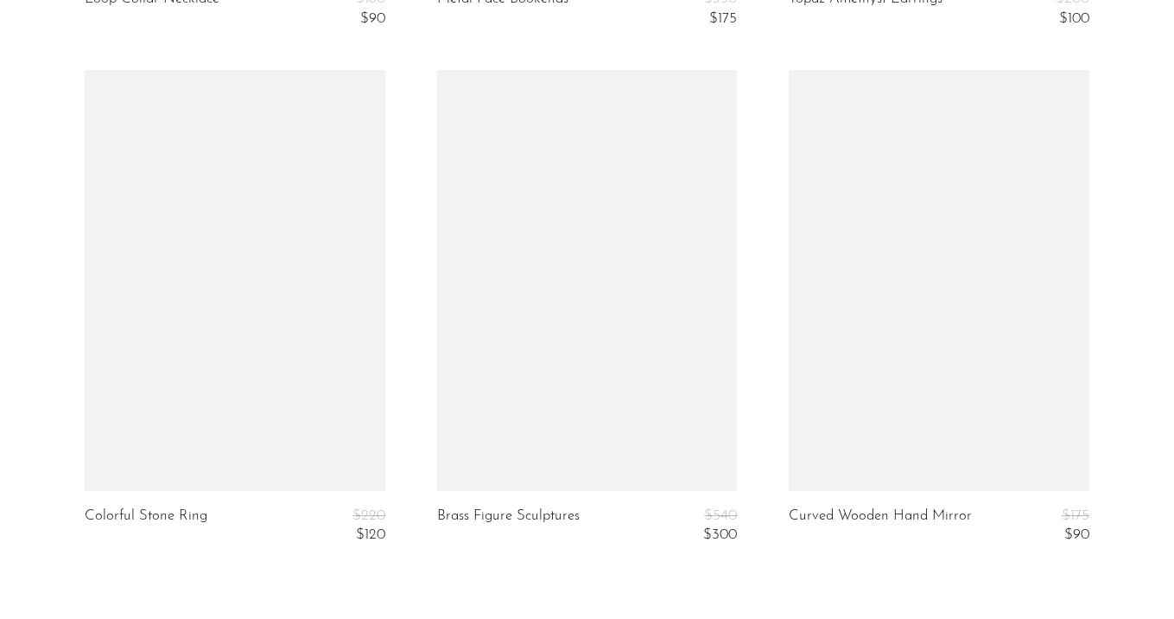
scroll to position [6139, 0]
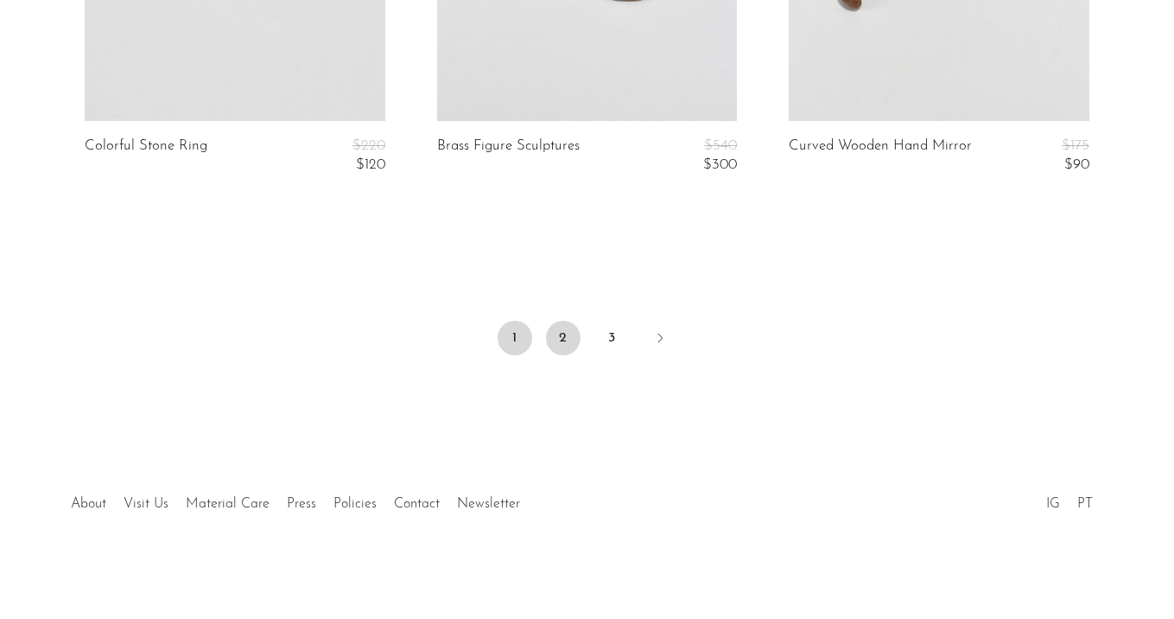
click at [577, 339] on link "2" at bounding box center [563, 338] width 35 height 35
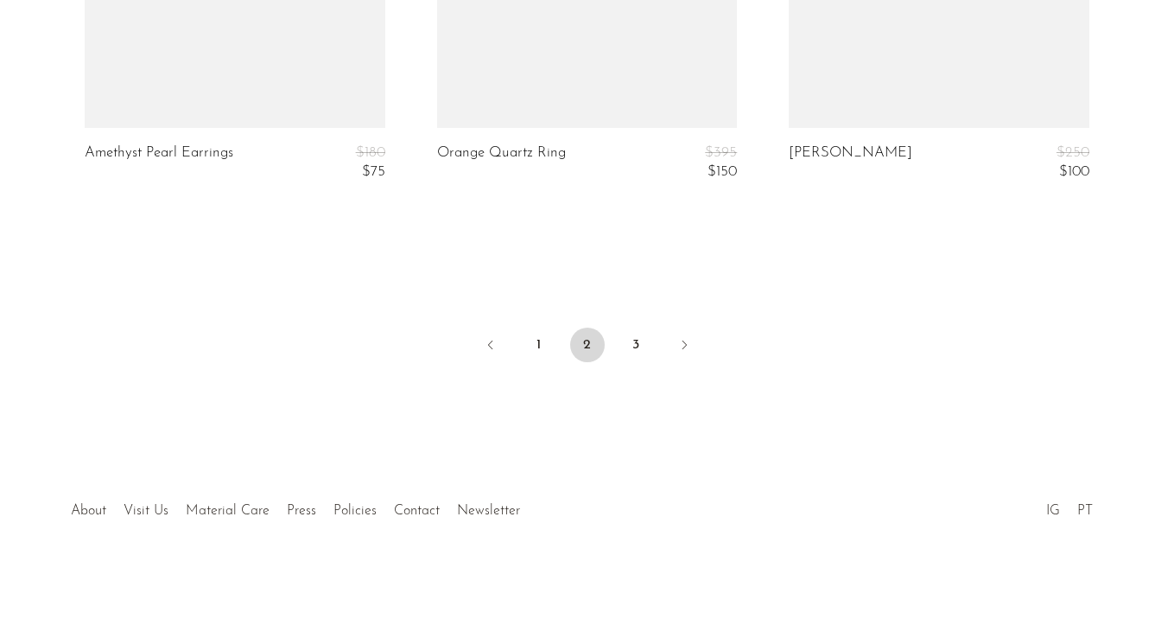
scroll to position [6139, 0]
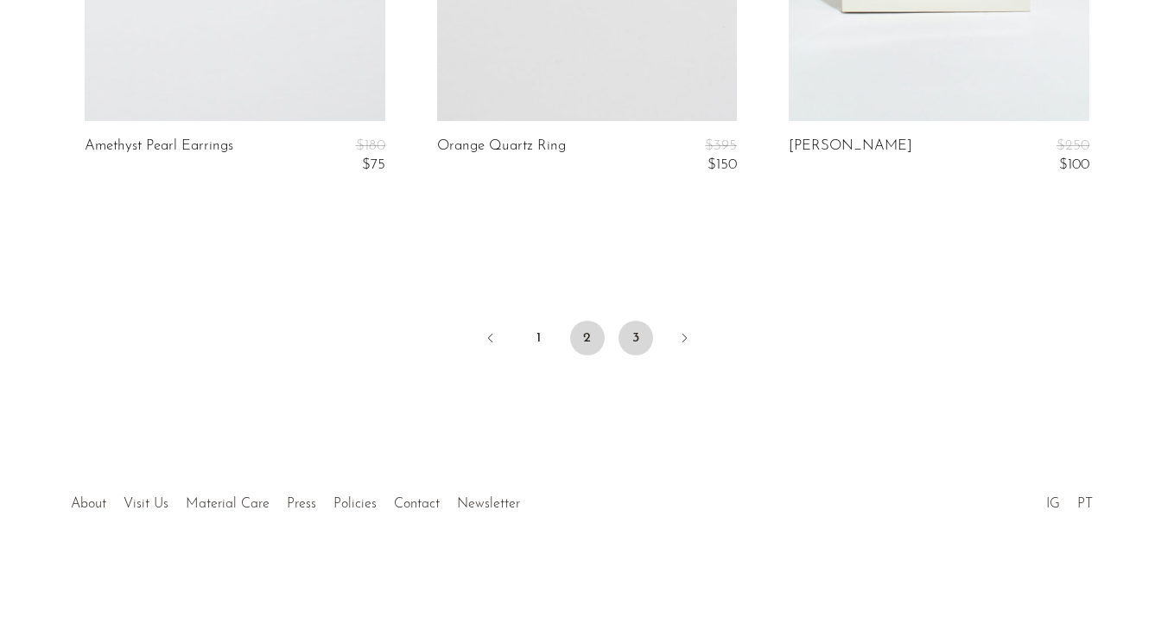
click at [633, 353] on link "3" at bounding box center [636, 338] width 35 height 35
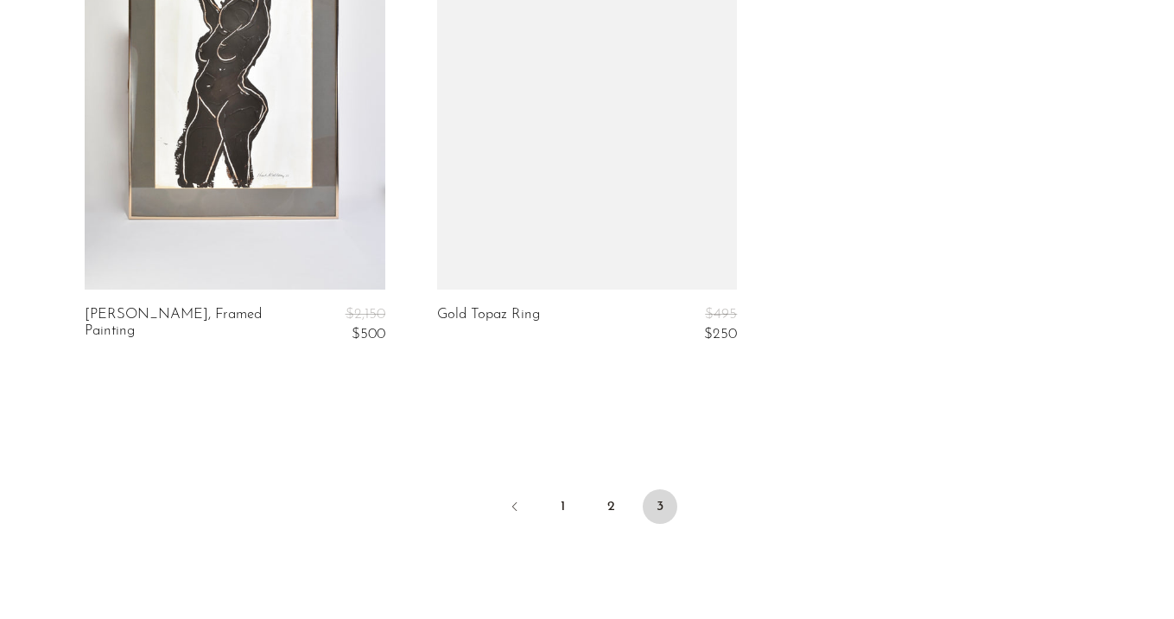
scroll to position [2394, 0]
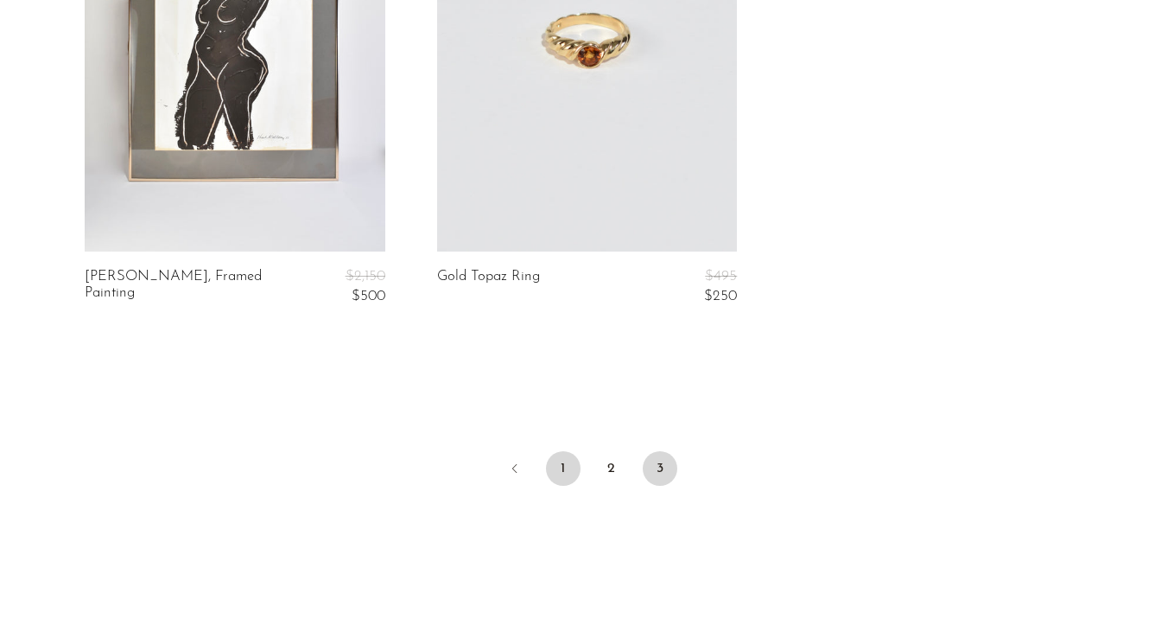
click at [561, 461] on link "1" at bounding box center [563, 468] width 35 height 35
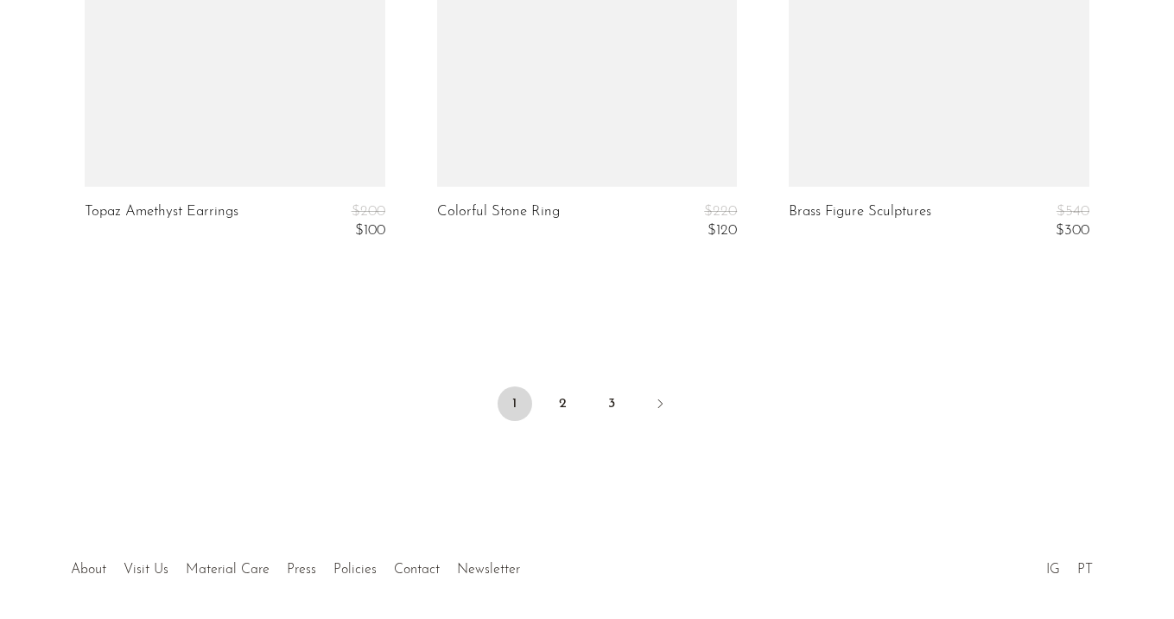
scroll to position [6139, 0]
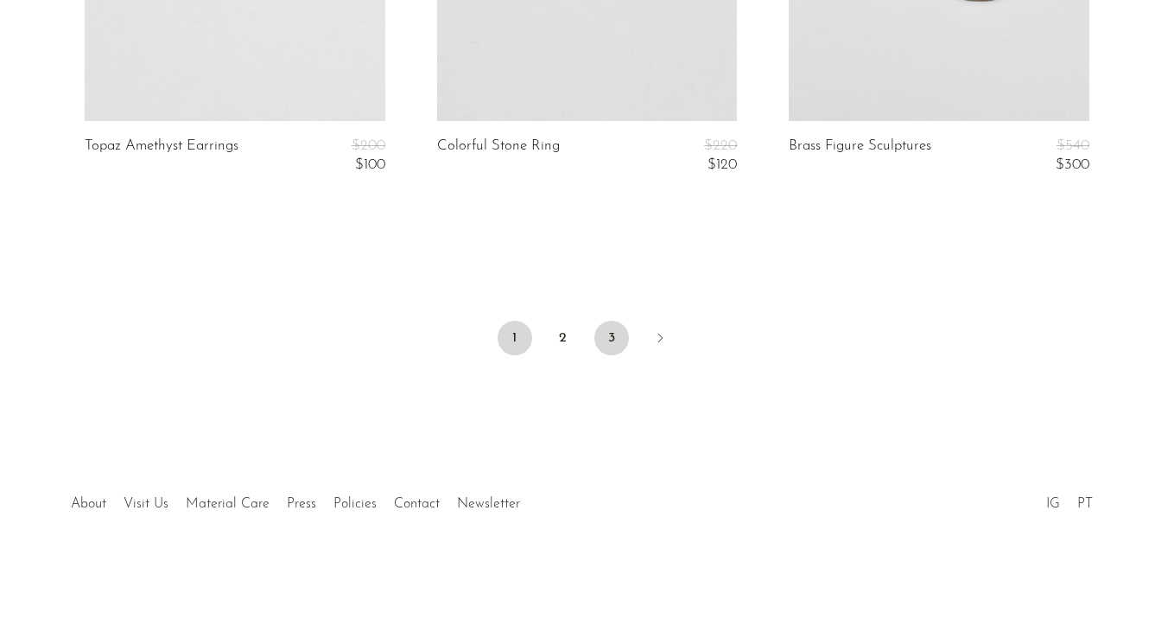
click at [608, 335] on link "3" at bounding box center [611, 338] width 35 height 35
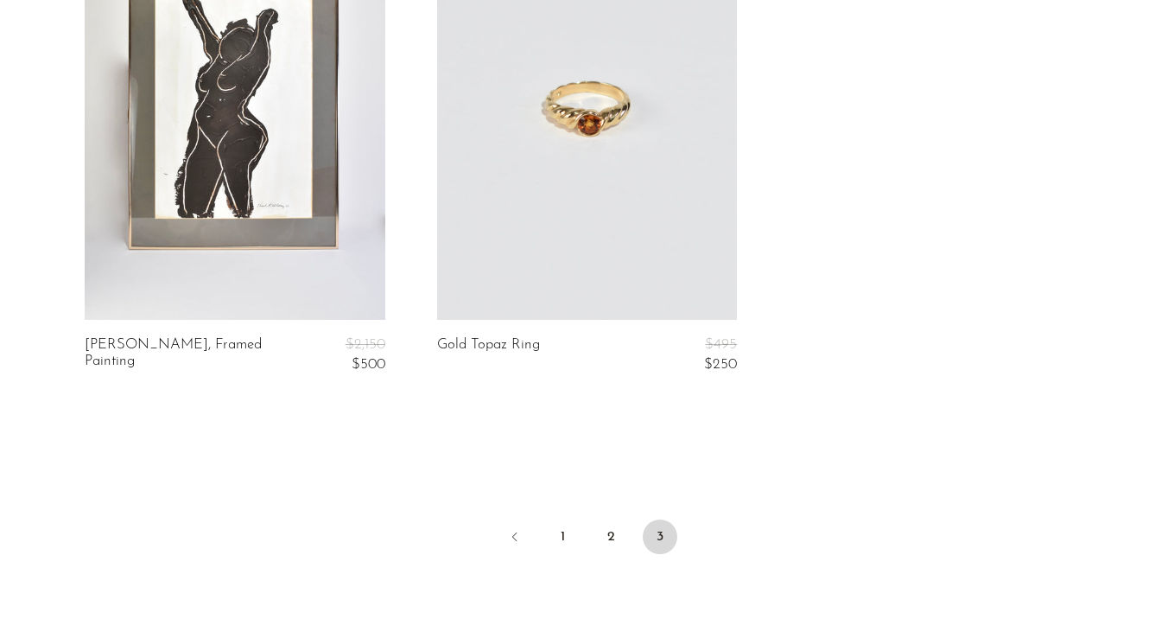
scroll to position [2524, 0]
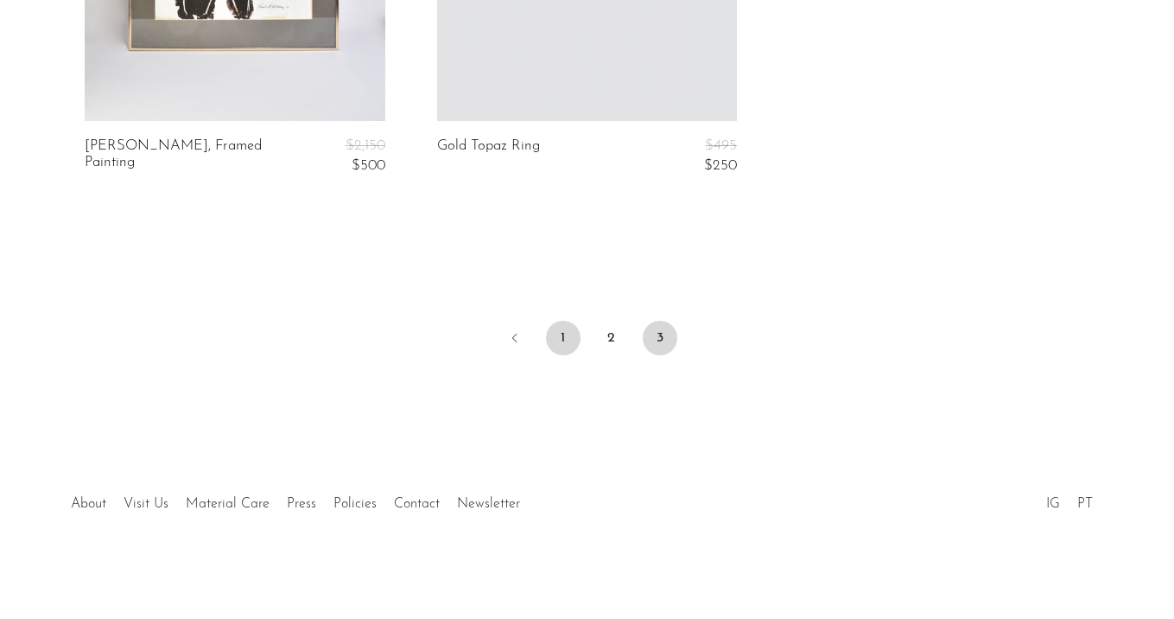
click at [574, 345] on link "1" at bounding box center [563, 338] width 35 height 35
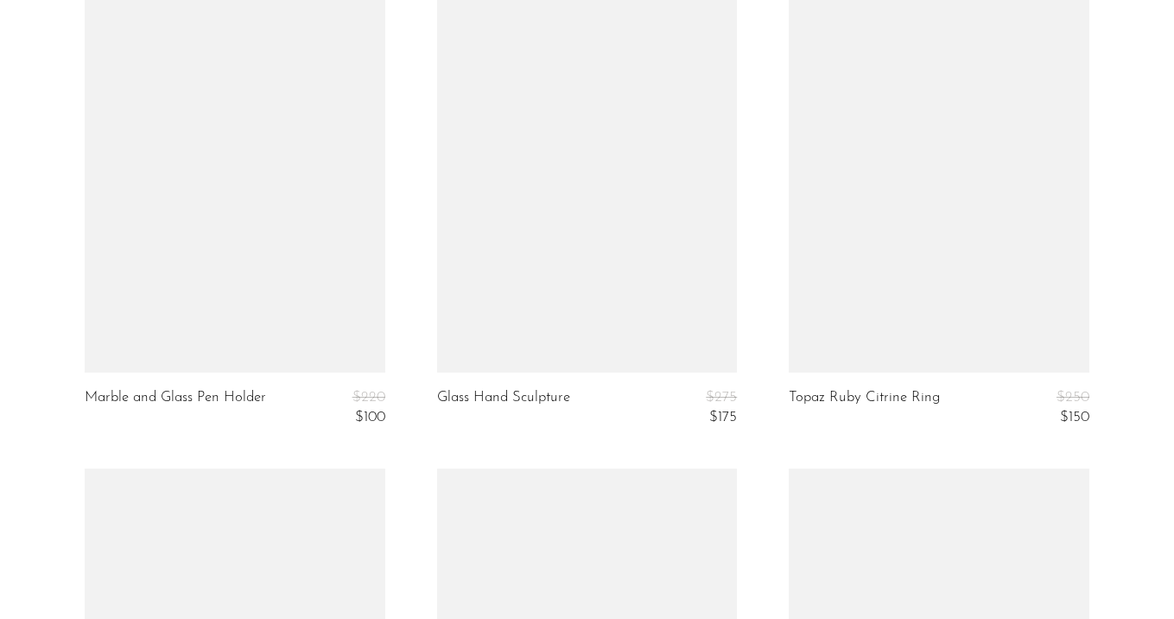
scroll to position [5735, 0]
